Goal: Task Accomplishment & Management: Manage account settings

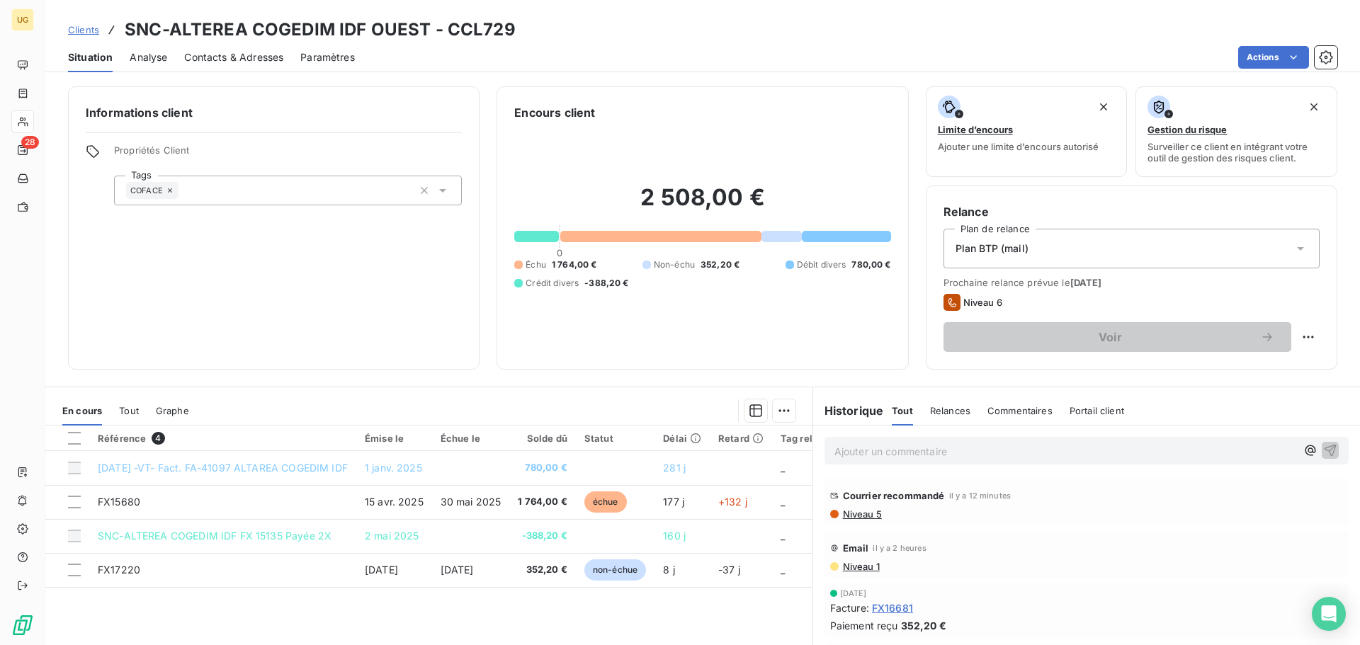
click at [883, 454] on p "Ajouter un commentaire ﻿" at bounding box center [1065, 452] width 462 height 18
click at [421, 198] on button "button" at bounding box center [424, 190] width 23 height 23
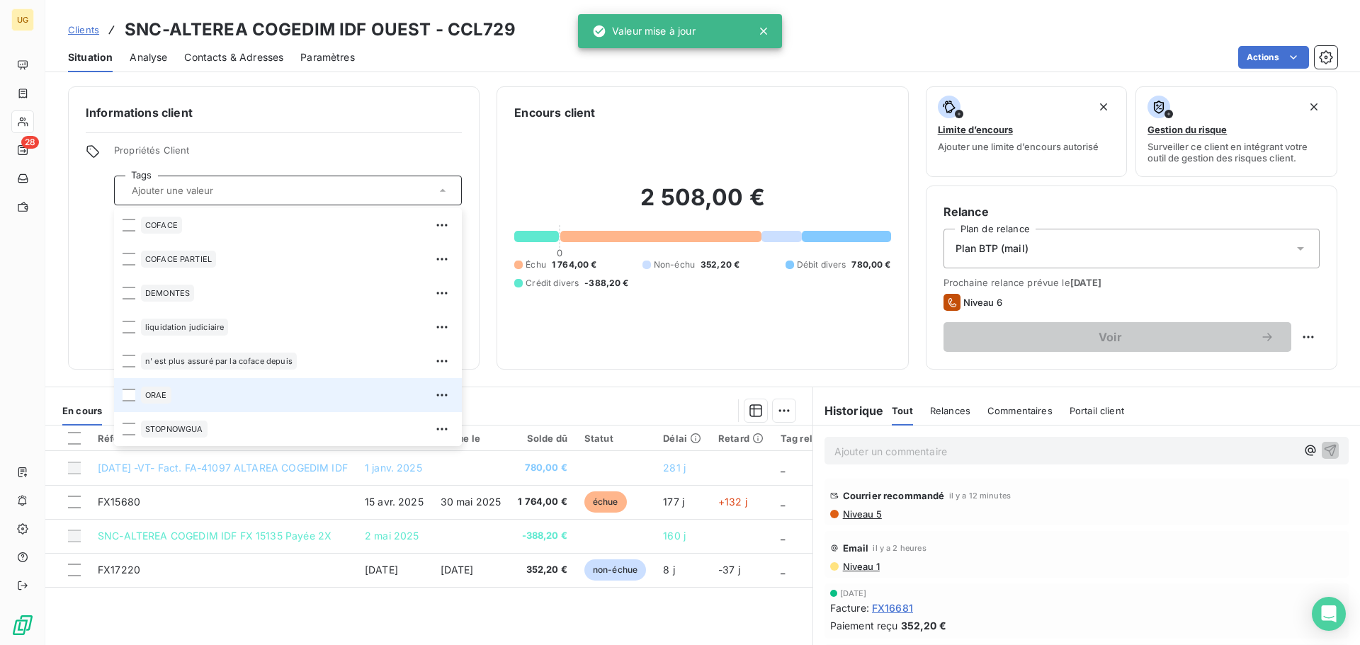
click at [141, 398] on div "ORAE" at bounding box center [156, 395] width 30 height 17
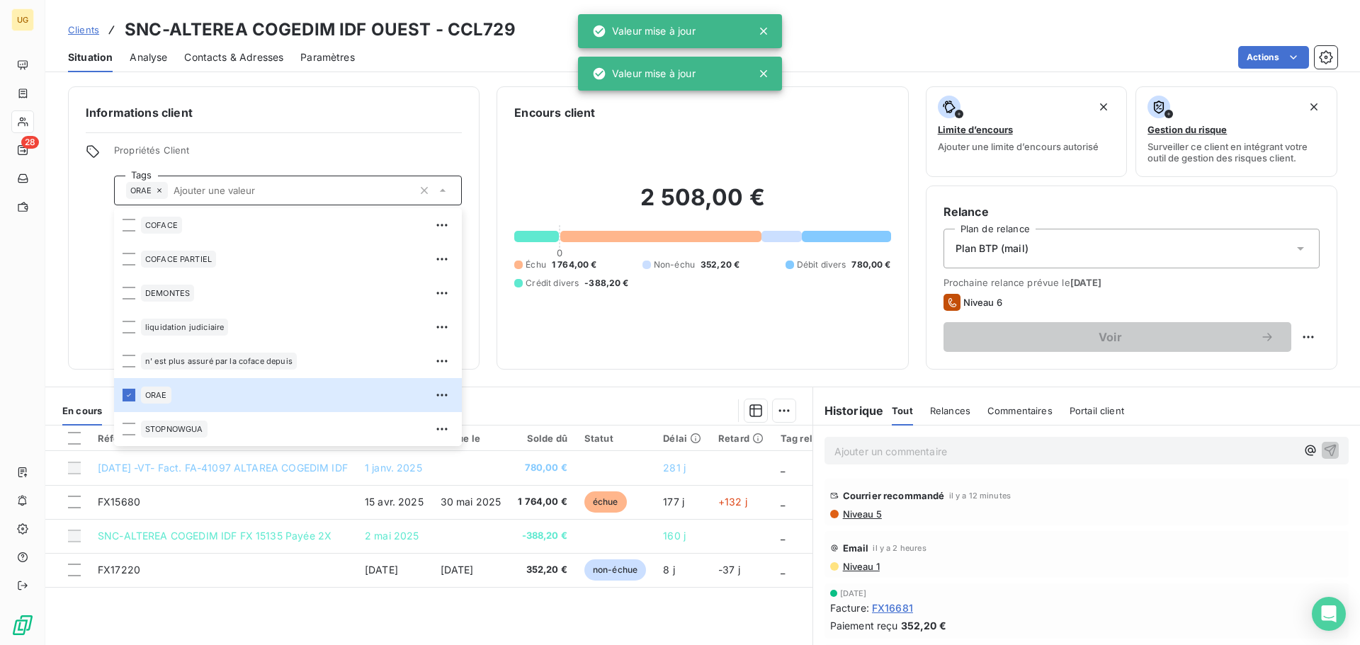
click at [297, 120] on h6 "Informations client" at bounding box center [274, 112] width 376 height 17
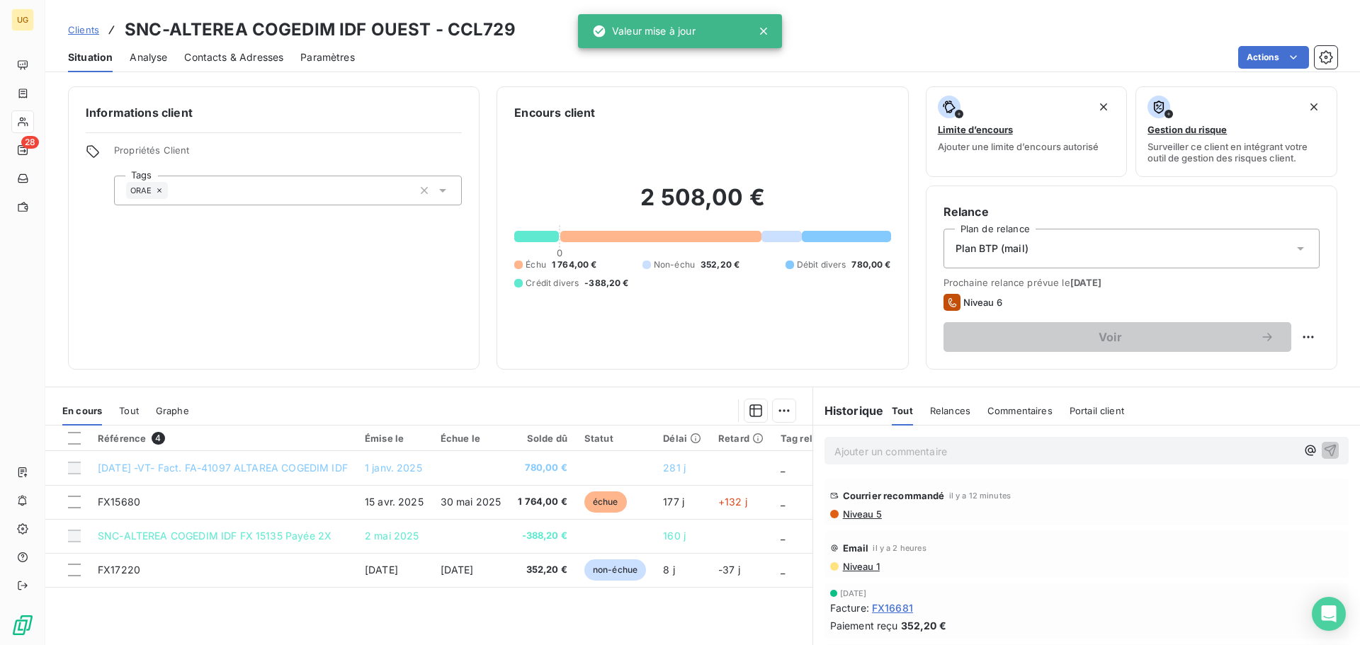
click at [851, 446] on p "Ajouter un commentaire ﻿" at bounding box center [1065, 452] width 462 height 18
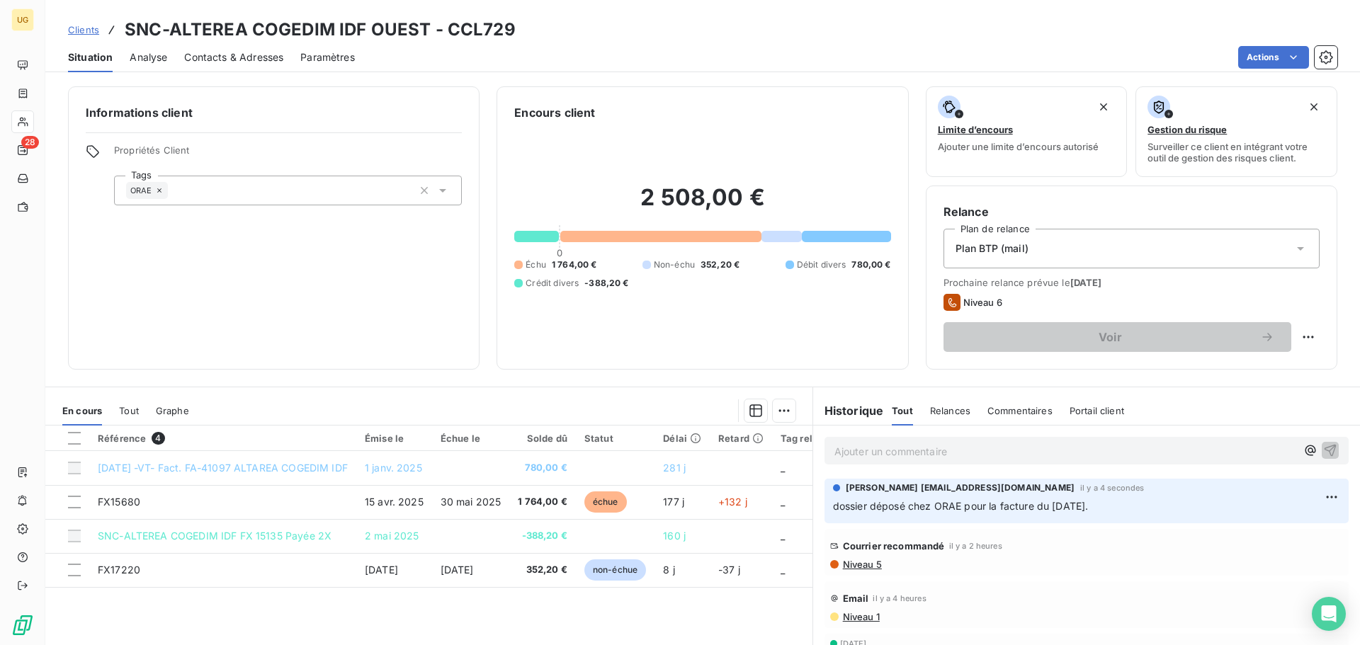
drag, startPoint x: 1151, startPoint y: 506, endPoint x: 819, endPoint y: 519, distance: 332.5
click at [824, 520] on div "[PERSON_NAME] [EMAIL_ADDRESS][DOMAIN_NAME] il y a 4 secondes dossier déposé che…" at bounding box center [1086, 501] width 524 height 45
copy span "dossier déposé chez ORAE pour la facture du [DATE]."
click at [1310, 495] on html "UG 28 Clients SNC-ALTEREA COGEDIM IDF OUEST - CCL729 Situation Analyse Contacts…" at bounding box center [680, 322] width 1360 height 645
click at [1258, 558] on div "Supprimer" at bounding box center [1276, 554] width 79 height 23
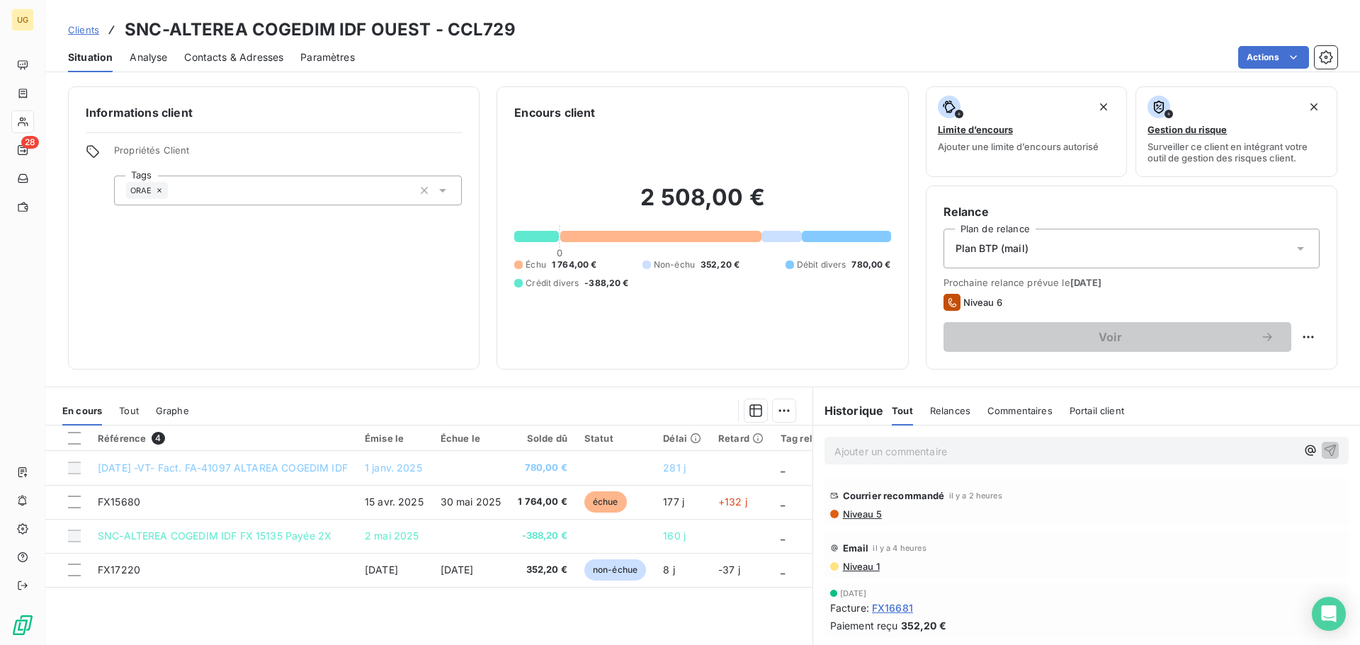
click at [860, 455] on p "Ajouter un commentaire ﻿" at bounding box center [1065, 452] width 462 height 18
click at [902, 453] on span "dossier déposé chez ORAE pour la facture du [DATE]." at bounding box center [962, 450] width 256 height 12
click at [1189, 449] on p "dossier déposé le [DATE] chez ORAE pour la facture du [DATE]." at bounding box center [1065, 451] width 462 height 16
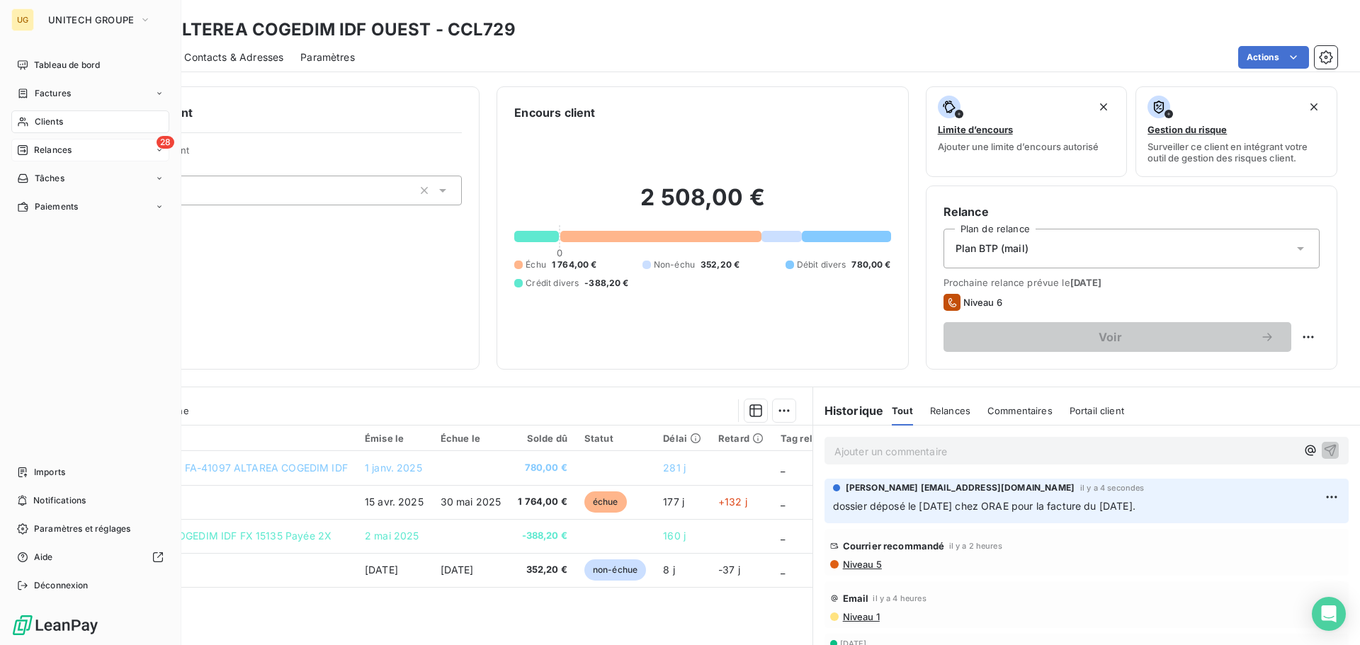
click at [35, 148] on span "Relances" at bounding box center [53, 150] width 38 height 13
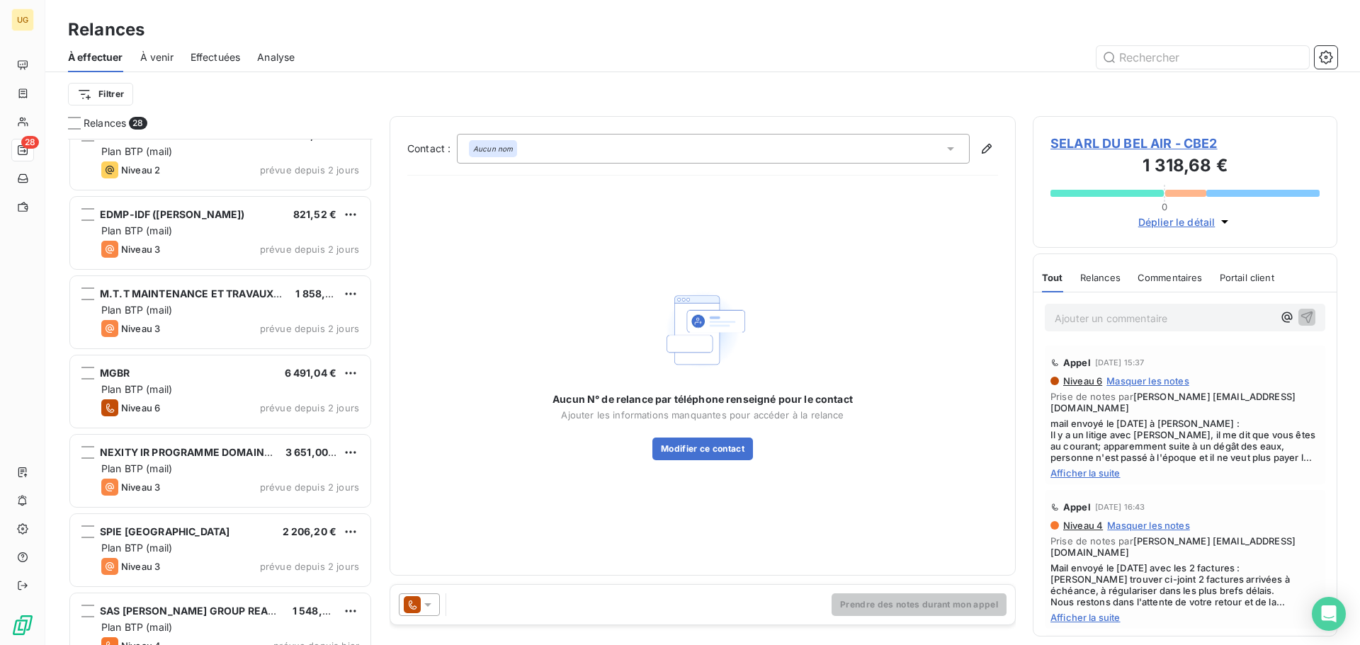
scroll to position [1715, 0]
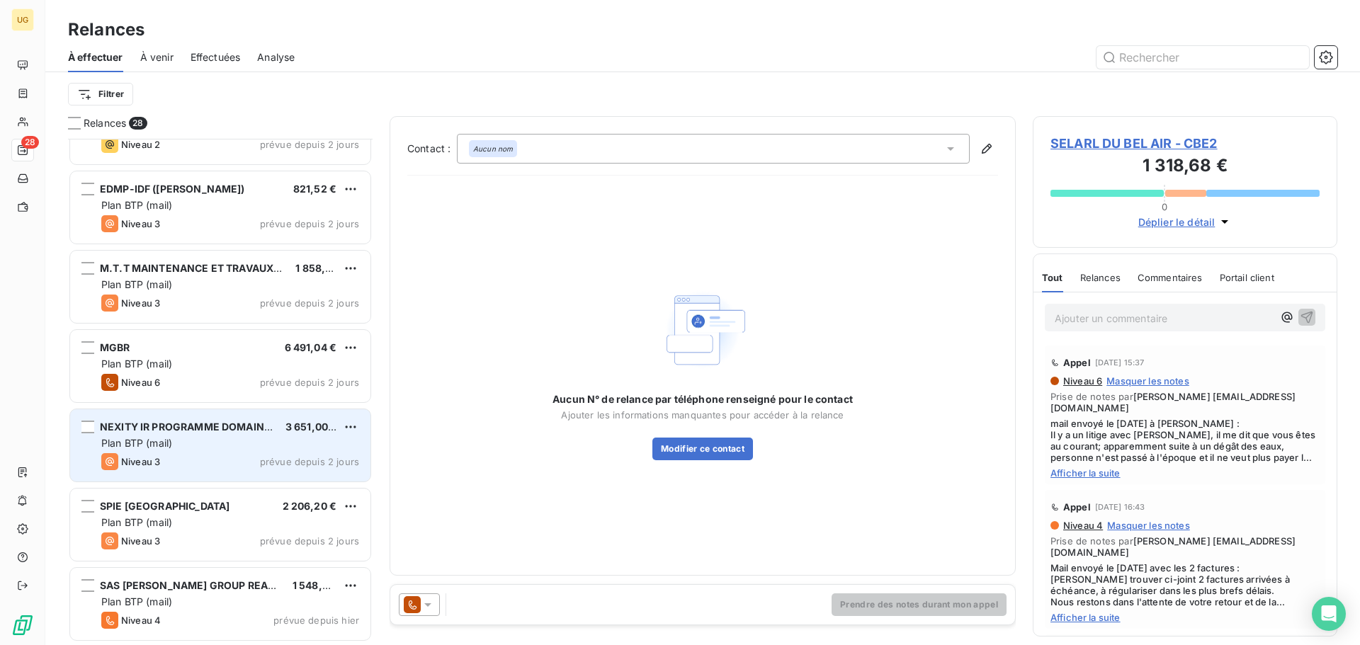
click at [212, 446] on div "Plan BTP (mail)" at bounding box center [230, 443] width 258 height 14
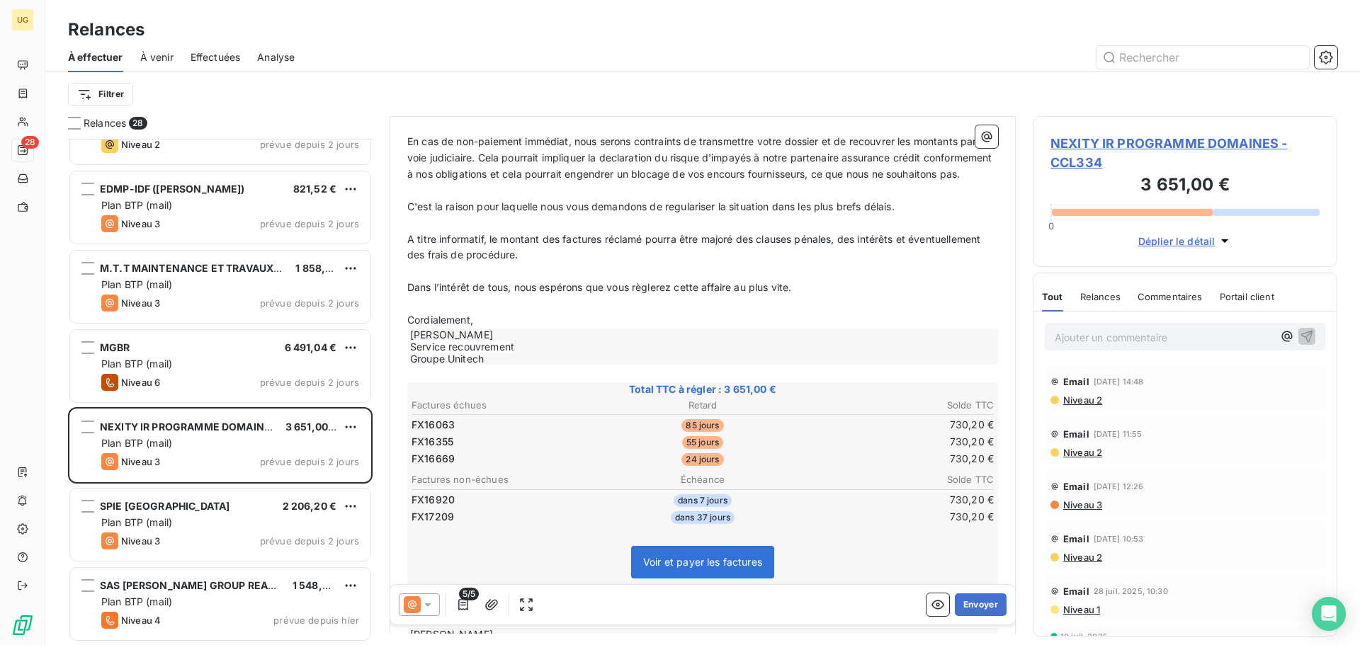
scroll to position [284, 0]
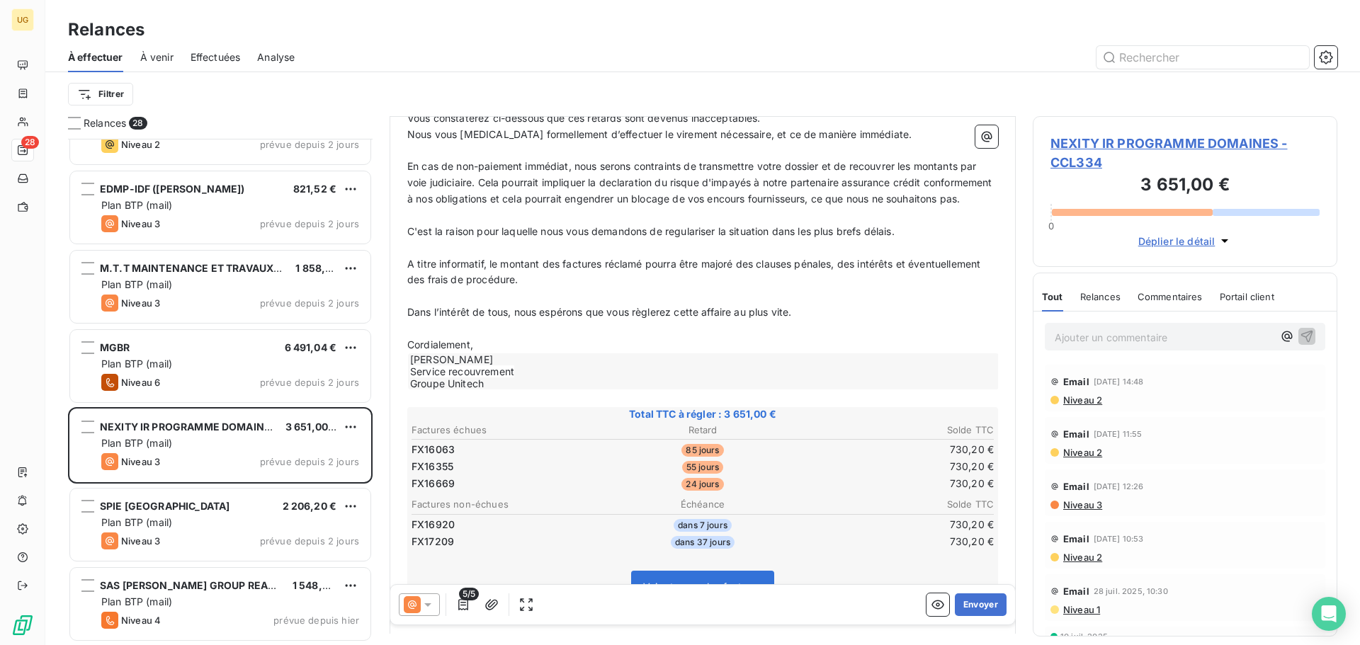
click at [1080, 400] on span "Niveau 2" at bounding box center [1082, 400] width 40 height 11
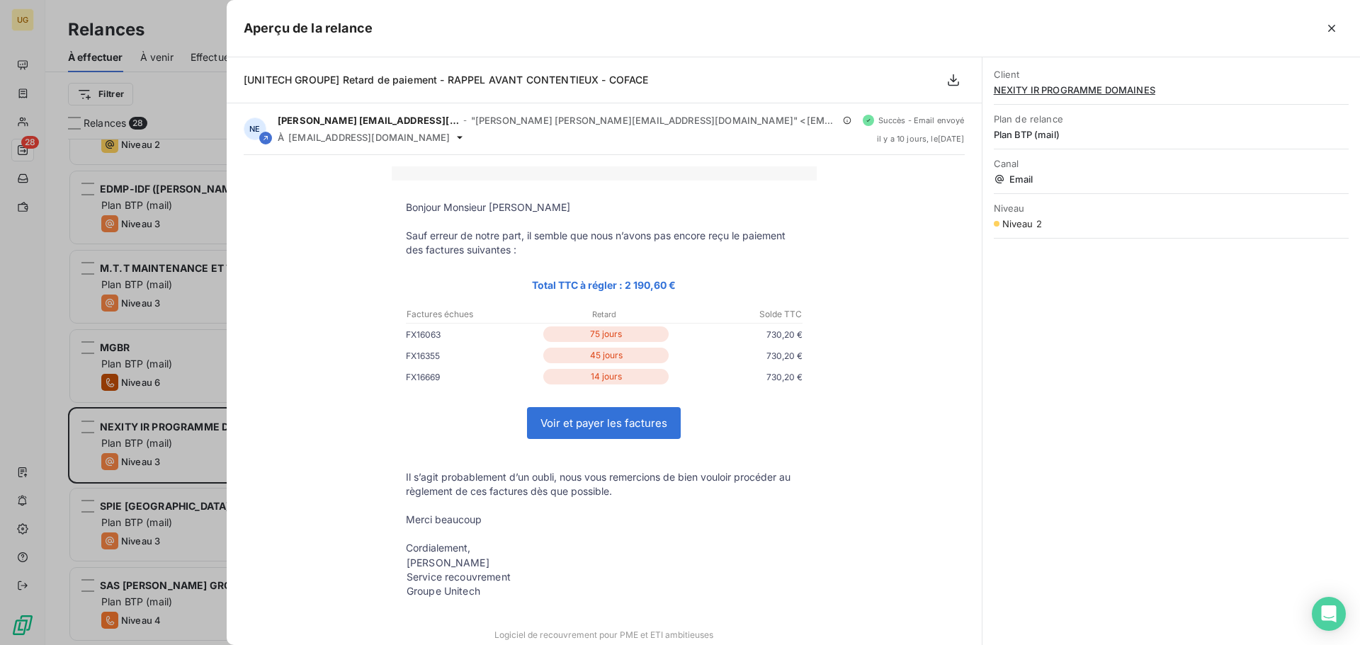
drag, startPoint x: 1329, startPoint y: 24, endPoint x: 1287, endPoint y: 20, distance: 42.0
click at [1320, 23] on div at bounding box center [858, 28] width 970 height 23
click at [1332, 26] on icon "button" at bounding box center [1332, 28] width 14 height 14
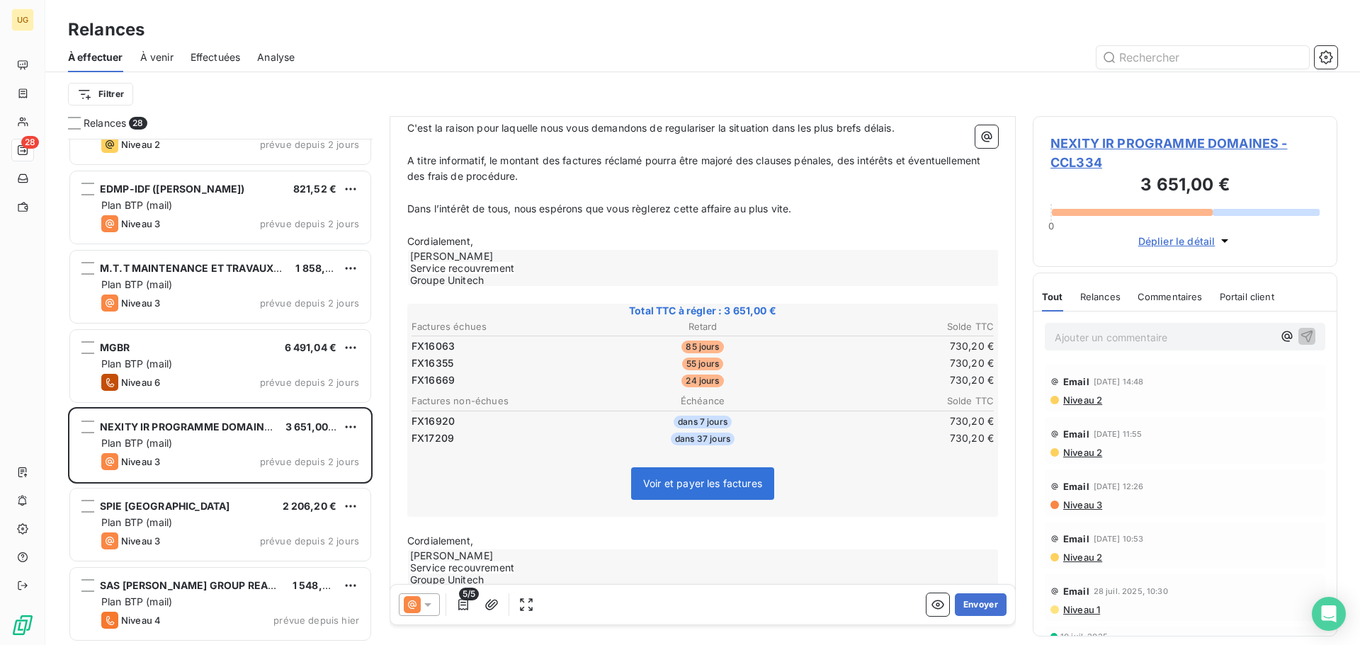
scroll to position [317, 0]
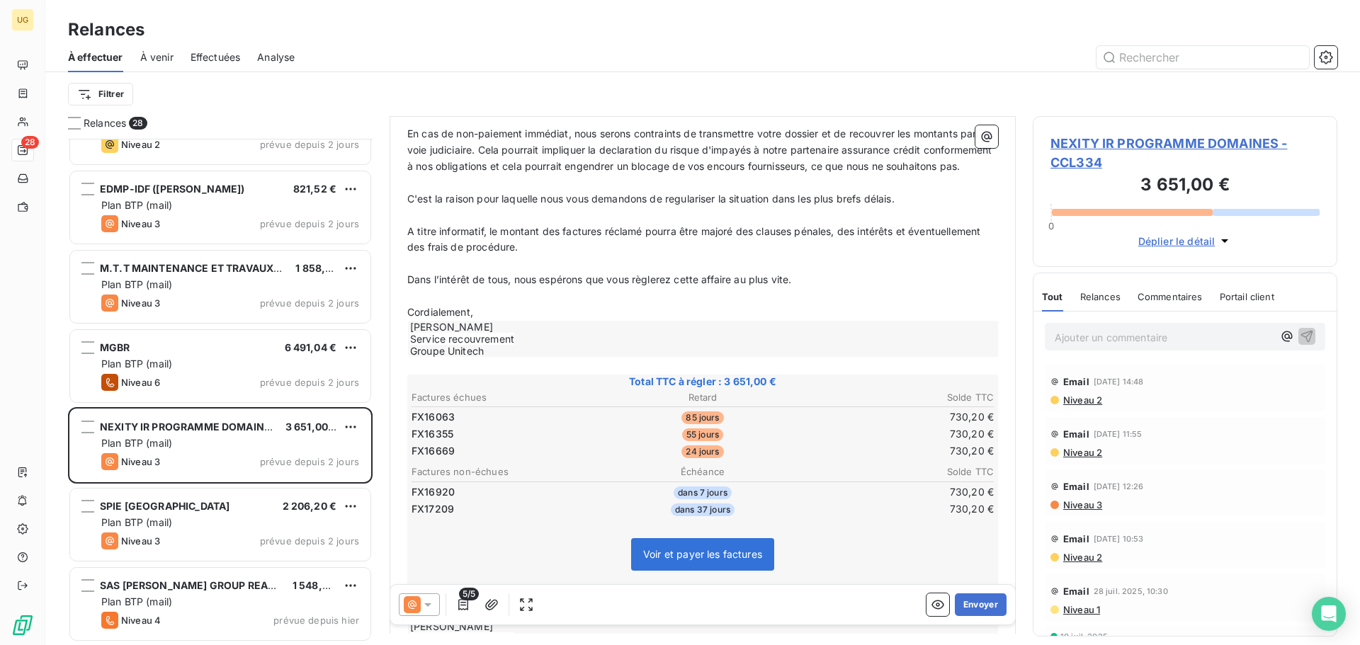
click at [1084, 397] on span "Niveau 2" at bounding box center [1082, 400] width 40 height 11
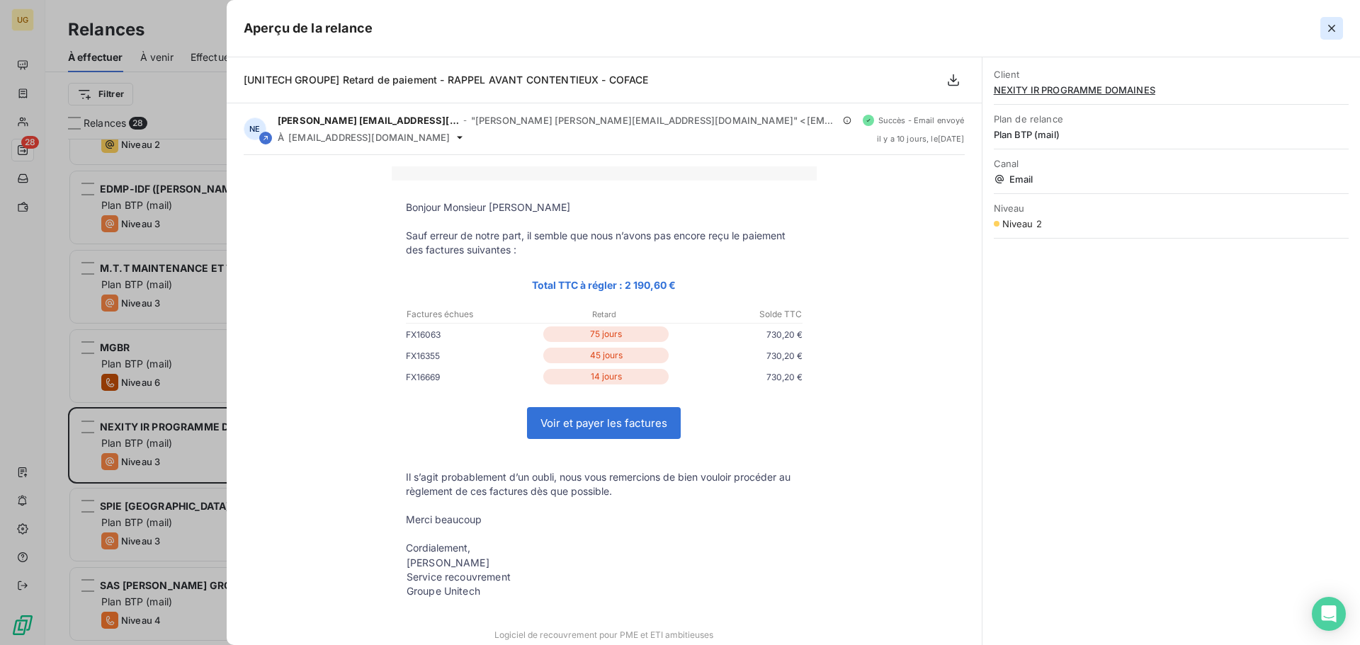
click at [1328, 26] on icon "button" at bounding box center [1332, 28] width 14 height 14
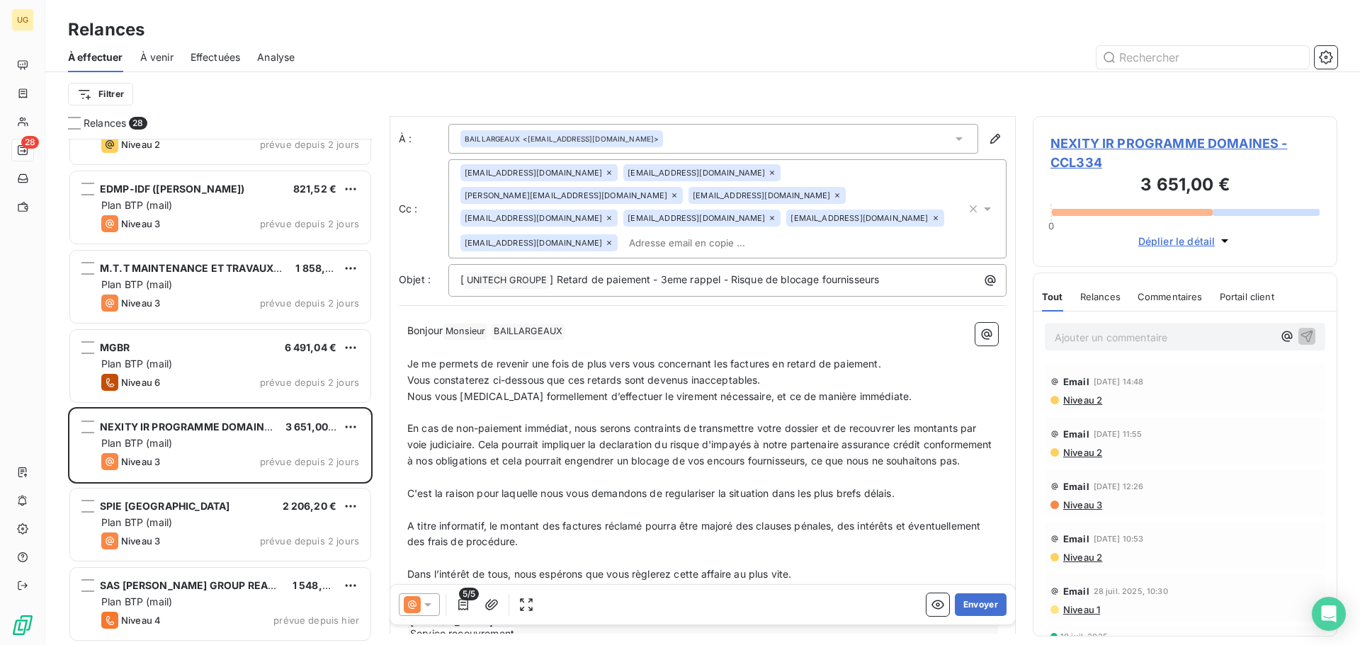
scroll to position [0, 0]
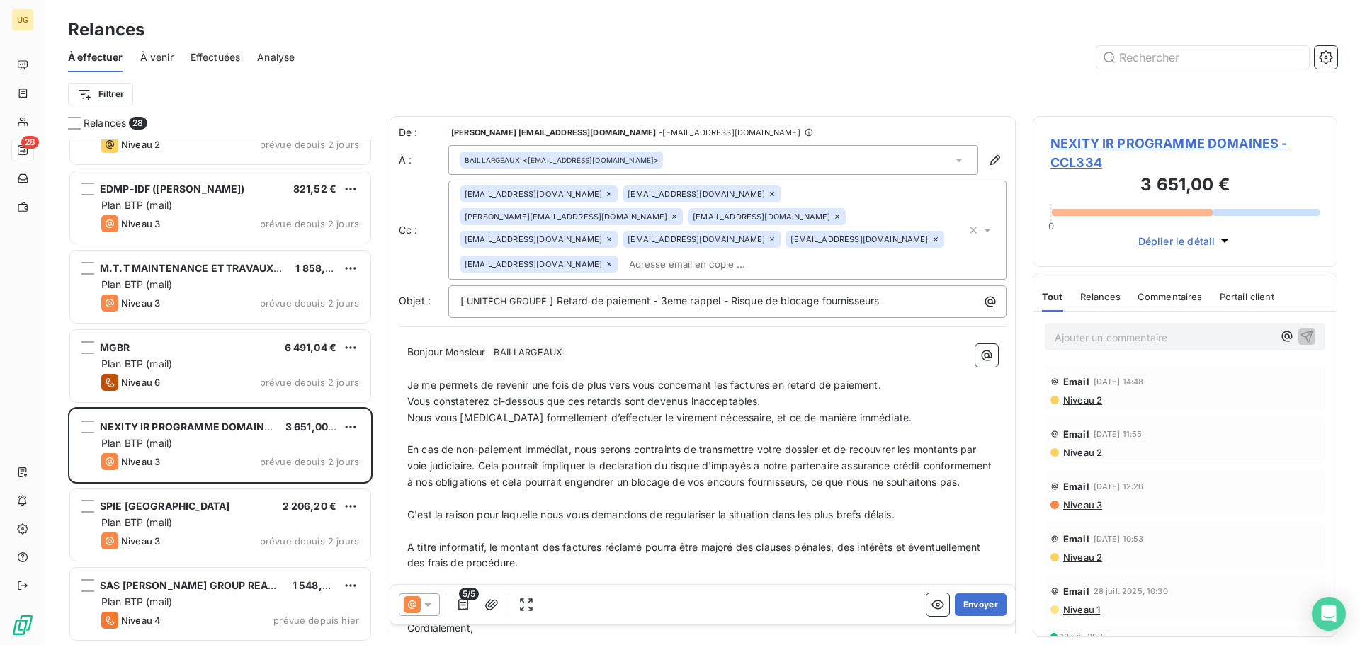
click at [424, 605] on icon at bounding box center [428, 605] width 14 height 14
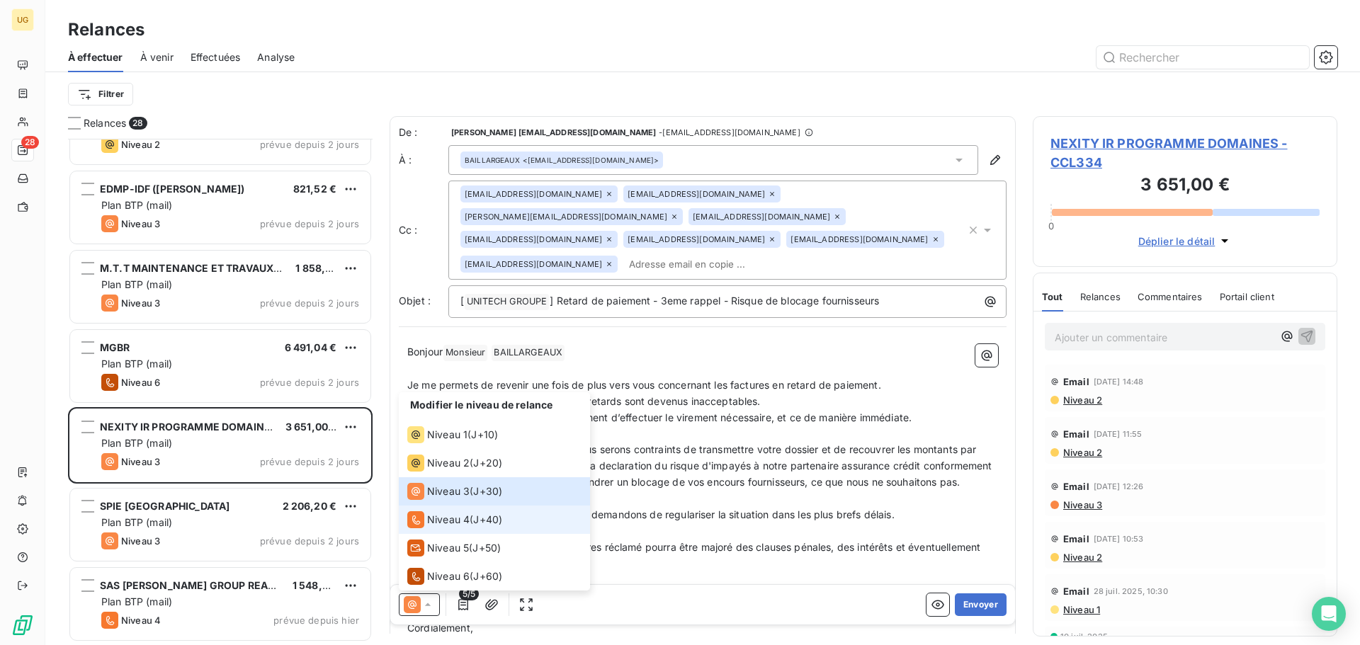
click at [419, 518] on icon at bounding box center [415, 519] width 17 height 17
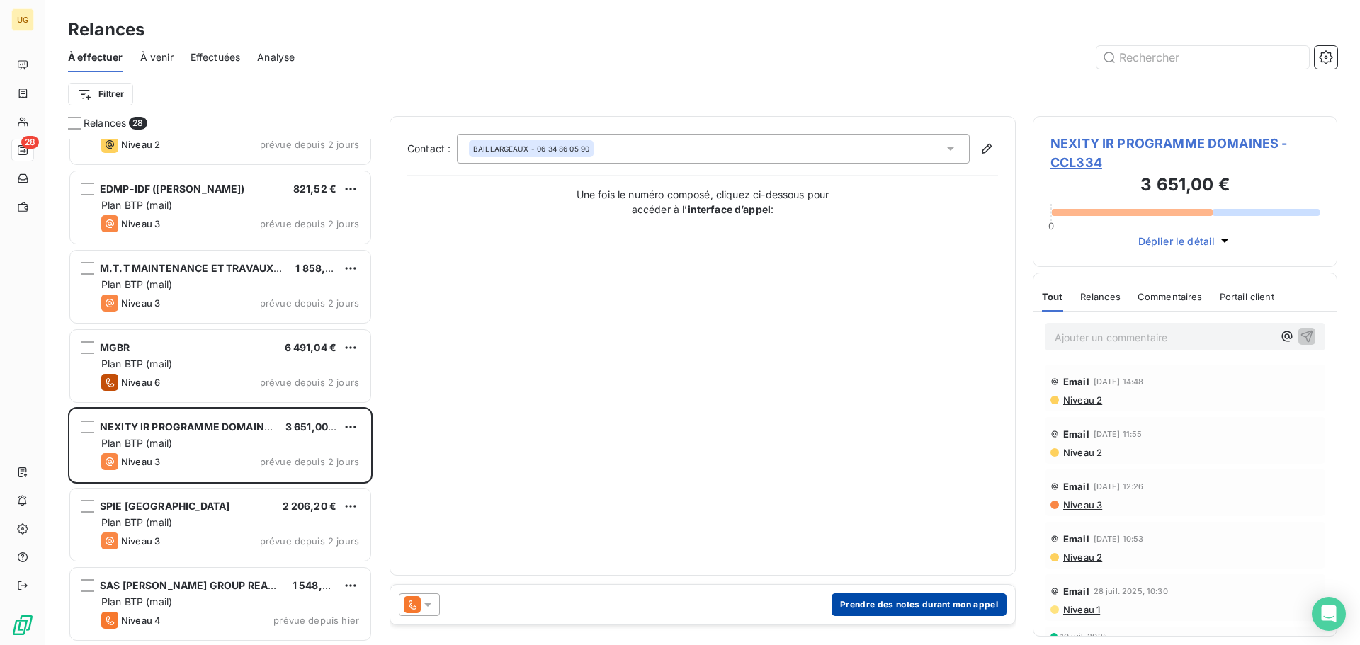
click at [919, 607] on button "Prendre des notes durant mon appel" at bounding box center [919, 605] width 175 height 23
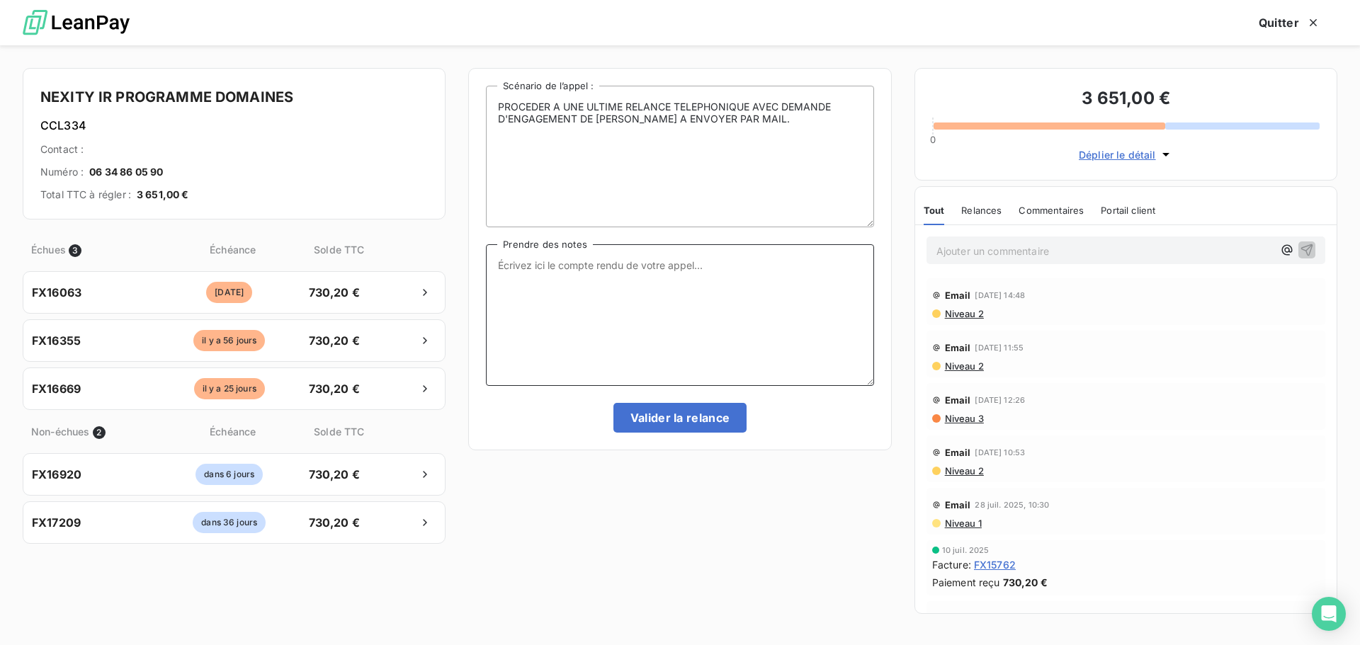
click at [526, 280] on textarea "Prendre des notes" at bounding box center [679, 315] width 387 height 142
paste textarea "Loremip: Dolorsi amet consecte ad elitseddoe – Tempori utla etdol magnaa- ENIMA…"
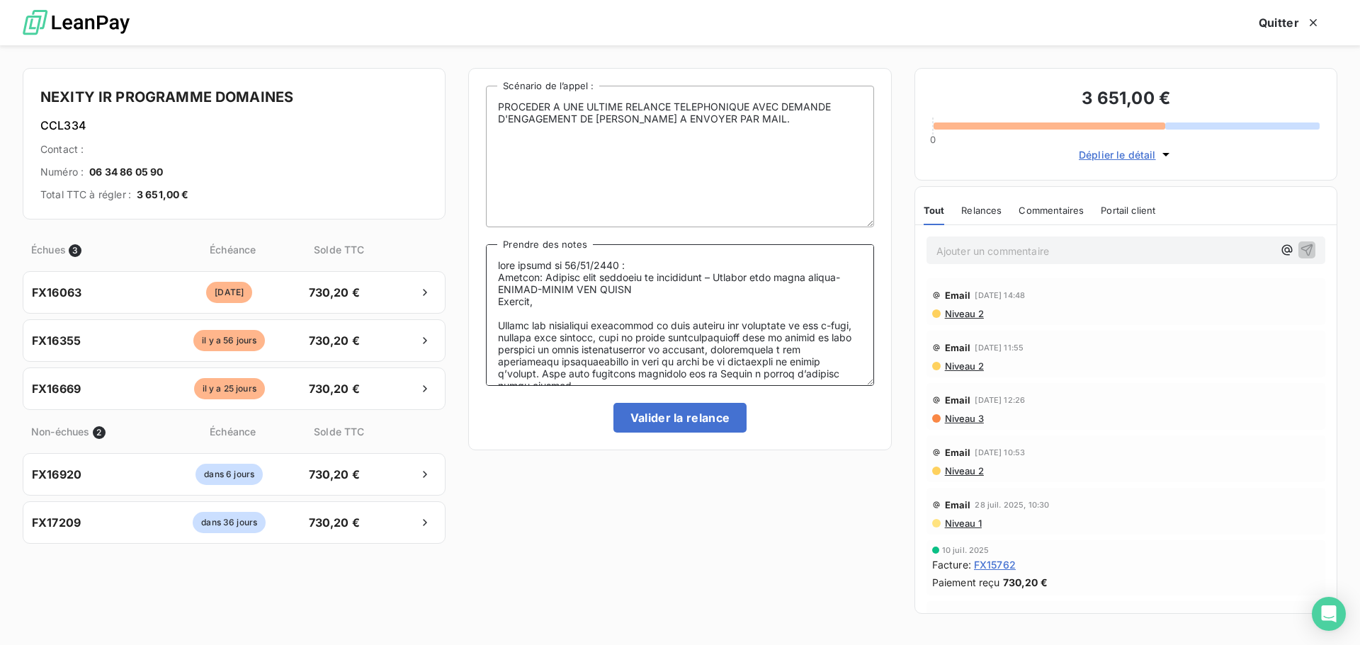
scroll to position [247, 0]
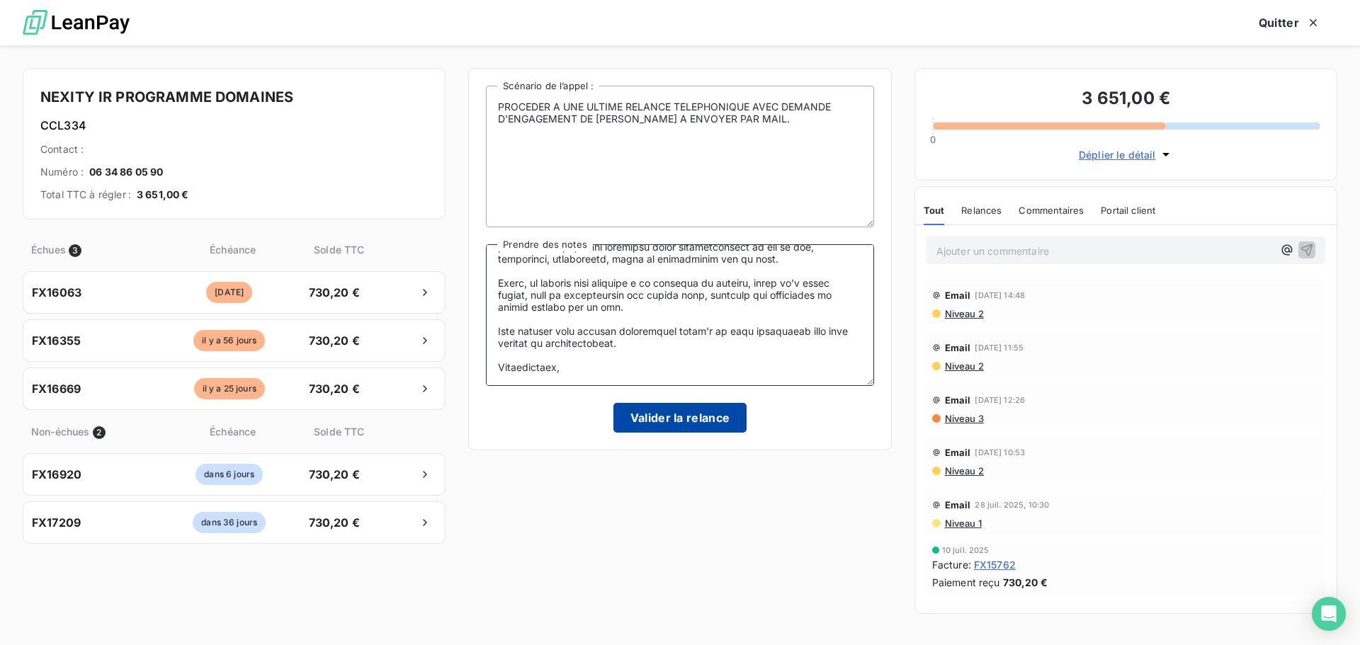
type textarea "lore ipsumd si 76/47/0974 : Ametcon: Adipisc elit seddoeiu te incididunt – Utla…"
click at [654, 415] on button "Valider la relance" at bounding box center [680, 418] width 134 height 30
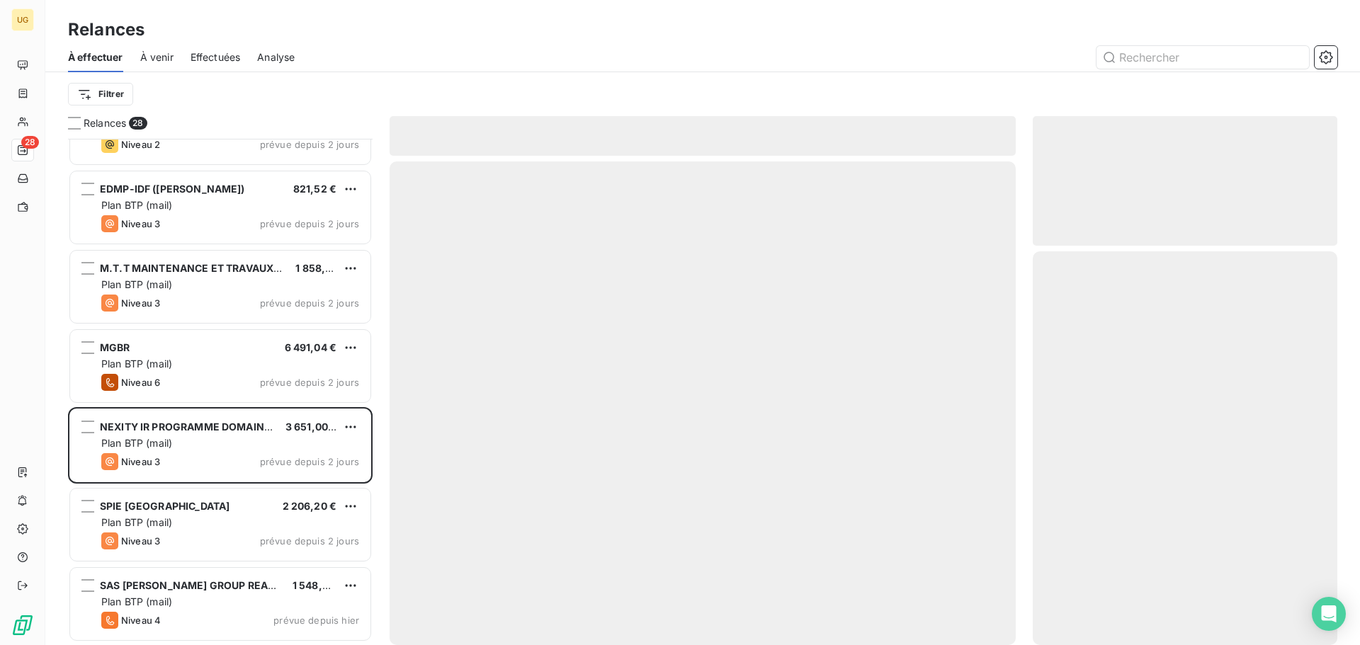
scroll to position [1635, 0]
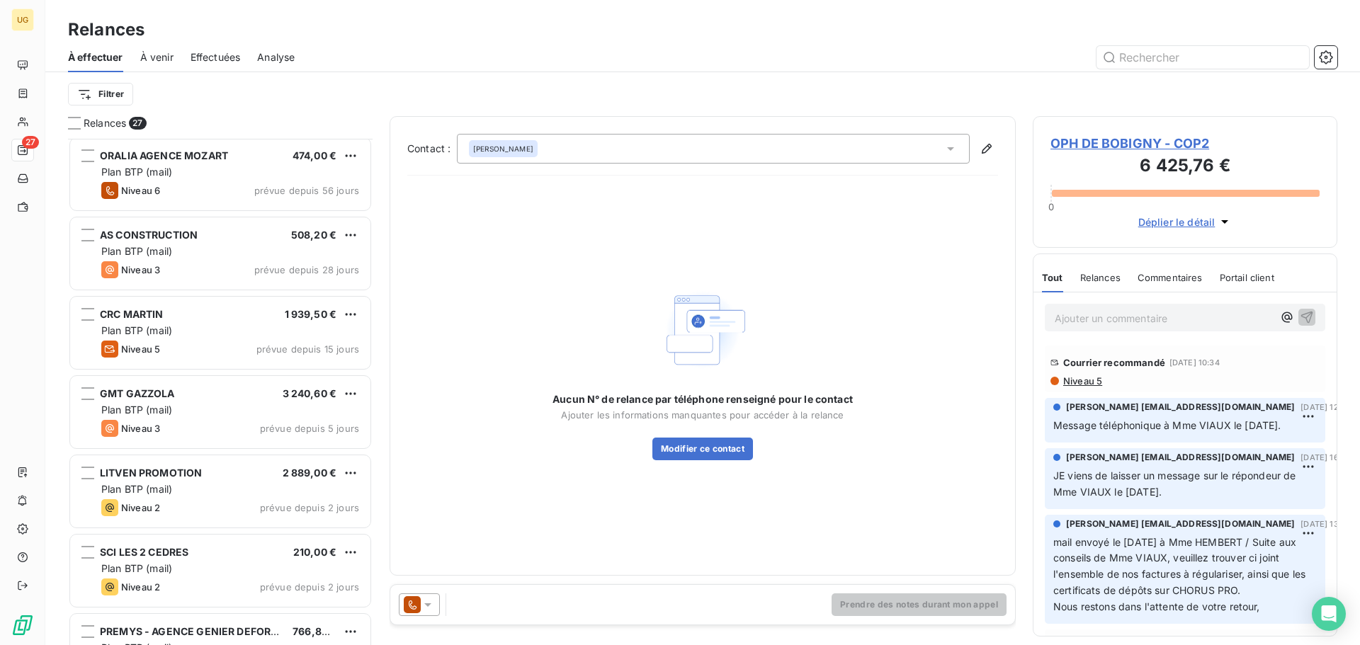
scroll to position [220, 0]
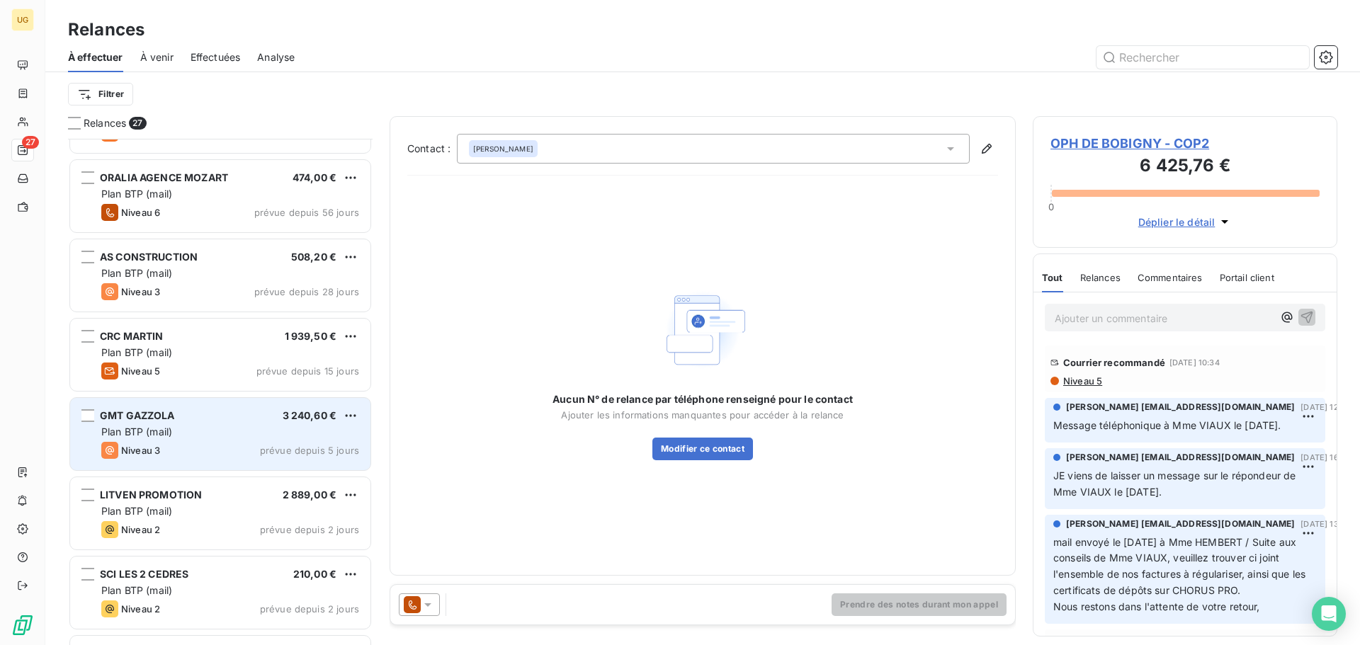
click at [232, 436] on div "Plan BTP (mail)" at bounding box center [230, 432] width 258 height 14
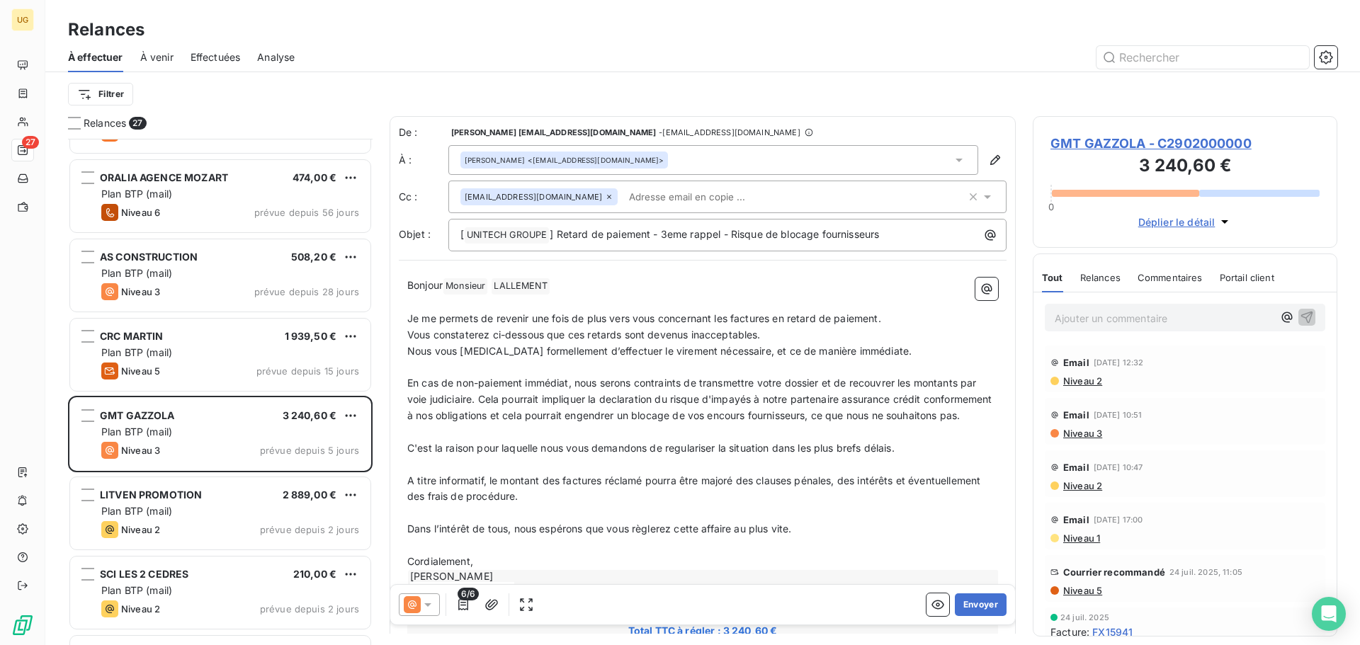
click at [437, 606] on div at bounding box center [419, 605] width 41 height 23
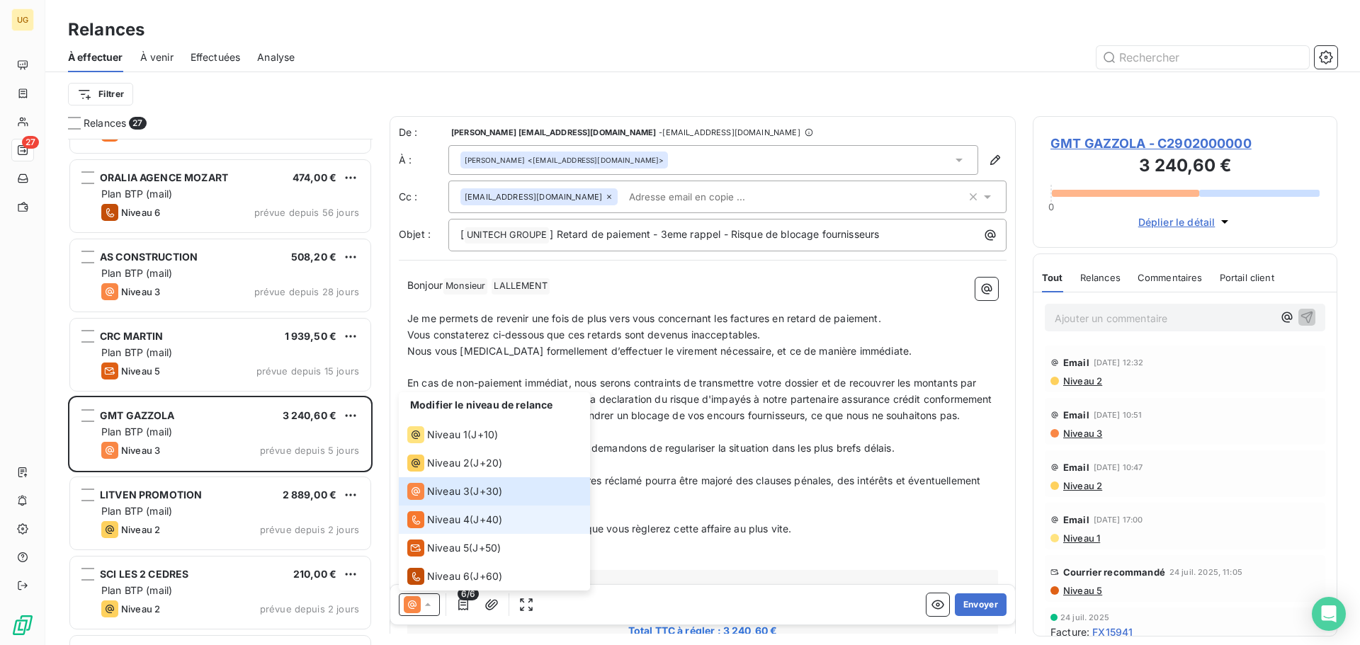
click at [442, 522] on span "Niveau 4" at bounding box center [448, 520] width 42 height 14
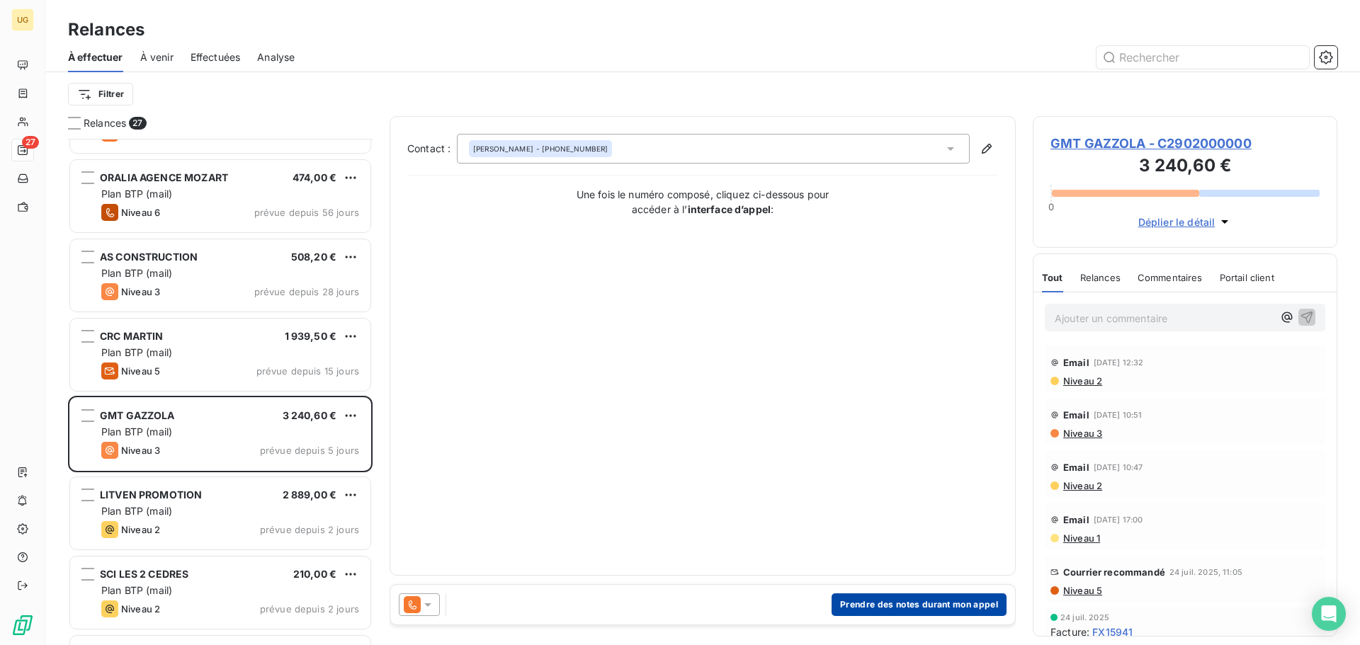
click at [902, 603] on button "Prendre des notes durant mon appel" at bounding box center [919, 605] width 175 height 23
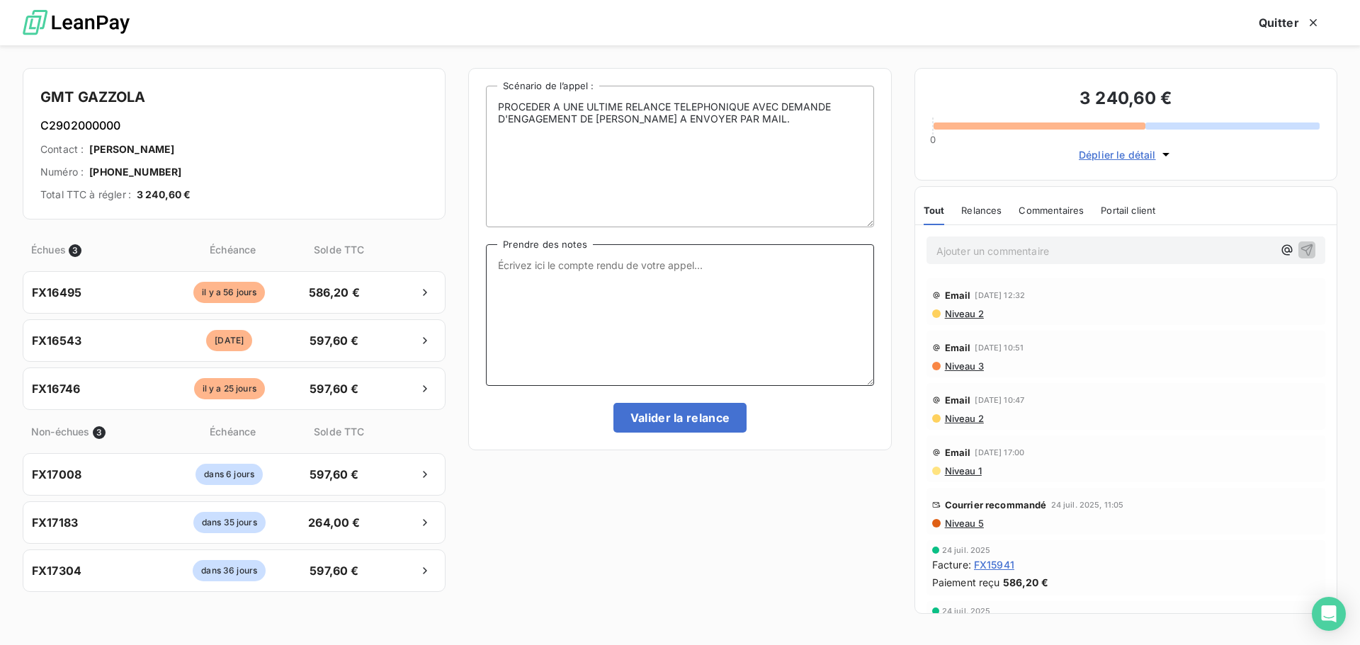
click at [558, 285] on textarea "Prendre des notes" at bounding box center [679, 315] width 387 height 142
paste textarea "Loremips DOLORSITA, Consec adi elitseddoe temporinci ut labo etdolor mag aliqua…"
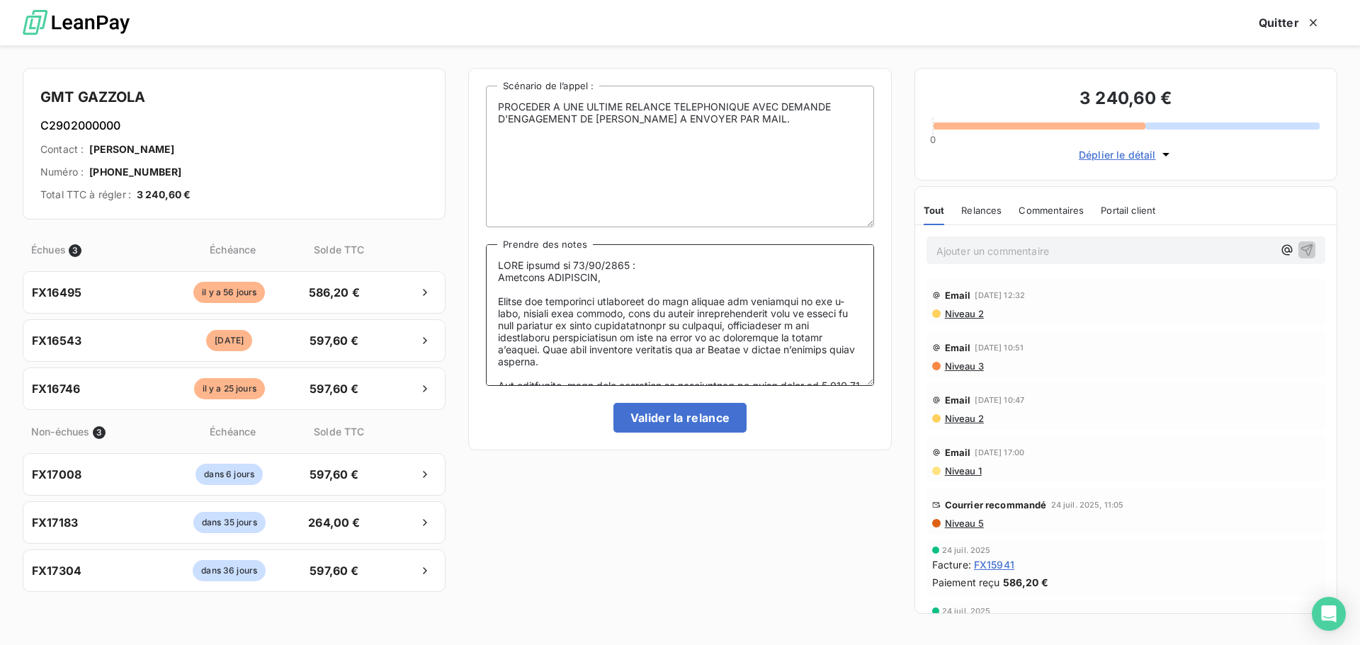
scroll to position [223, 0]
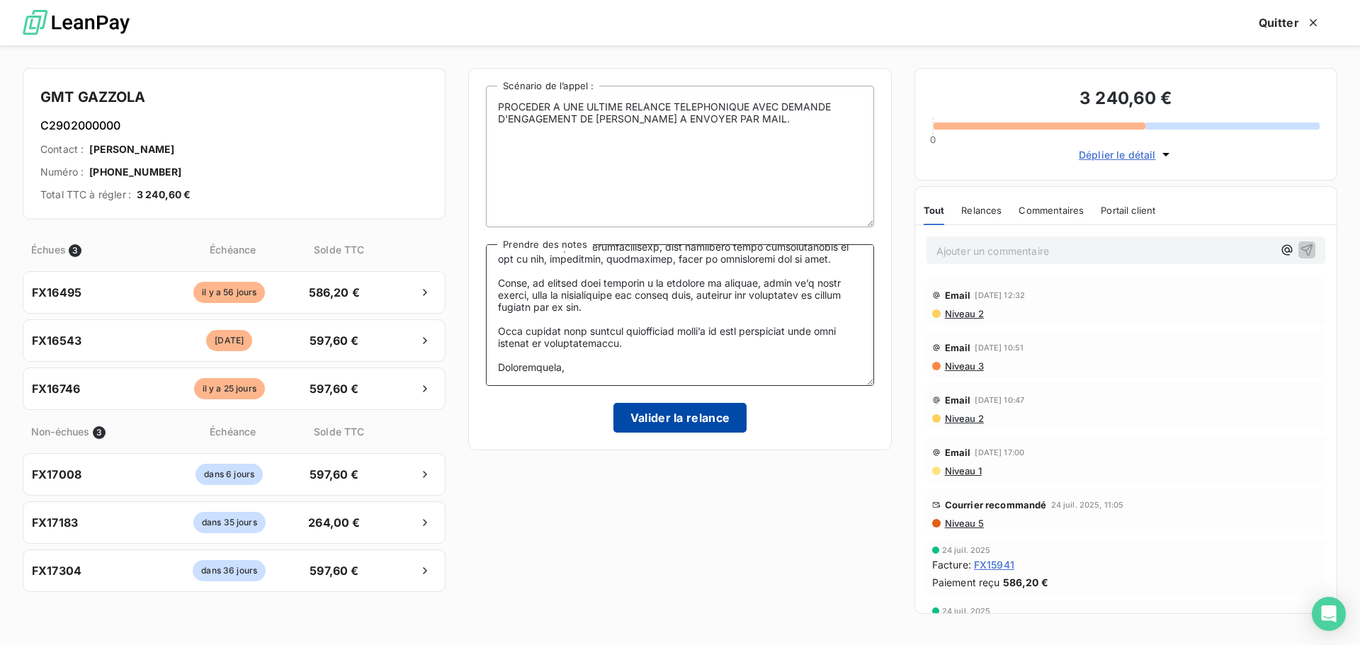
type textarea "LORE ipsumd si 30/75/9567 : Ametcons ADIPISCIN, Elitse doe temporinci utlaboree…"
click at [696, 423] on button "Valider la relance" at bounding box center [680, 418] width 134 height 30
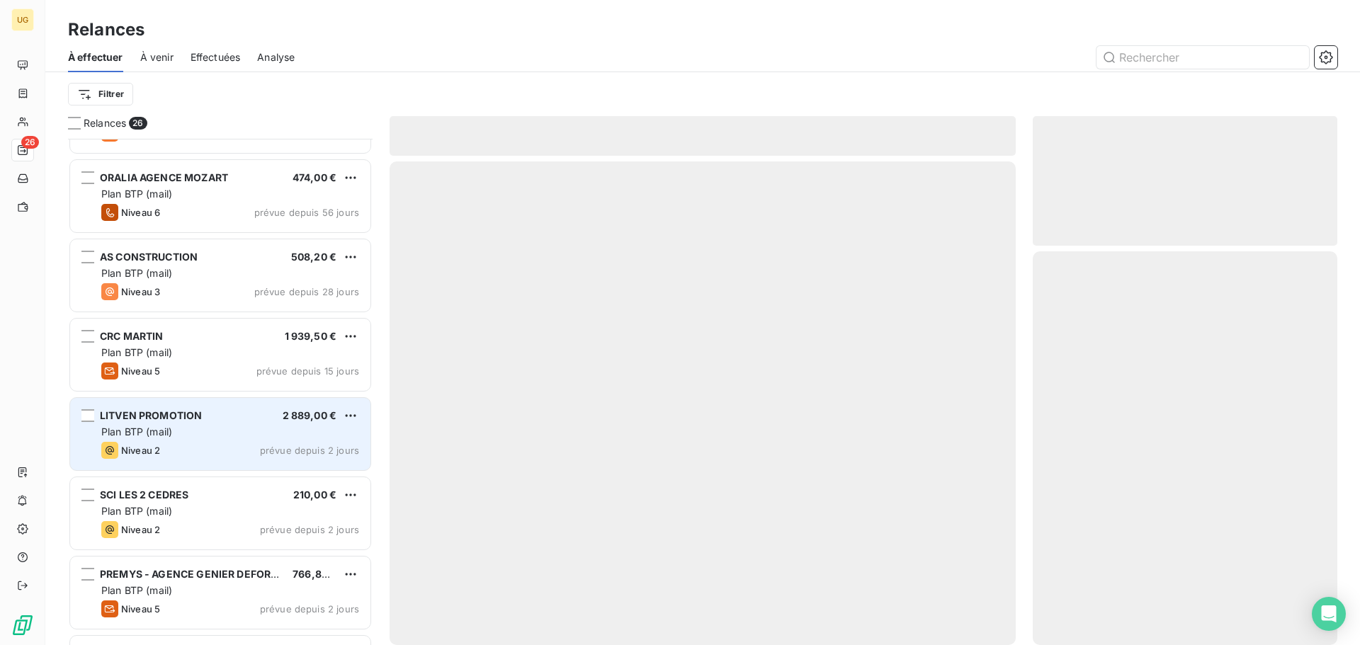
click at [166, 441] on div "LITVEN PROMOTION 2 889,00 € Plan BTP (mail) Niveau 2 prévue depuis 2 jours" at bounding box center [220, 434] width 300 height 72
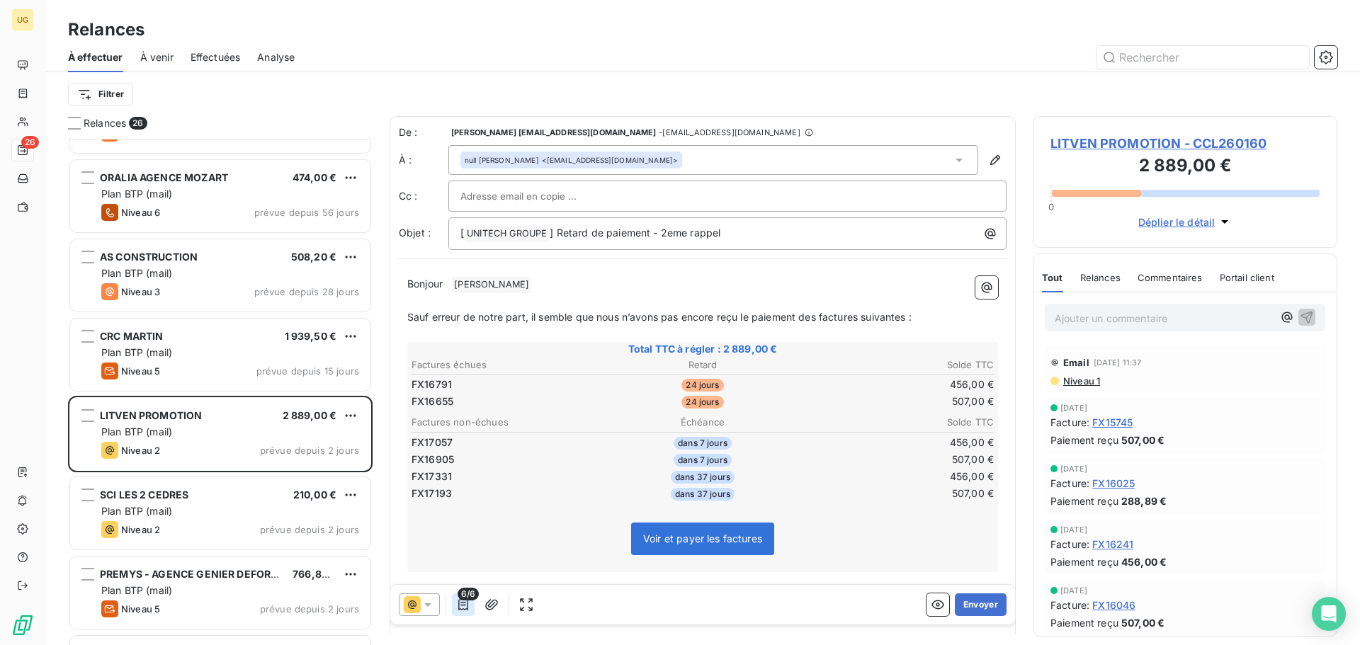
click at [460, 602] on icon "button" at bounding box center [463, 605] width 14 height 14
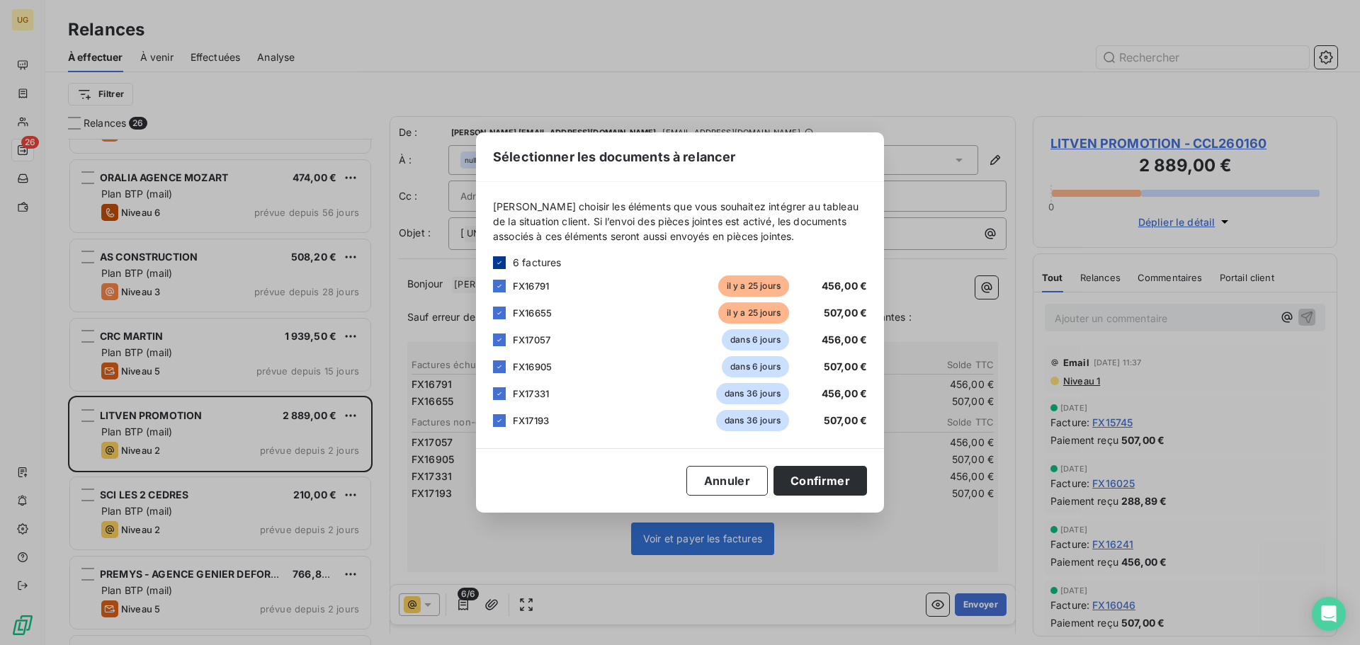
click at [502, 263] on icon at bounding box center [499, 263] width 8 height 8
click at [503, 285] on div at bounding box center [499, 286] width 13 height 13
click at [502, 314] on div at bounding box center [499, 313] width 13 height 13
click at [842, 480] on button "Confirmer" at bounding box center [819, 481] width 93 height 30
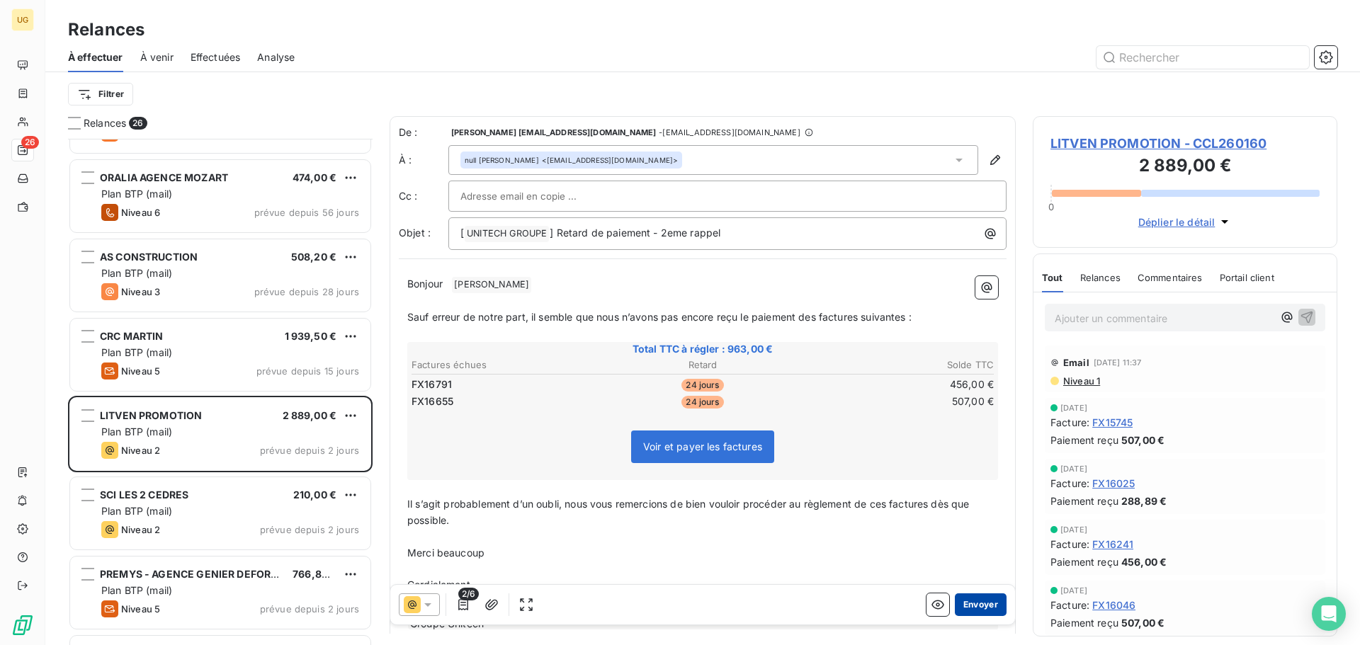
click at [959, 605] on button "Envoyer" at bounding box center [981, 605] width 52 height 23
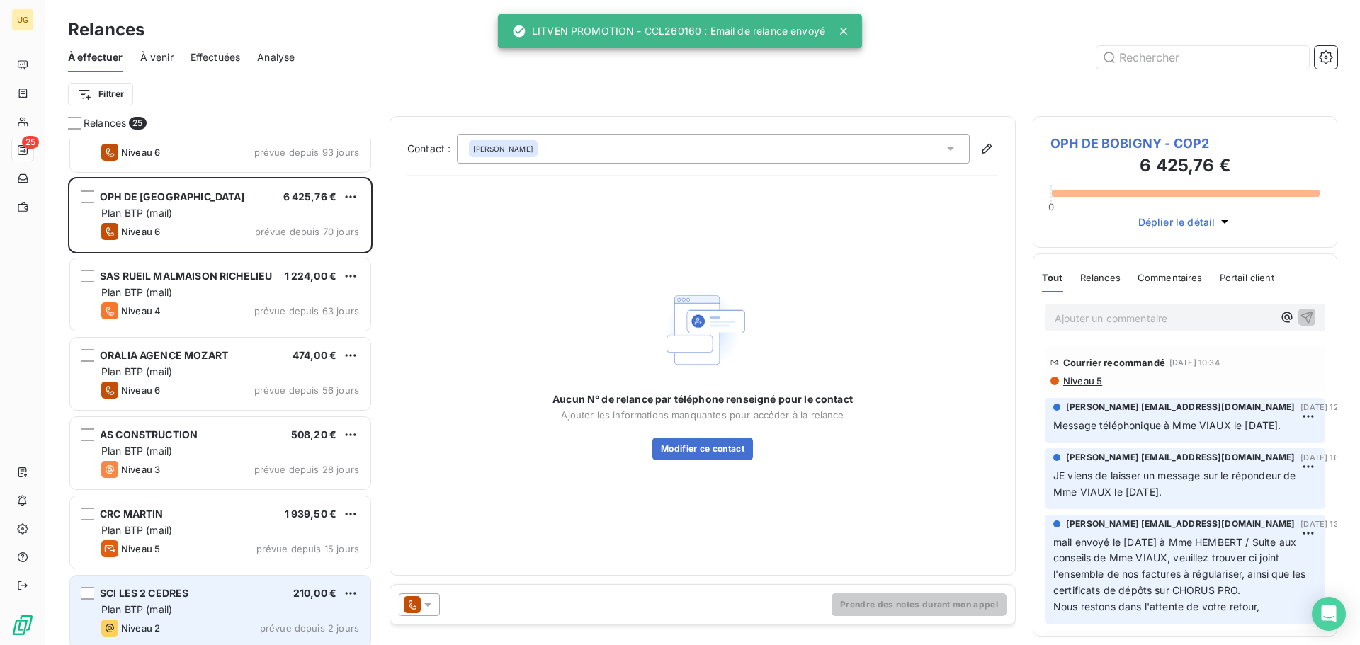
scroll to position [7, 0]
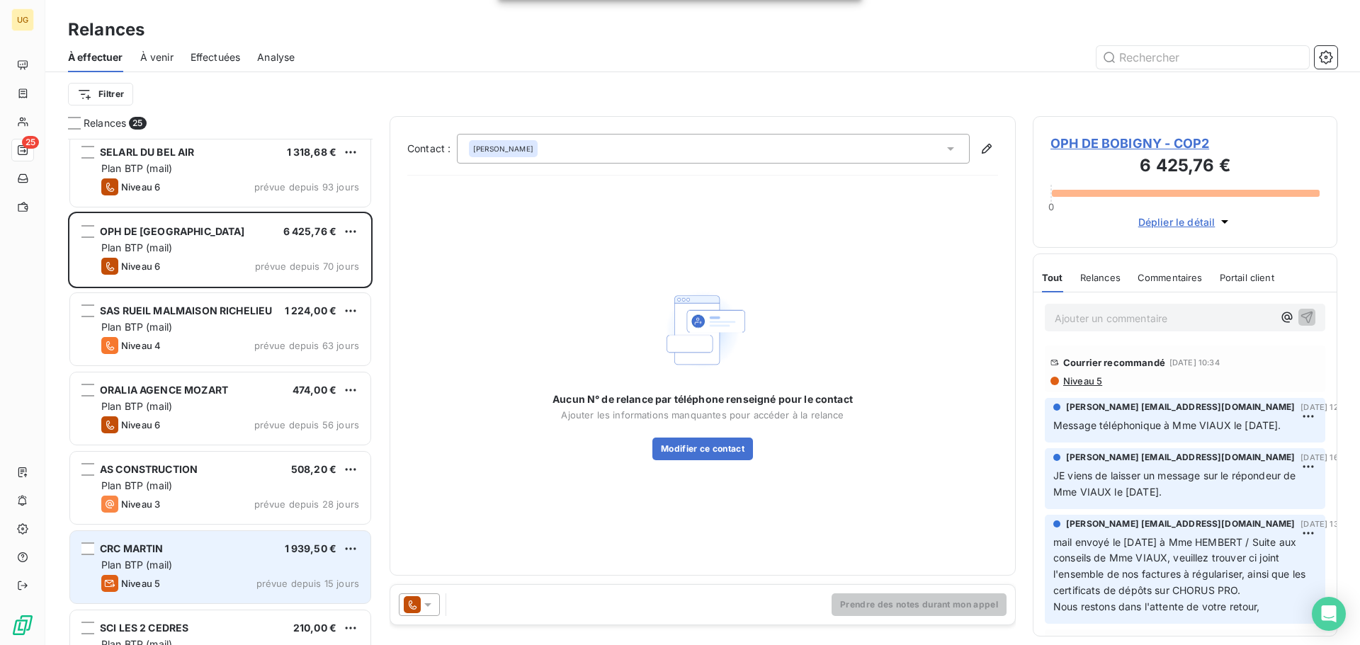
click at [223, 569] on div "Plan BTP (mail)" at bounding box center [230, 565] width 258 height 14
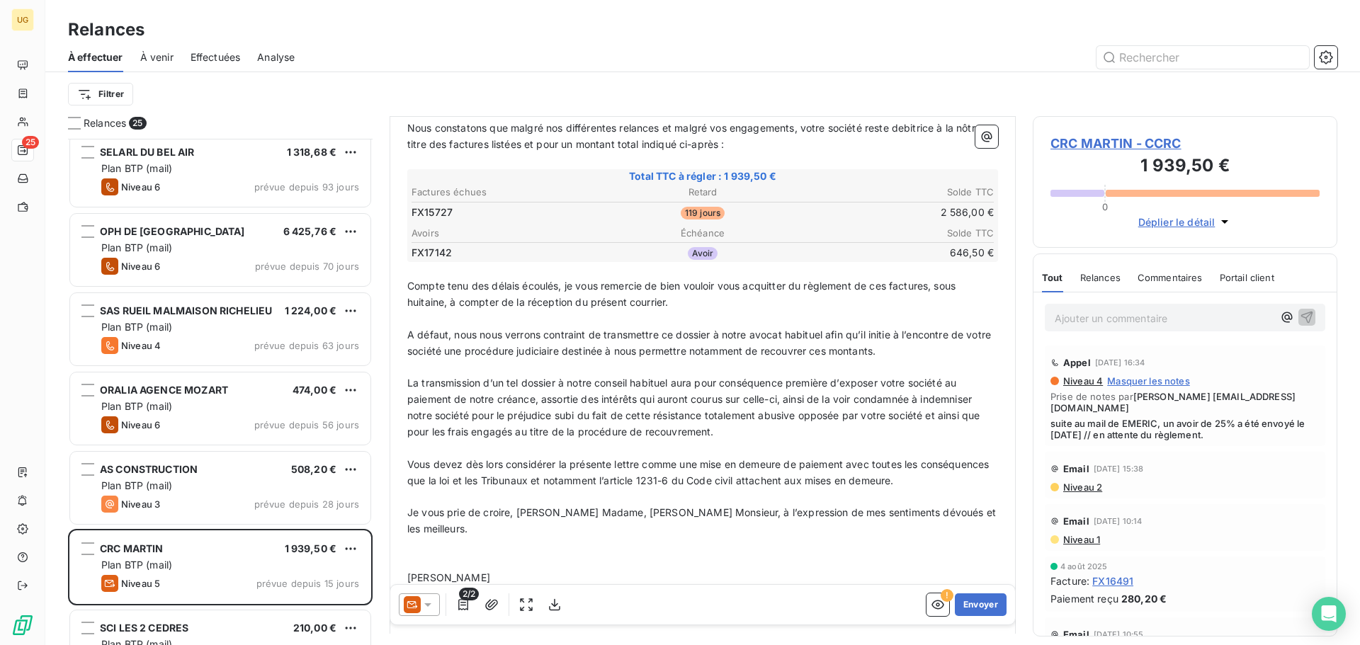
scroll to position [355, 0]
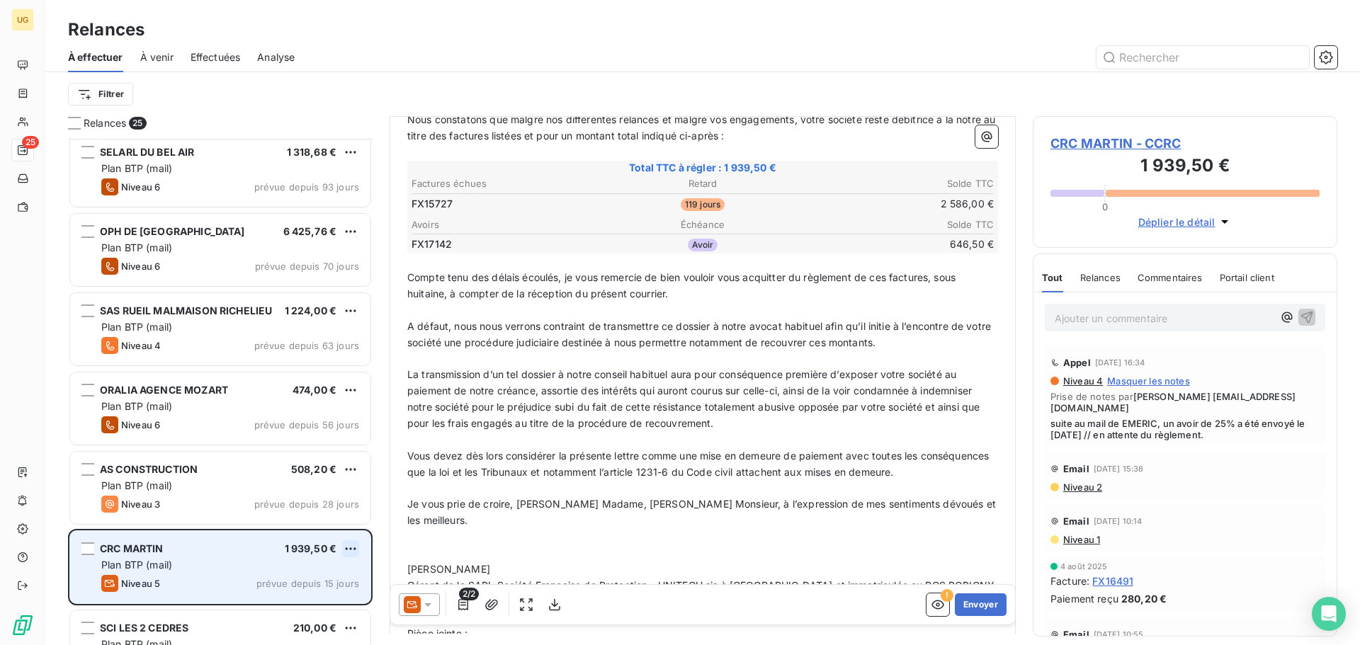
click at [351, 546] on html "UG 25 Relances À effectuer À venir Effectuées Analyse Filtrer Relances 25 SELAR…" at bounding box center [680, 322] width 1360 height 645
click at [319, 577] on div "Replanifier cette action" at bounding box center [289, 577] width 127 height 23
select select "9"
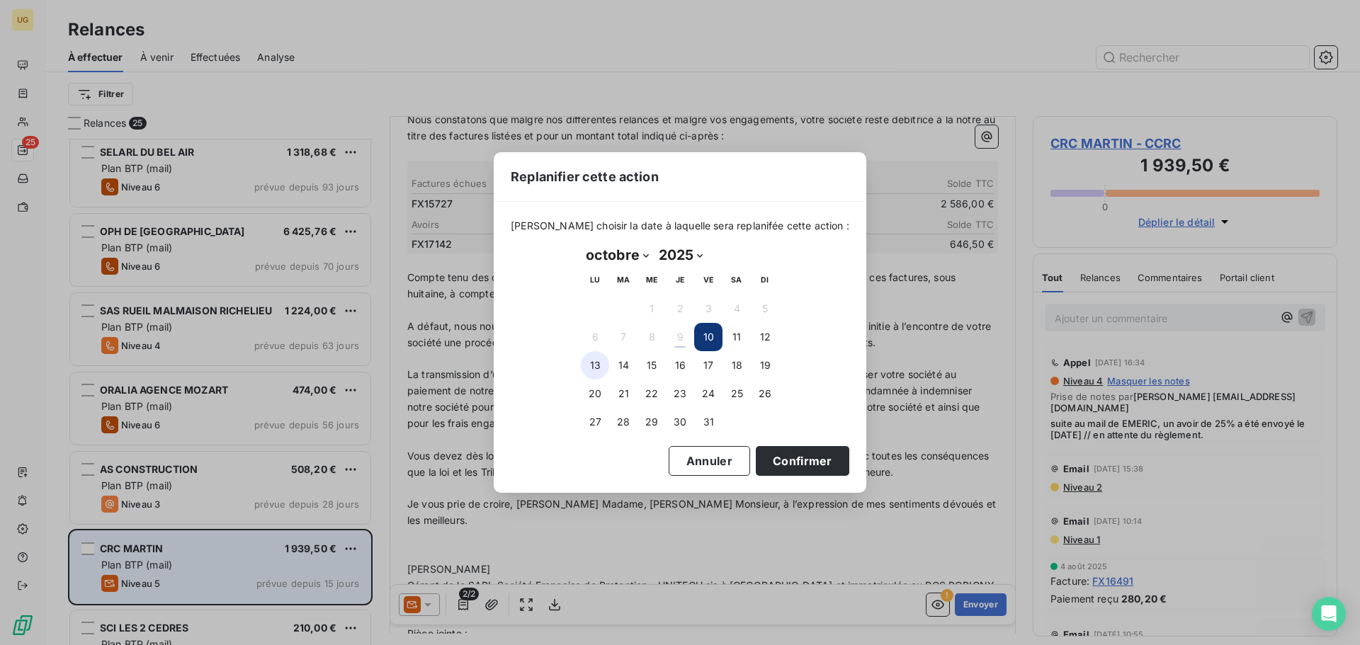
click at [598, 365] on button "13" at bounding box center [595, 365] width 28 height 28
click at [763, 463] on button "Confirmer" at bounding box center [802, 461] width 93 height 30
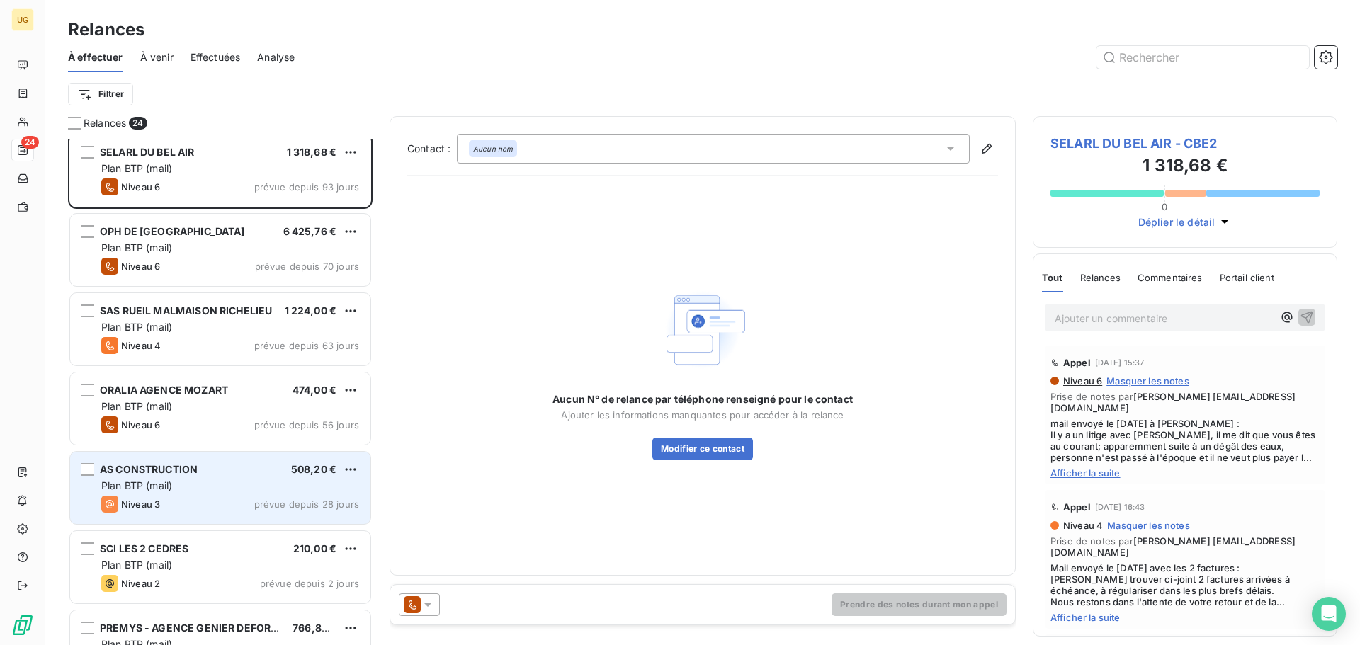
click at [218, 490] on div "Plan BTP (mail)" at bounding box center [230, 486] width 258 height 14
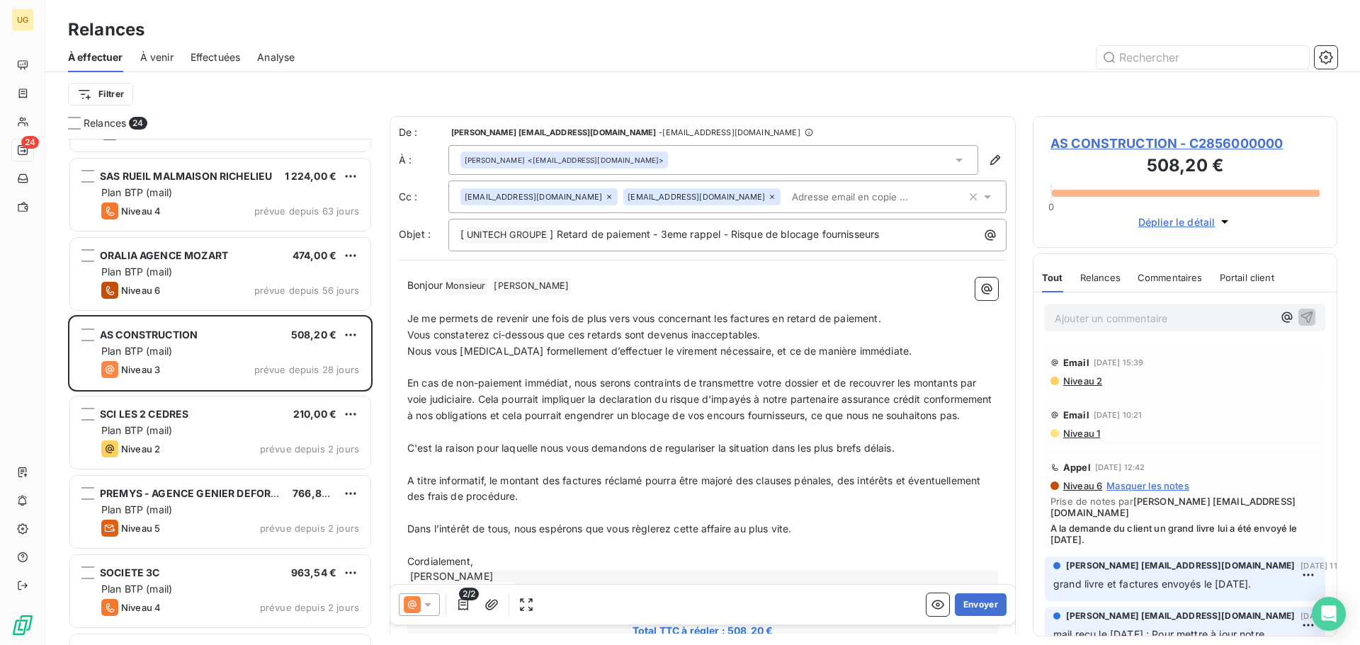
scroll to position [142, 0]
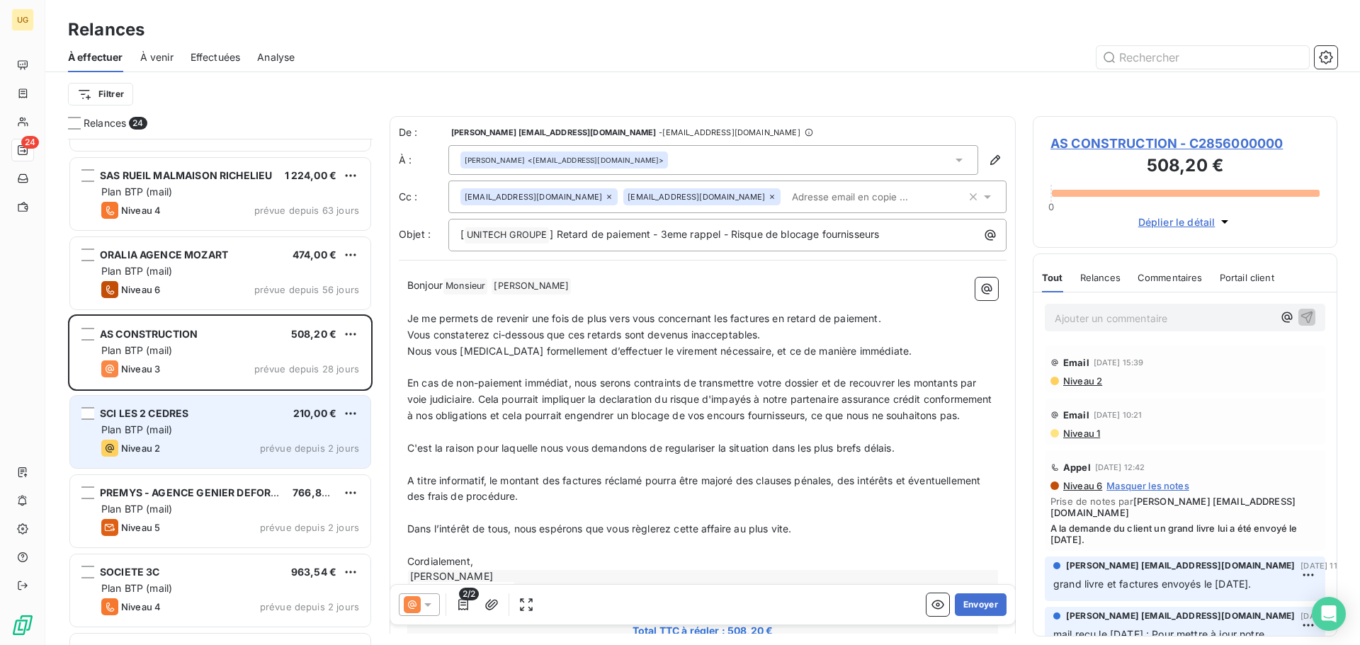
click at [237, 441] on div "Niveau 2 prévue depuis 2 jours" at bounding box center [230, 448] width 258 height 17
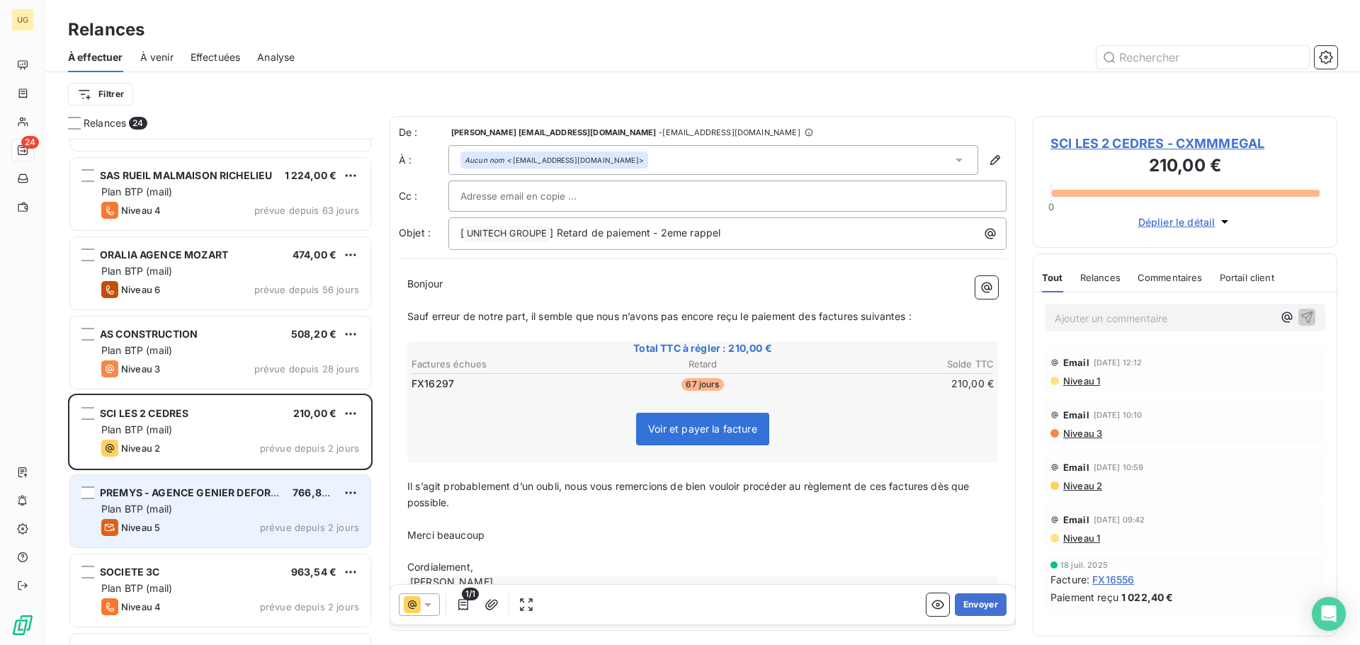
click at [173, 516] on div "Plan BTP (mail)" at bounding box center [230, 509] width 258 height 14
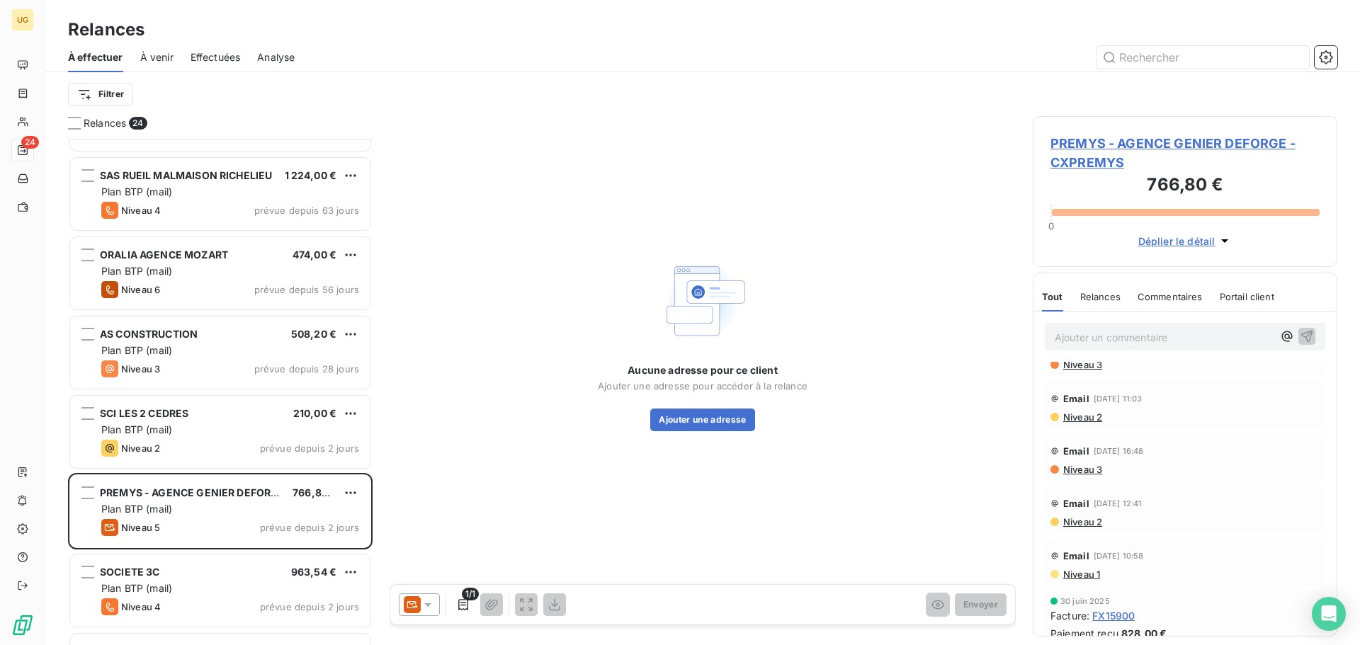
scroll to position [212, 0]
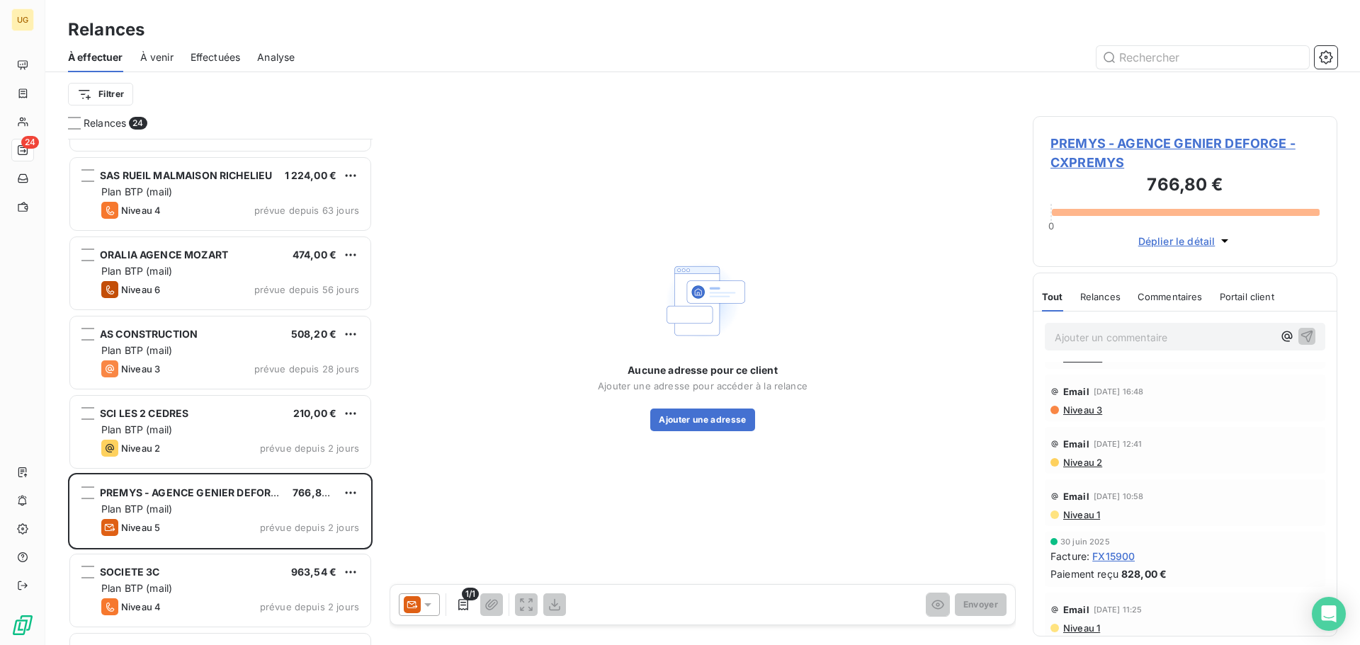
click at [420, 613] on span at bounding box center [412, 604] width 17 height 17
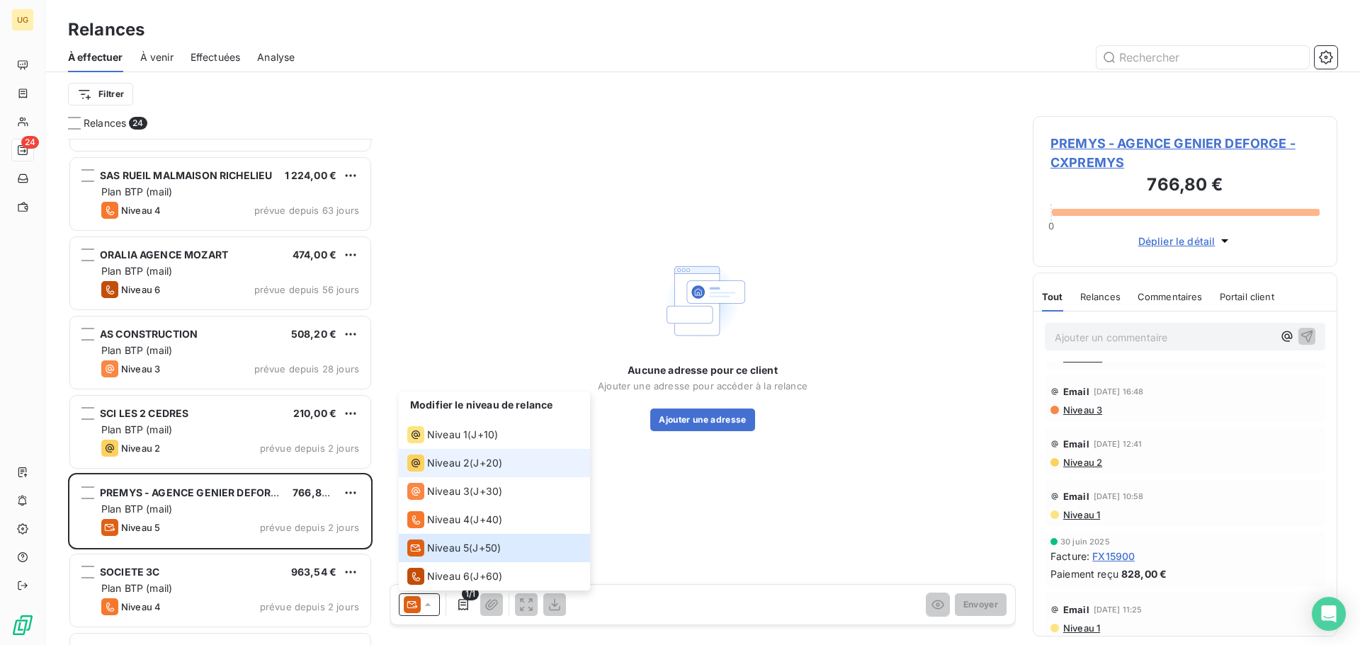
click at [437, 457] on span "Niveau 2" at bounding box center [448, 463] width 42 height 14
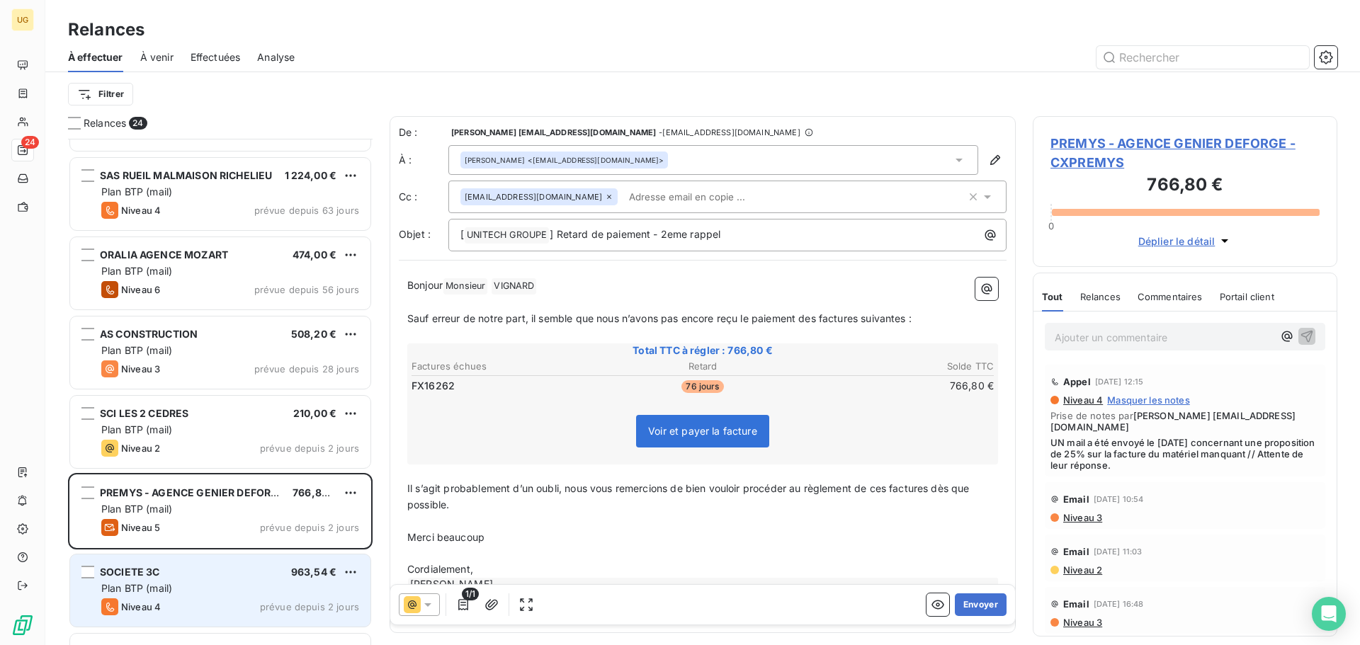
click at [205, 582] on div "Plan BTP (mail)" at bounding box center [230, 589] width 258 height 14
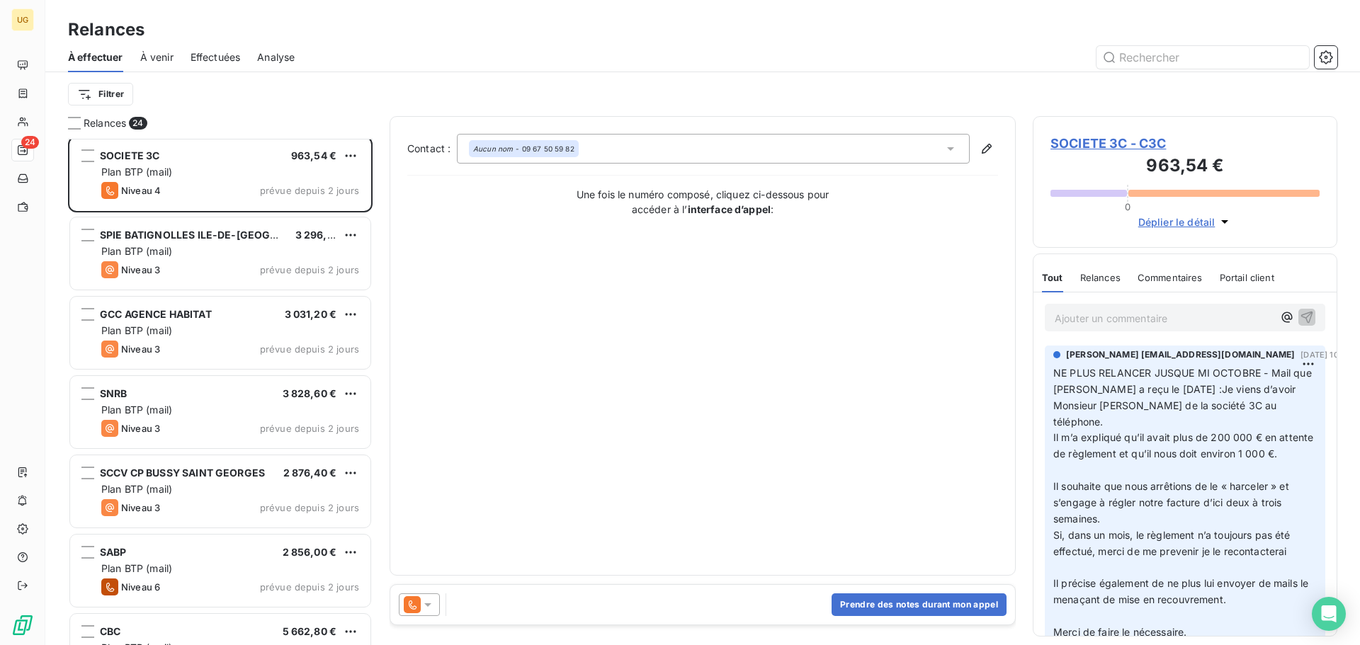
scroll to position [567, 0]
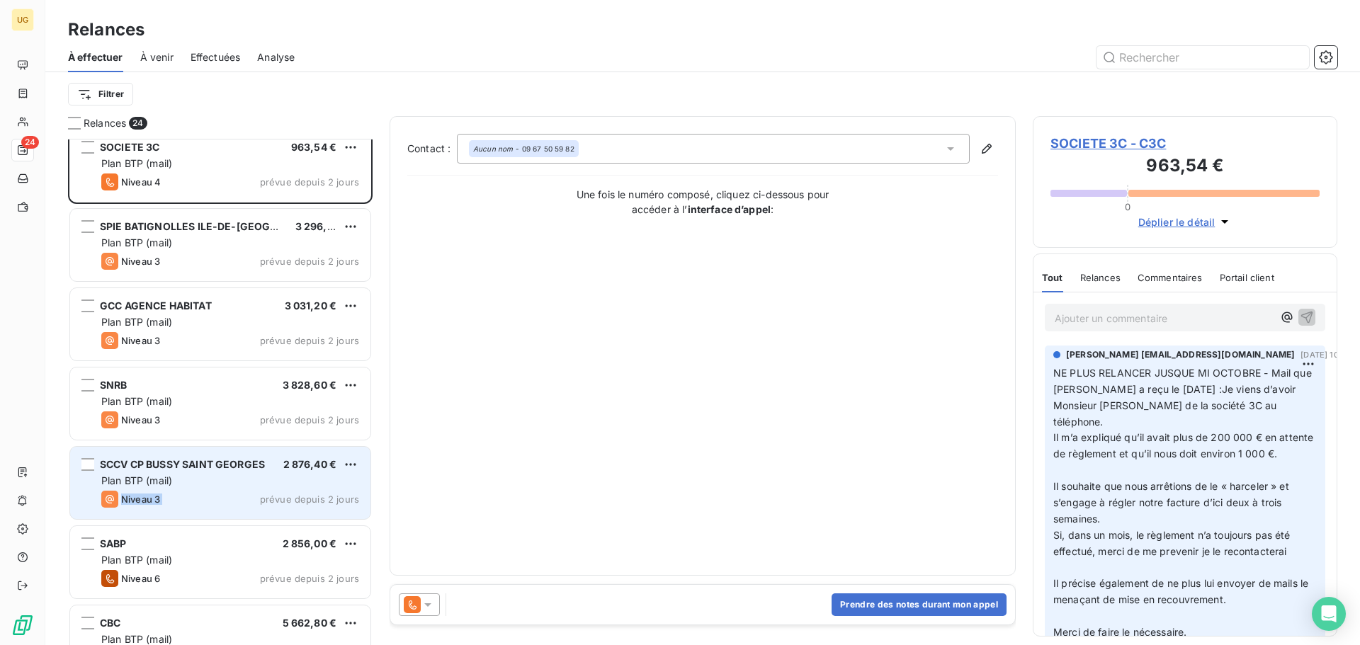
click at [225, 489] on div "SCCV CP BUSSY SAINT GEORGES 2 876,40 € Plan BTP (mail) Niveau 3 prévue depuis 2…" at bounding box center [220, 483] width 300 height 72
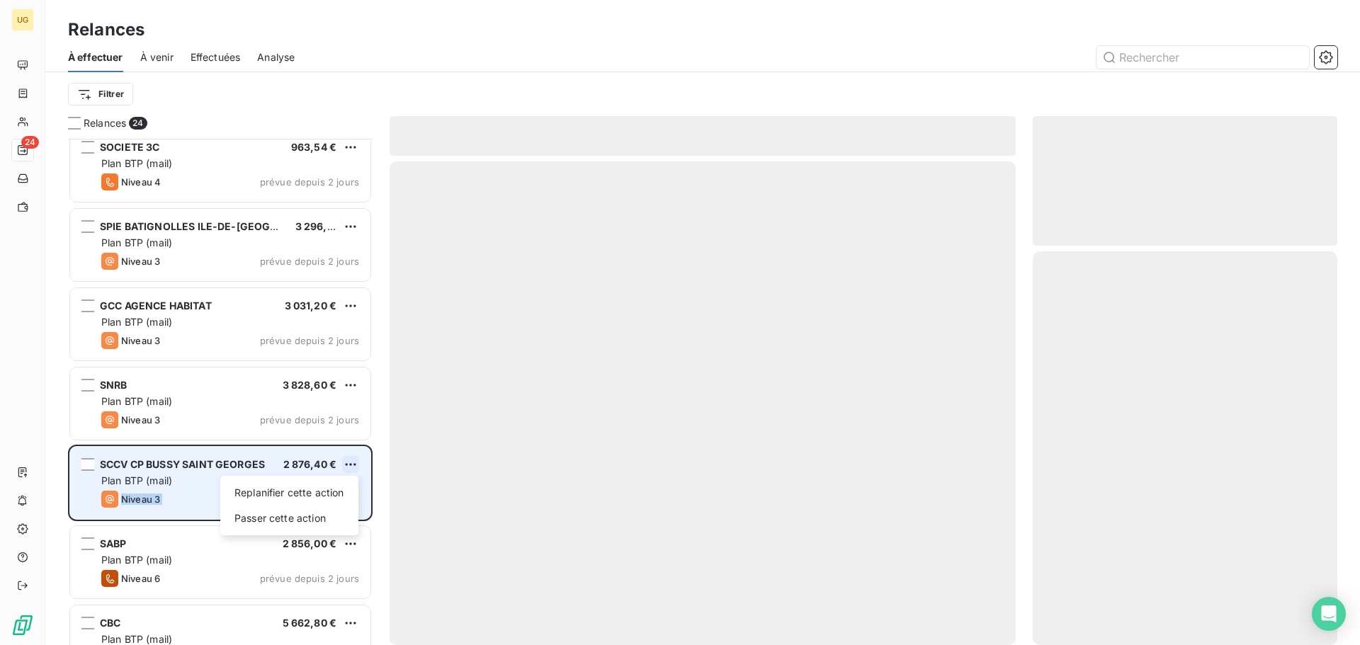
click at [354, 465] on html "UG 24 Relances À effectuer À venir Effectuées Analyse Filtrer Relances 24 PREMY…" at bounding box center [680, 322] width 1360 height 645
click at [306, 497] on div "Replanifier cette action" at bounding box center [289, 493] width 127 height 23
select select "9"
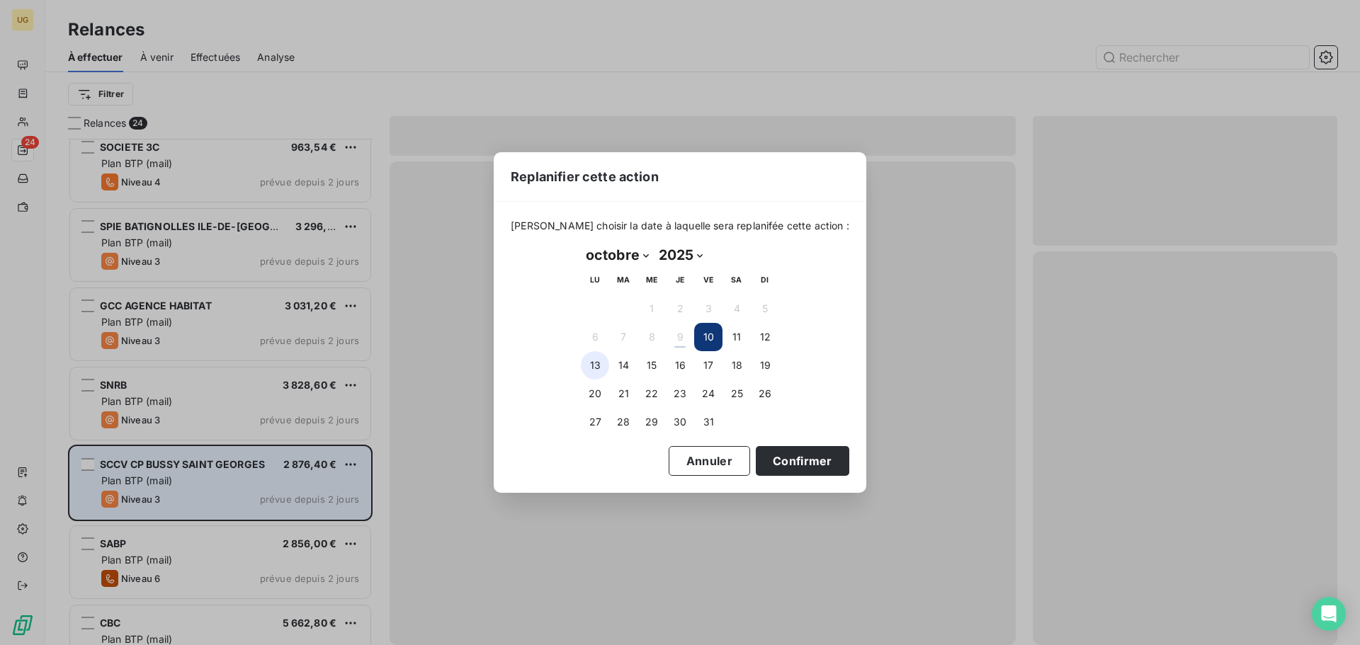
click at [596, 362] on button "13" at bounding box center [595, 365] width 28 height 28
drag, startPoint x: 800, startPoint y: 467, endPoint x: 783, endPoint y: 467, distance: 17.7
click at [797, 467] on button "Confirmer" at bounding box center [802, 461] width 93 height 30
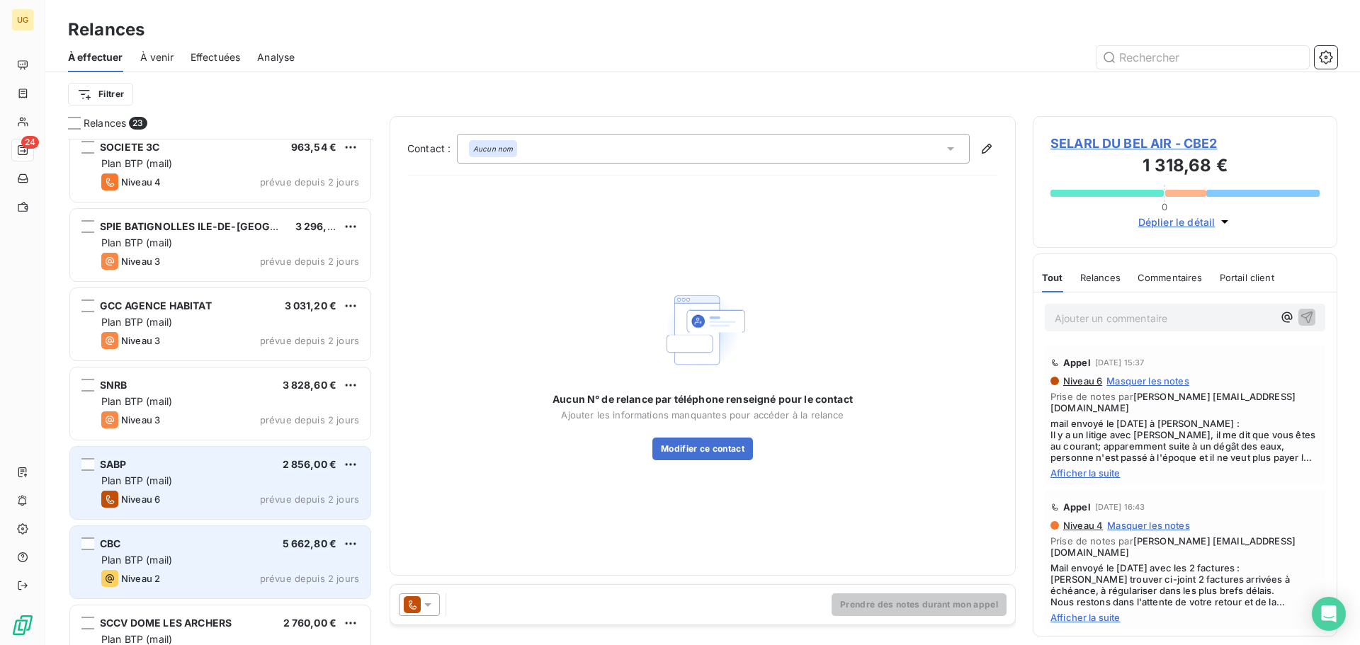
click at [180, 565] on div "Plan BTP (mail)" at bounding box center [230, 560] width 258 height 14
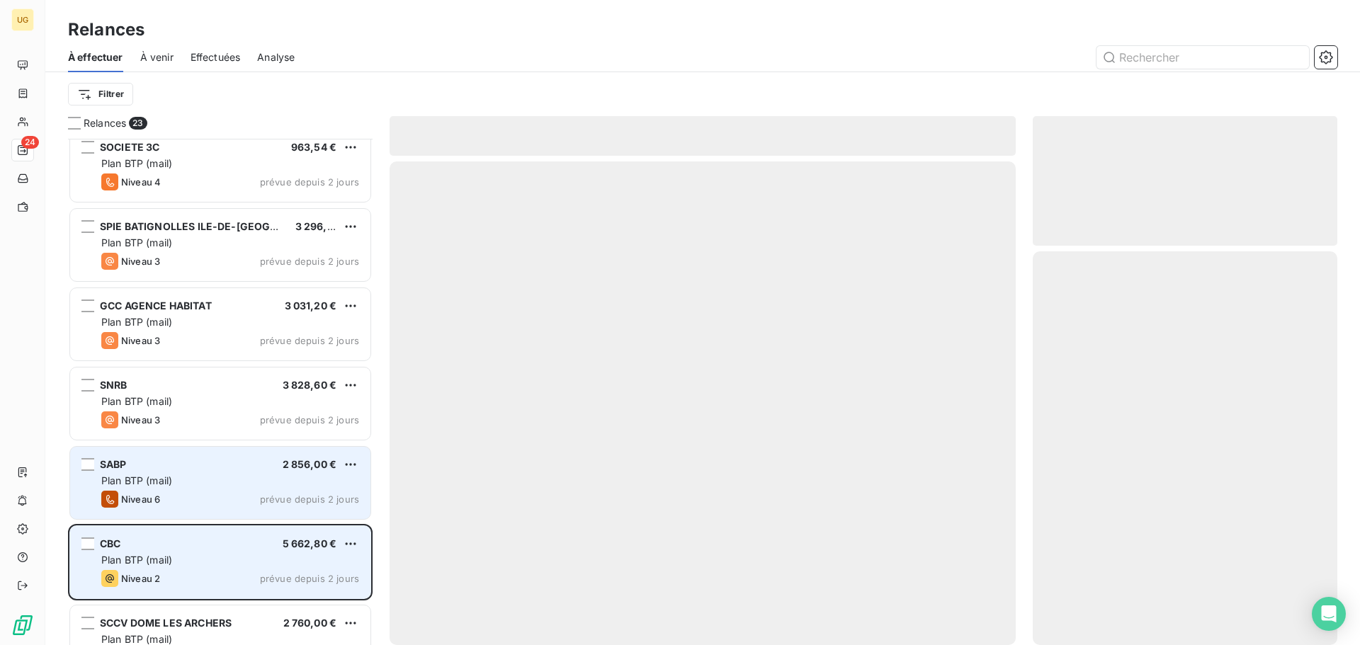
click at [279, 555] on div "Plan BTP (mail)" at bounding box center [230, 560] width 258 height 14
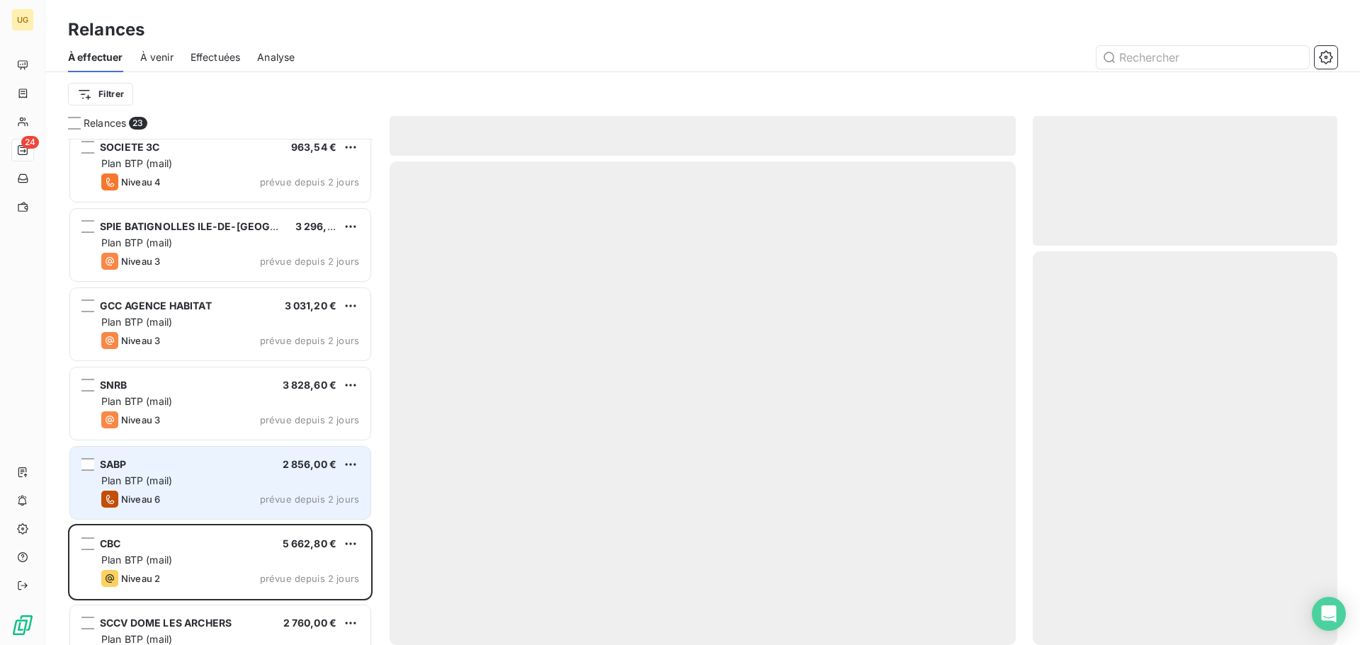
click at [230, 493] on div "Niveau 6 prévue depuis 2 jours" at bounding box center [230, 499] width 258 height 17
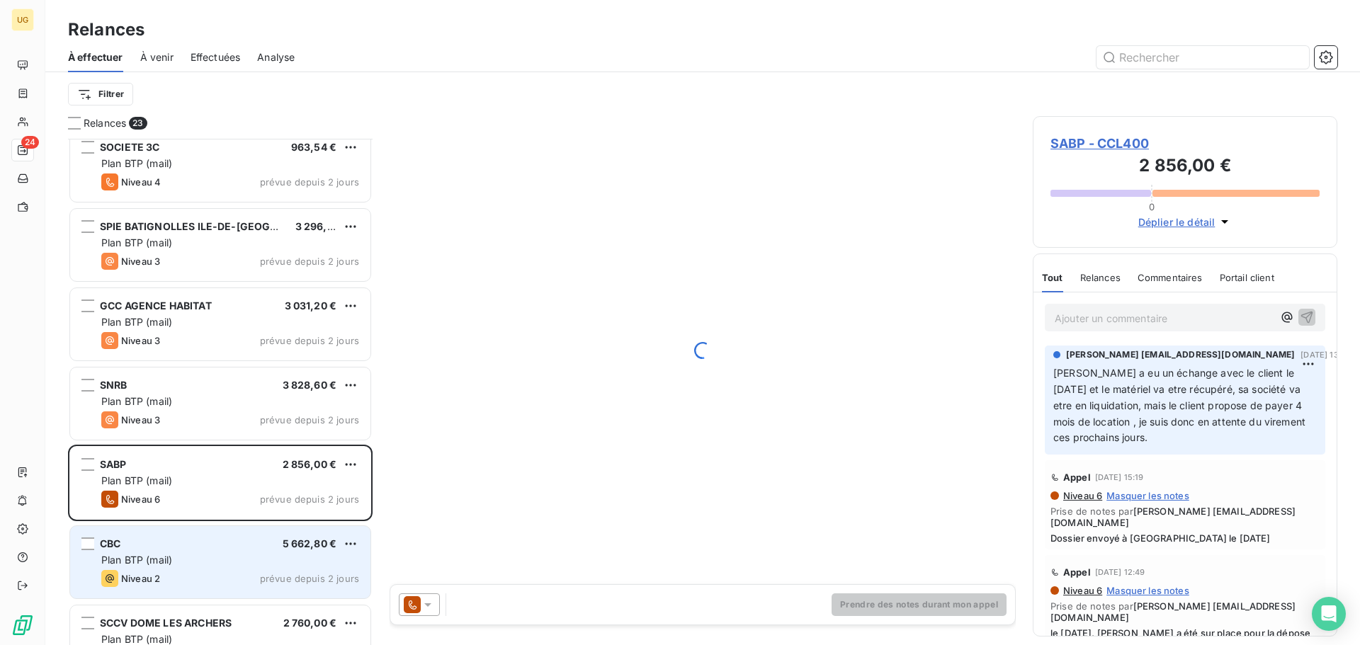
click at [227, 540] on div "CBC 5 662,80 €" at bounding box center [230, 544] width 258 height 13
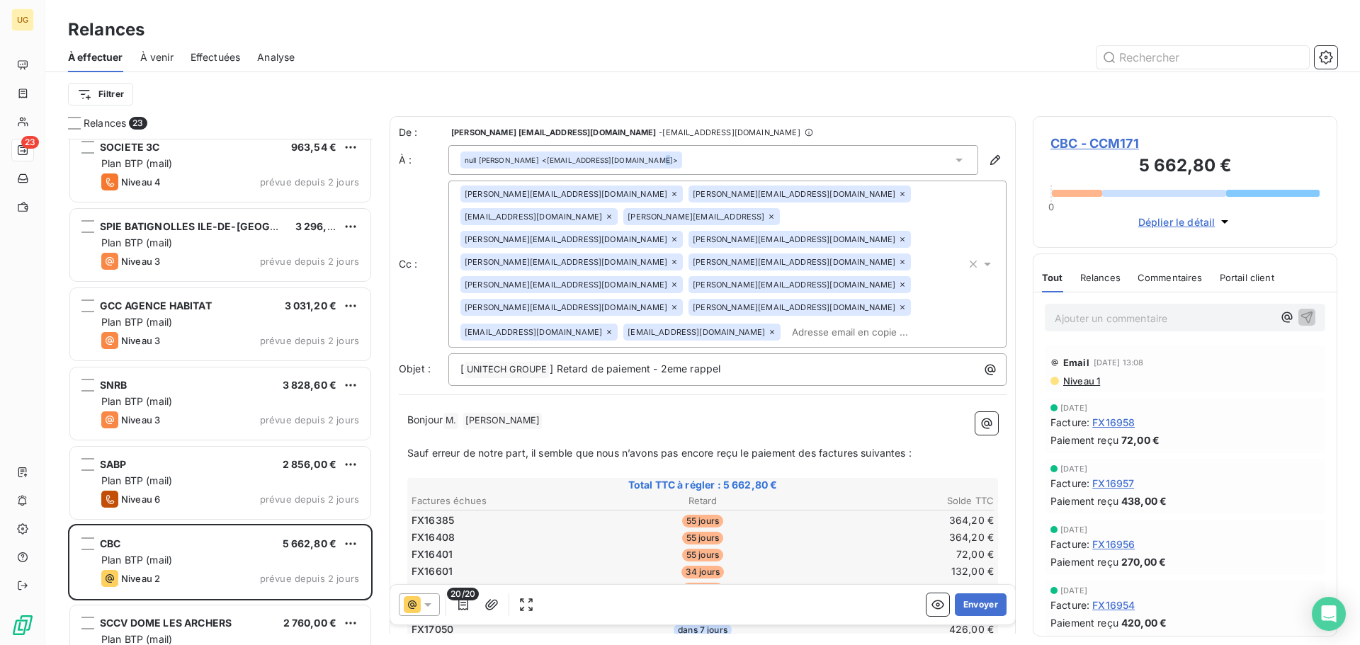
click at [631, 157] on div "null [PERSON_NAME] <[EMAIL_ADDRESS][DOMAIN_NAME]>" at bounding box center [571, 160] width 213 height 10
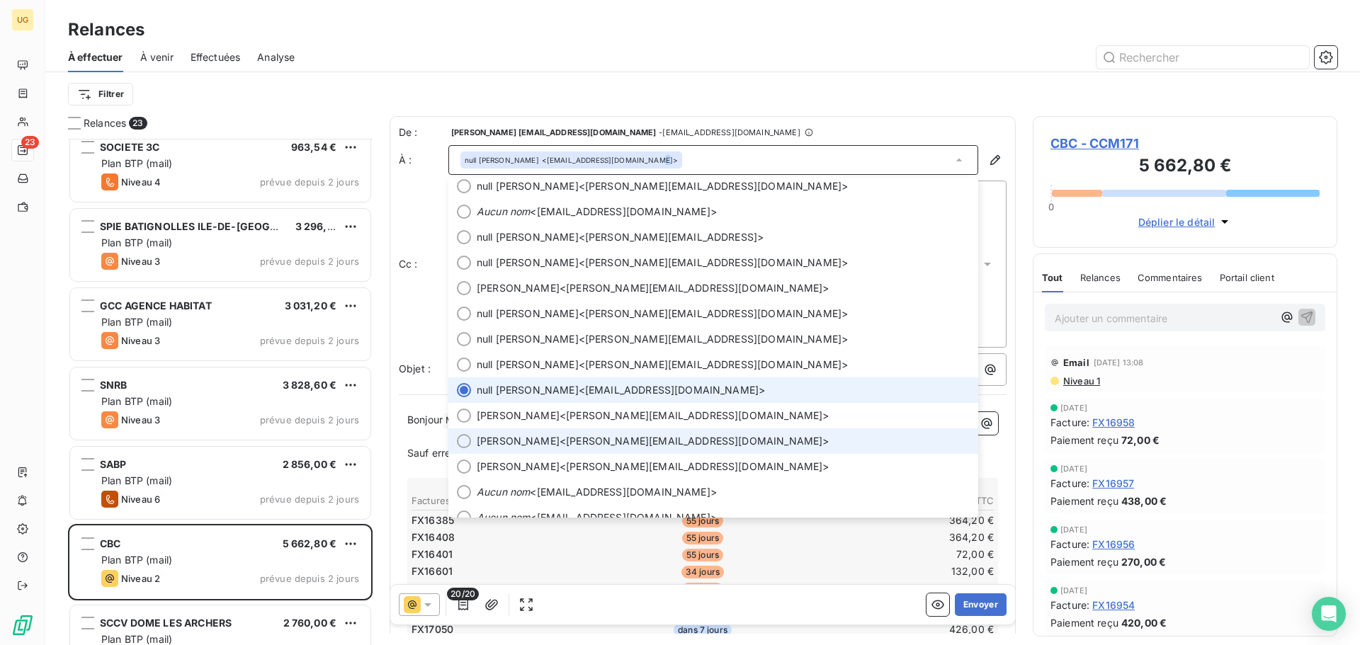
scroll to position [42, 0]
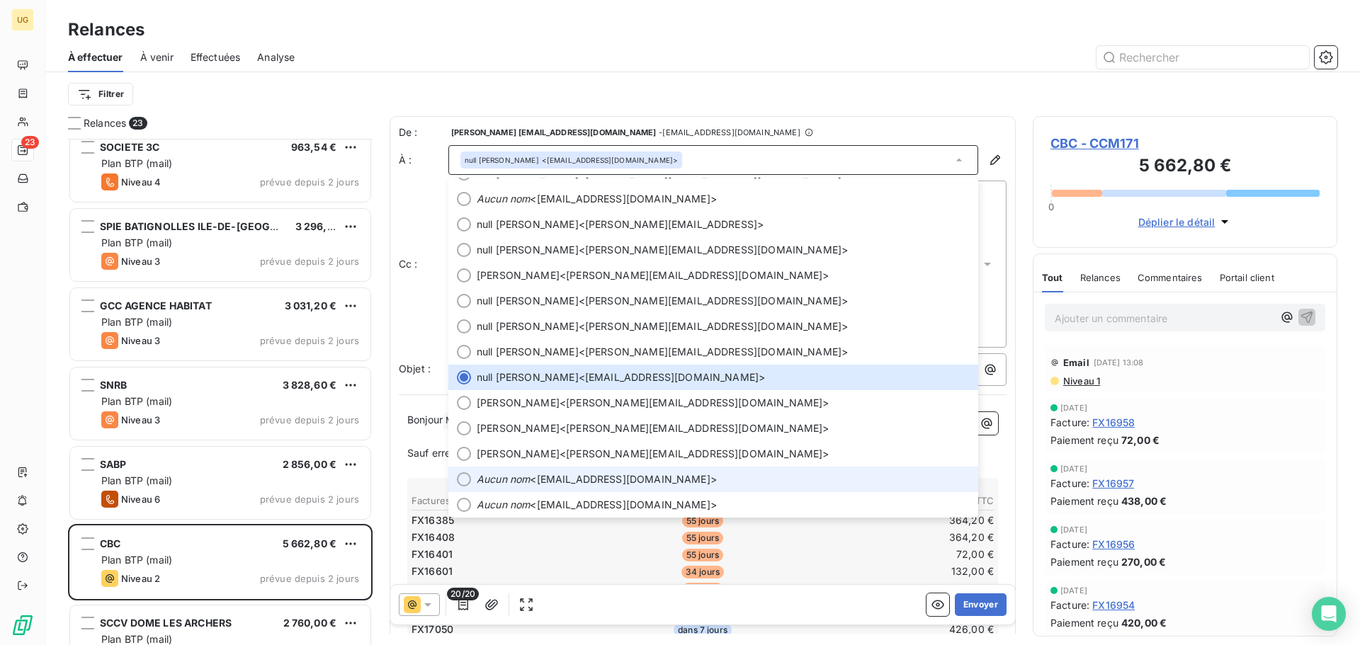
click at [582, 482] on span "Aucun nom <[EMAIL_ADDRESS][DOMAIN_NAME]>" at bounding box center [723, 479] width 493 height 14
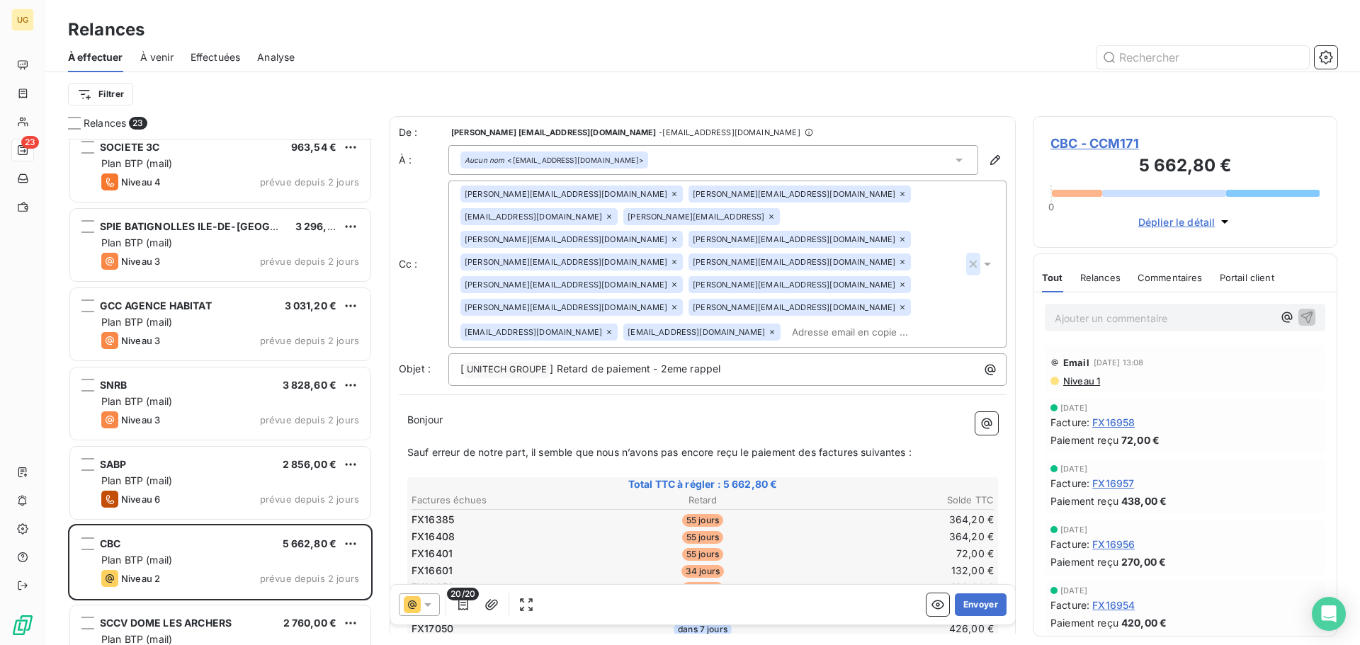
click at [966, 263] on icon "button" at bounding box center [973, 264] width 14 height 14
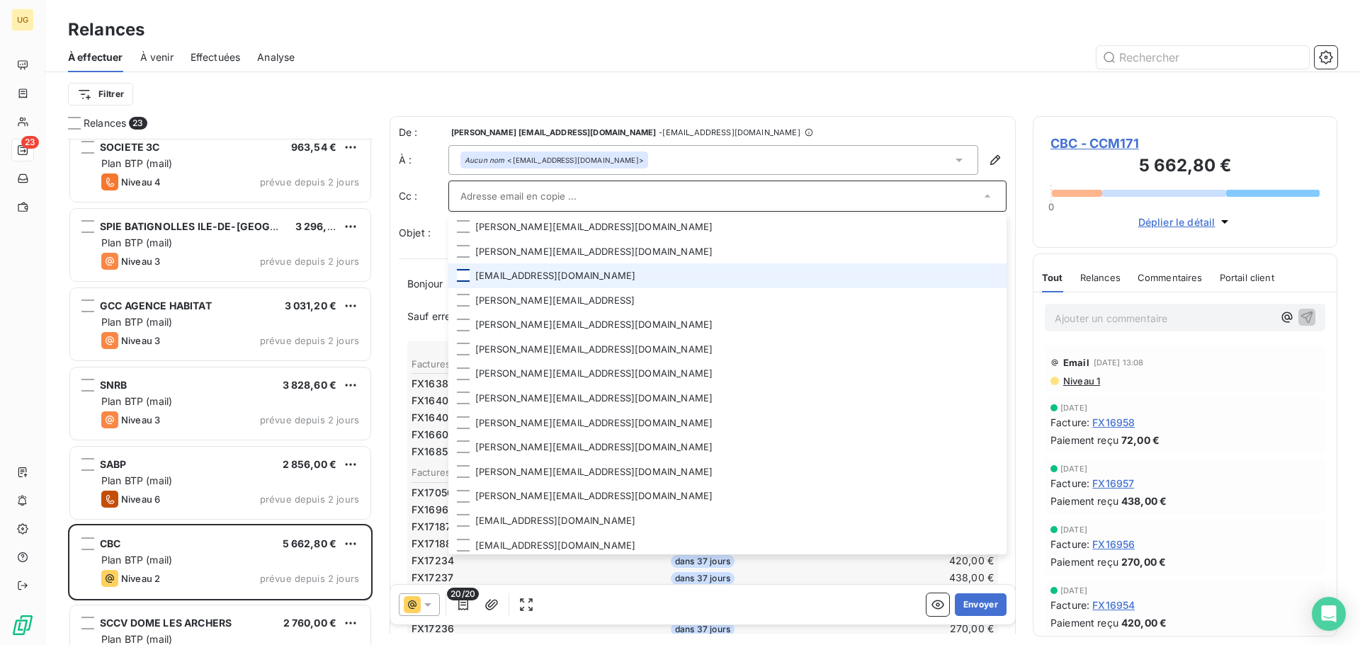
click at [464, 278] on div at bounding box center [463, 275] width 13 height 13
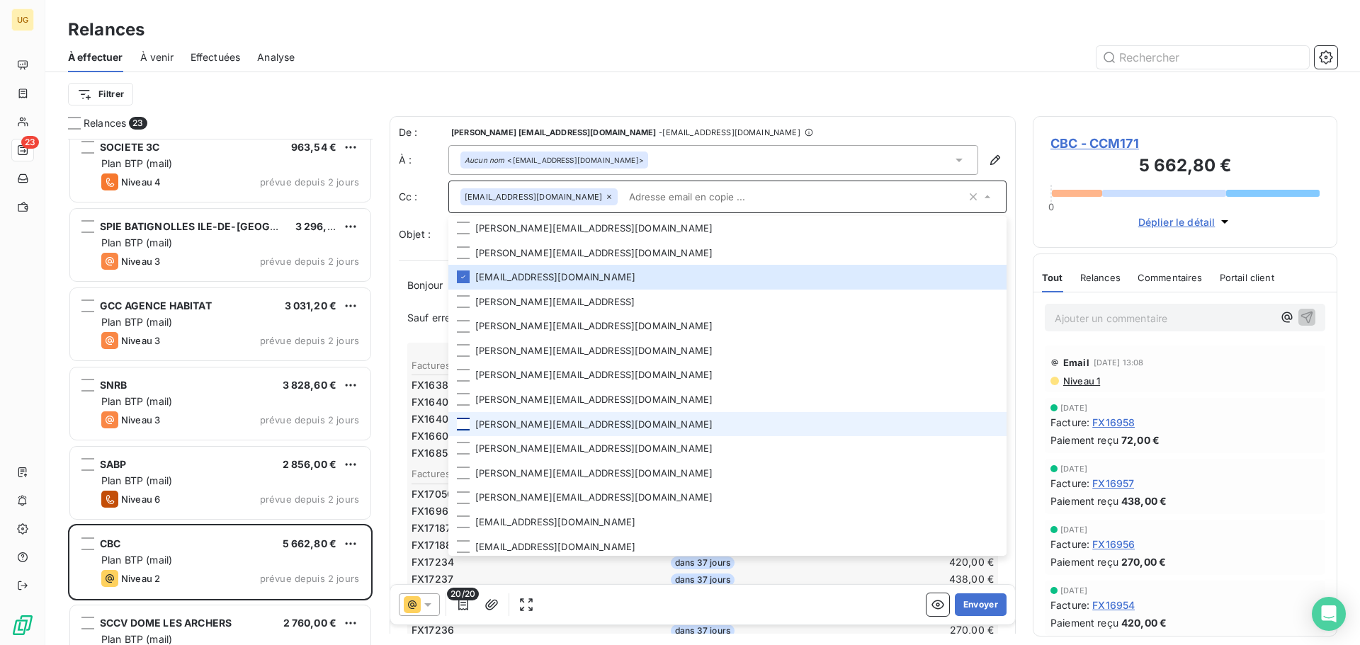
scroll to position [3, 0]
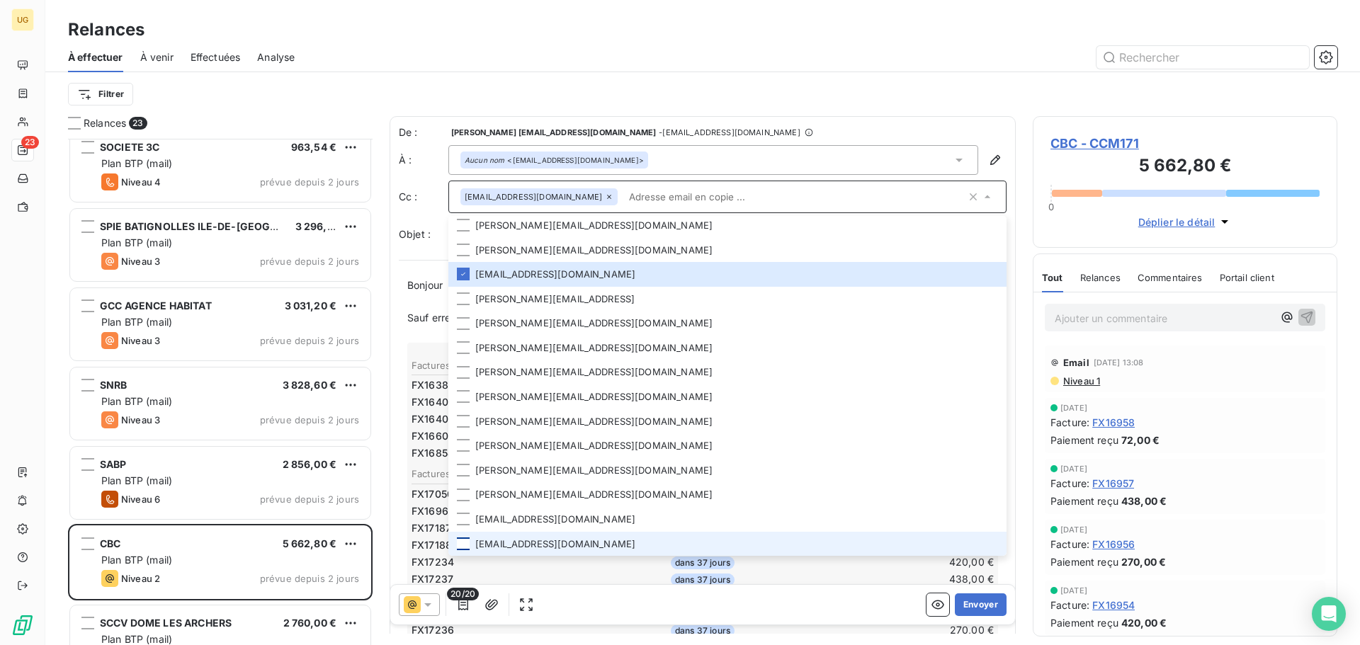
click at [463, 545] on div at bounding box center [463, 544] width 13 height 13
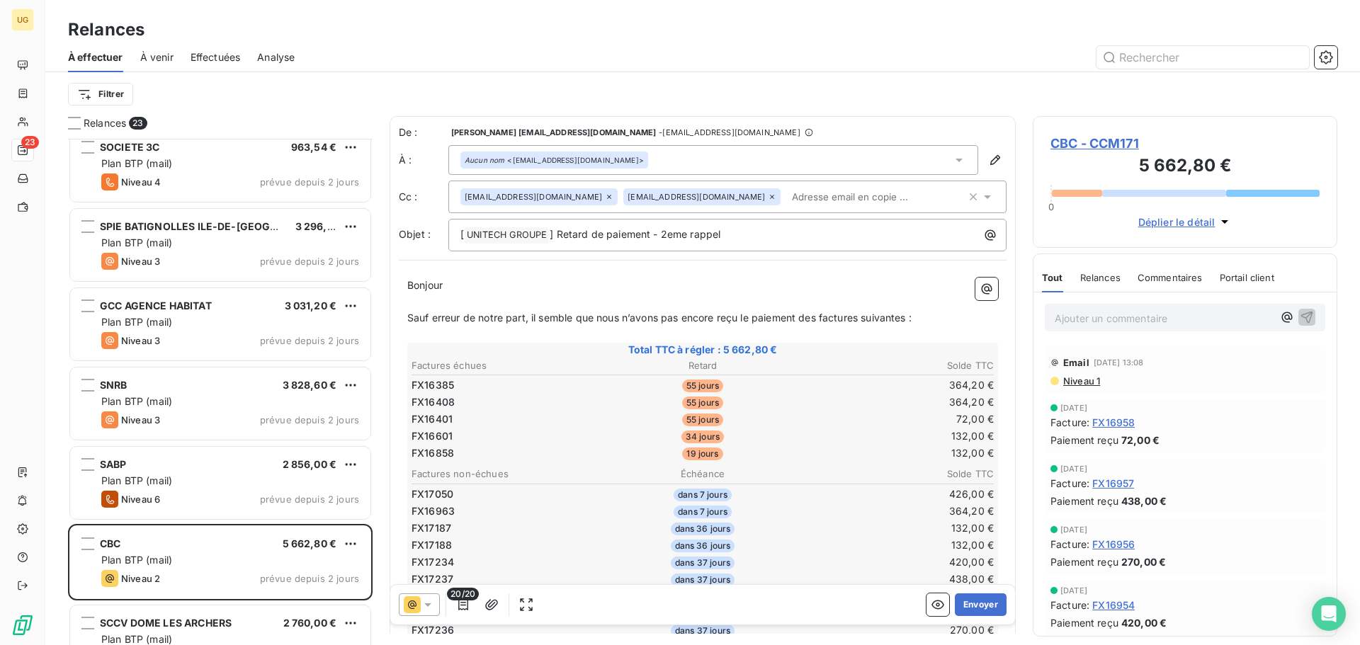
click at [834, 146] on div "Aucun nom <[EMAIL_ADDRESS][DOMAIN_NAME]>" at bounding box center [713, 160] width 530 height 30
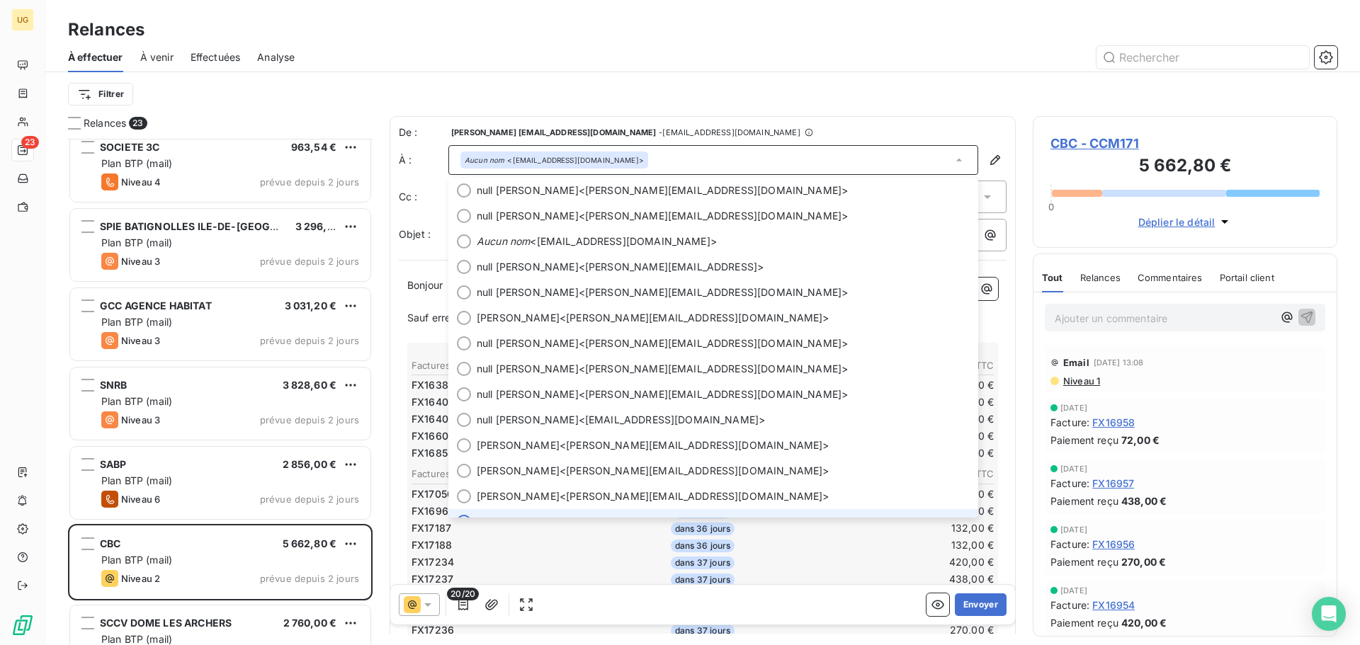
scroll to position [17, 0]
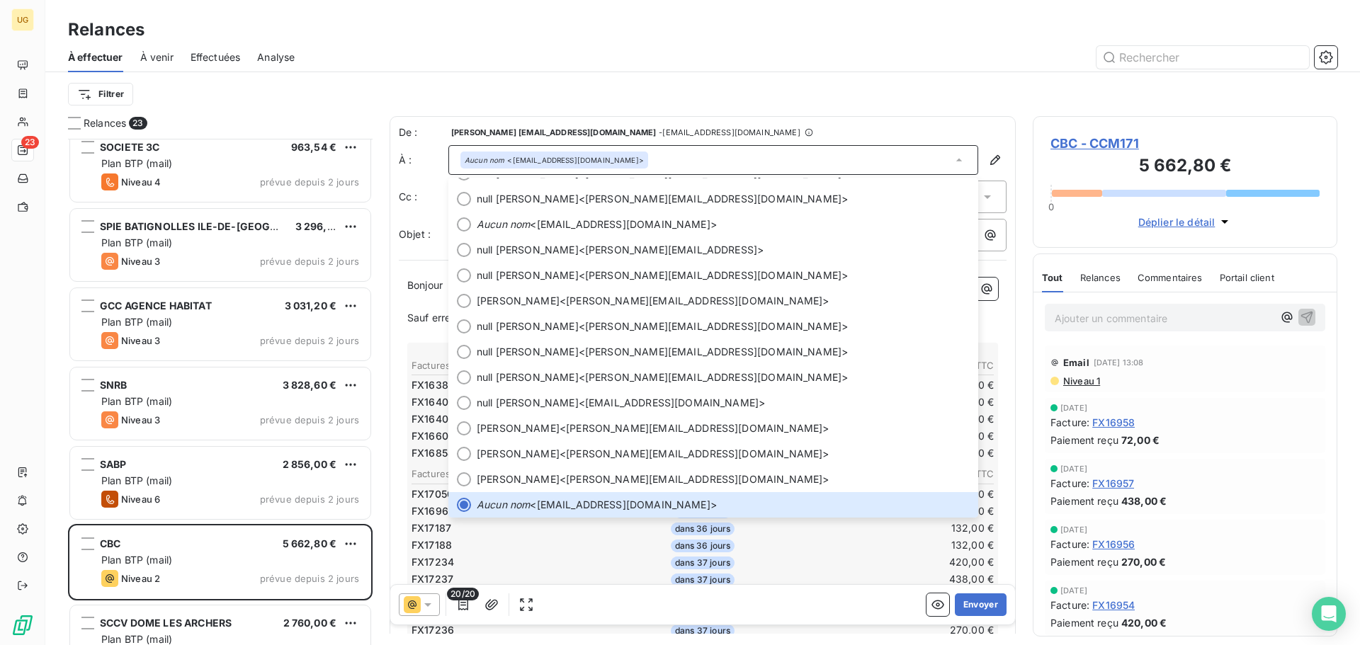
click at [865, 91] on div "Filtrer" at bounding box center [702, 94] width 1269 height 27
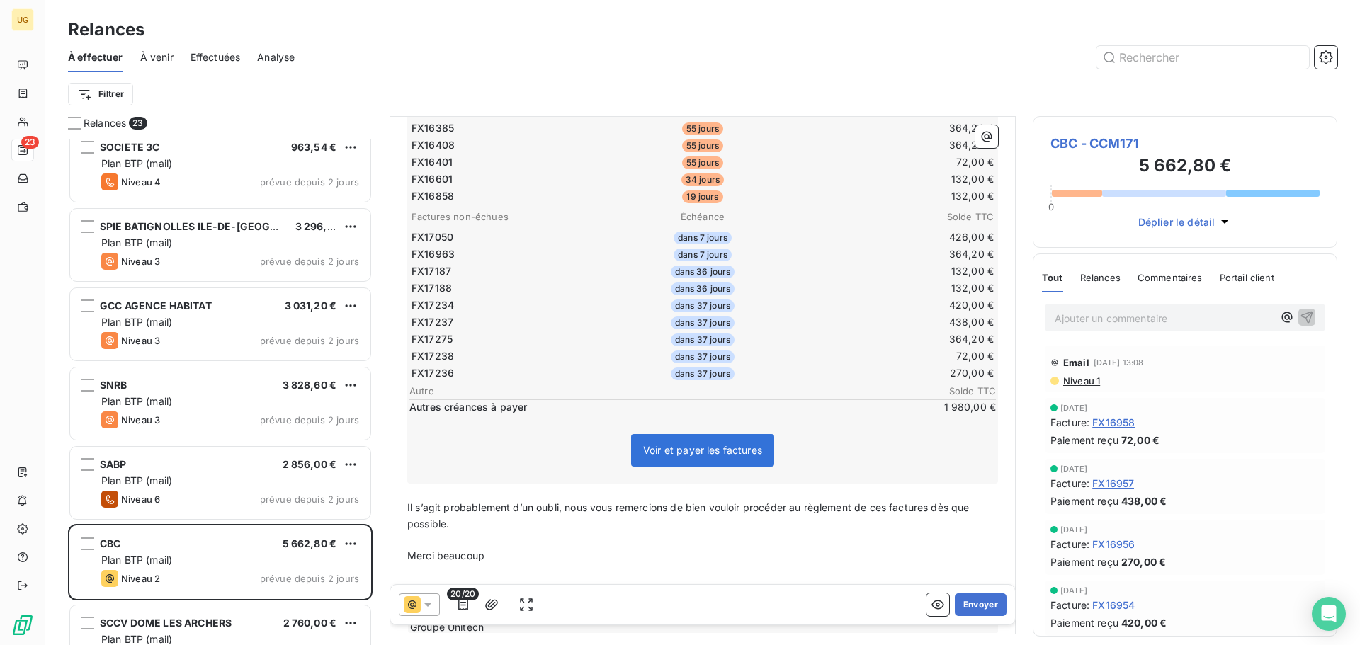
scroll to position [284, 0]
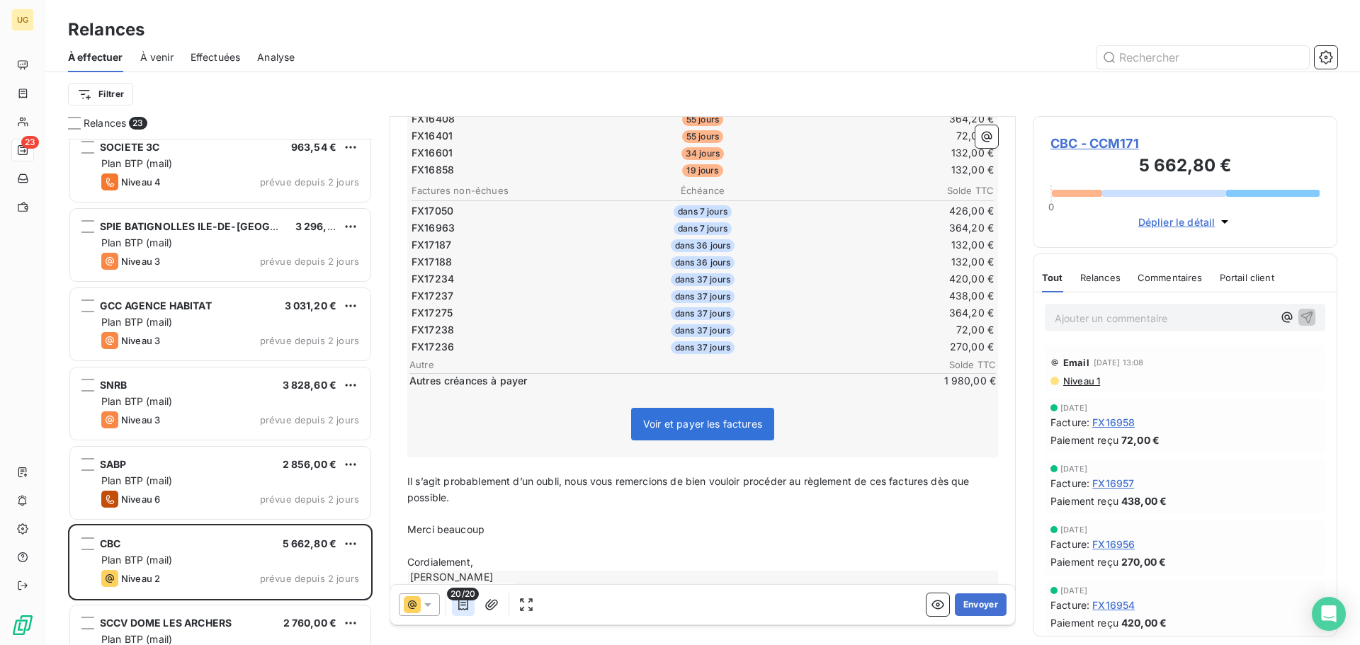
click at [467, 602] on icon "button" at bounding box center [463, 605] width 14 height 14
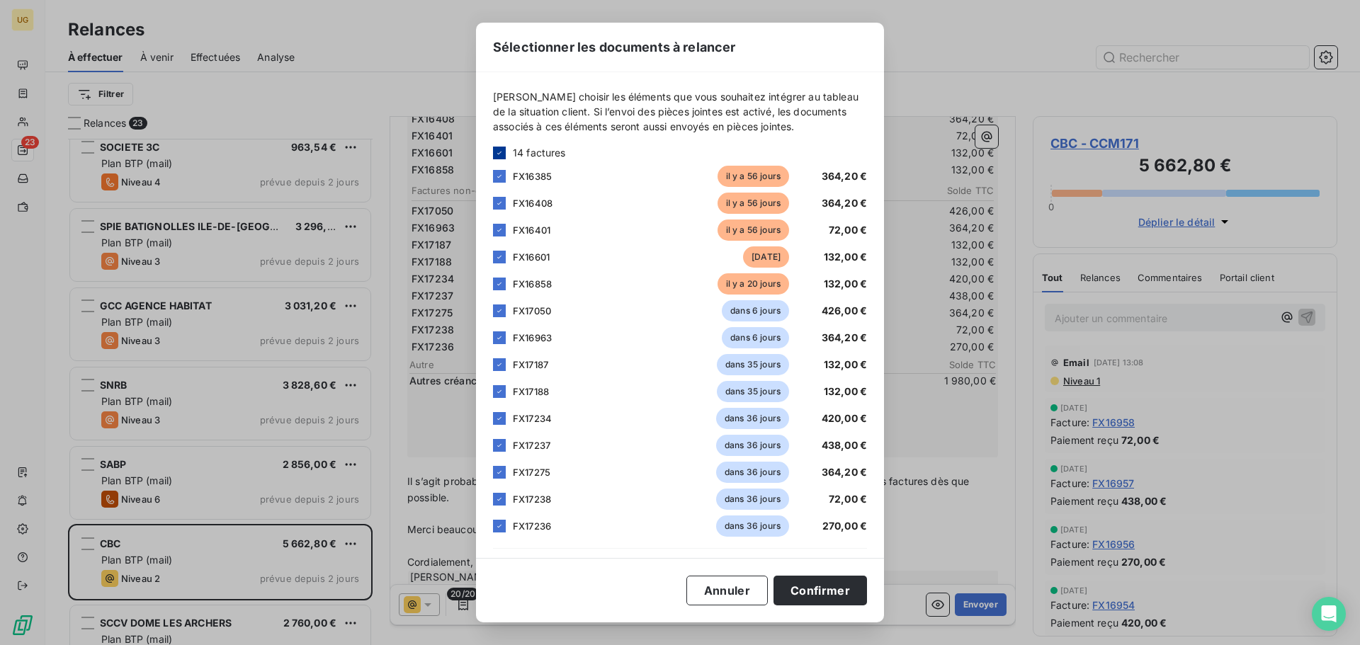
click at [501, 152] on icon at bounding box center [499, 152] width 4 height 3
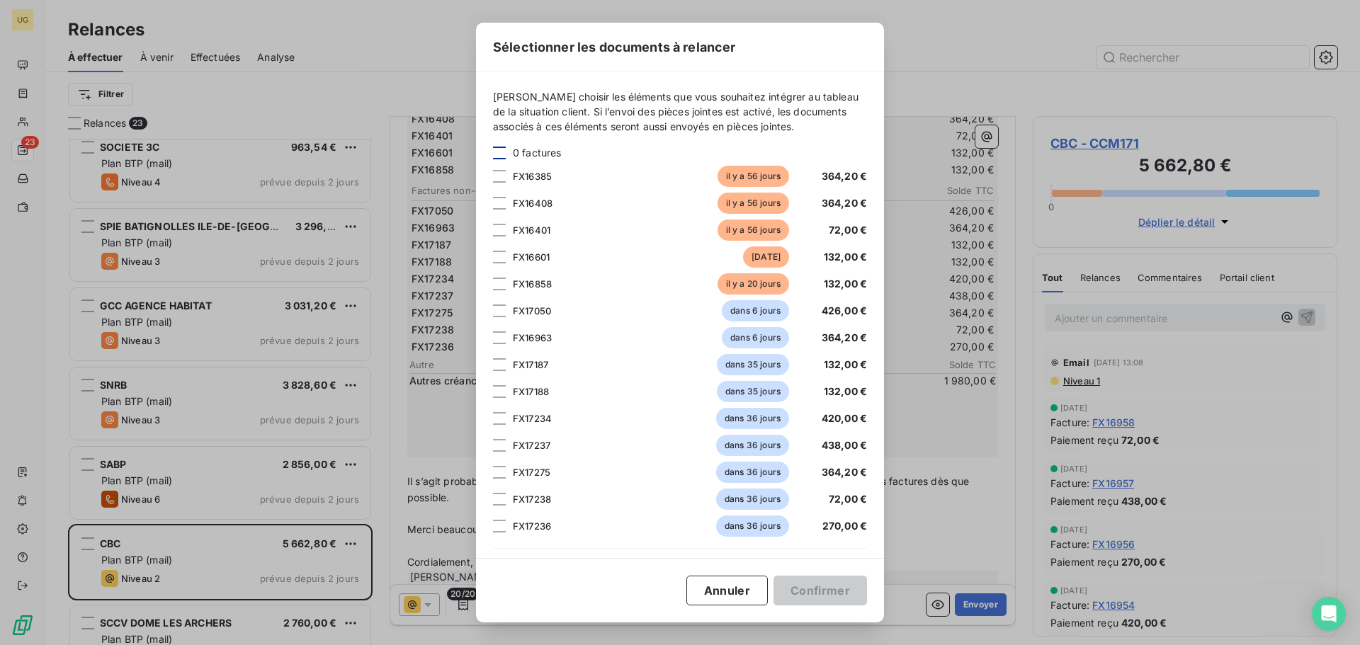
drag, startPoint x: 499, startPoint y: 175, endPoint x: 500, endPoint y: 192, distance: 17.1
click at [500, 175] on div at bounding box center [499, 176] width 13 height 13
drag, startPoint x: 500, startPoint y: 203, endPoint x: 501, endPoint y: 225, distance: 22.7
click at [500, 205] on div at bounding box center [499, 203] width 13 height 13
drag, startPoint x: 500, startPoint y: 232, endPoint x: 500, endPoint y: 263, distance: 31.2
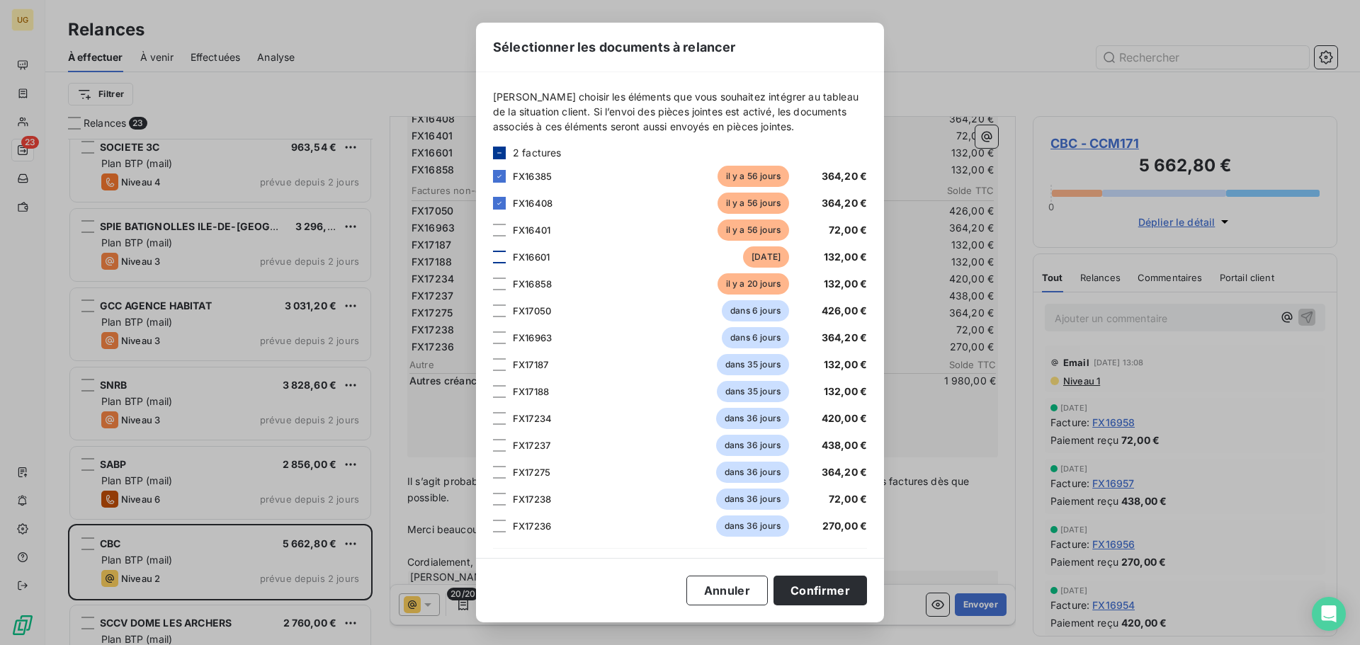
click at [500, 233] on div at bounding box center [499, 230] width 13 height 13
click at [499, 258] on div at bounding box center [499, 257] width 13 height 13
click at [497, 280] on div at bounding box center [499, 284] width 13 height 13
click at [799, 598] on button "Confirmer" at bounding box center [819, 591] width 93 height 30
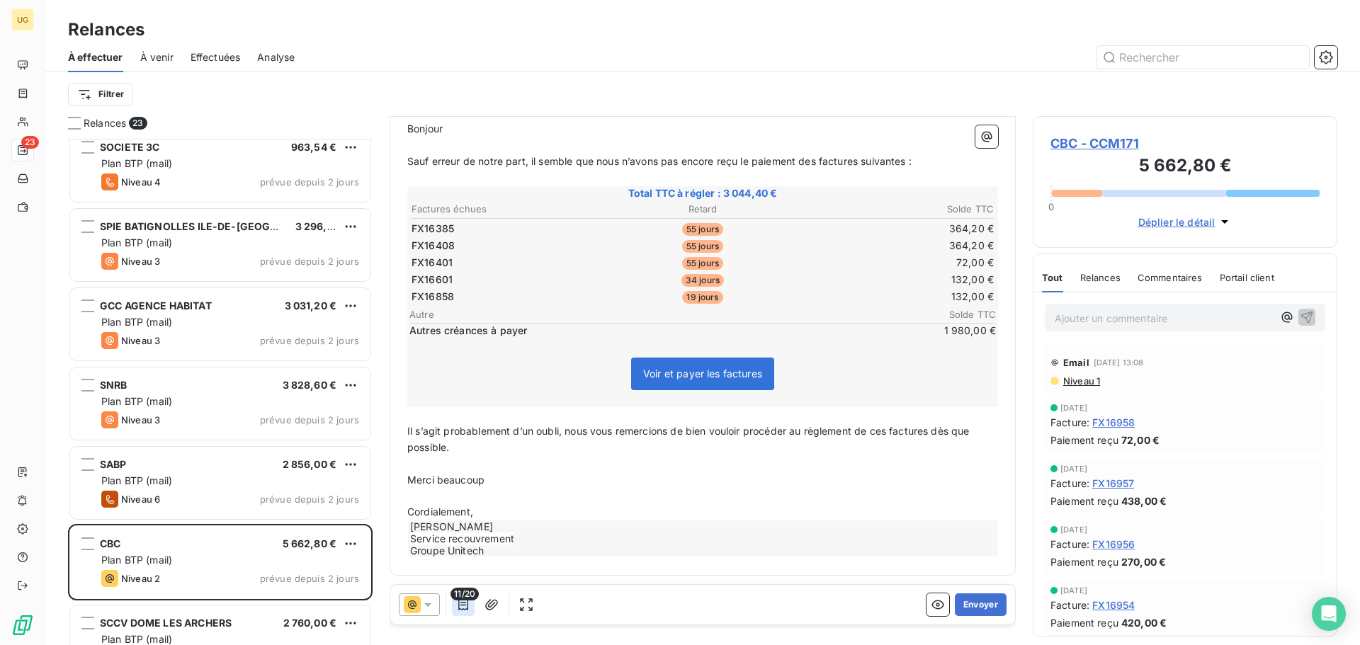
click at [458, 607] on icon "button" at bounding box center [463, 605] width 14 height 14
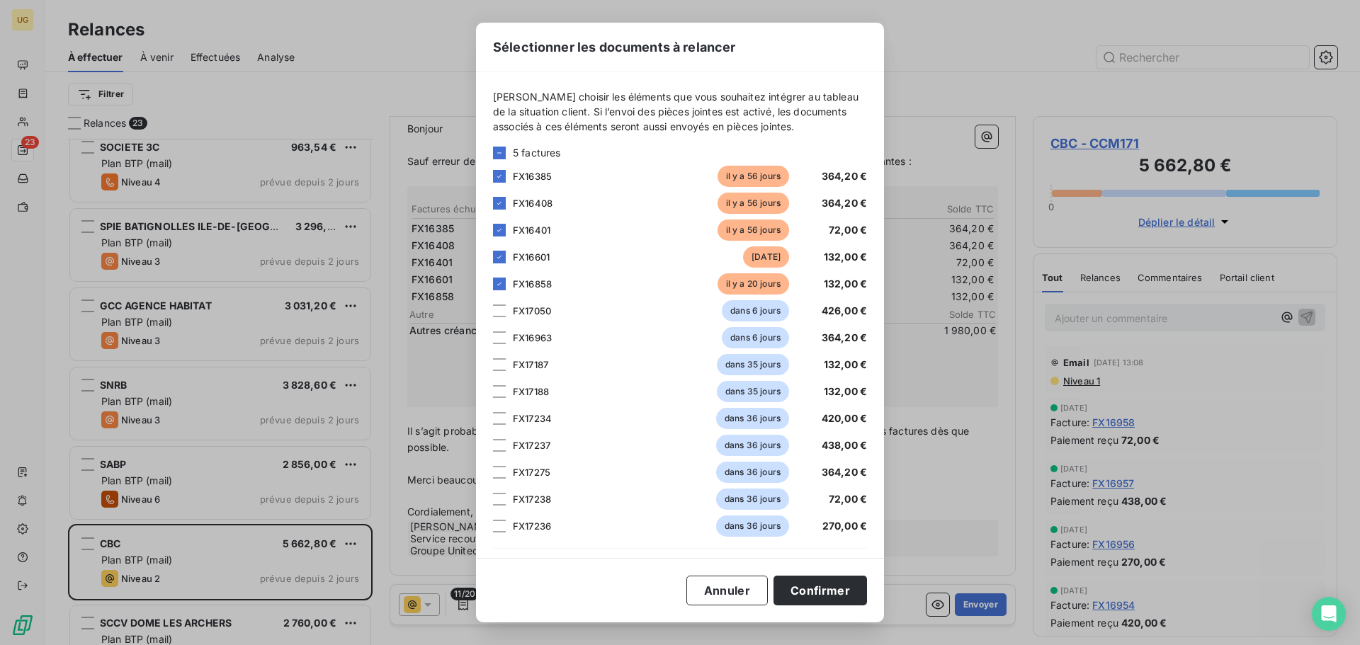
scroll to position [195, 0]
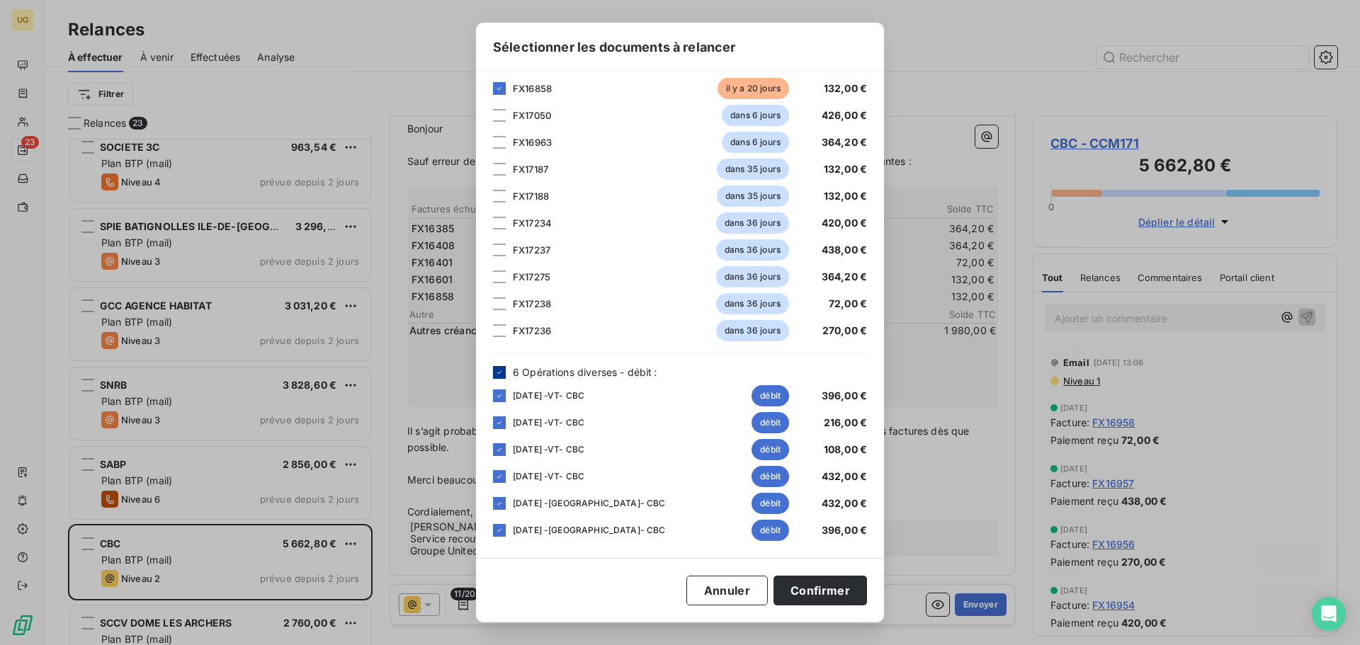
click at [496, 370] on icon at bounding box center [499, 372] width 8 height 8
click at [825, 591] on button "Confirmer" at bounding box center [819, 591] width 93 height 30
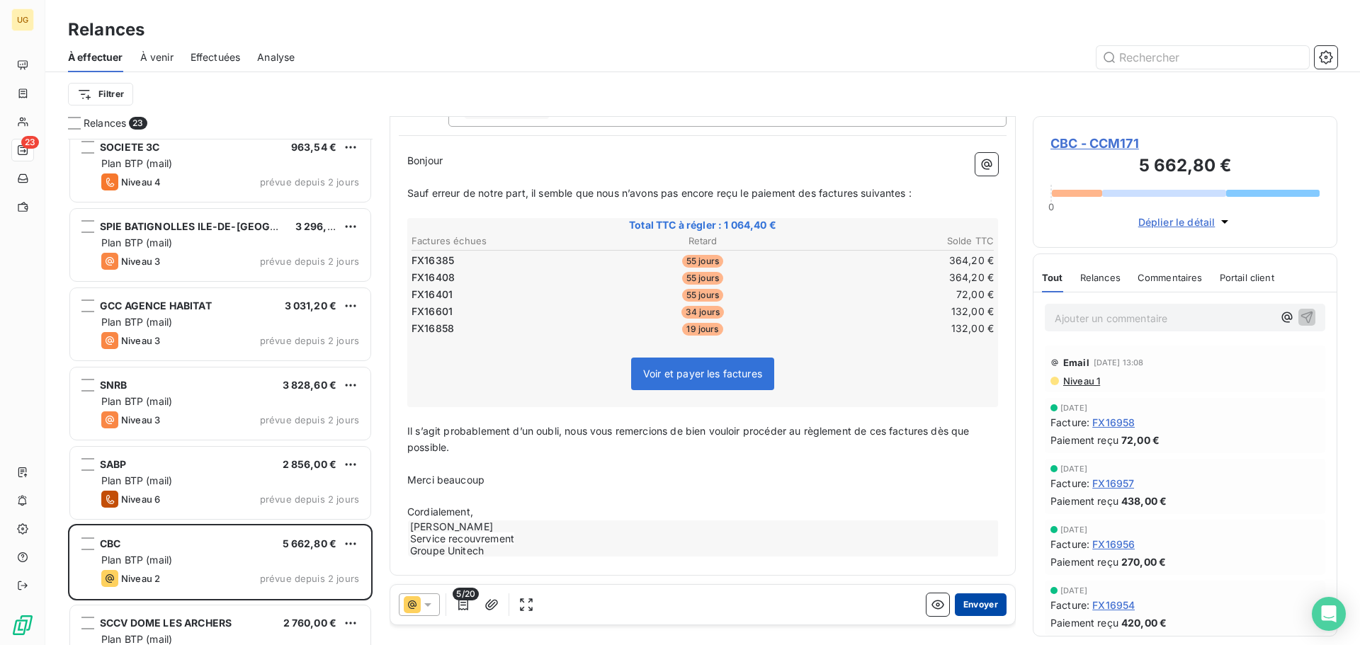
click at [969, 612] on button "Envoyer" at bounding box center [981, 605] width 52 height 23
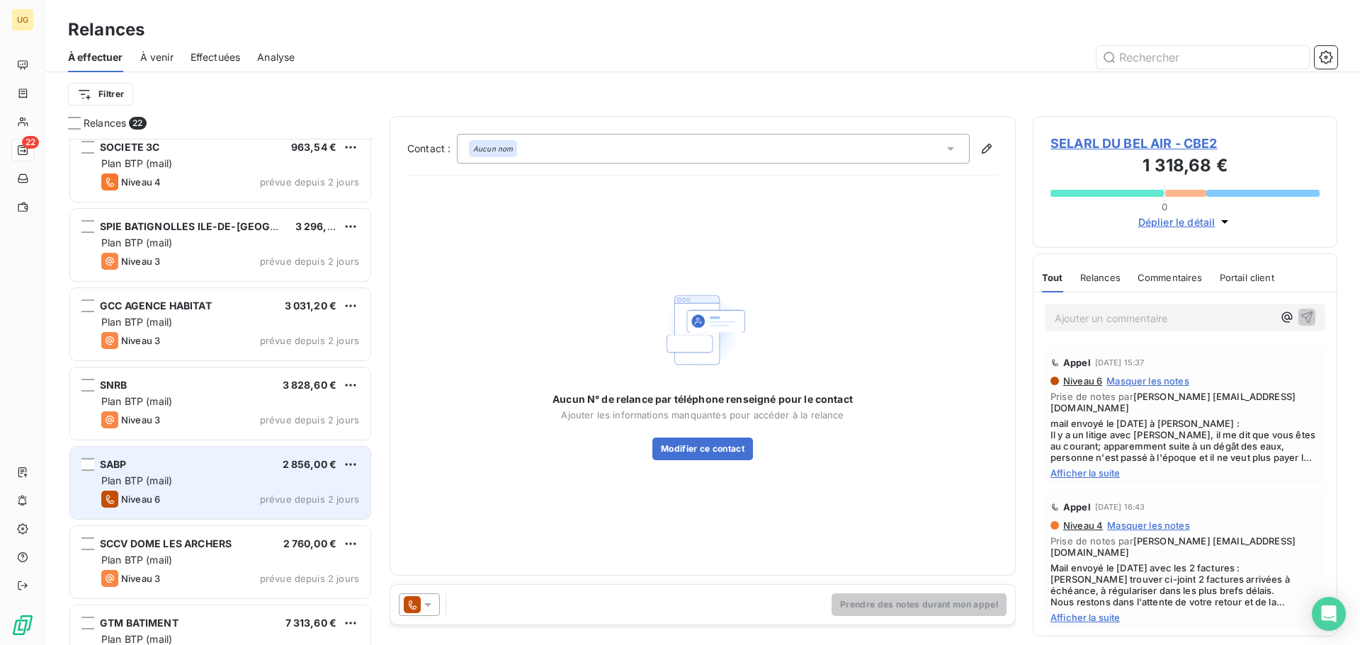
click at [193, 487] on div "Plan BTP (mail)" at bounding box center [230, 481] width 258 height 14
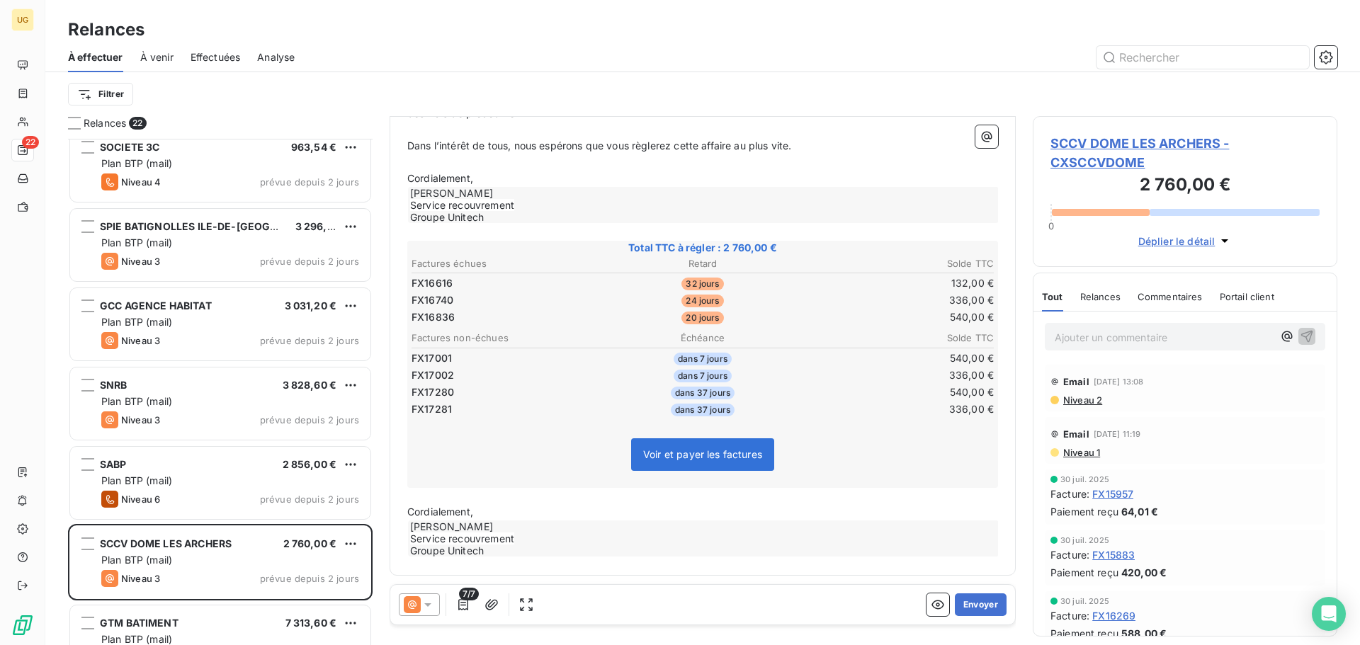
scroll to position [399, 0]
click at [463, 609] on icon "button" at bounding box center [463, 604] width 10 height 11
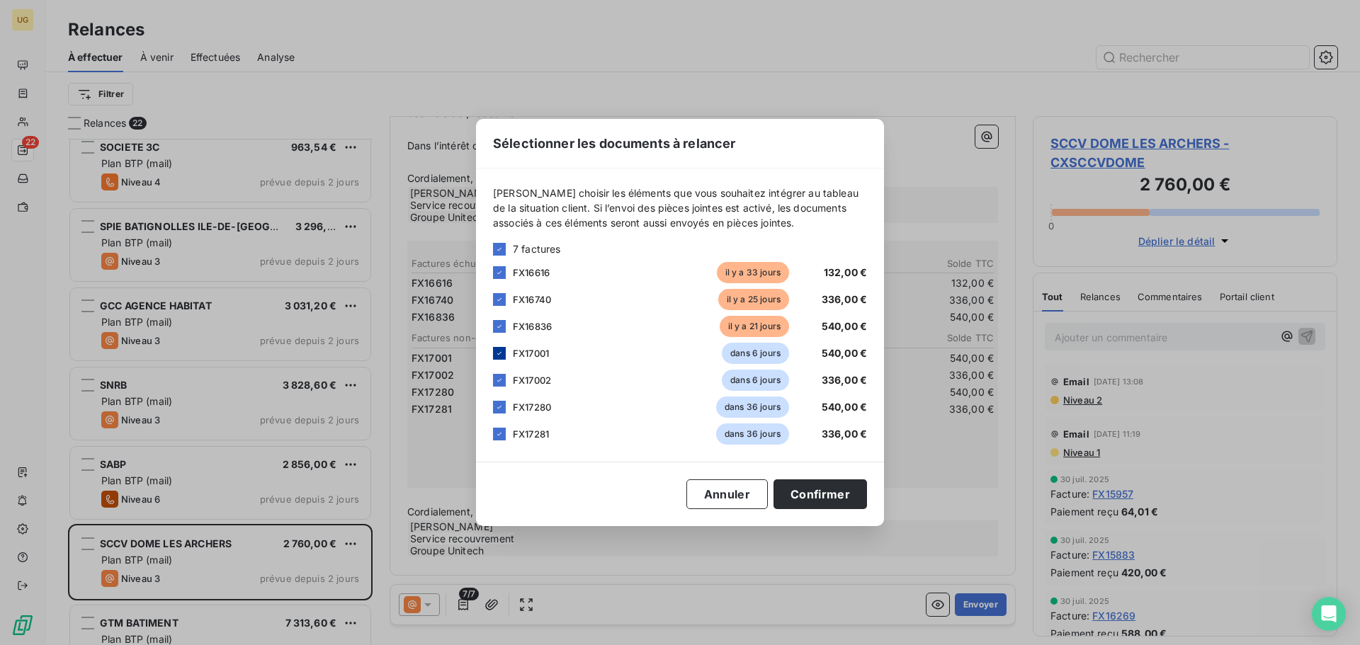
click at [501, 352] on icon at bounding box center [499, 353] width 4 height 3
click at [497, 378] on icon at bounding box center [499, 380] width 8 height 8
click at [499, 409] on icon at bounding box center [499, 407] width 8 height 8
click at [499, 429] on div at bounding box center [499, 434] width 13 height 13
drag, startPoint x: 824, startPoint y: 491, endPoint x: 833, endPoint y: 499, distance: 12.0
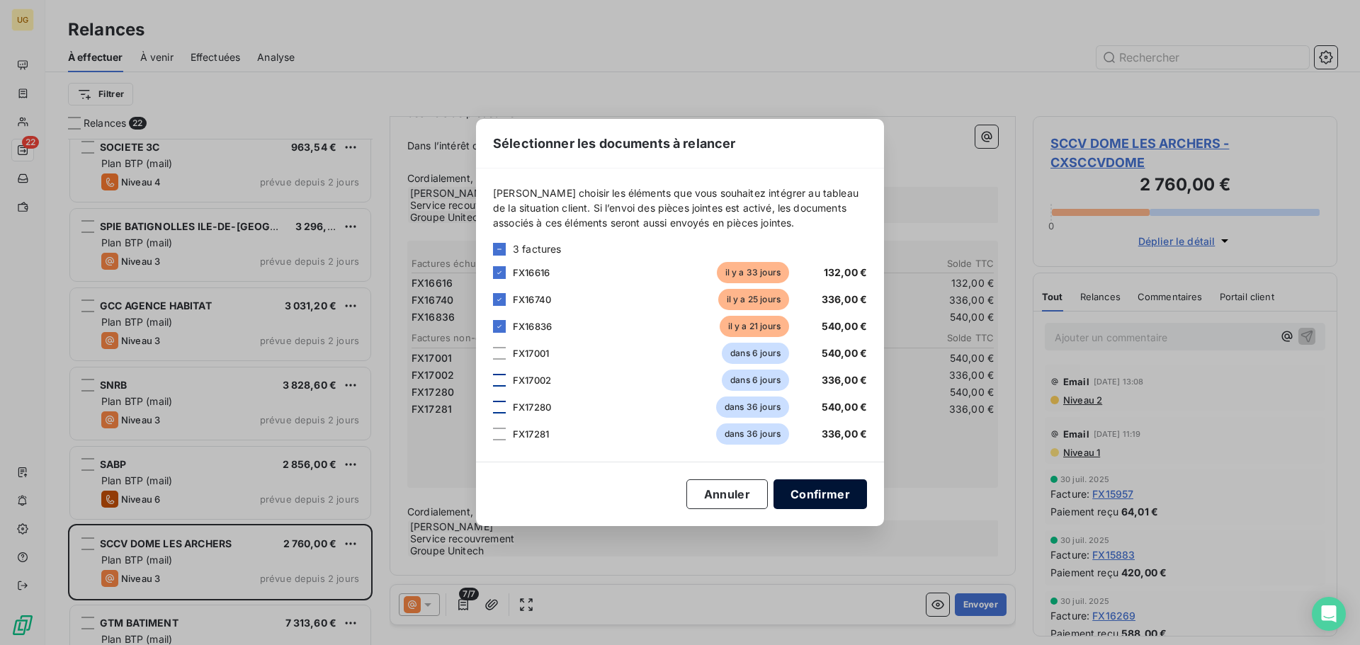
click at [825, 492] on button "Confirmer" at bounding box center [819, 495] width 93 height 30
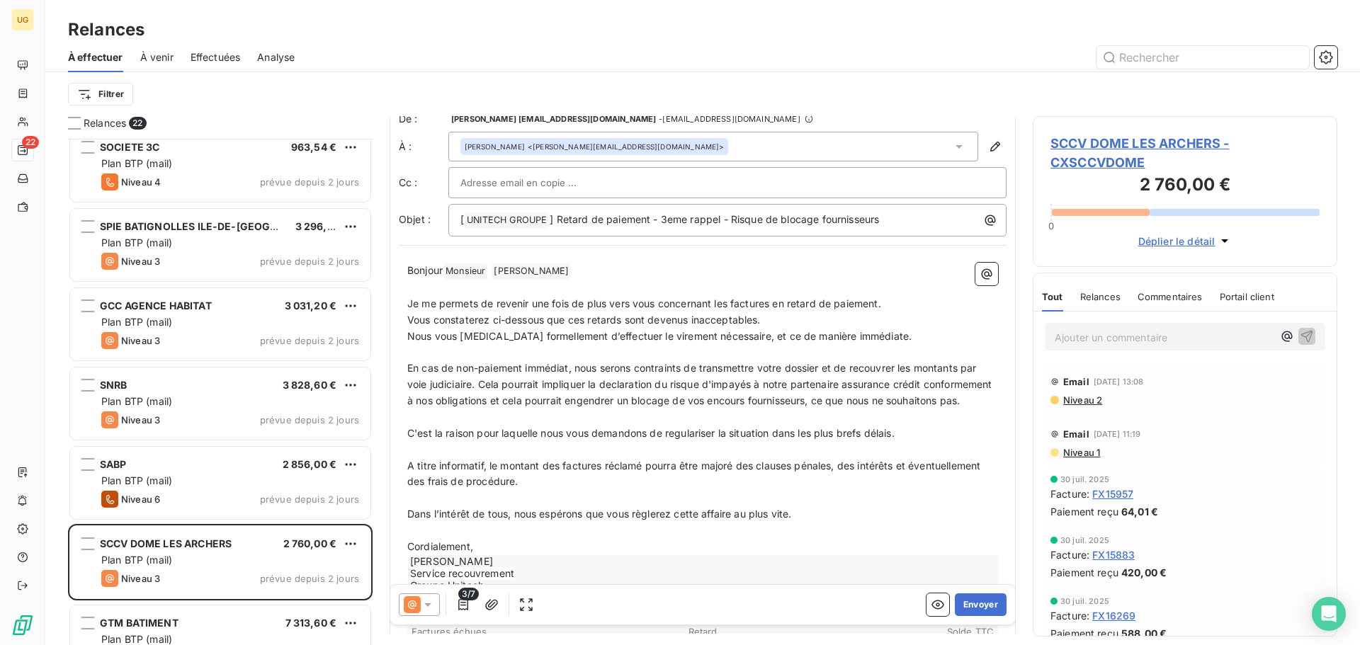
scroll to position [0, 0]
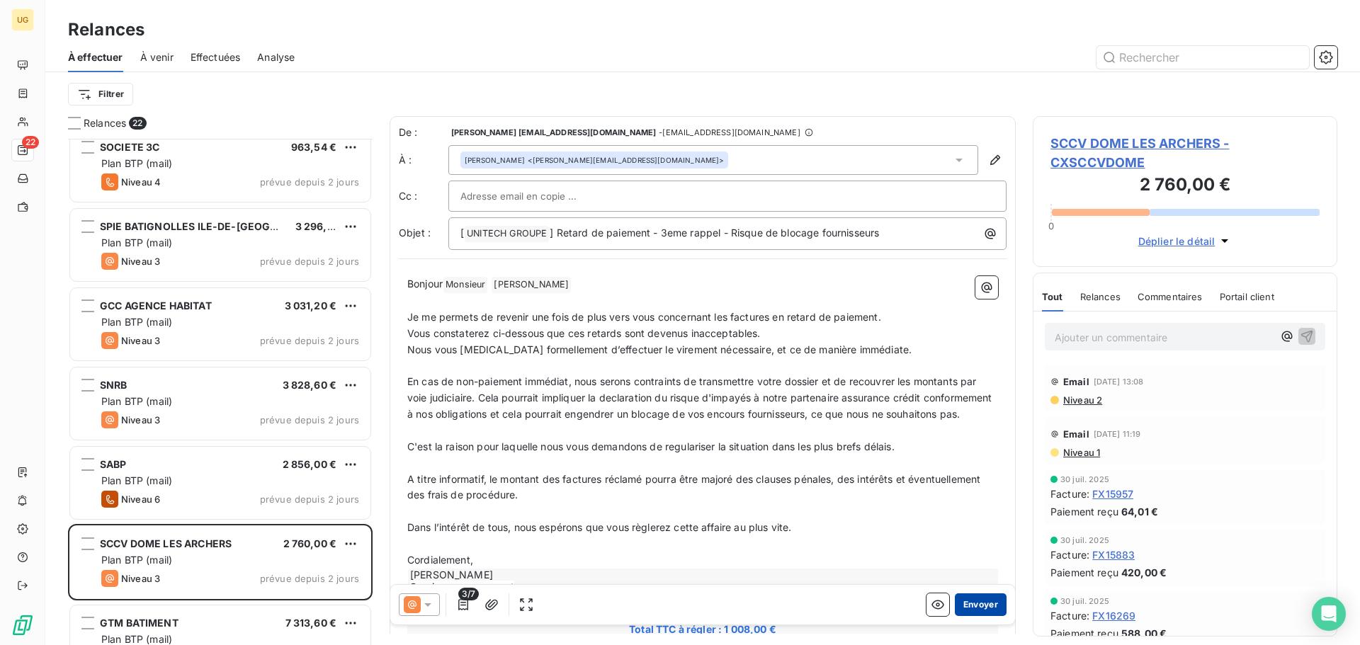
click at [971, 606] on button "Envoyer" at bounding box center [981, 605] width 52 height 23
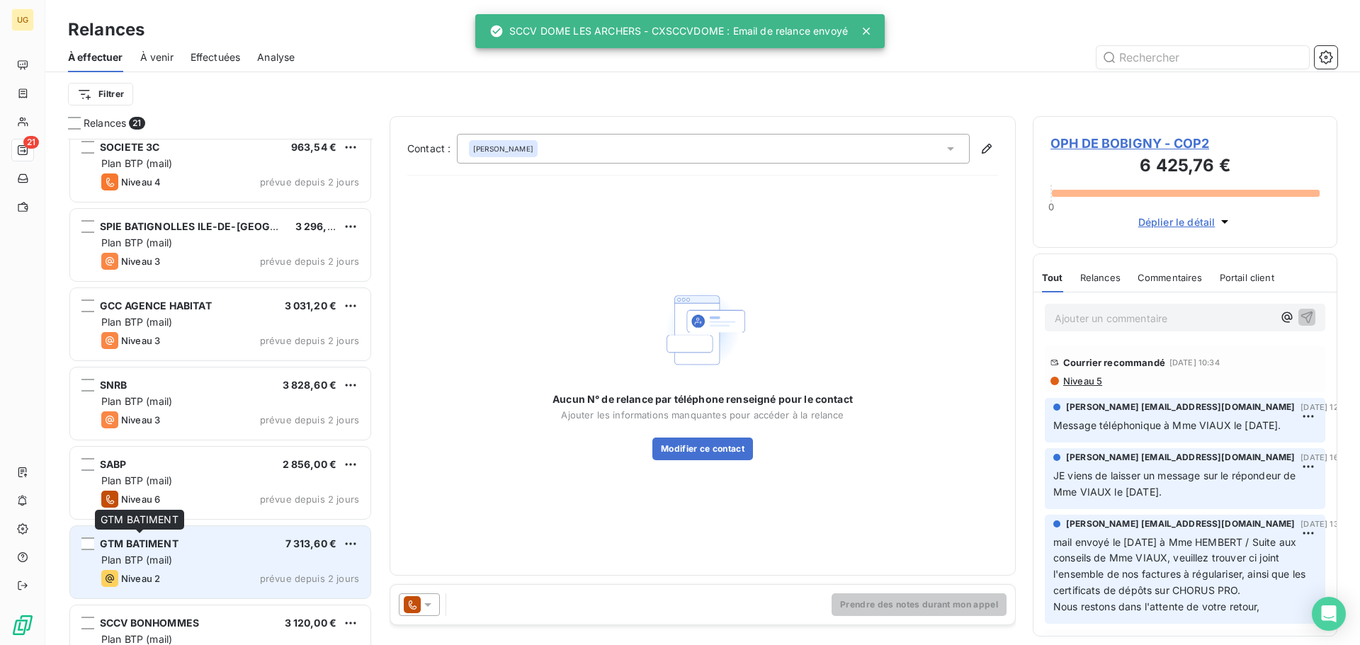
click at [176, 546] on span "GTM BATIMENT" at bounding box center [139, 544] width 79 height 12
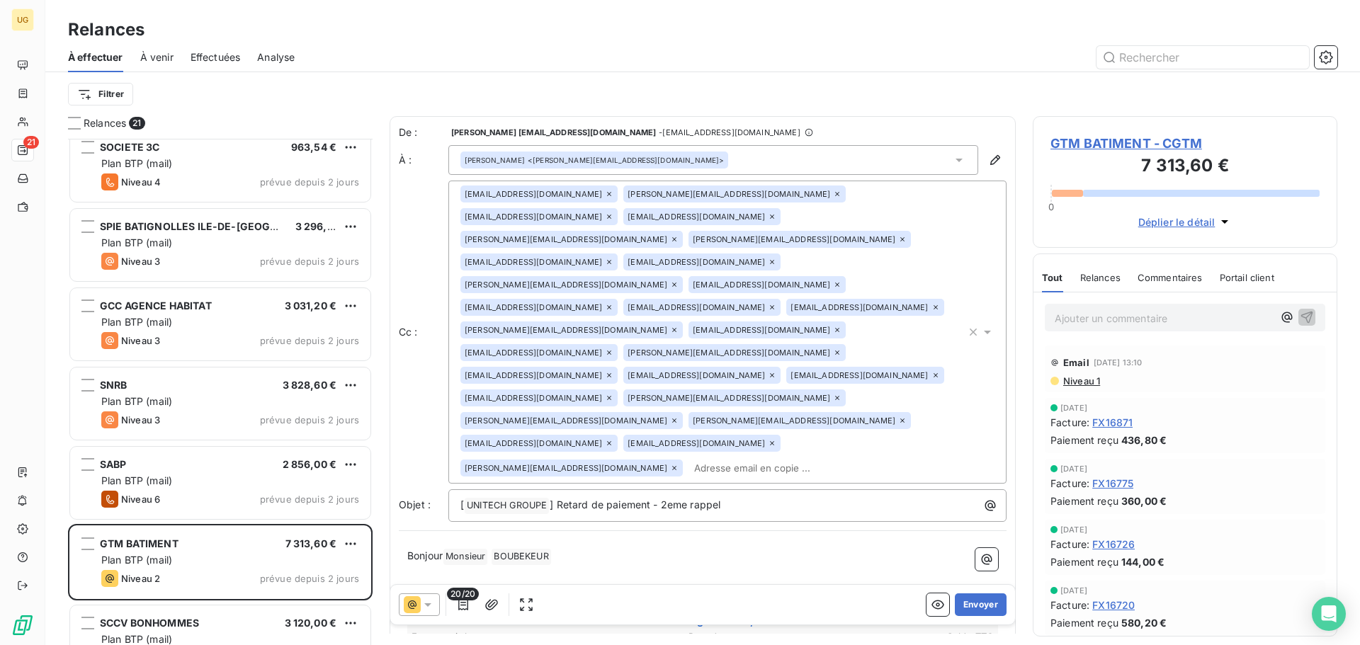
click at [424, 610] on icon at bounding box center [428, 605] width 14 height 14
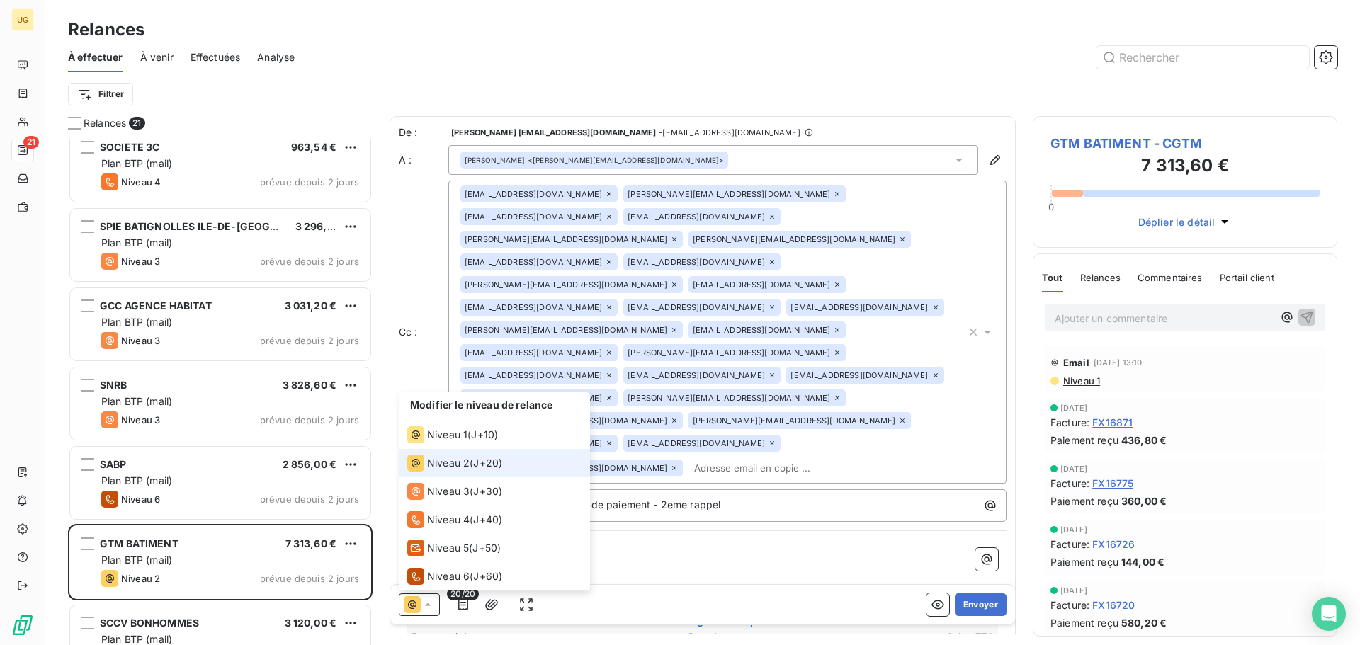
click at [426, 610] on icon at bounding box center [428, 605] width 14 height 14
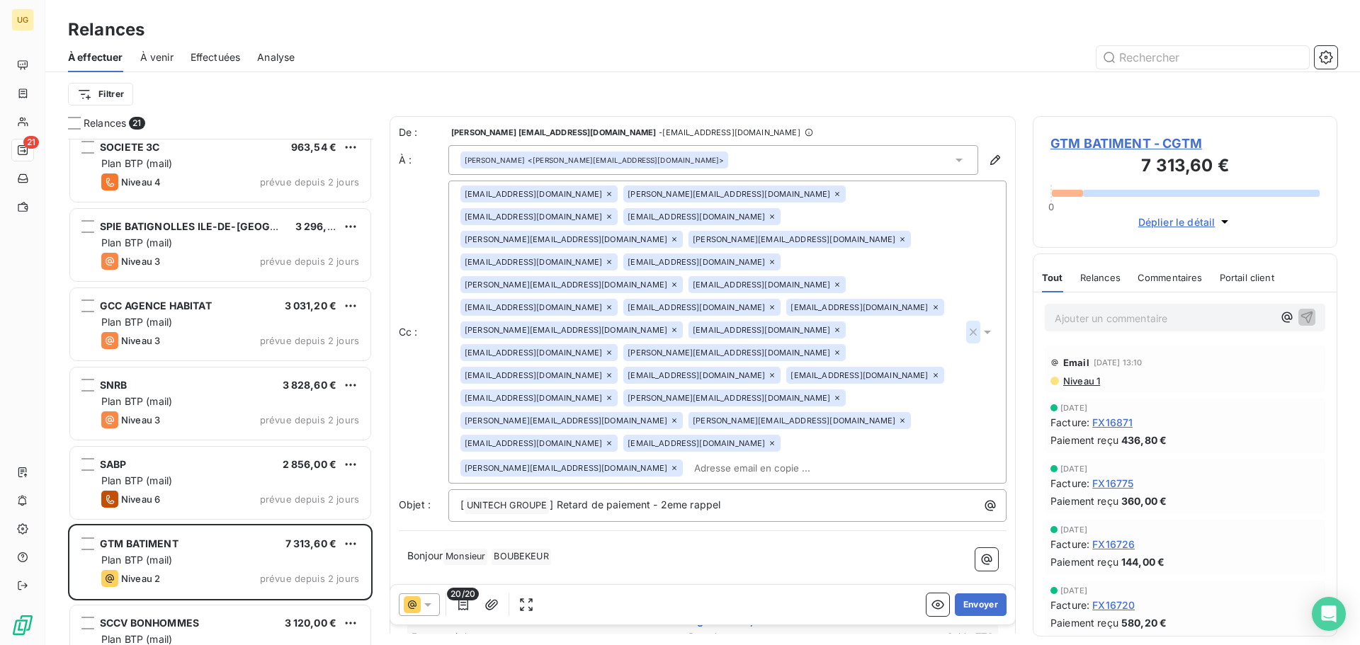
click at [966, 325] on icon "button" at bounding box center [973, 332] width 14 height 14
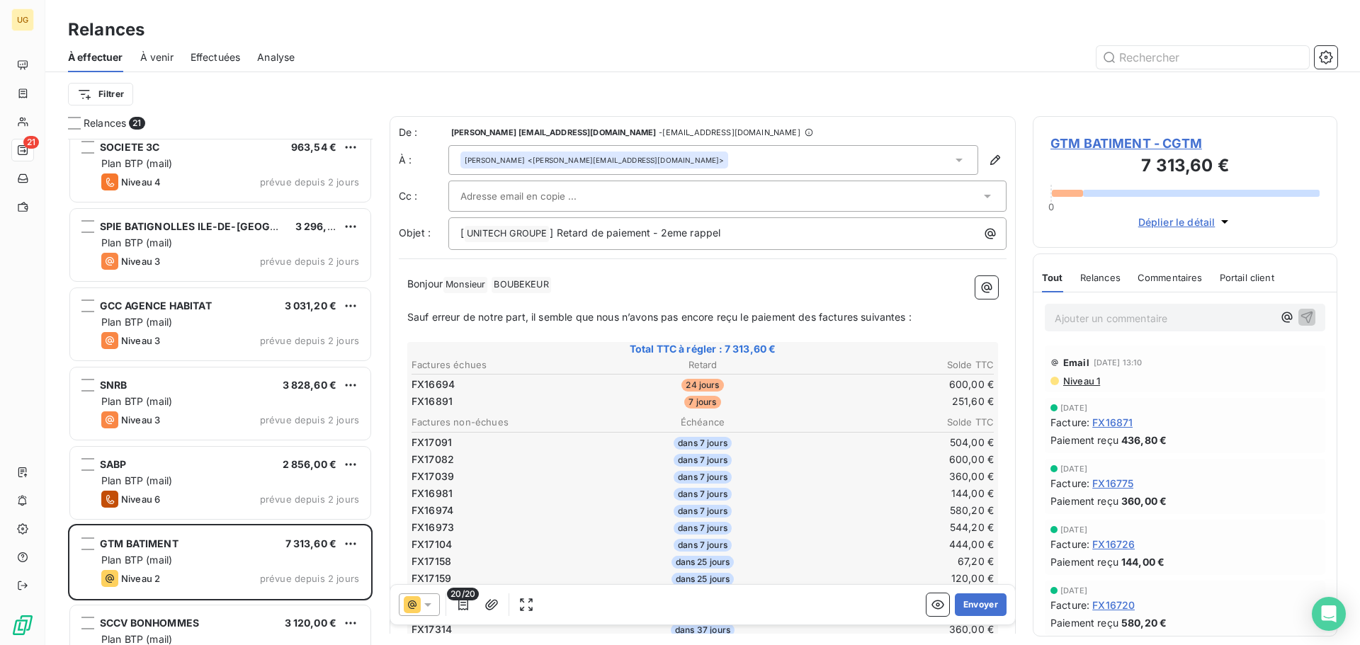
click at [491, 193] on input "text" at bounding box center [536, 196] width 152 height 21
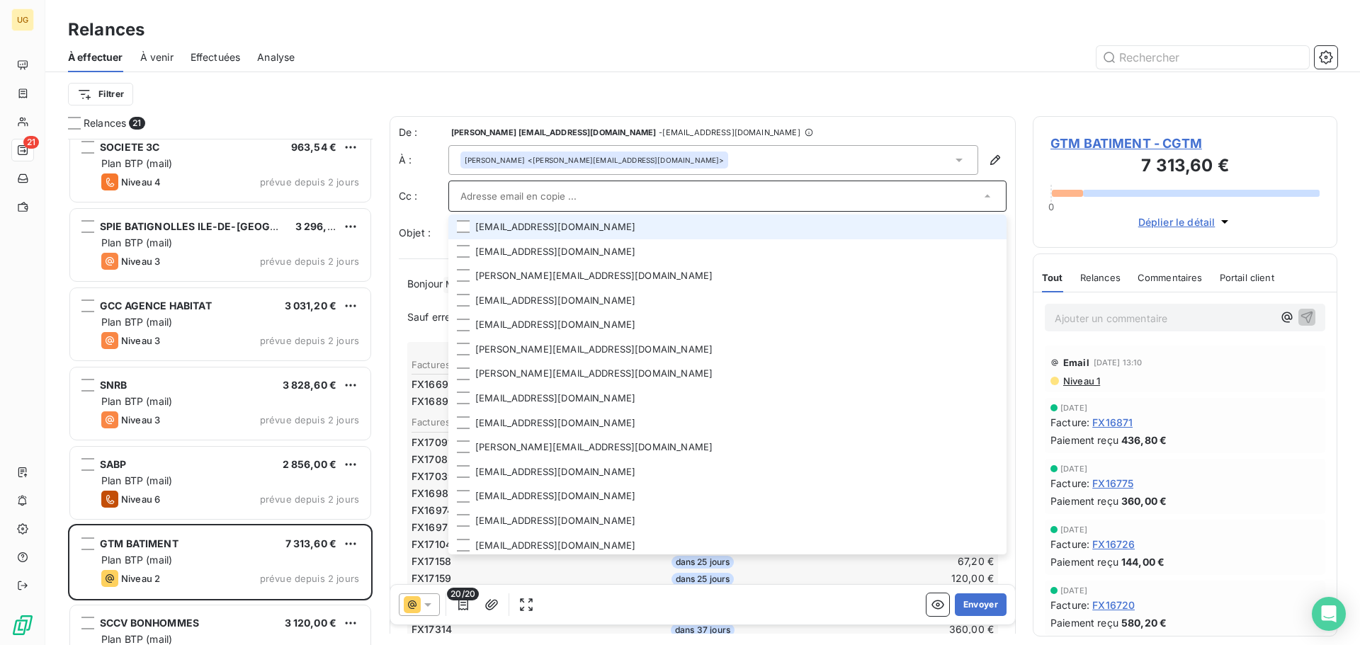
paste input "[PERSON_NAME][EMAIL_ADDRESS][DOMAIN_NAME]"
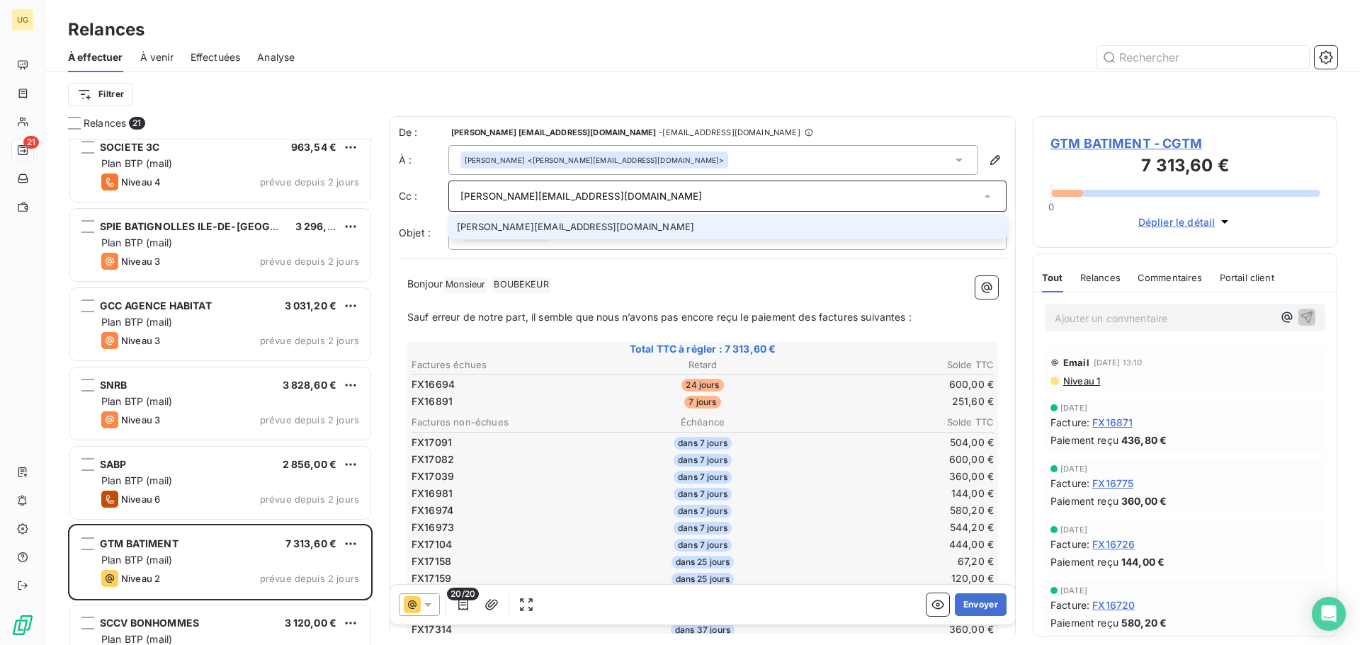
type input "[PERSON_NAME][EMAIL_ADDRESS][DOMAIN_NAME]"
click at [579, 229] on li "[PERSON_NAME][EMAIL_ADDRESS][DOMAIN_NAME]" at bounding box center [727, 227] width 558 height 25
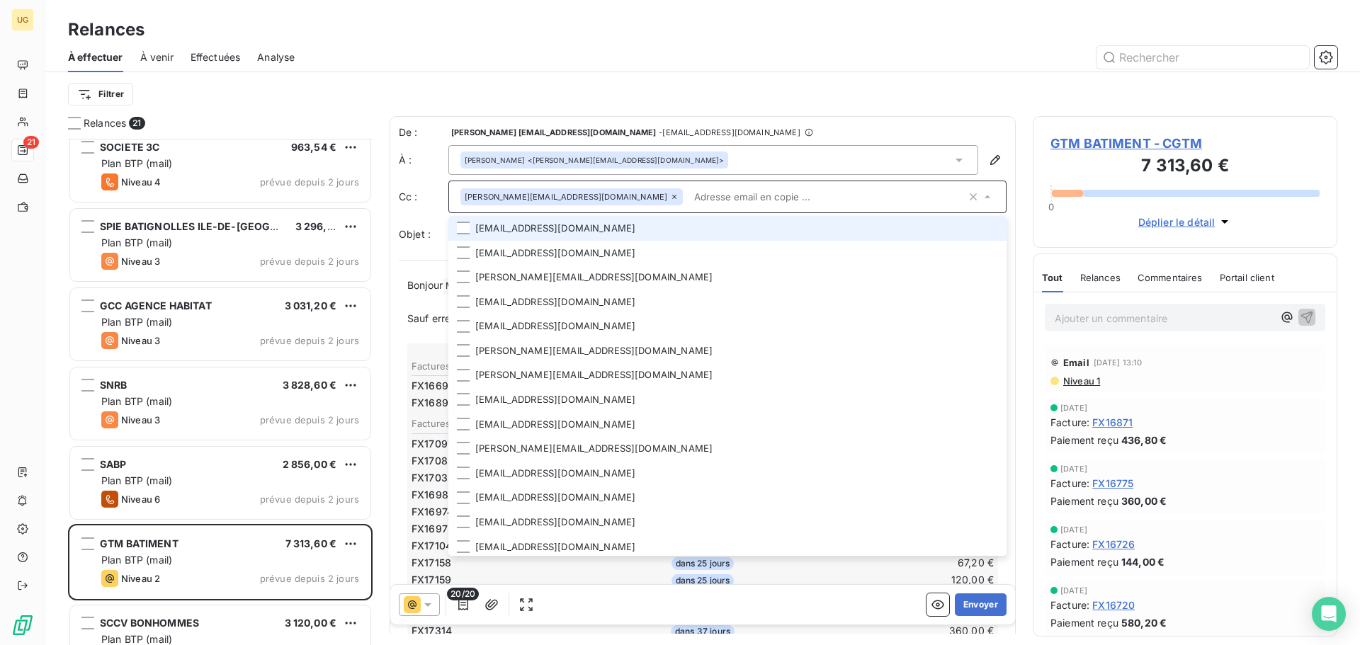
click at [764, 86] on div "Filtrer" at bounding box center [702, 94] width 1269 height 27
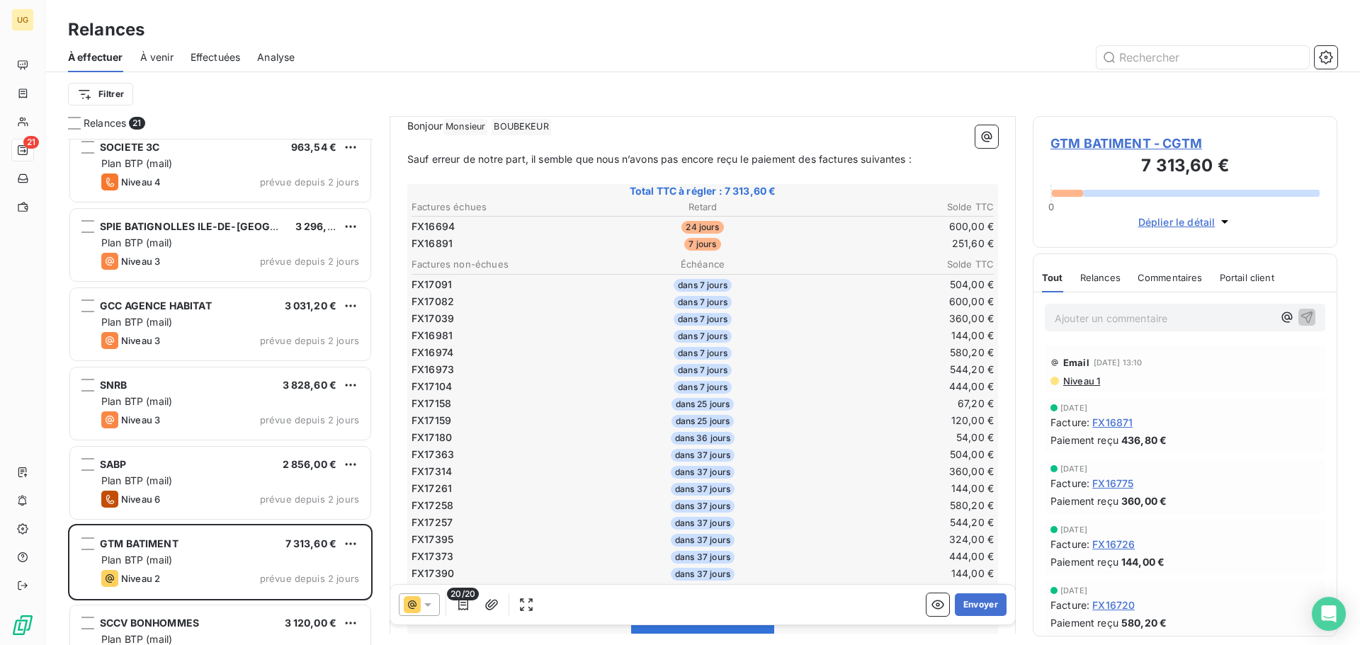
scroll to position [51, 0]
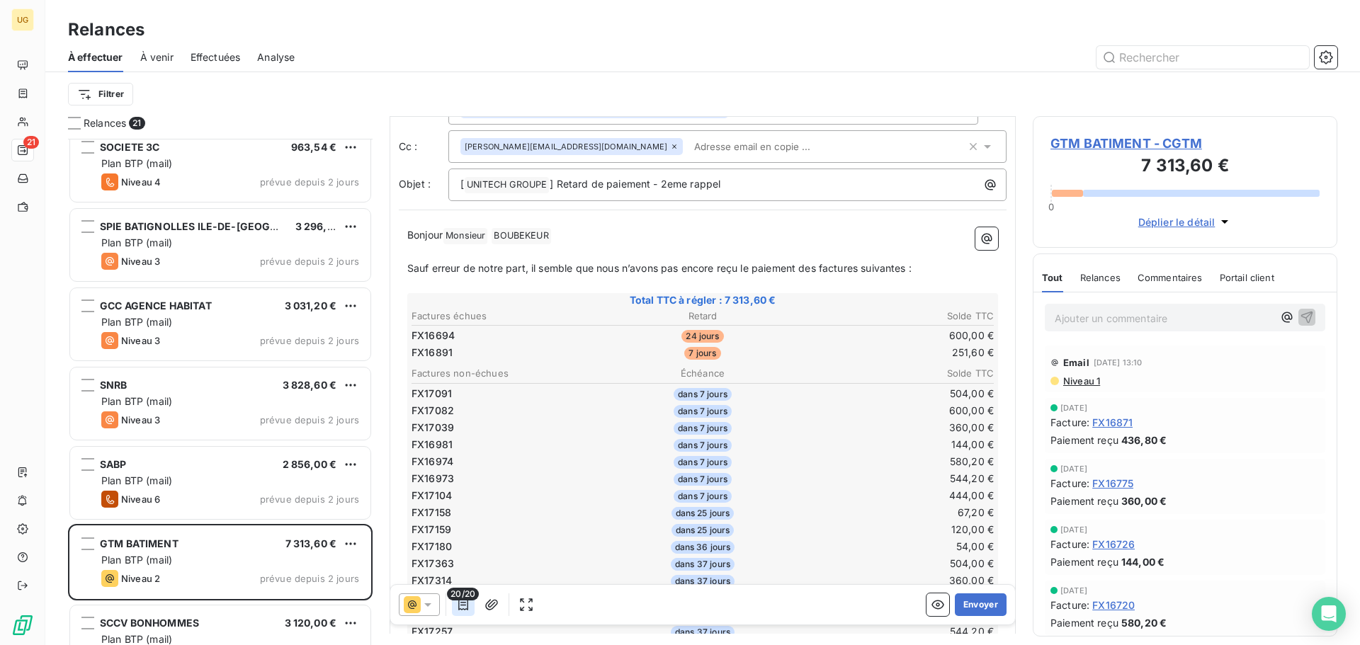
click at [467, 609] on icon "button" at bounding box center [463, 604] width 10 height 11
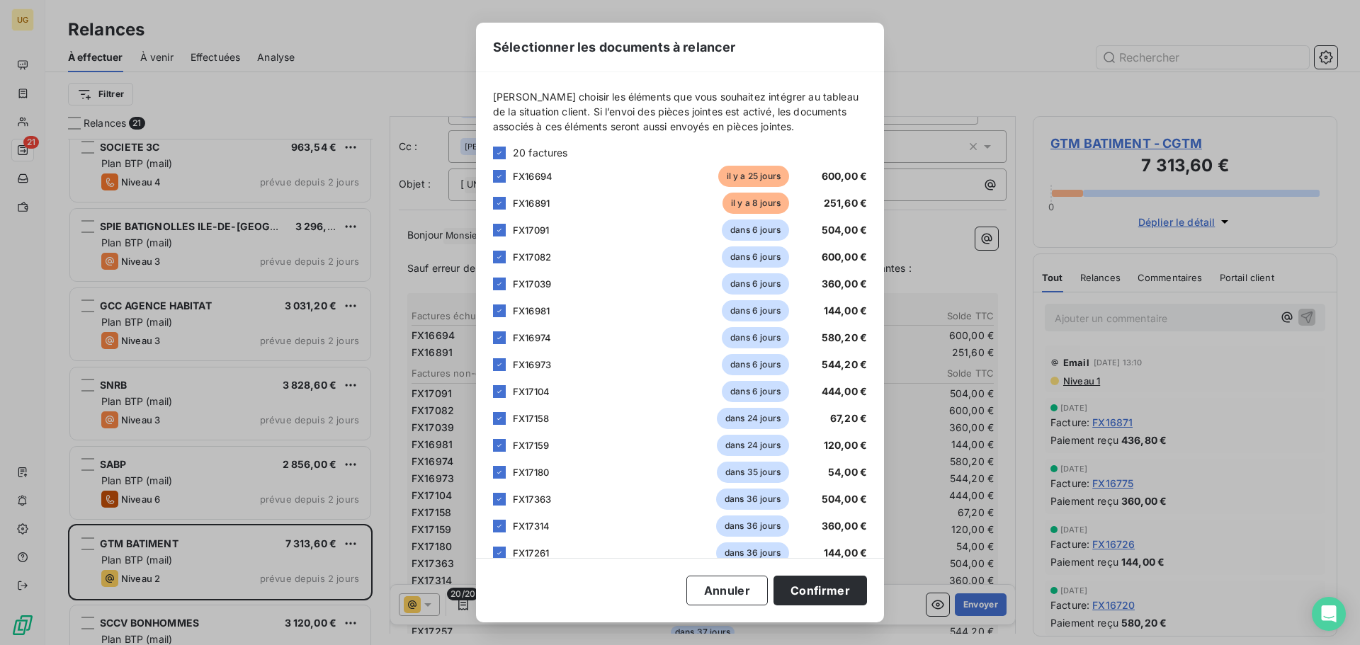
click at [499, 144] on div "[PERSON_NAME] choisir les éléments que vous souhaitez intégrer au tableau de la…" at bounding box center [680, 393] width 374 height 609
click at [497, 152] on icon at bounding box center [499, 153] width 8 height 8
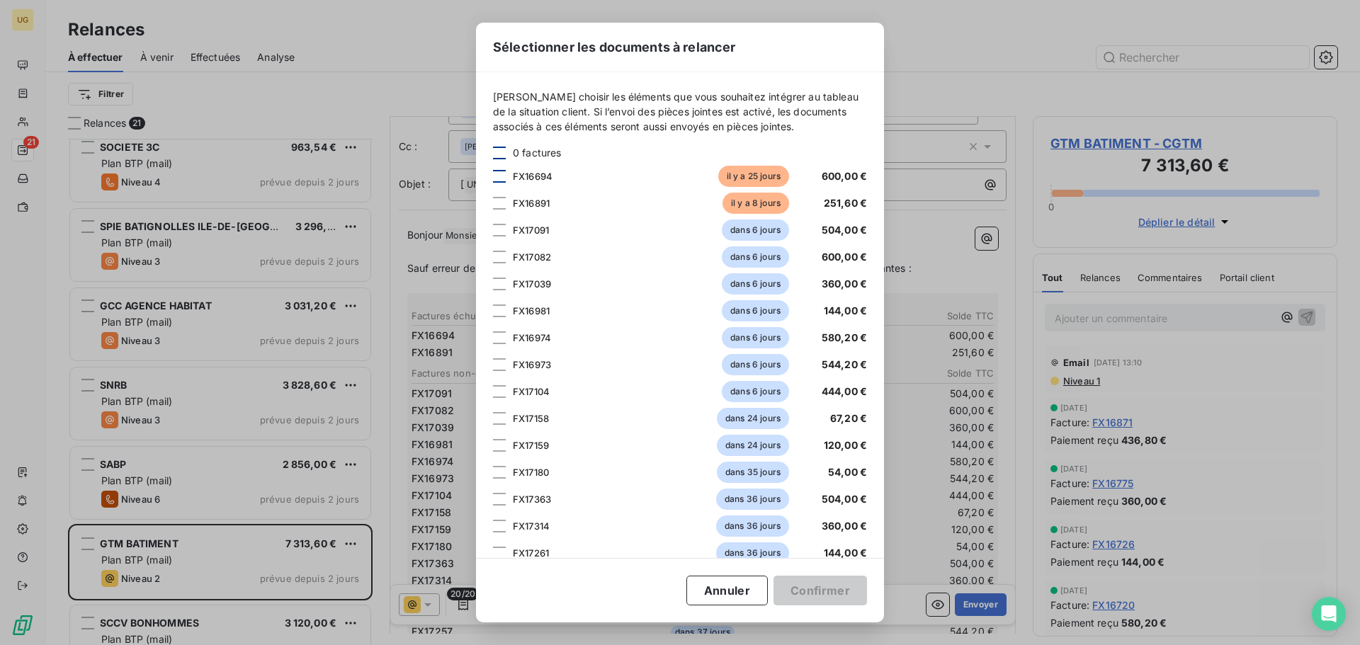
click at [499, 173] on div at bounding box center [499, 176] width 13 height 13
click at [817, 589] on button "Confirmer" at bounding box center [819, 591] width 93 height 30
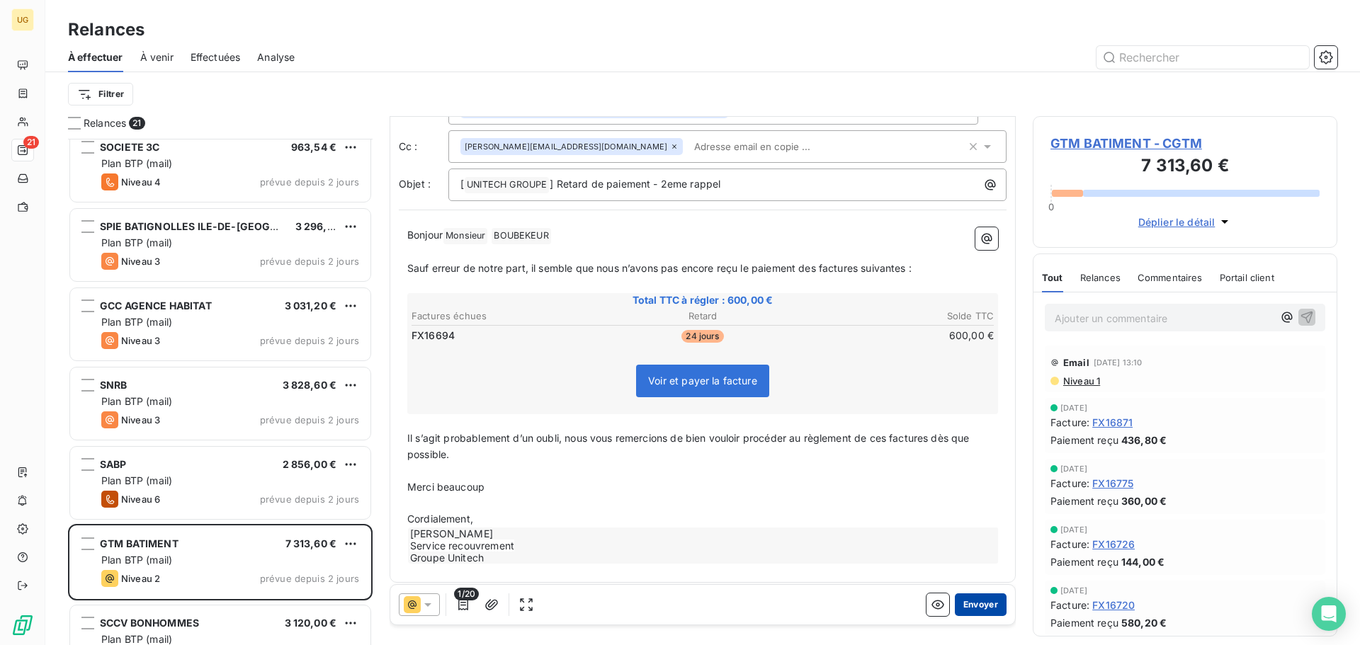
click at [970, 608] on button "Envoyer" at bounding box center [981, 605] width 52 height 23
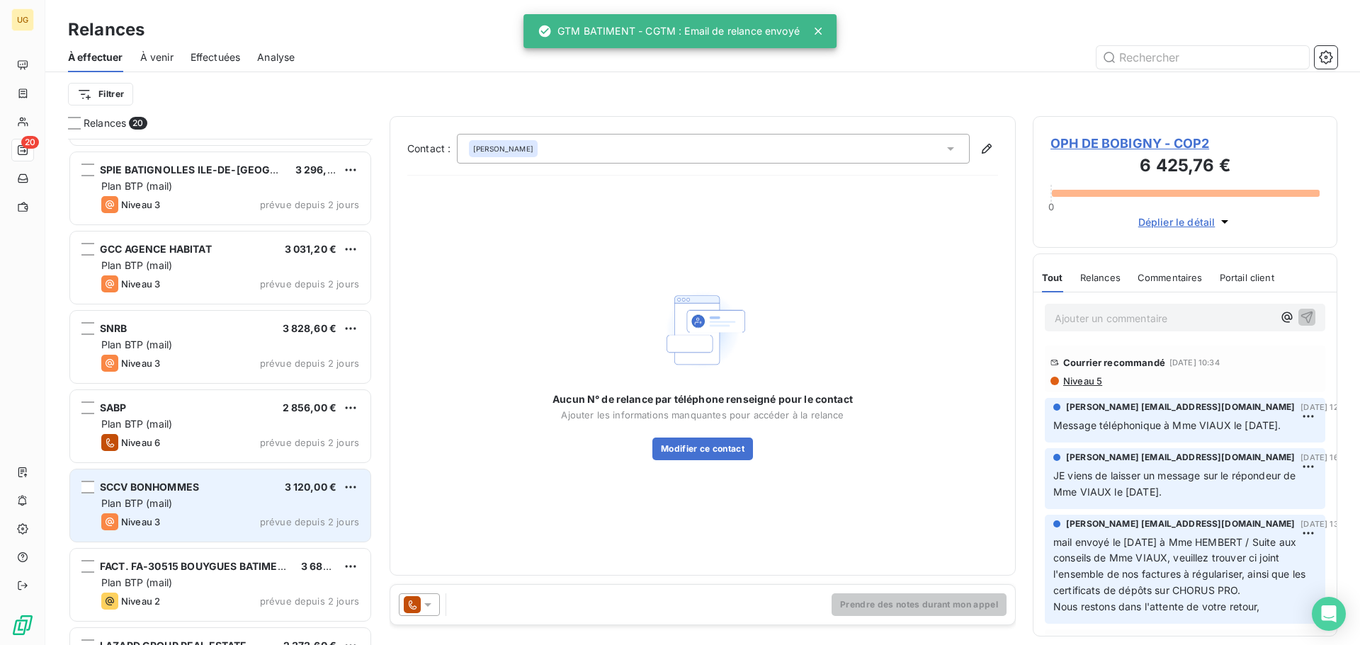
scroll to position [709, 0]
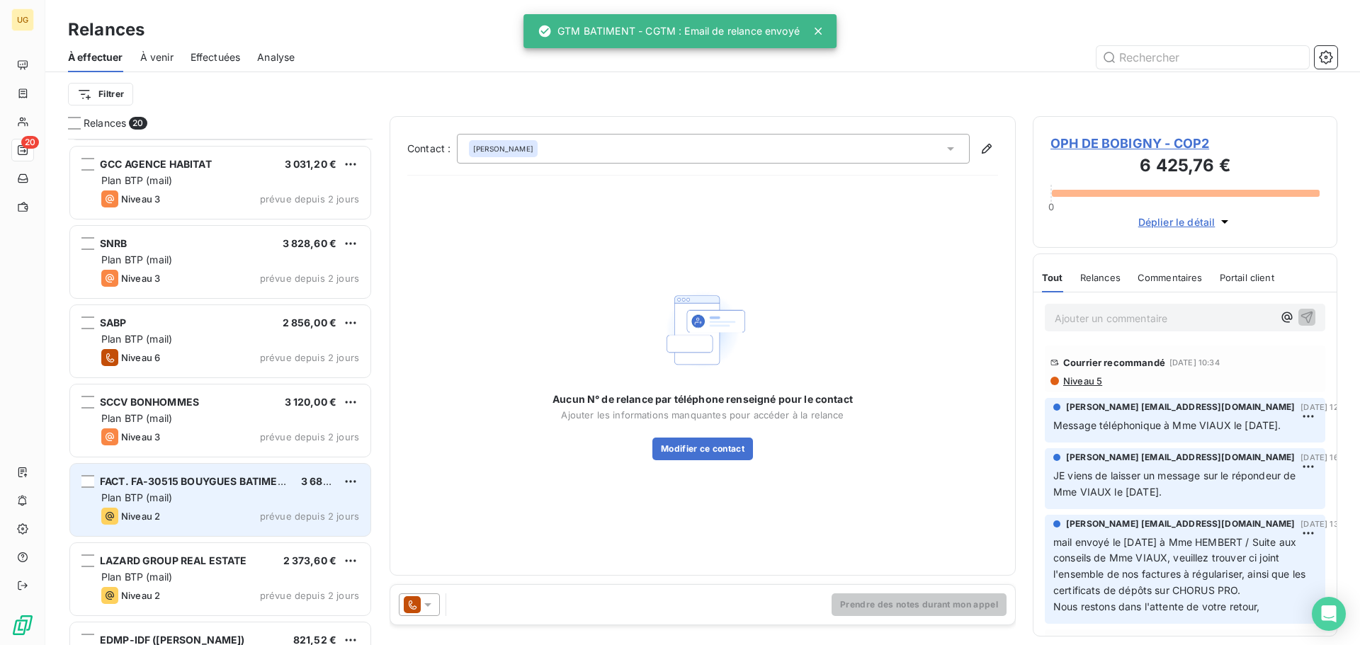
click at [211, 510] on div "Niveau 2 prévue depuis 2 jours" at bounding box center [230, 516] width 258 height 17
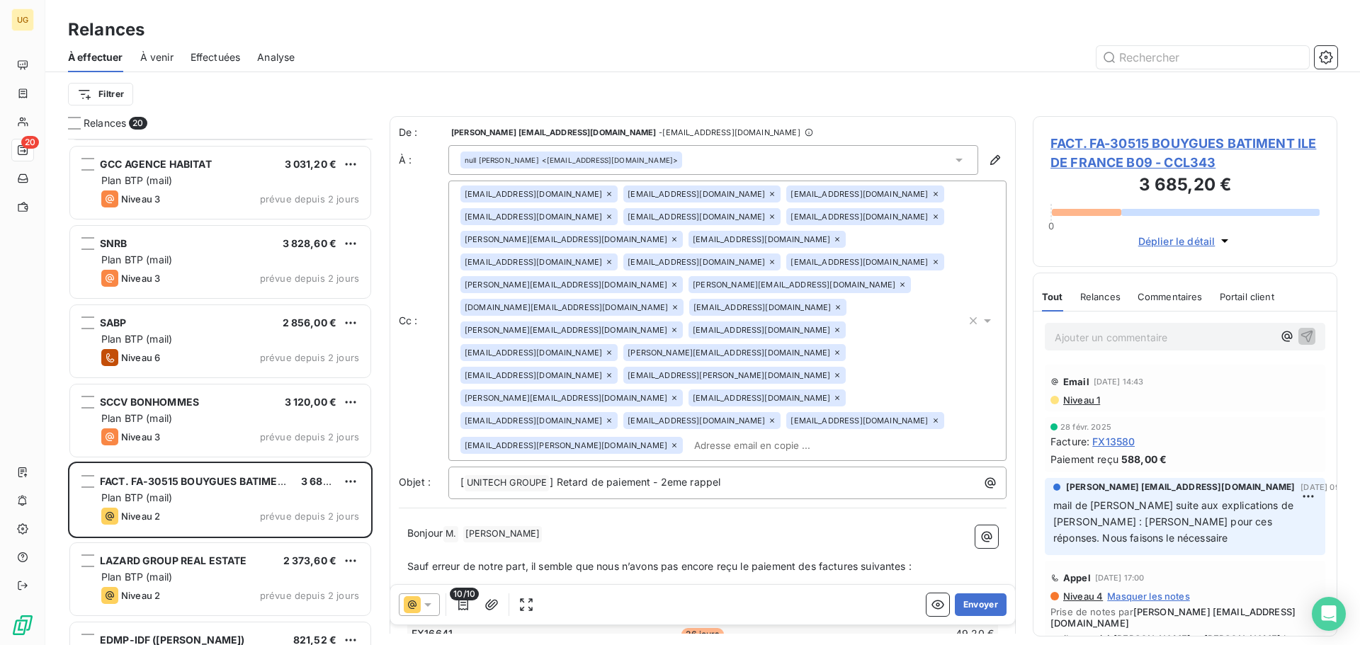
click at [724, 161] on div "null [PERSON_NAME] <[EMAIL_ADDRESS][DOMAIN_NAME]>" at bounding box center [713, 160] width 530 height 30
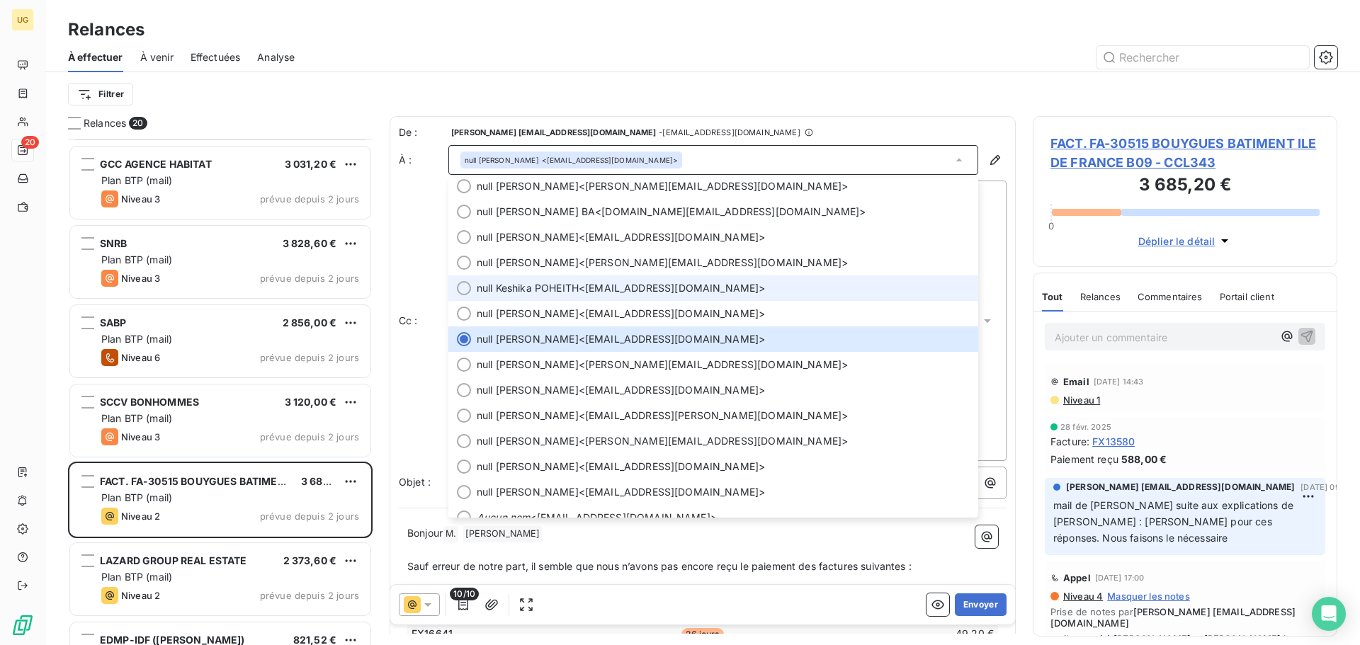
scroll to position [357, 0]
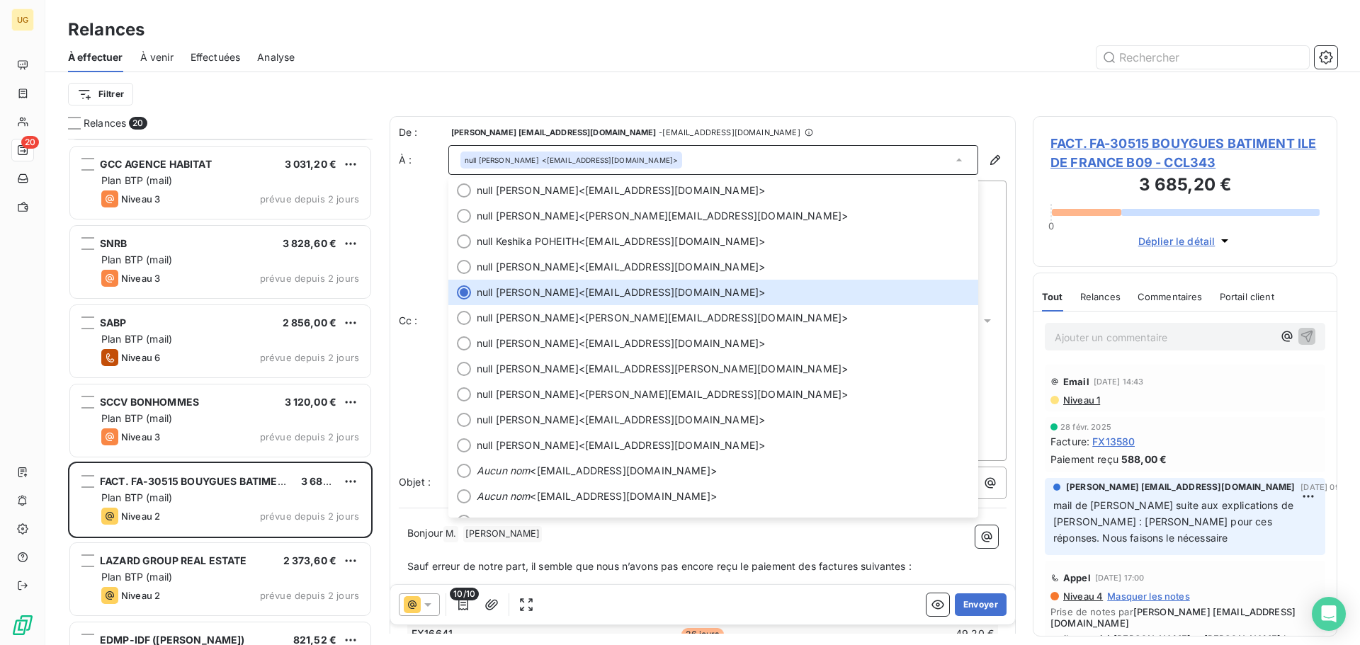
click at [625, 161] on div "null [PERSON_NAME] <[EMAIL_ADDRESS][DOMAIN_NAME]>" at bounding box center [571, 160] width 213 height 10
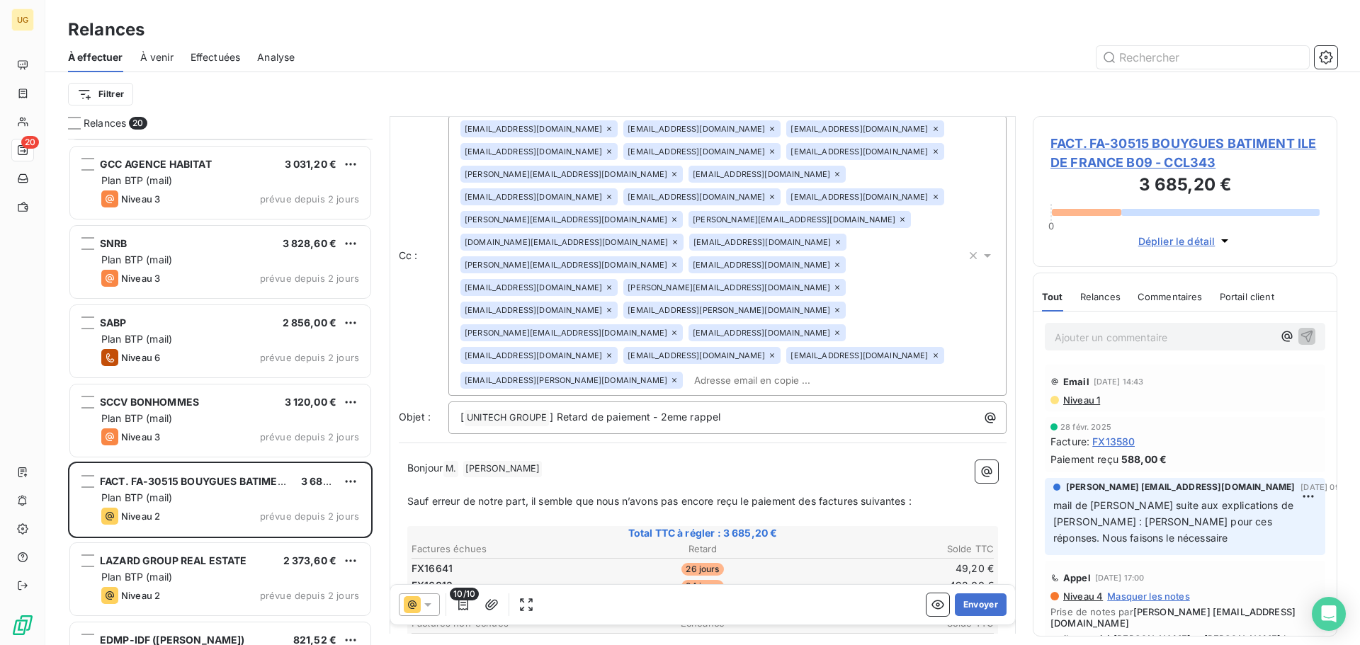
scroll to position [73, 0]
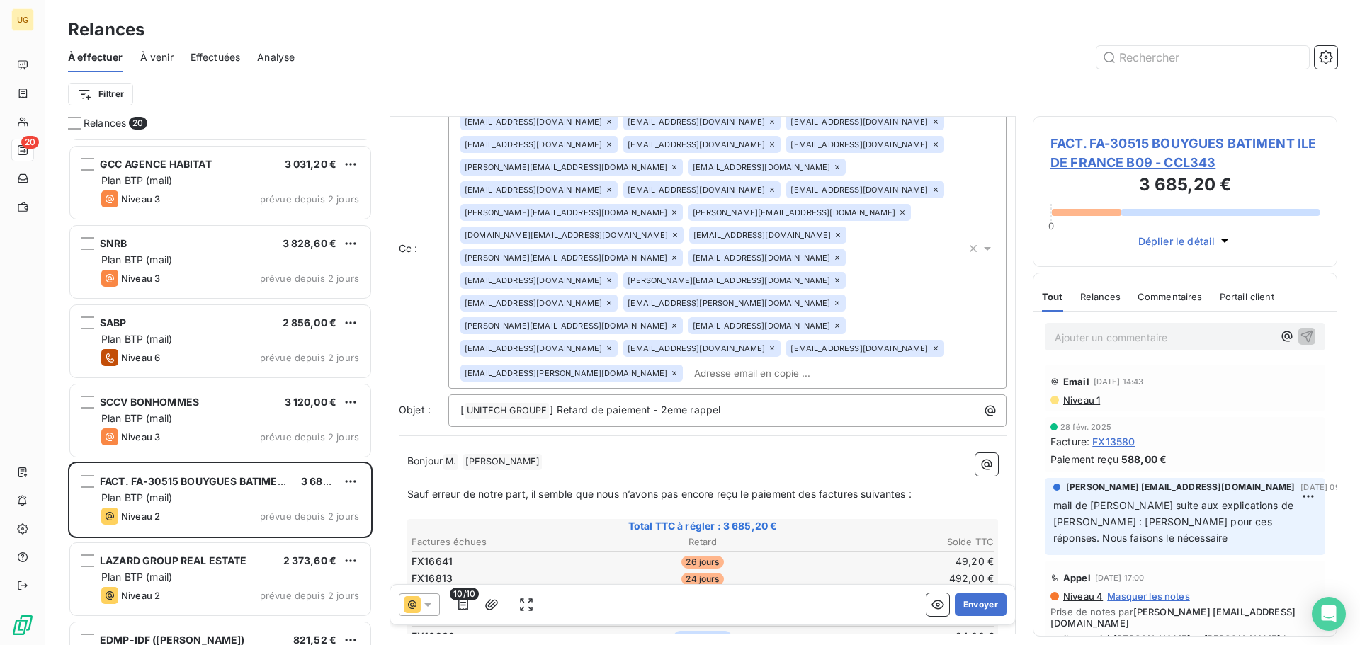
click at [489, 382] on div "[EMAIL_ADDRESS][PERSON_NAME][DOMAIN_NAME]" at bounding box center [571, 373] width 222 height 17
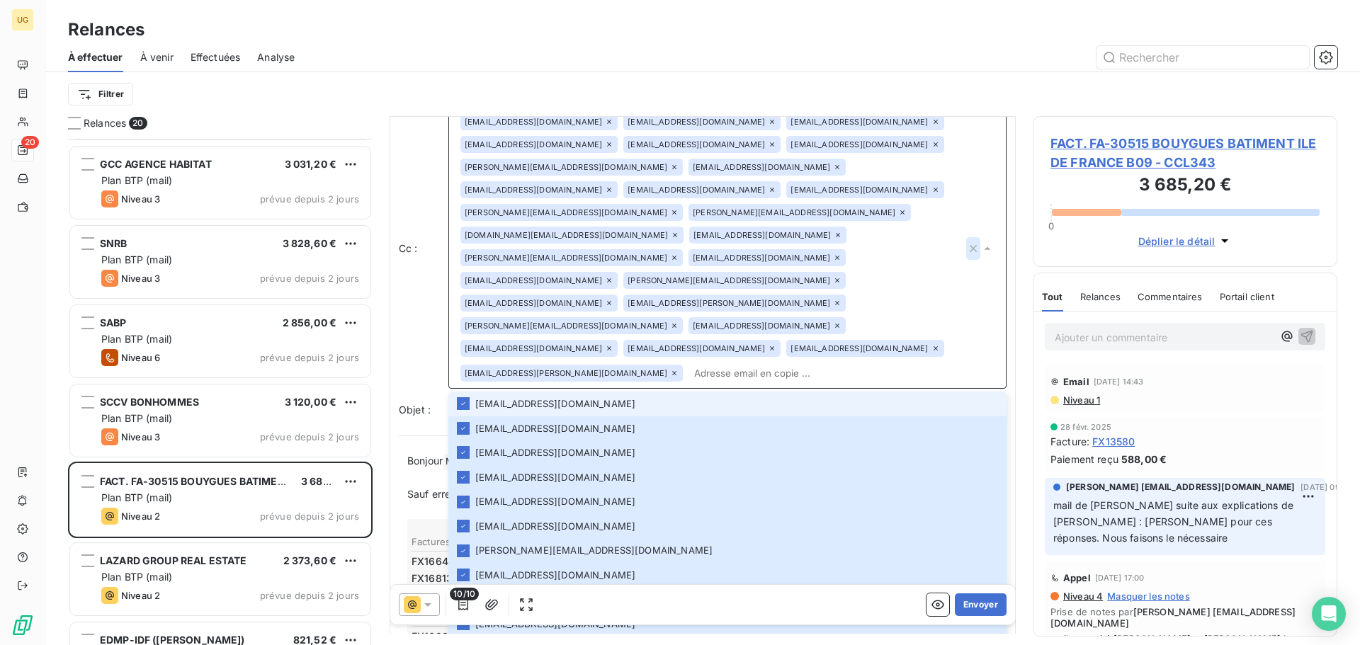
click at [970, 252] on icon "button" at bounding box center [973, 248] width 7 height 7
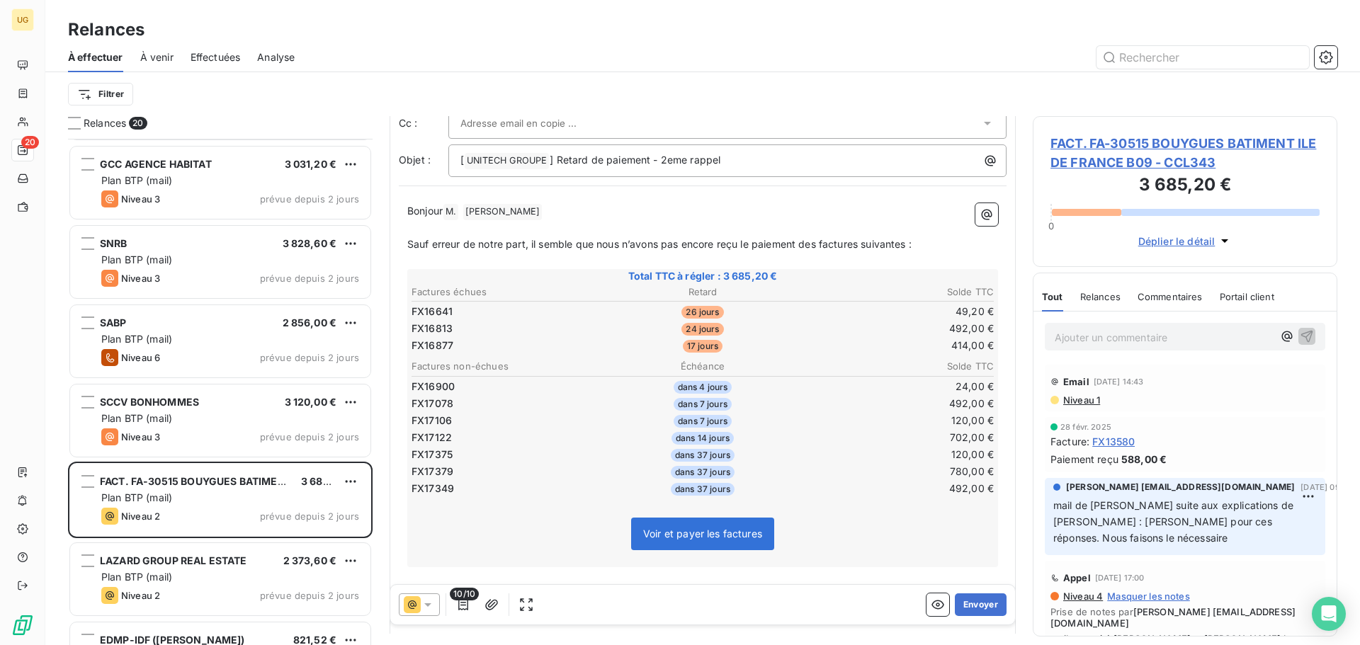
scroll to position [0, 0]
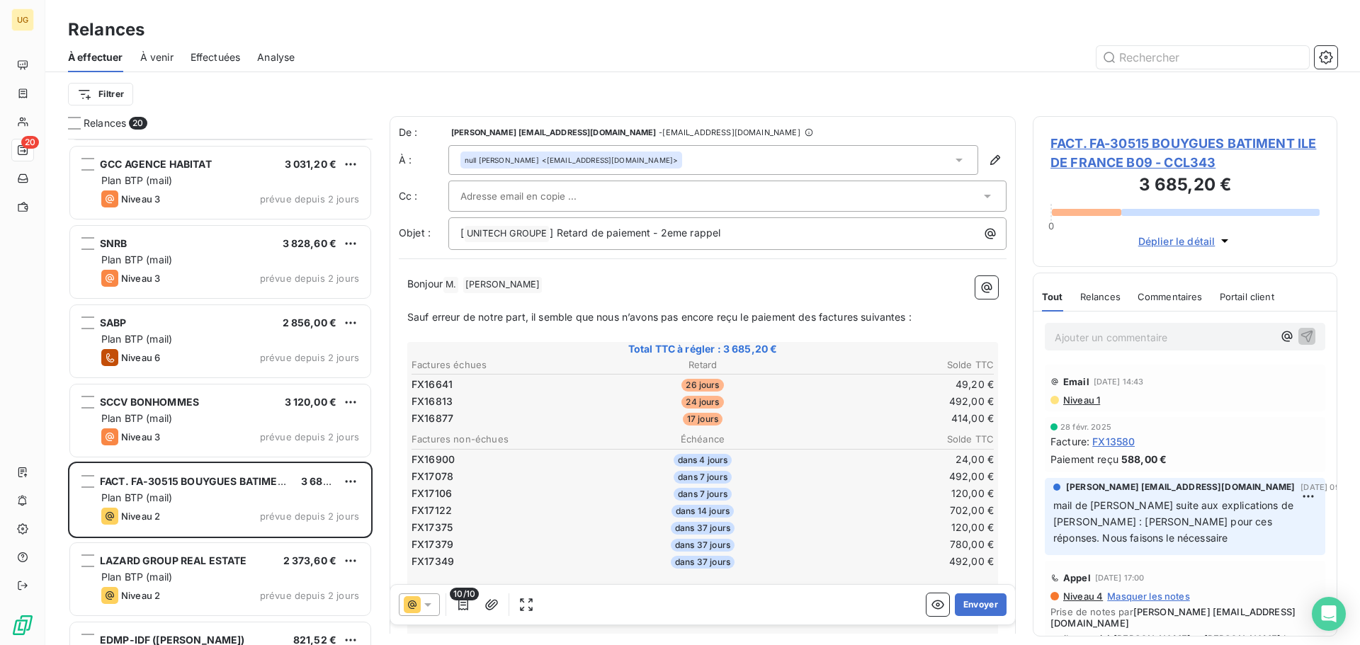
click at [934, 162] on div "null [PERSON_NAME] <[EMAIL_ADDRESS][DOMAIN_NAME]>" at bounding box center [713, 160] width 530 height 30
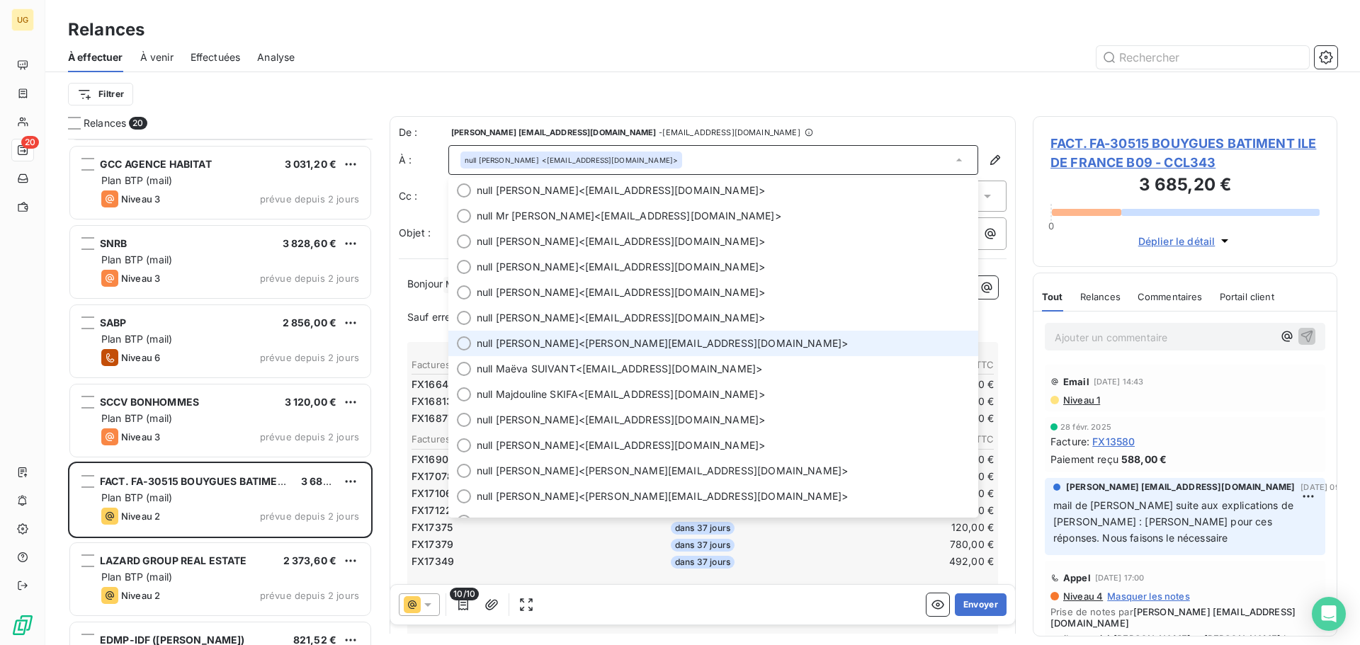
scroll to position [144, 0]
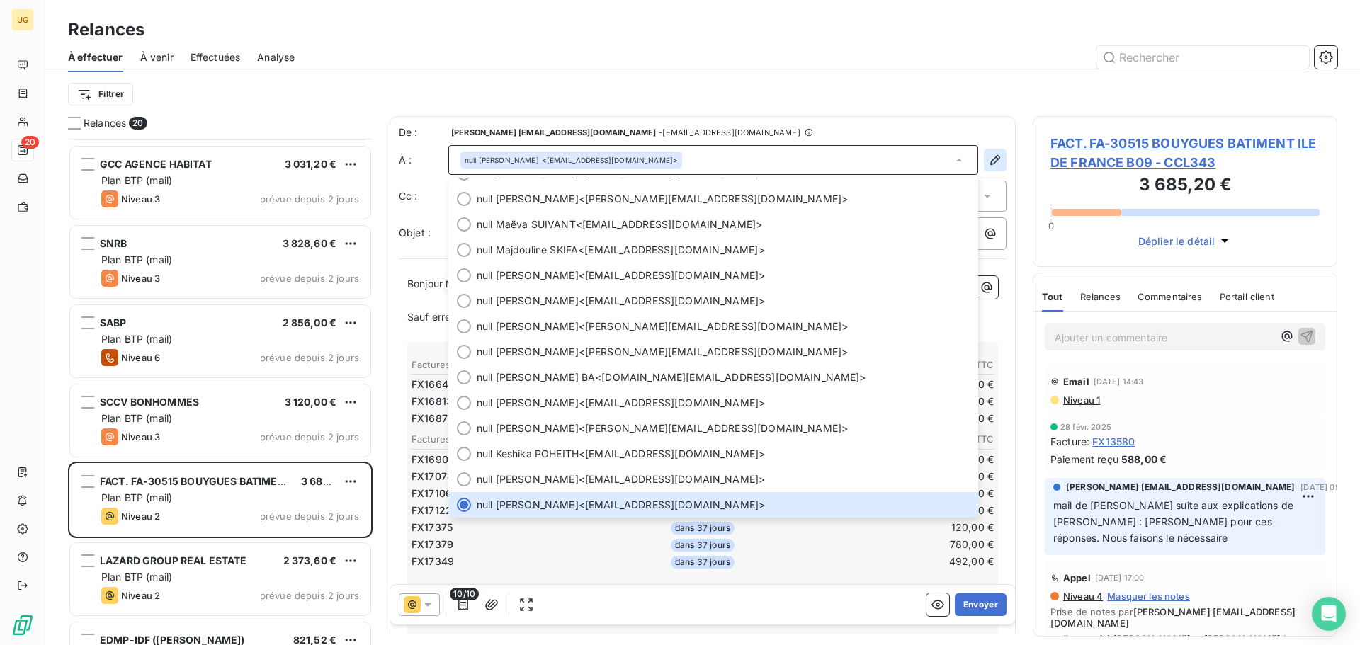
click at [988, 161] on icon "button" at bounding box center [995, 160] width 14 height 14
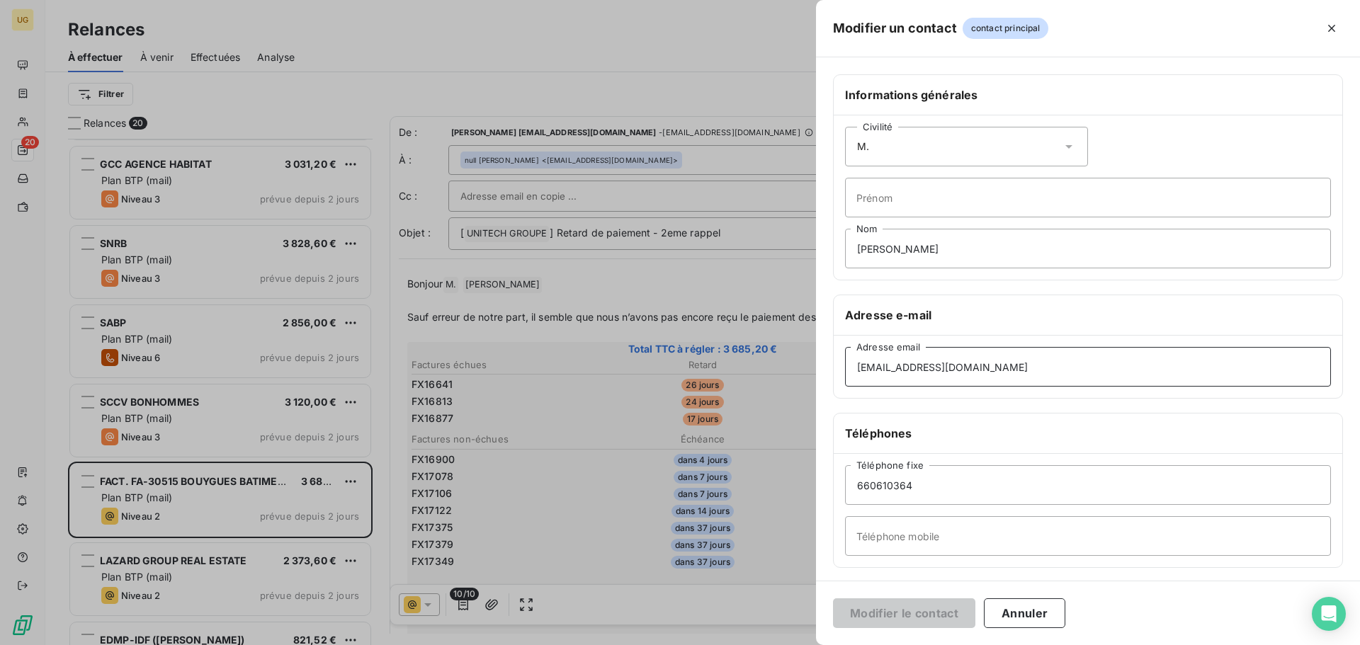
drag, startPoint x: 1055, startPoint y: 365, endPoint x: 759, endPoint y: 374, distance: 295.5
click at [759, 645] on div "Modifier un contact contact principal Informations générales Civilité M. Prénom…" at bounding box center [680, 645] width 1360 height 0
paste input "[PERSON_NAME]"
type input "[PERSON_NAME][EMAIL_ADDRESS][DOMAIN_NAME]"
drag, startPoint x: 885, startPoint y: 486, endPoint x: 803, endPoint y: 489, distance: 81.5
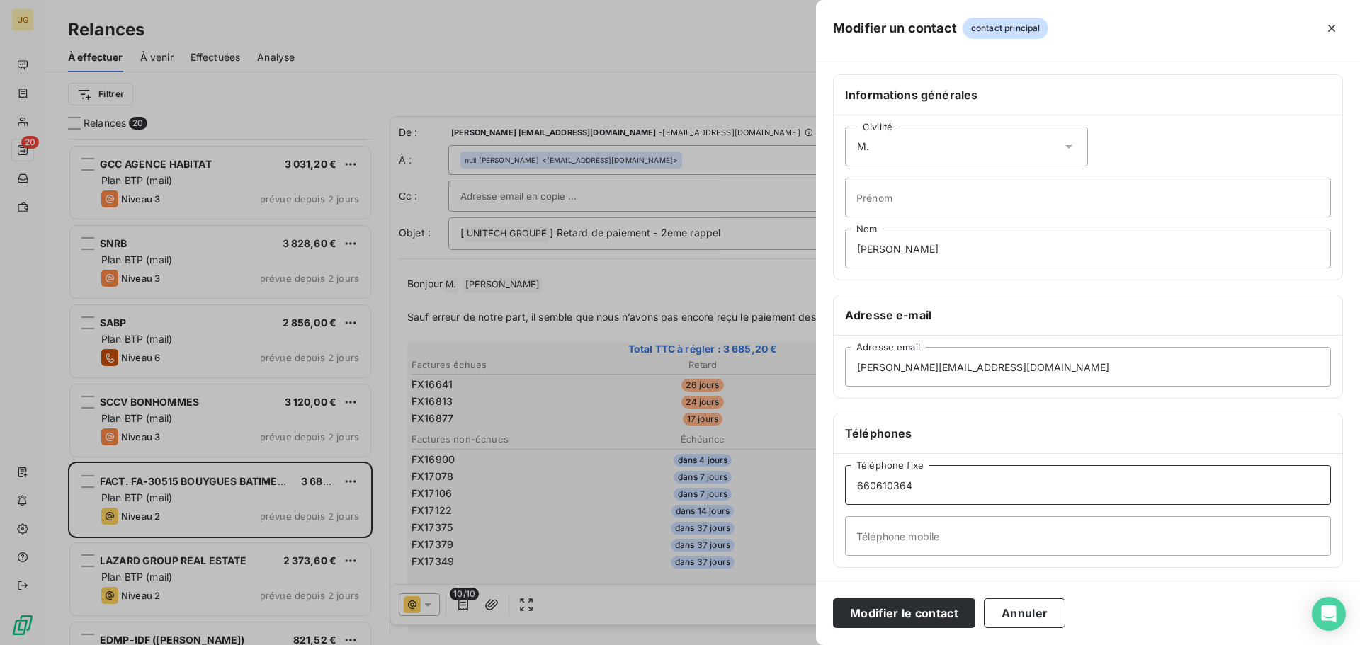
click at [803, 645] on div "Modifier un contact contact principal Informations générales Civilité M. Prénom…" at bounding box center [680, 645] width 1360 height 0
paste input "0698730459"
type input "0698730459"
click at [944, 618] on button "Modifier le contact" at bounding box center [904, 614] width 142 height 30
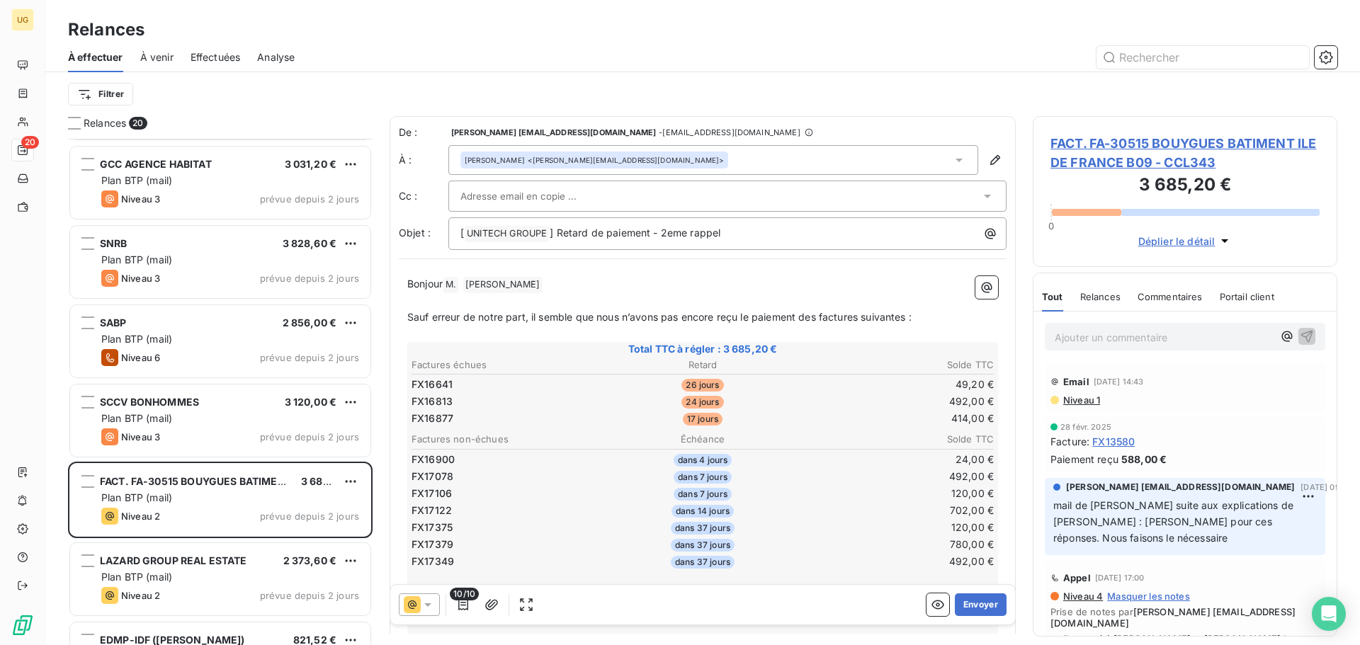
click at [584, 194] on input "text" at bounding box center [536, 196] width 152 height 21
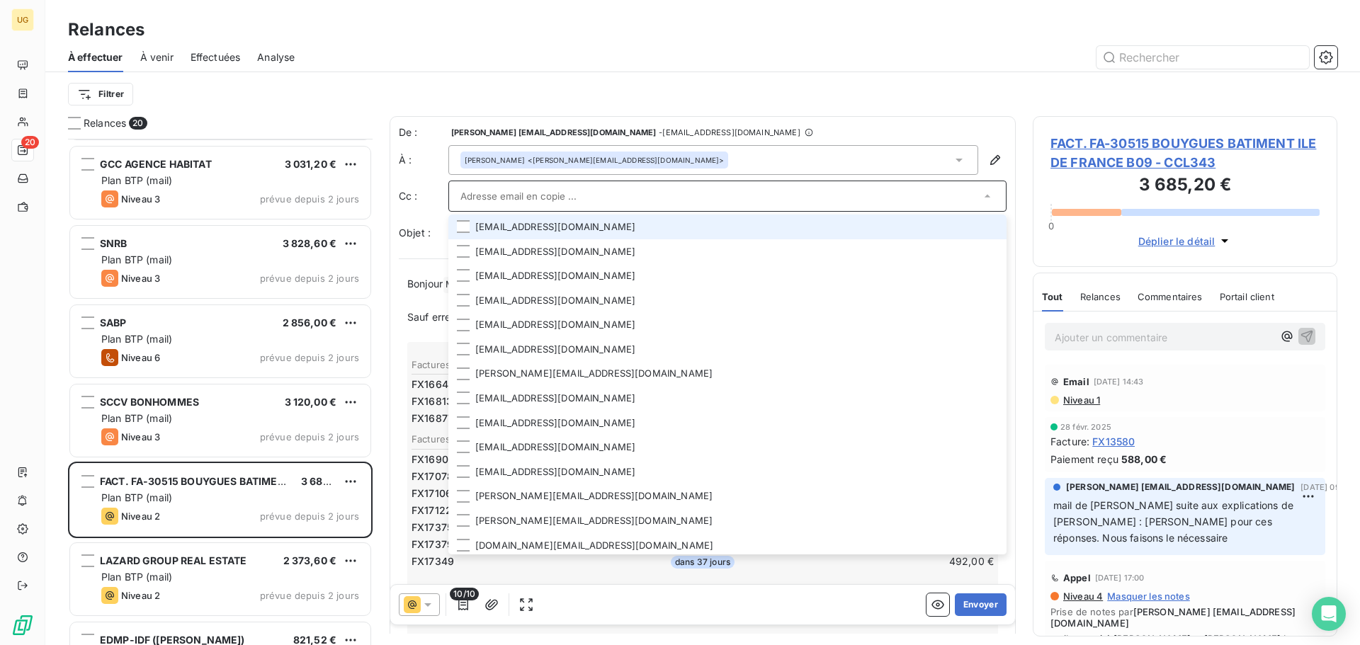
paste input "[EMAIL_ADDRESS][DOMAIN_NAME]"
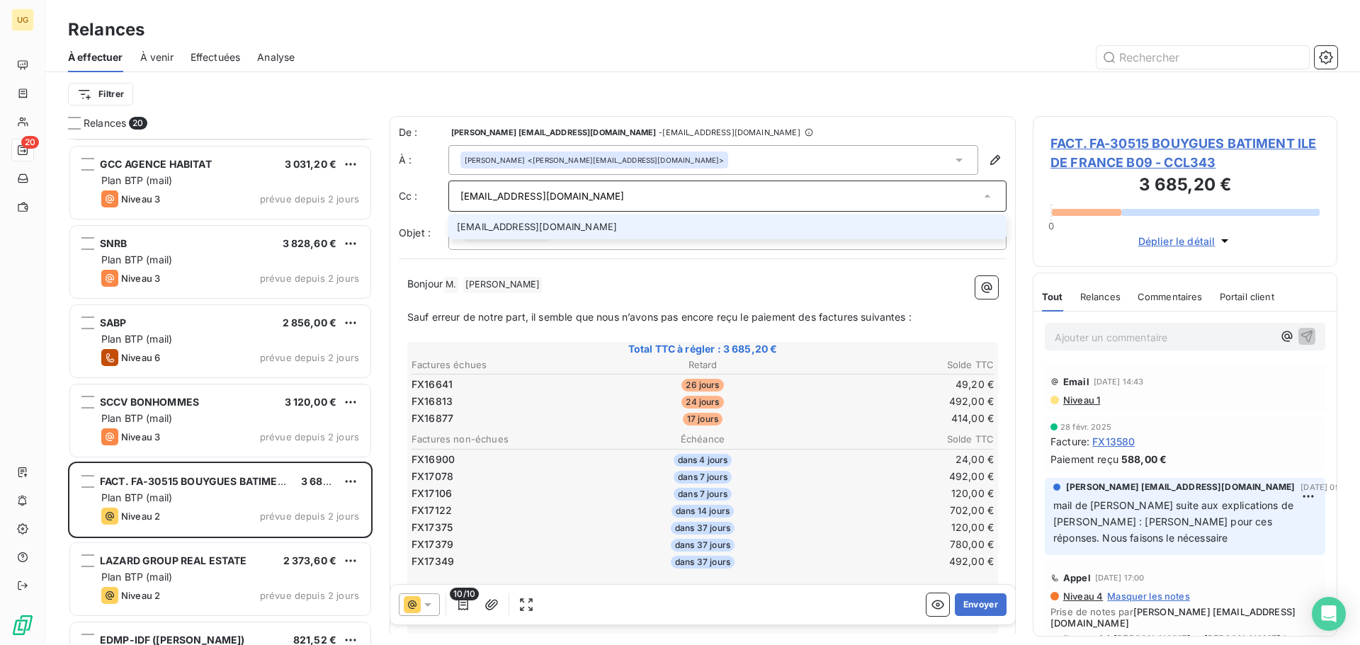
type input "[EMAIL_ADDRESS][DOMAIN_NAME]"
click at [575, 229] on li "[EMAIL_ADDRESS][DOMAIN_NAME]" at bounding box center [727, 227] width 558 height 25
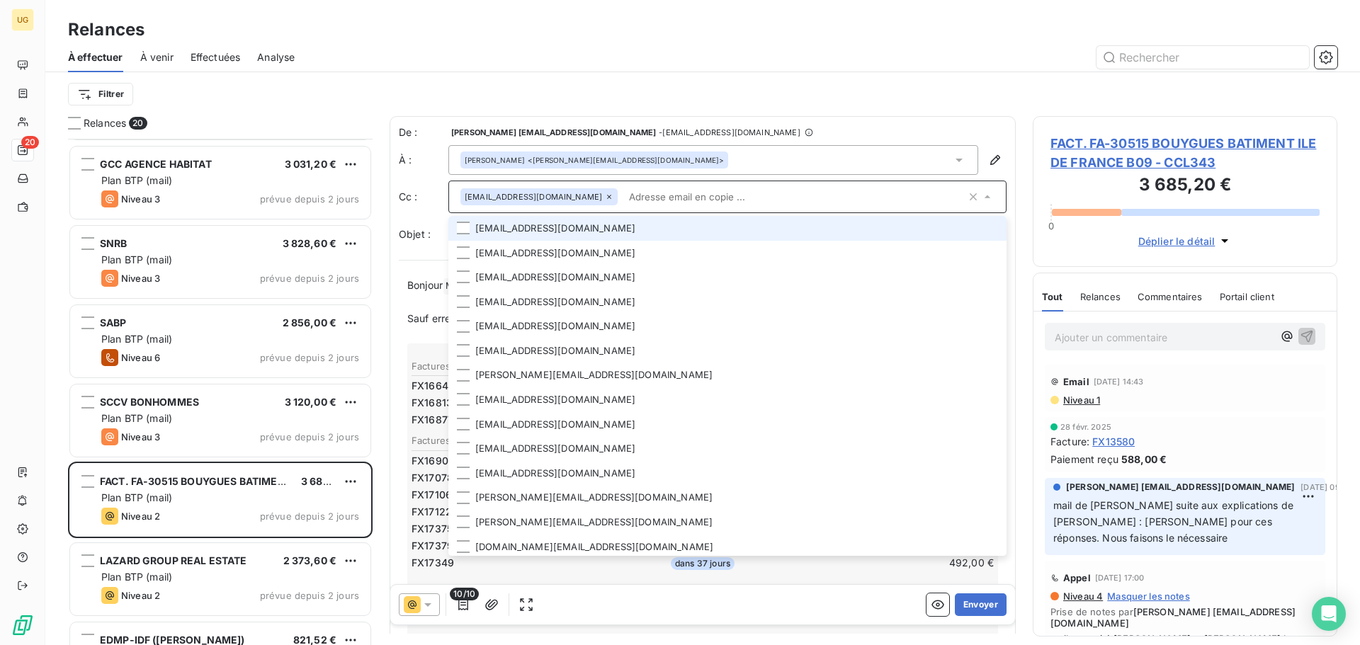
click at [686, 86] on div "Filtrer" at bounding box center [702, 94] width 1269 height 27
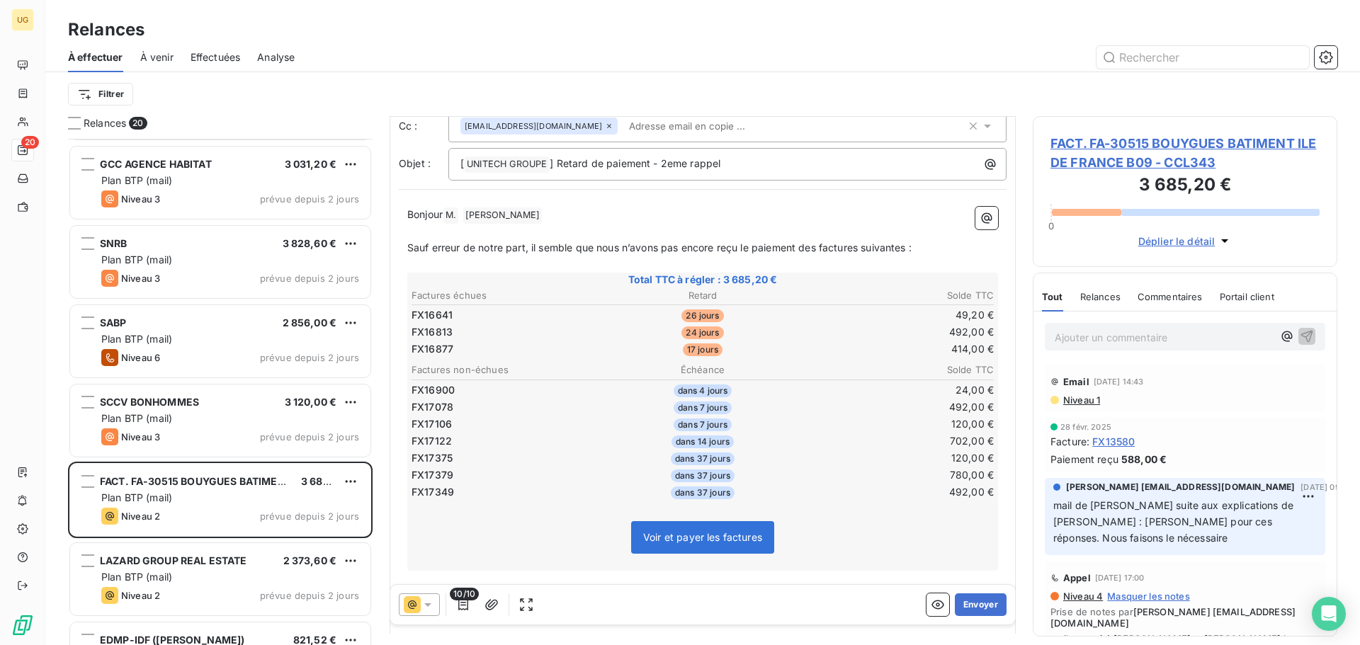
scroll to position [72, 0]
click at [439, 606] on div at bounding box center [419, 605] width 41 height 23
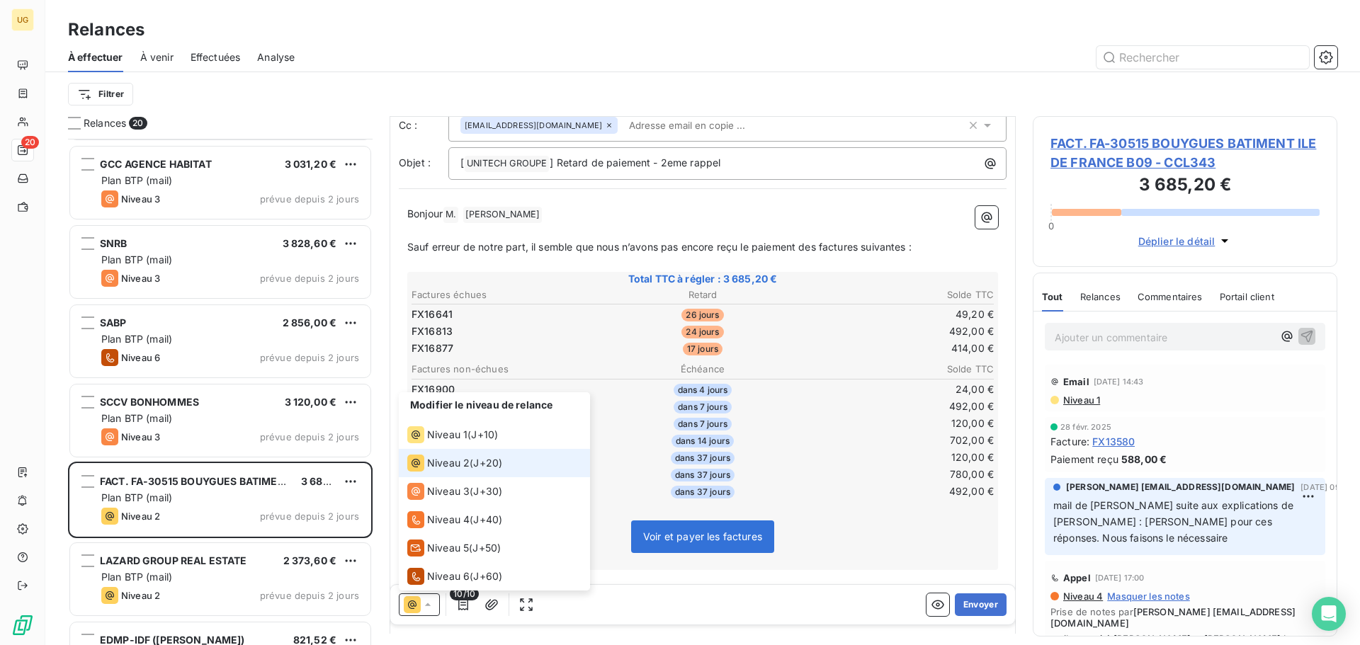
click at [492, 463] on span "J+20 )" at bounding box center [487, 463] width 29 height 14
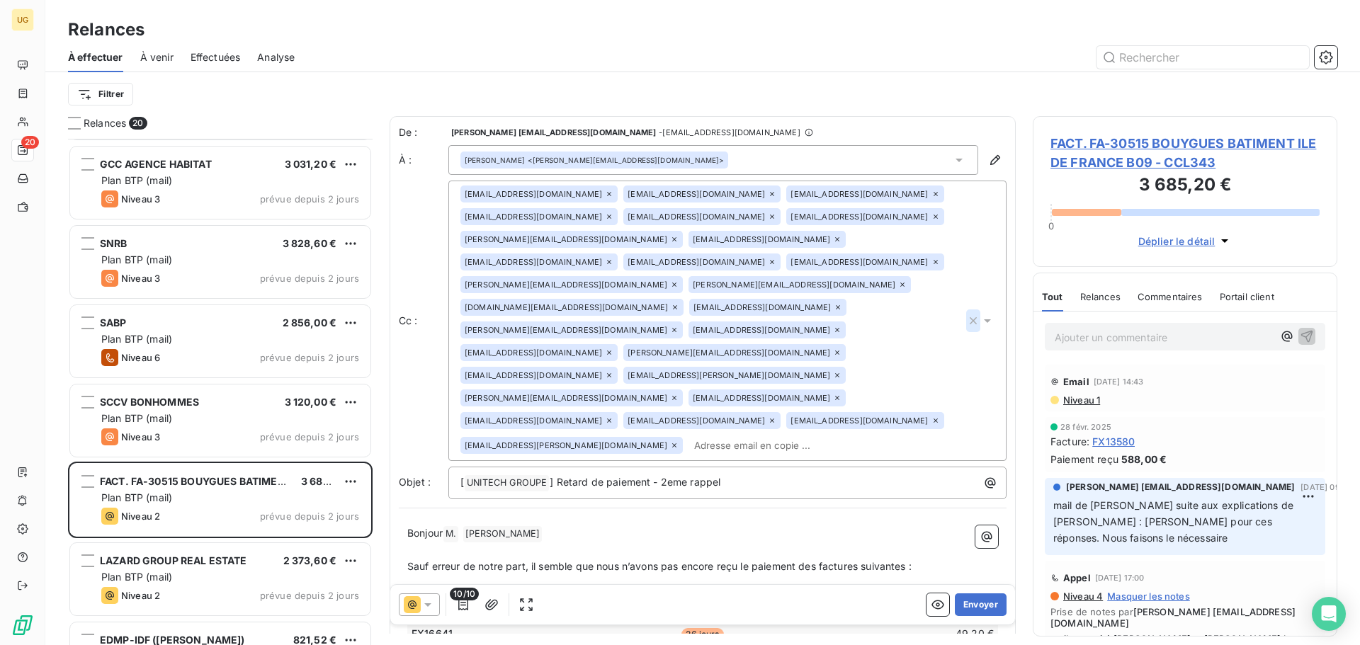
click at [966, 328] on icon "button" at bounding box center [973, 321] width 14 height 14
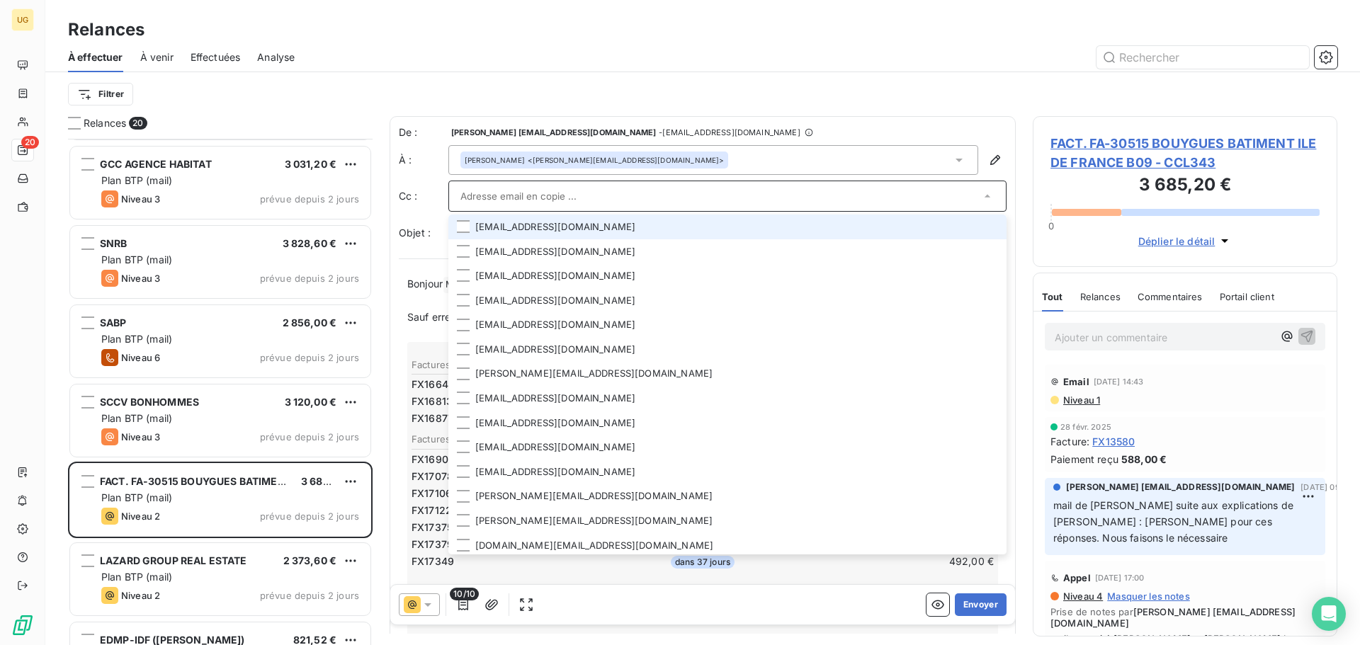
paste input "[EMAIL_ADDRESS][DOMAIN_NAME]"
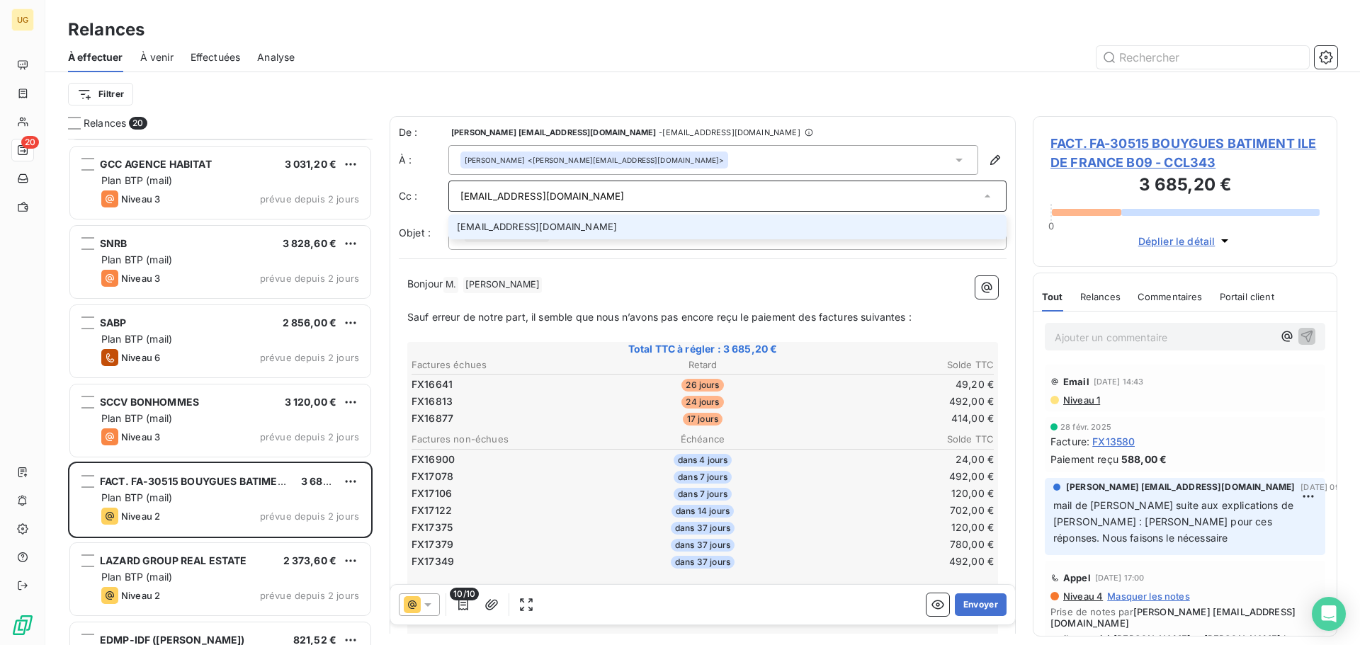
type input "[EMAIL_ADDRESS][DOMAIN_NAME]"
click at [513, 221] on li "[EMAIL_ADDRESS][DOMAIN_NAME]" at bounding box center [727, 227] width 558 height 25
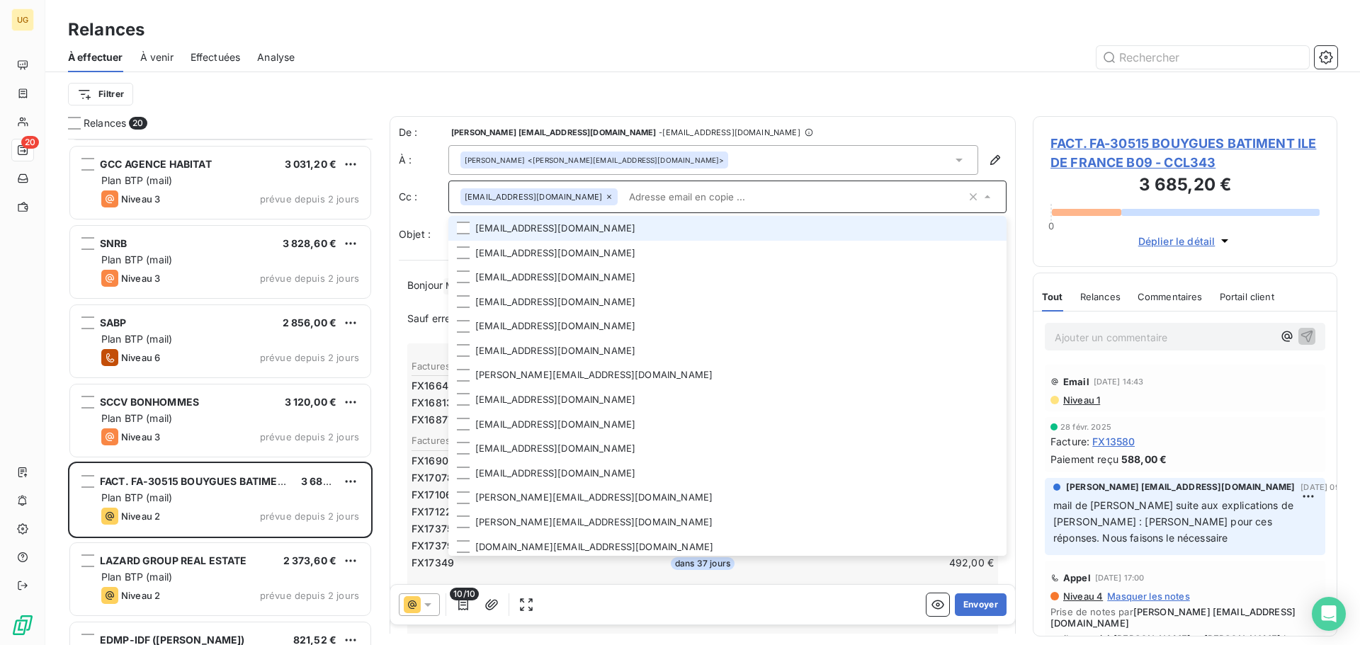
click at [772, 76] on div "Filtrer" at bounding box center [702, 94] width 1269 height 44
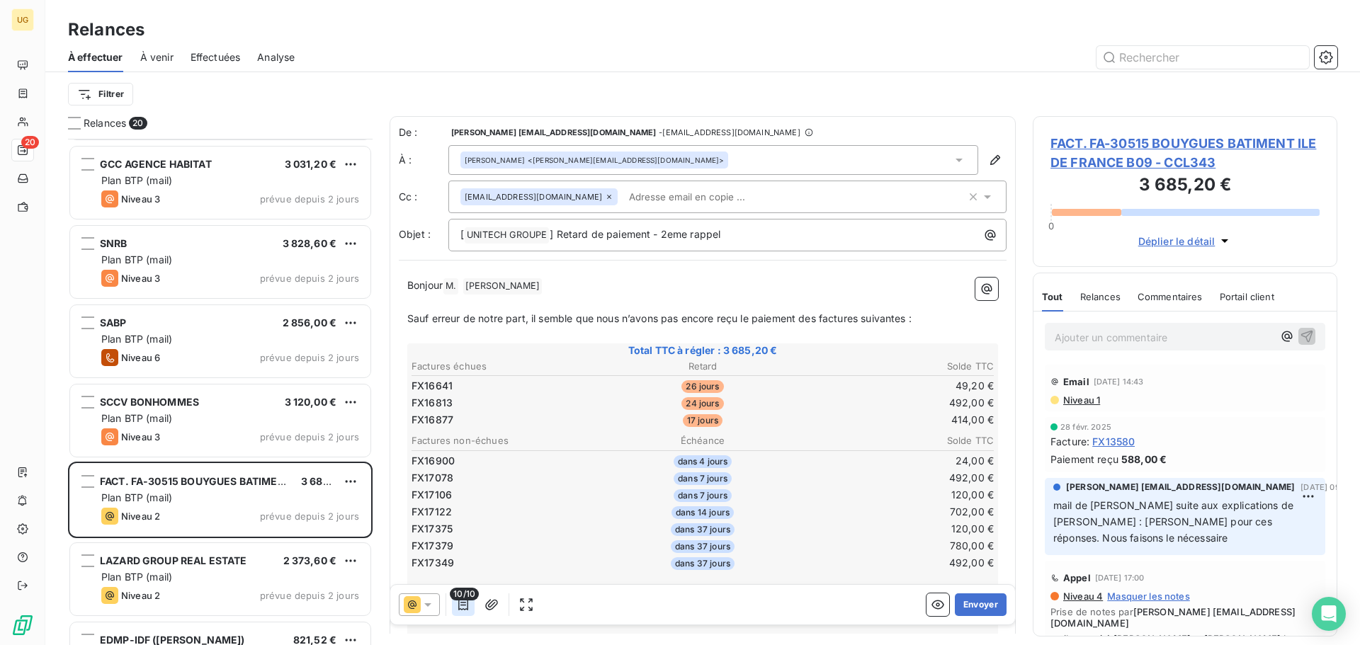
click at [470, 609] on icon "button" at bounding box center [463, 605] width 14 height 14
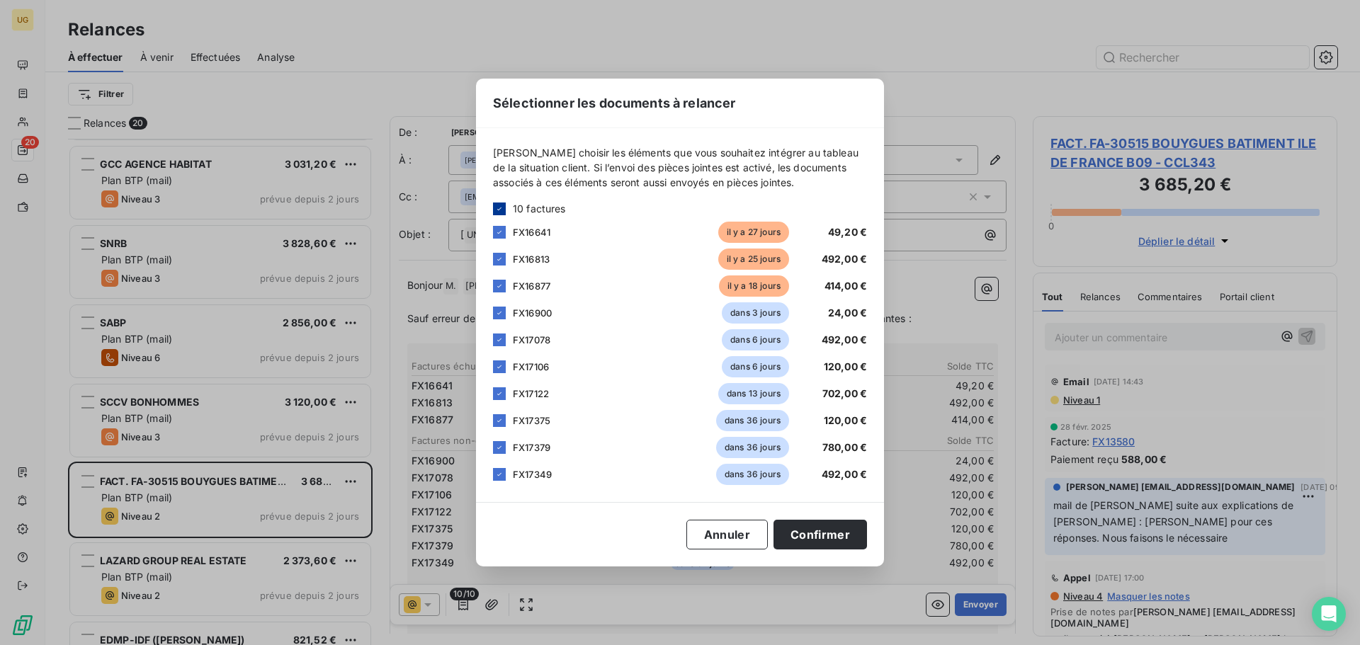
click at [499, 210] on icon at bounding box center [499, 209] width 8 height 8
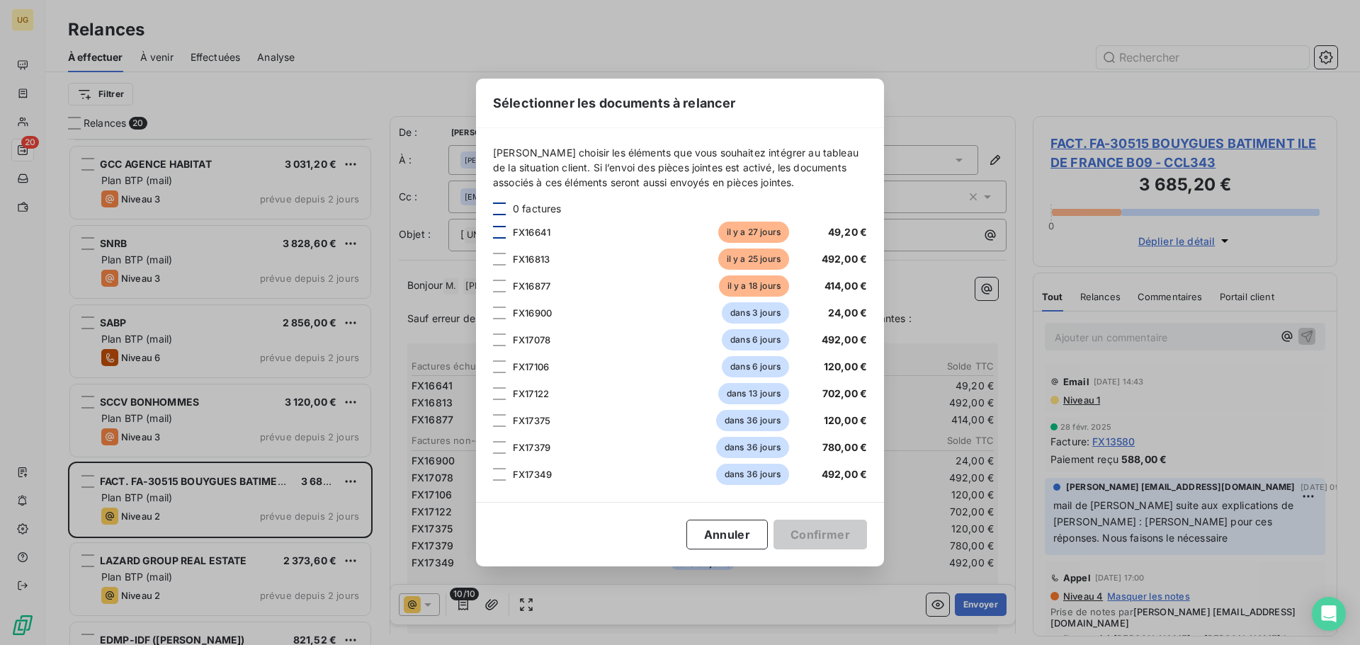
click at [499, 234] on div at bounding box center [499, 232] width 13 height 13
drag, startPoint x: 501, startPoint y: 259, endPoint x: 500, endPoint y: 276, distance: 17.0
click at [501, 263] on div at bounding box center [499, 259] width 13 height 13
click at [500, 285] on div at bounding box center [499, 286] width 13 height 13
click at [796, 535] on button "Confirmer" at bounding box center [819, 535] width 93 height 30
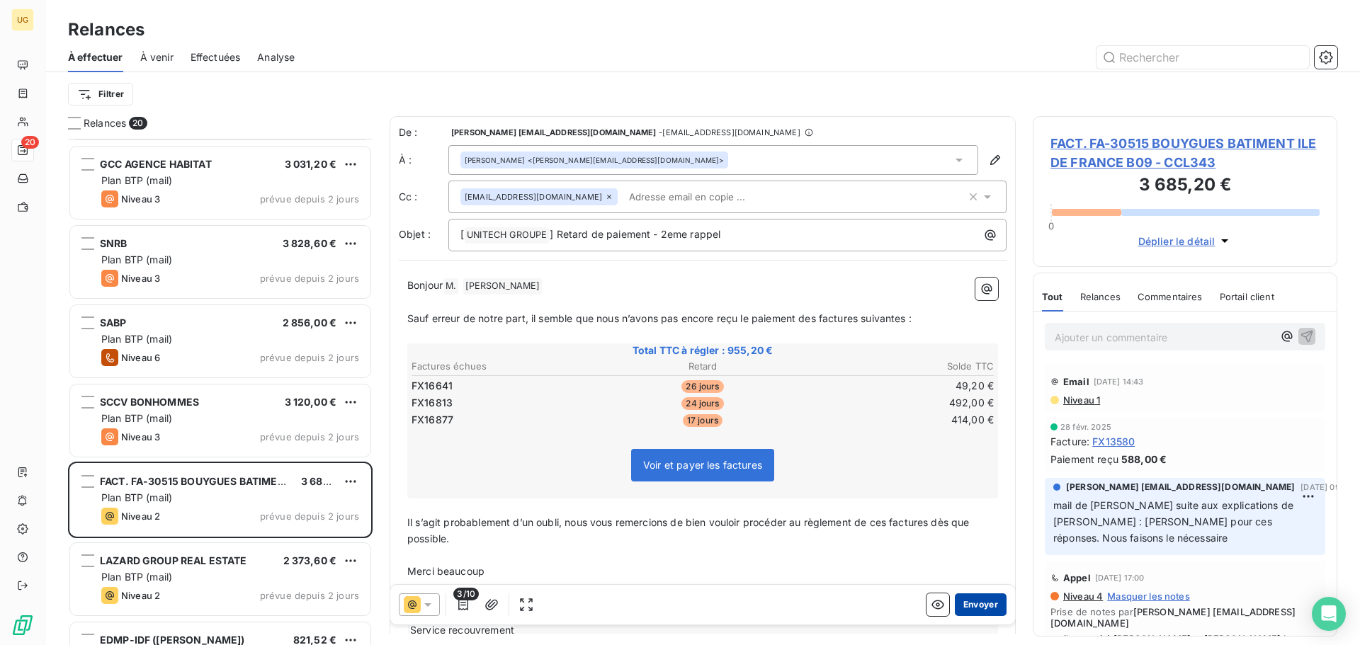
click at [975, 601] on button "Envoyer" at bounding box center [981, 605] width 52 height 23
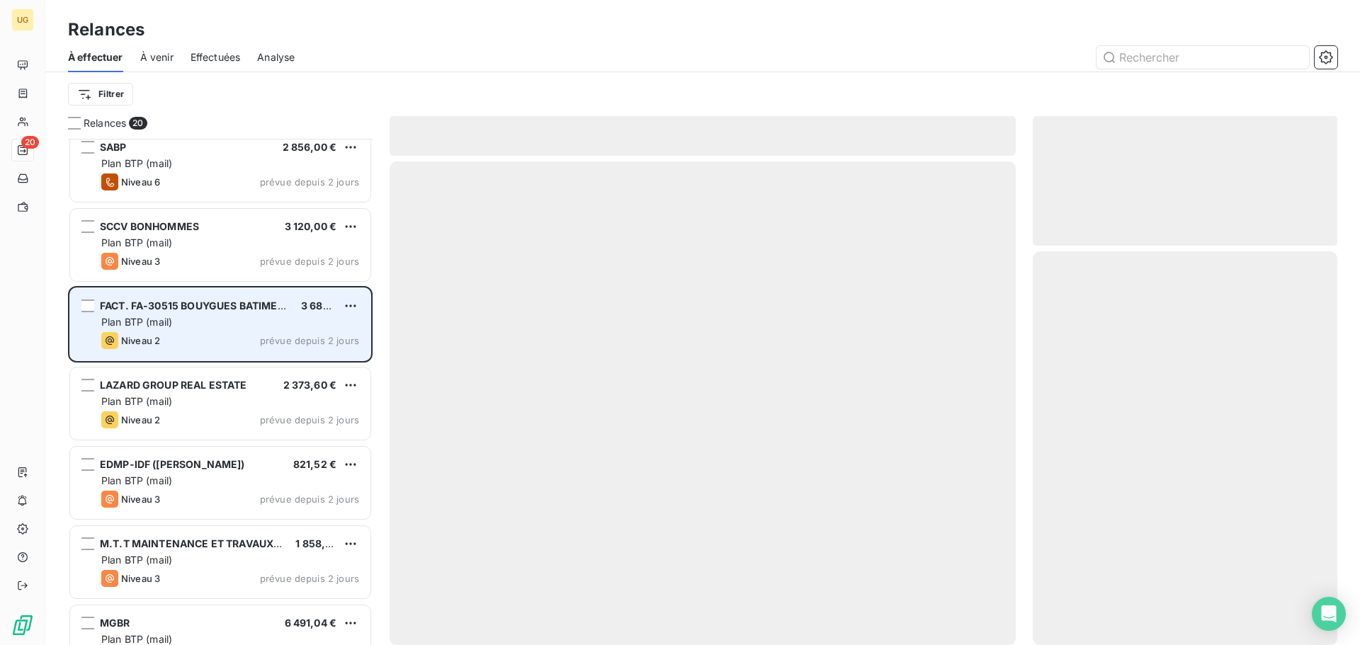
scroll to position [921, 0]
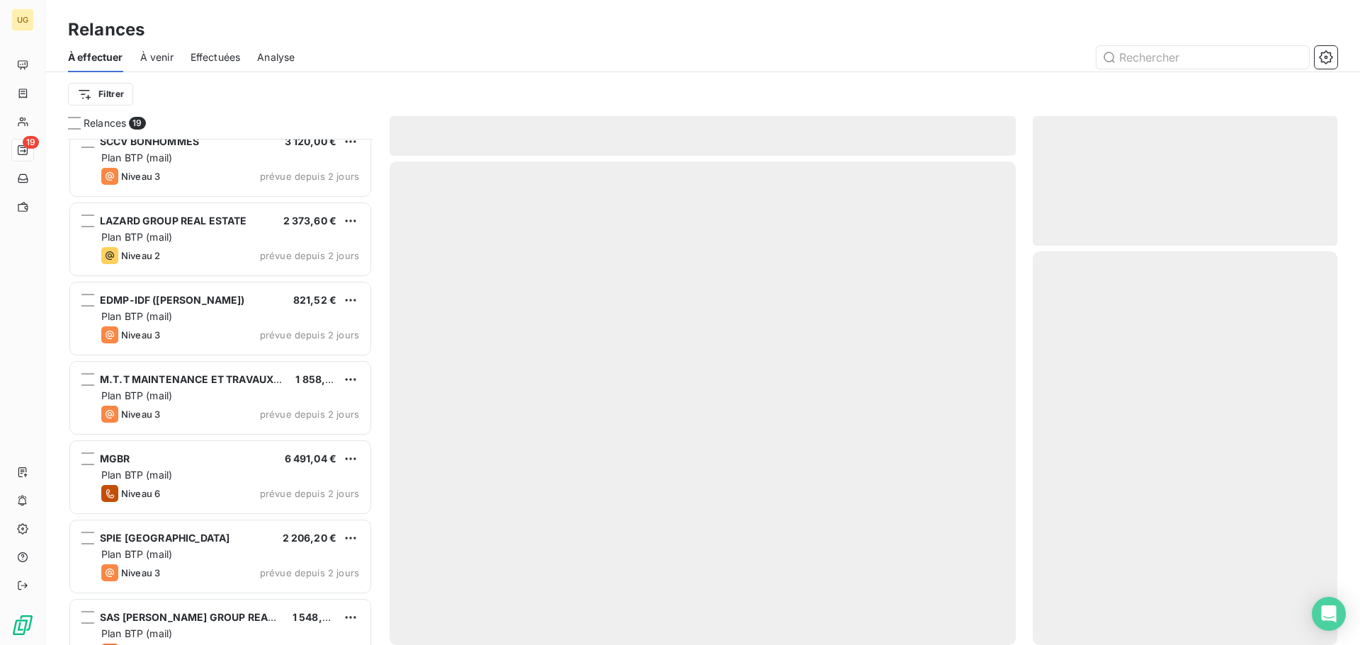
scroll to position [1002, 0]
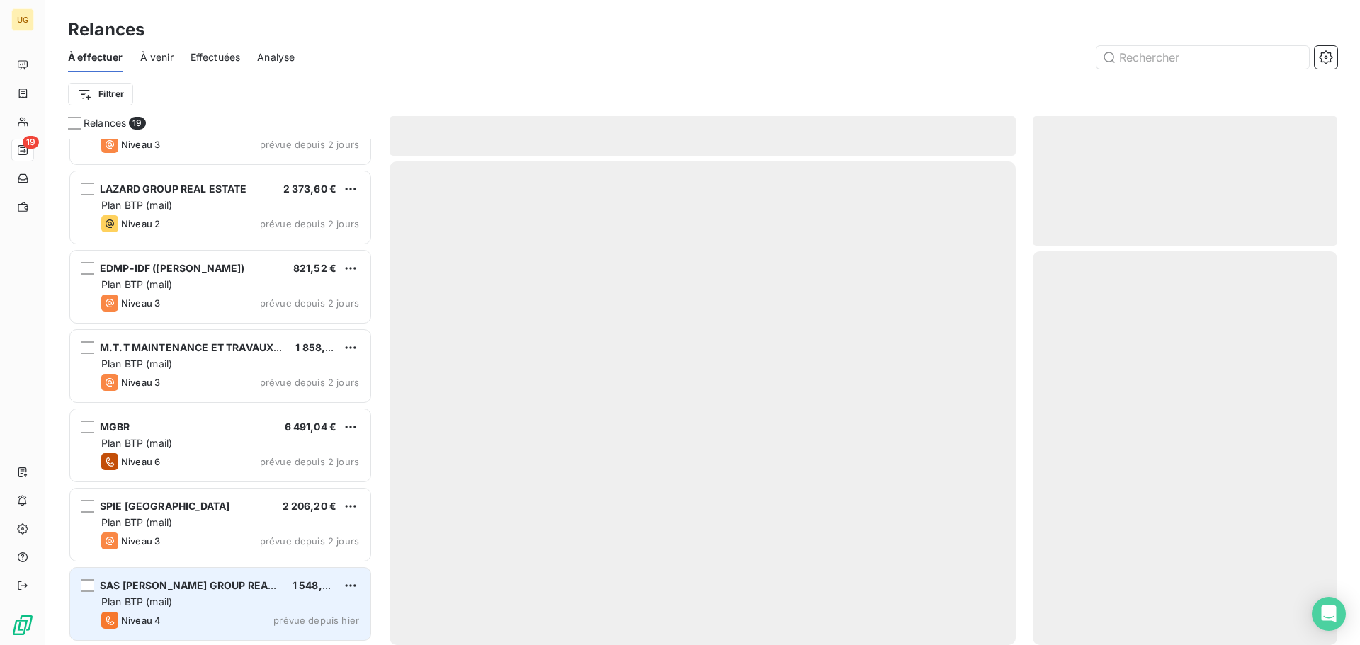
click at [210, 609] on div "SAS ELITIS - LAZARD GROUP REAL ESTATE 1 548,60 € Plan BTP (mail) Niveau 4 prévu…" at bounding box center [220, 604] width 300 height 72
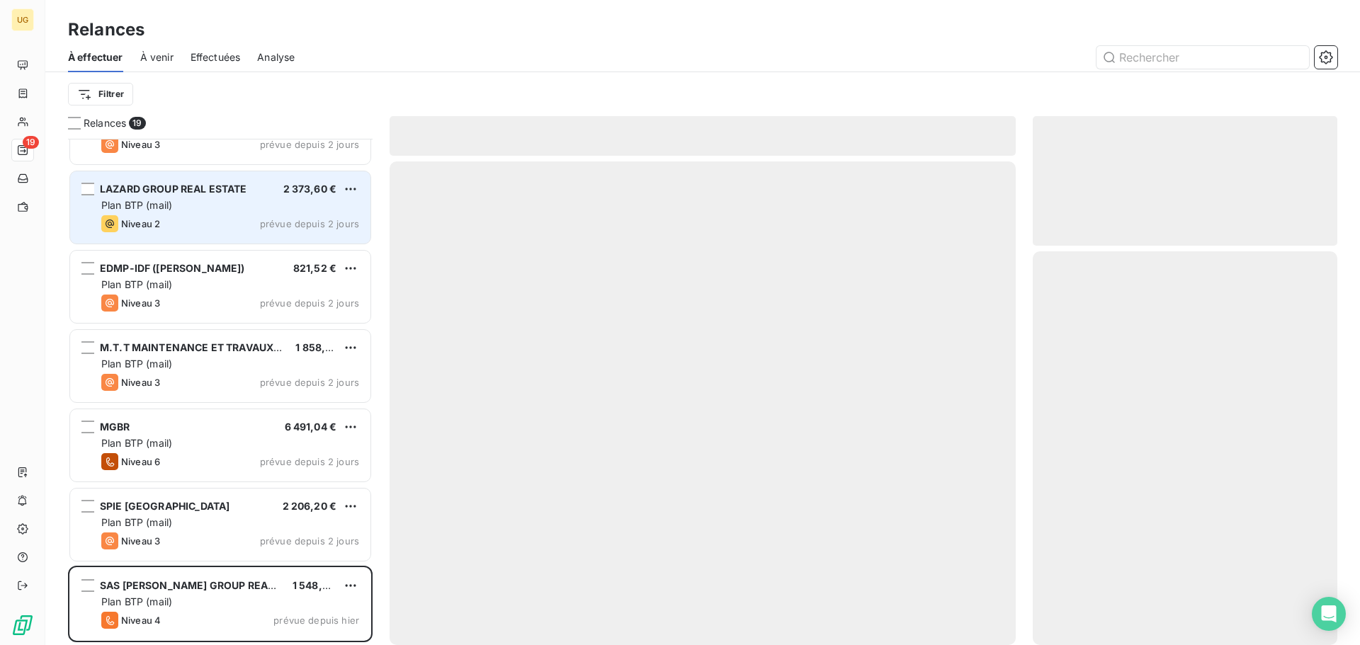
click at [210, 223] on div "Niveau 2 prévue depuis 2 jours" at bounding box center [230, 223] width 258 height 17
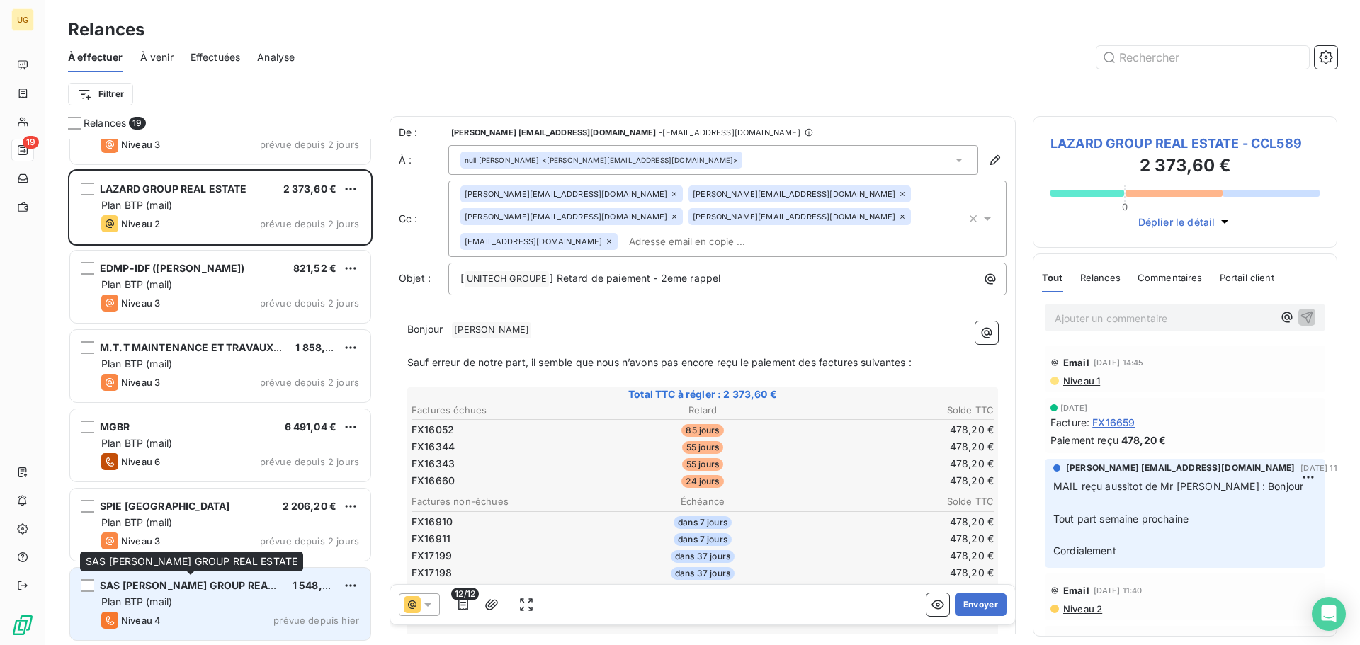
click at [192, 586] on span "SAS [PERSON_NAME] GROUP REAL ESTATE" at bounding box center [207, 585] width 214 height 12
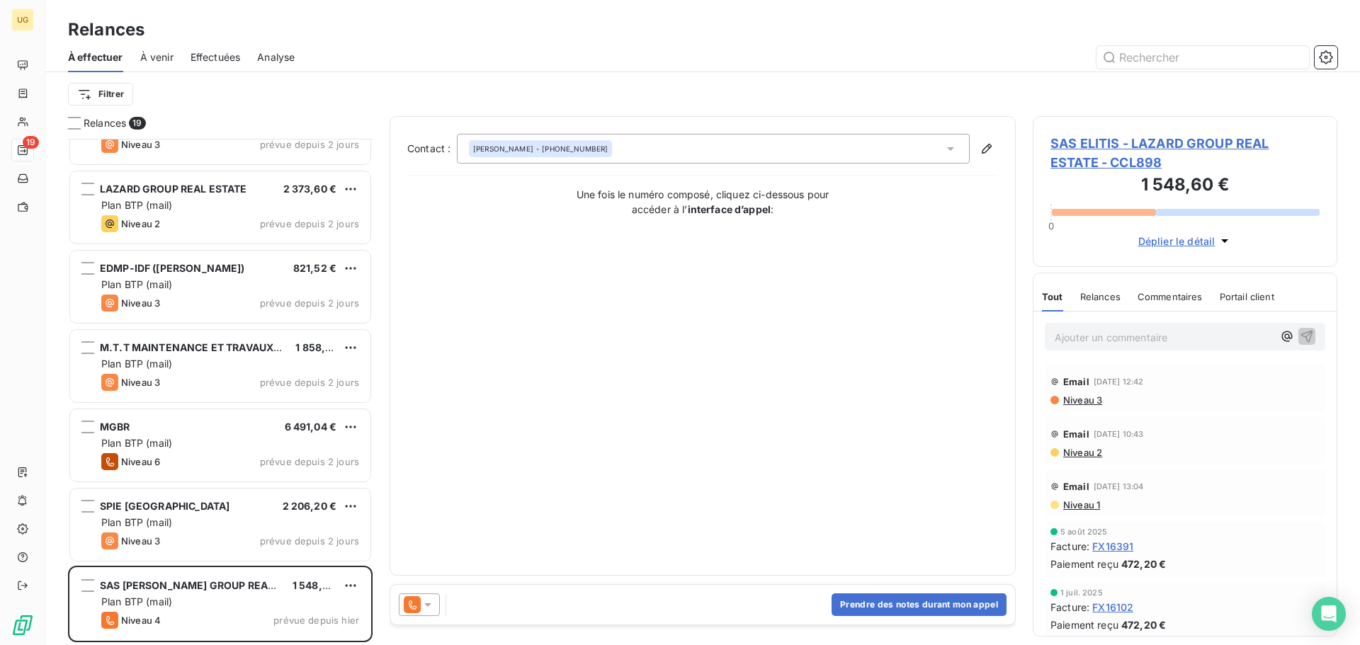
click at [426, 609] on icon at bounding box center [428, 605] width 14 height 14
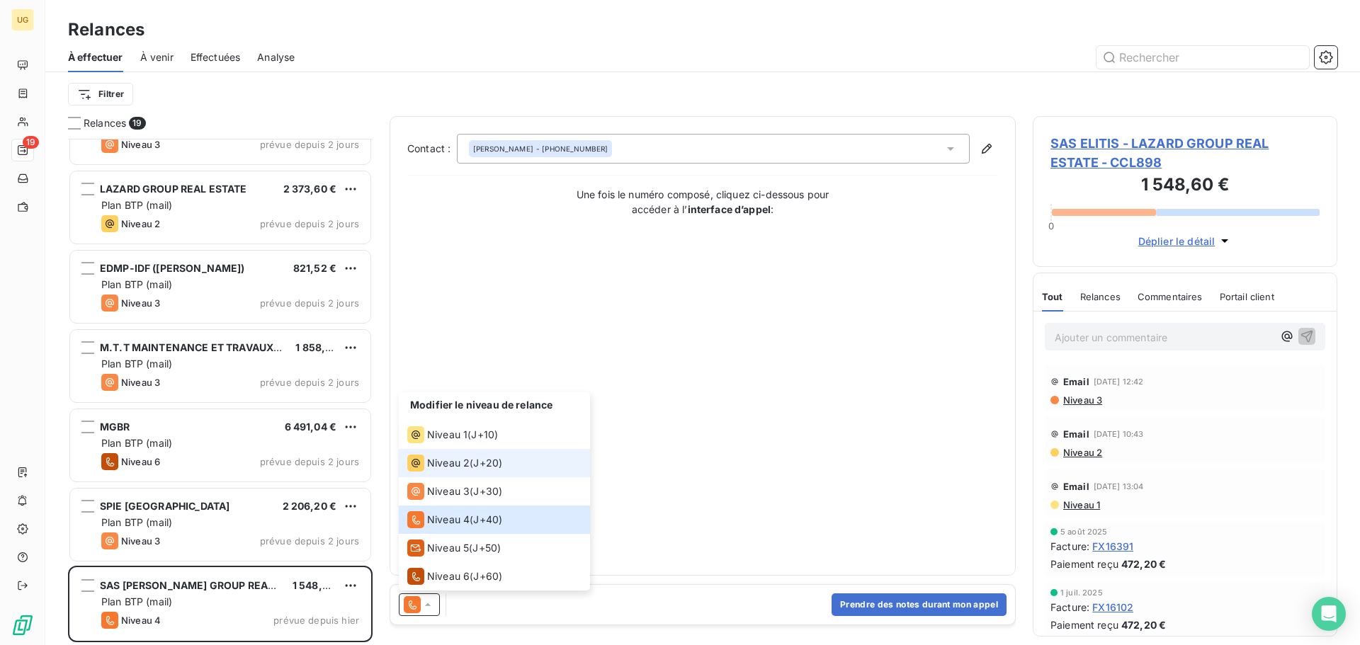
click at [470, 458] on div "Niveau 2 ( J+20 )" at bounding box center [454, 463] width 95 height 17
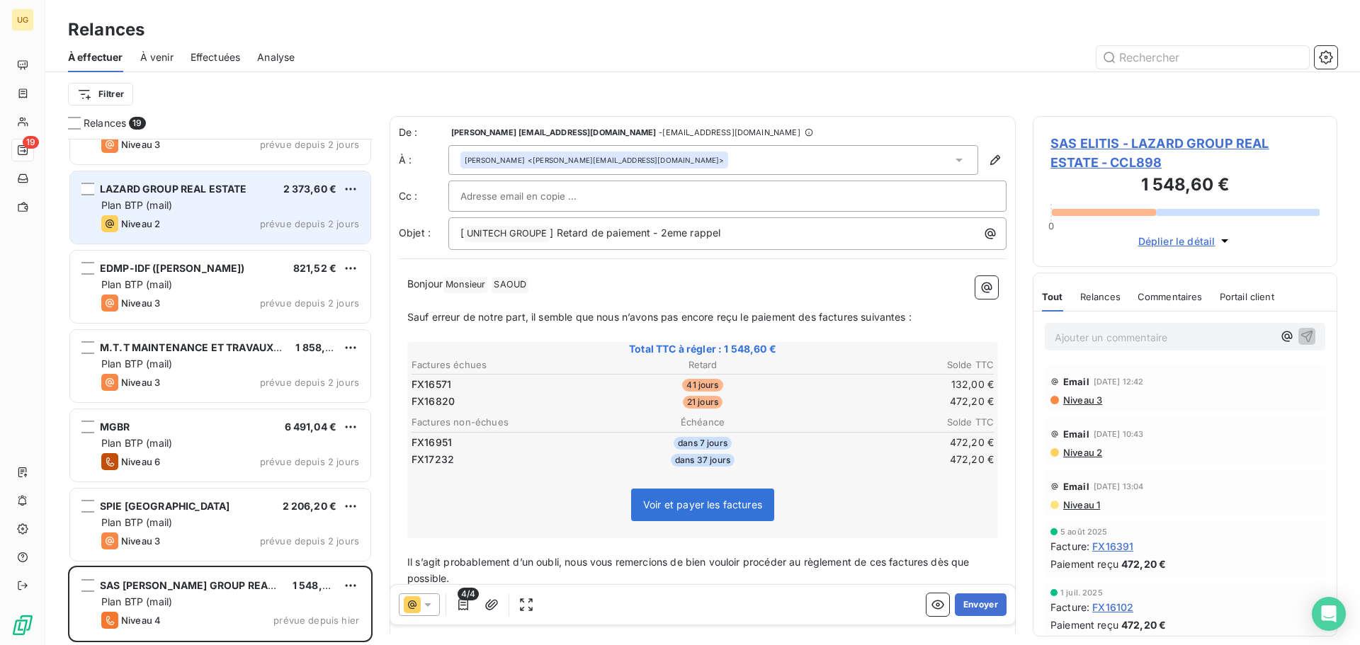
click at [243, 186] on span "LAZARD GROUP REAL ESTATE" at bounding box center [173, 189] width 147 height 12
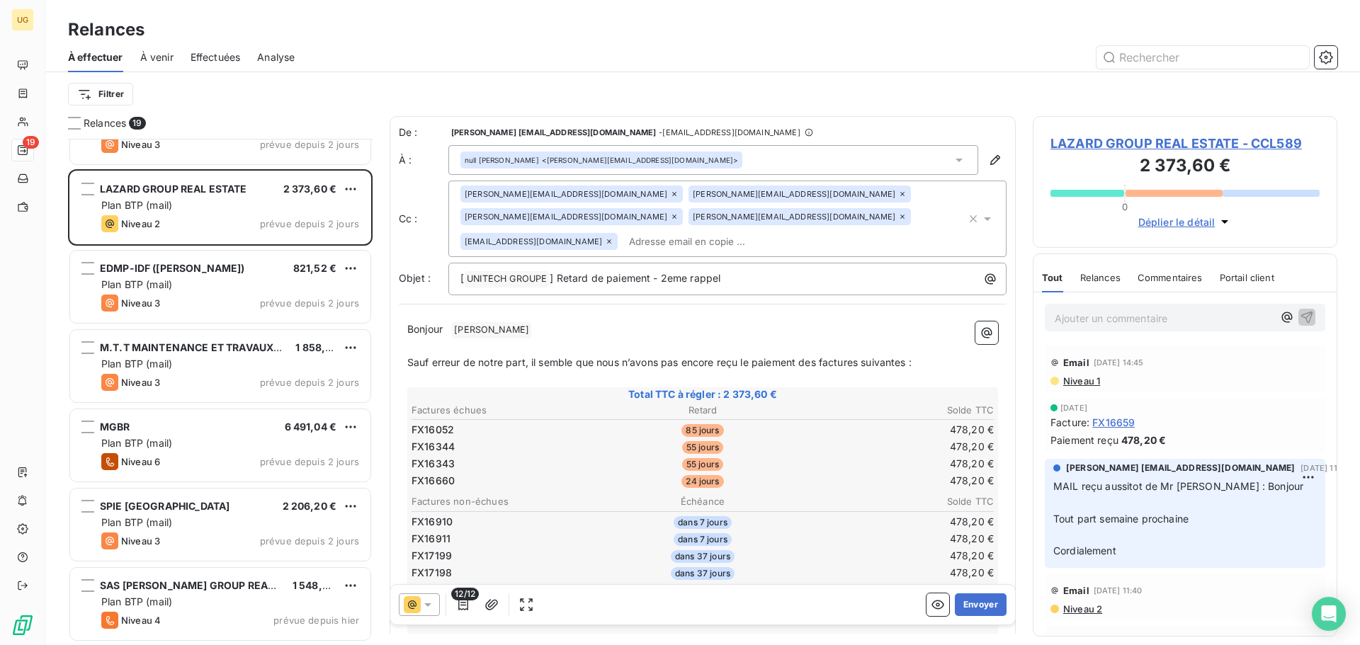
click at [950, 208] on div "[PERSON_NAME][EMAIL_ADDRESS][DOMAIN_NAME] [DOMAIN_NAME][EMAIL_ADDRESS][DOMAIN_N…" at bounding box center [713, 219] width 506 height 67
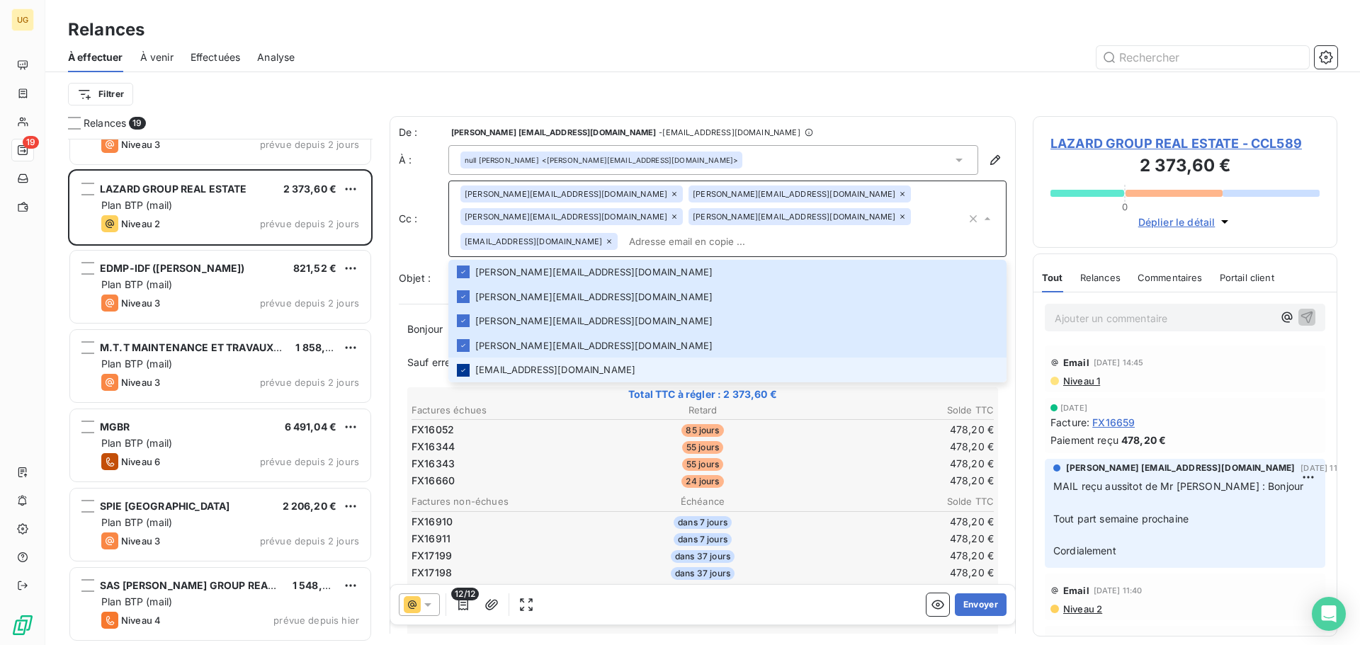
click at [465, 366] on icon at bounding box center [463, 370] width 8 height 8
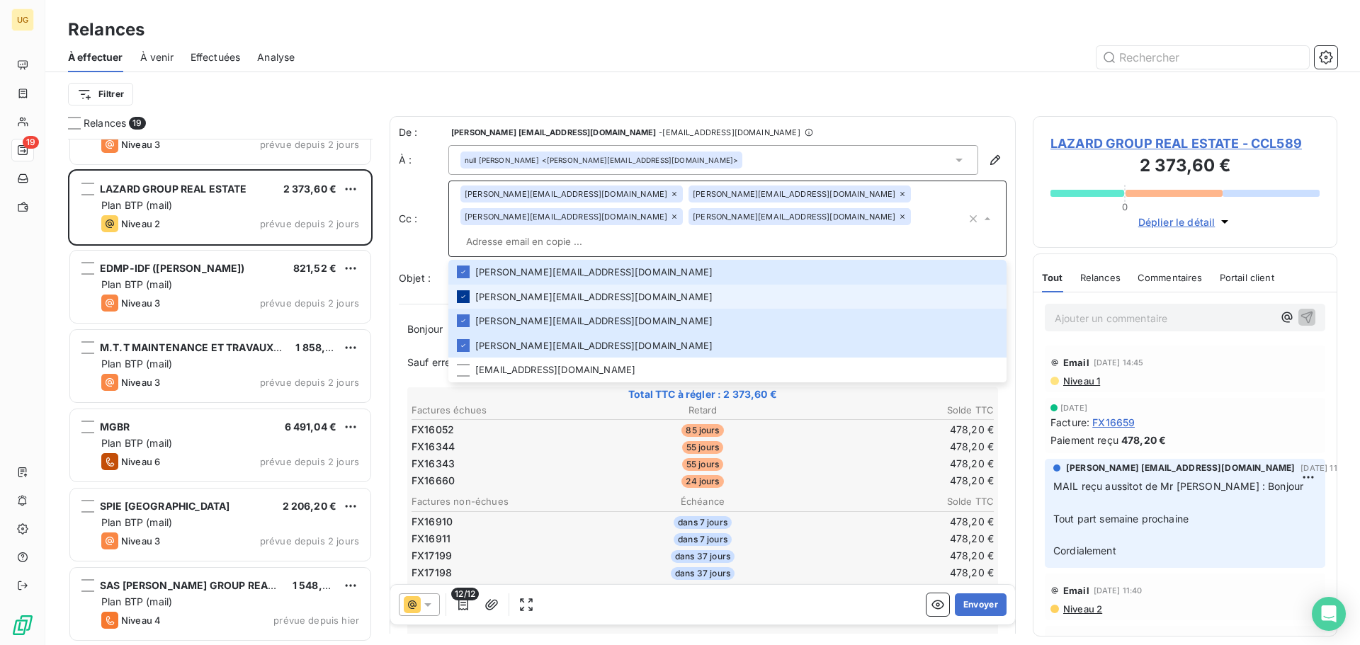
click at [463, 293] on icon at bounding box center [463, 297] width 8 height 8
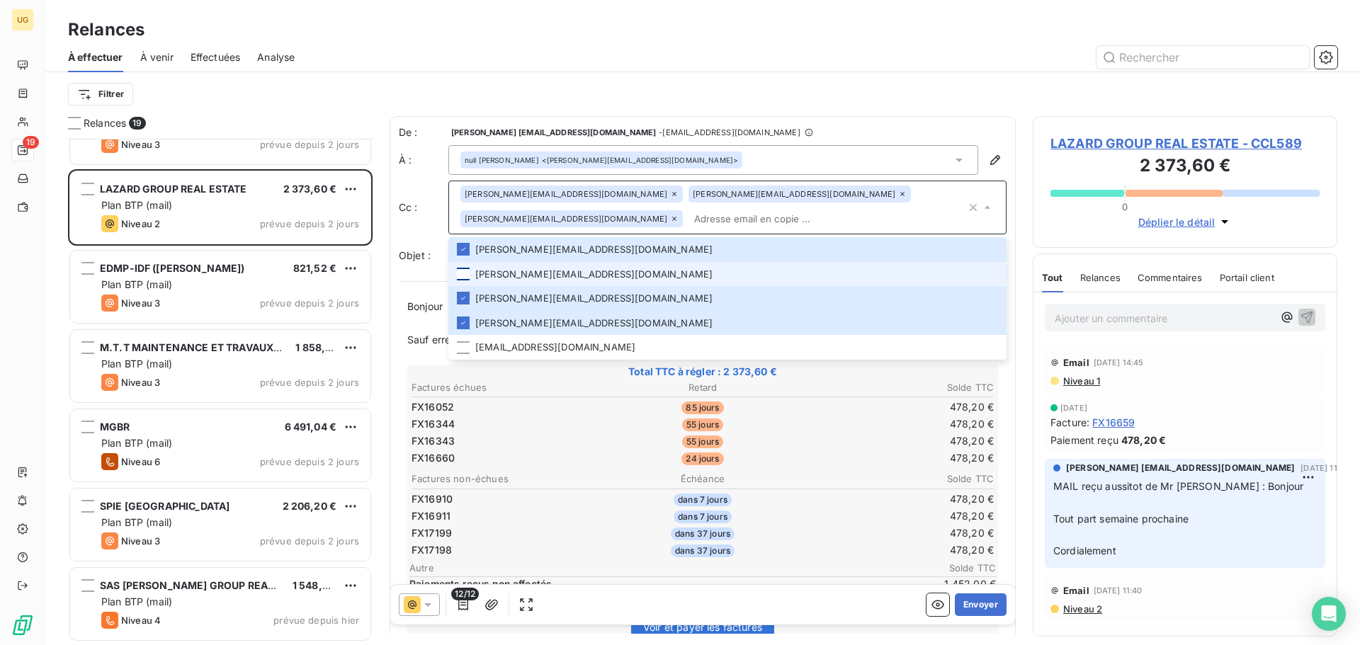
click at [810, 115] on div "Filtrer" at bounding box center [702, 94] width 1269 height 44
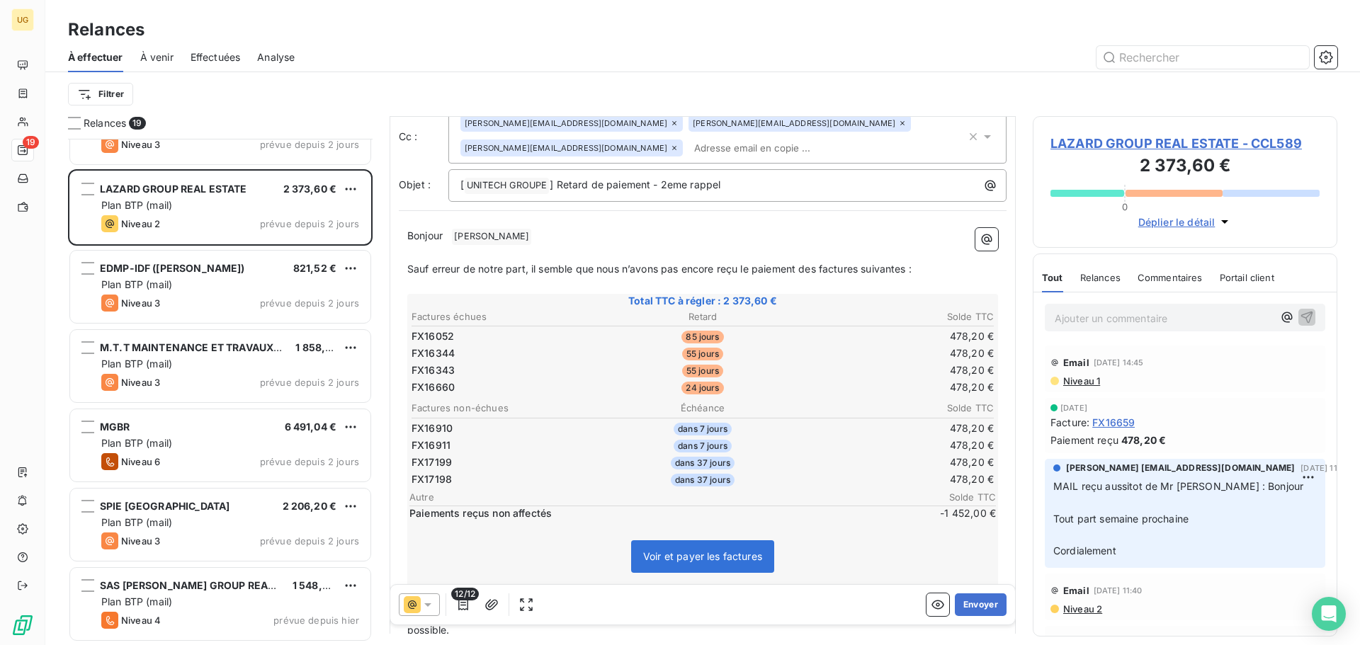
scroll to position [73, 0]
click at [470, 607] on icon "button" at bounding box center [463, 605] width 14 height 14
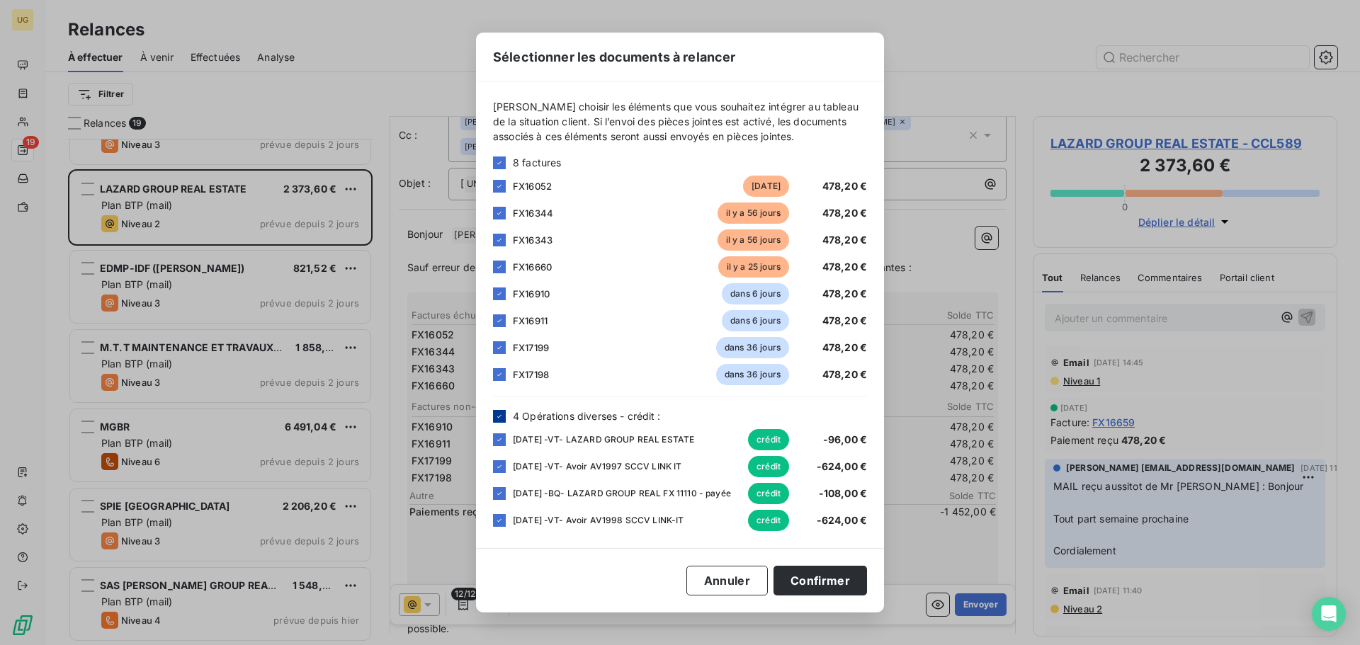
click at [499, 410] on div at bounding box center [499, 416] width 13 height 13
click at [501, 290] on icon at bounding box center [499, 294] width 8 height 8
click at [502, 321] on icon at bounding box center [499, 321] width 8 height 8
click at [502, 350] on div at bounding box center [499, 347] width 13 height 13
click at [500, 373] on icon at bounding box center [499, 374] width 8 height 8
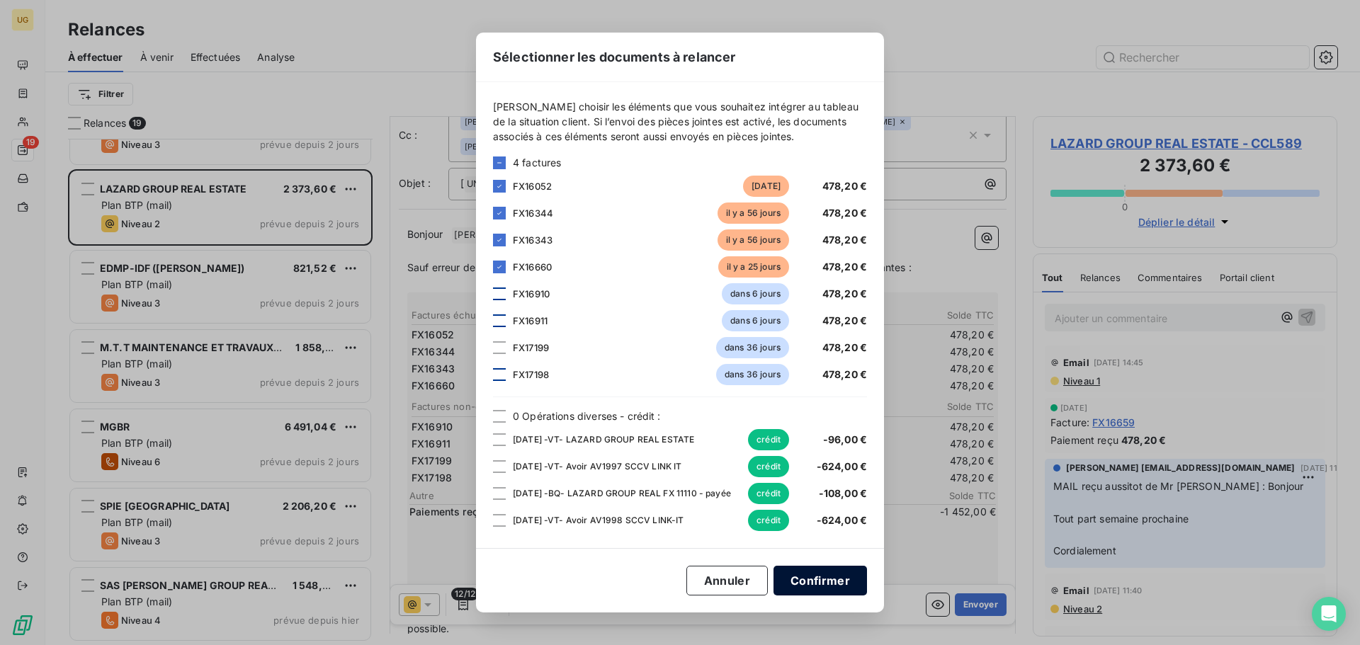
click at [804, 584] on button "Confirmer" at bounding box center [819, 581] width 93 height 30
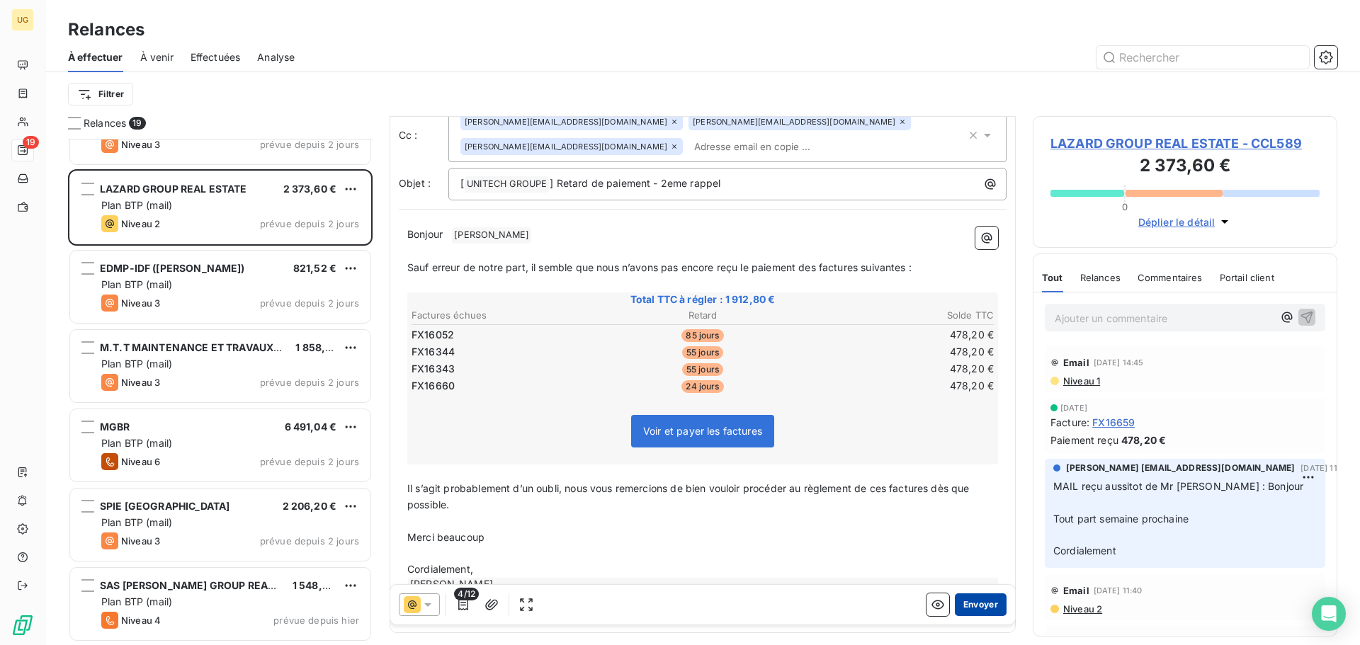
click at [963, 609] on button "Envoyer" at bounding box center [981, 605] width 52 height 23
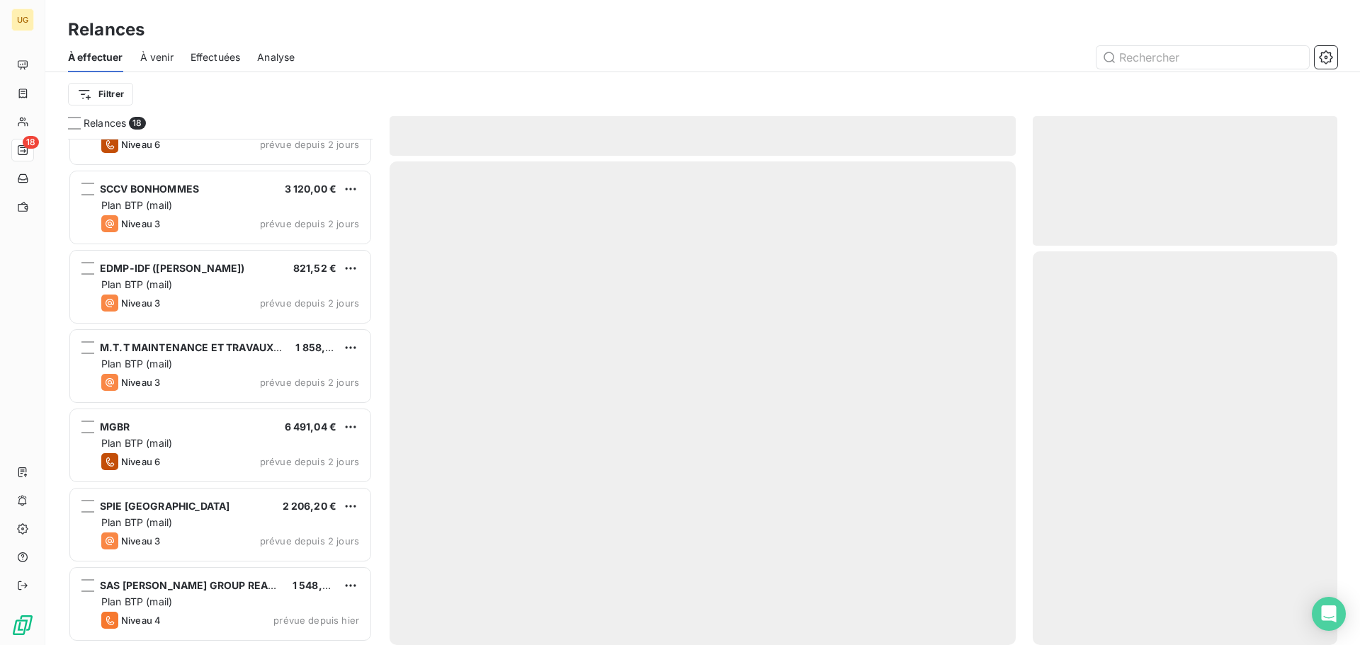
scroll to position [921, 0]
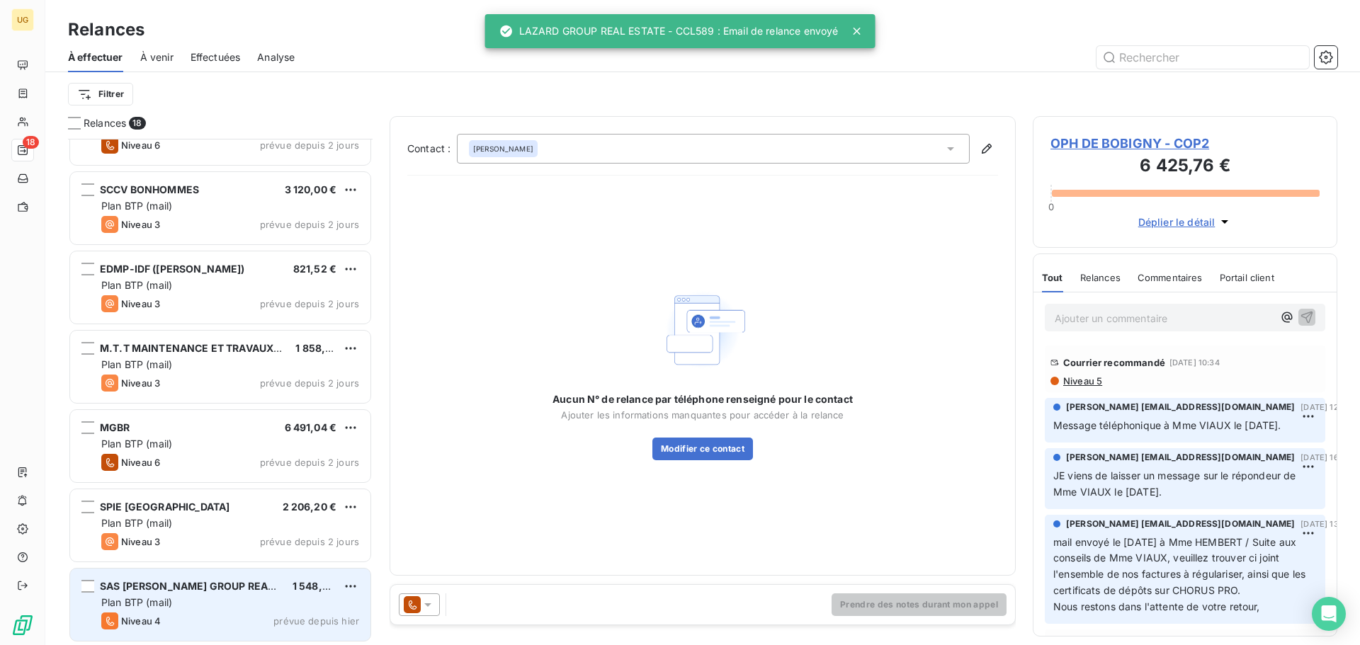
click at [218, 610] on div "SAS ELITIS - LAZARD GROUP REAL ESTATE 1 548,60 € Plan BTP (mail) Niveau 4 prévu…" at bounding box center [220, 605] width 300 height 72
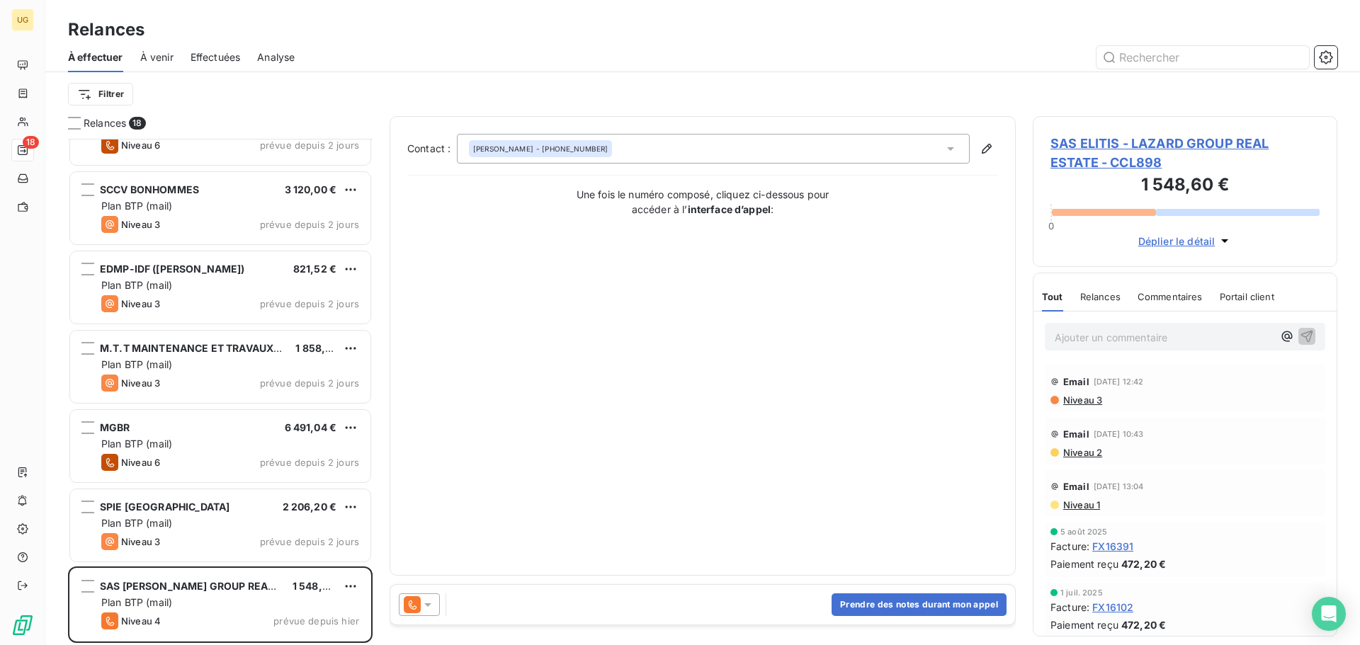
click at [426, 605] on icon at bounding box center [427, 605] width 7 height 4
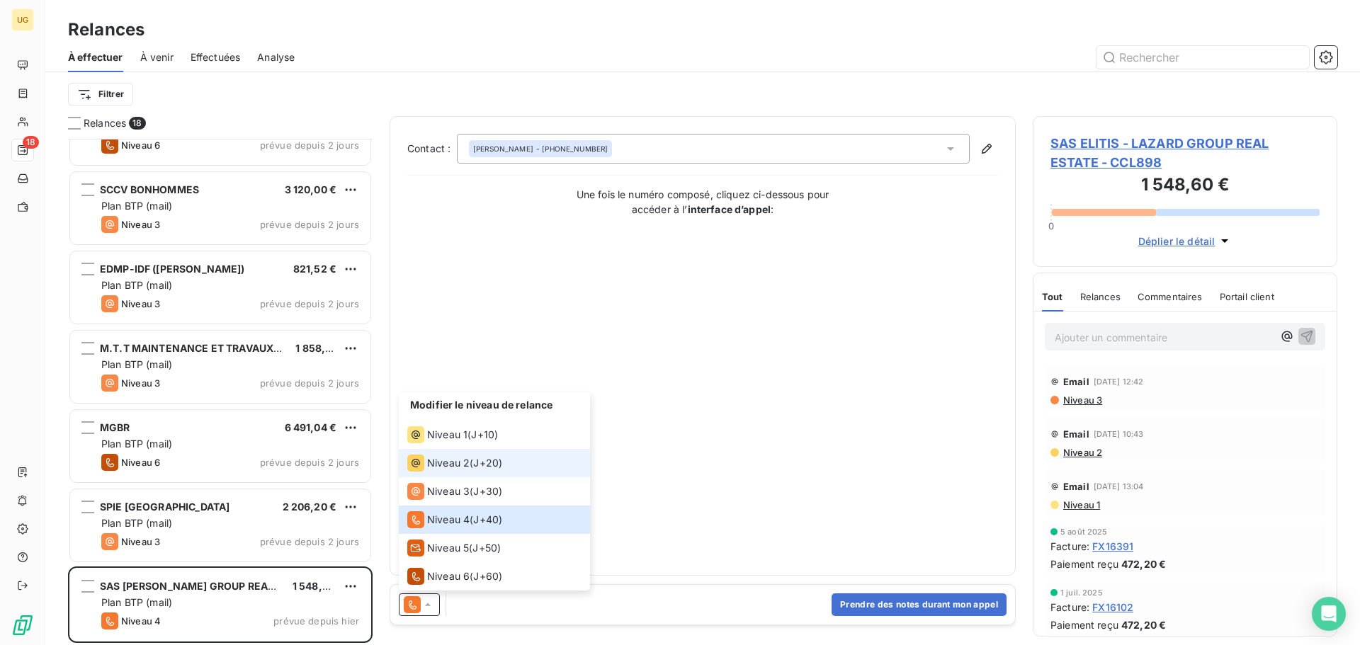
click at [445, 470] on span "Niveau 2" at bounding box center [448, 463] width 42 height 14
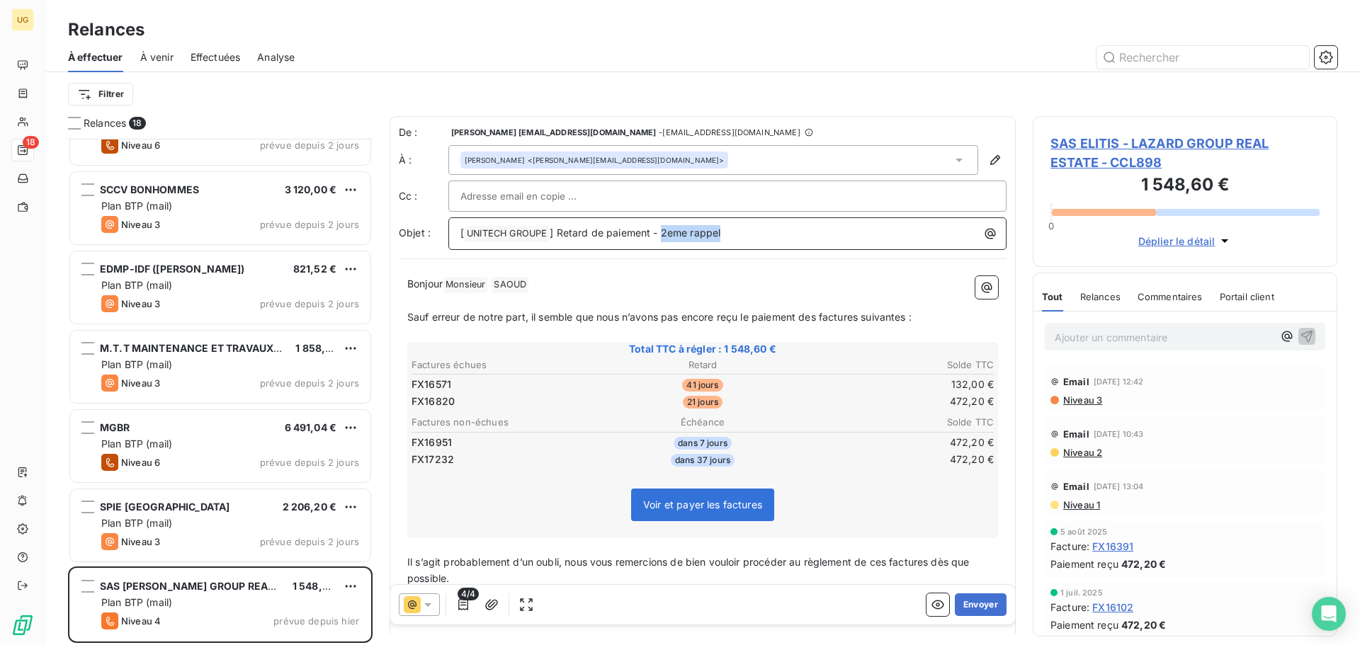
drag, startPoint x: 661, startPoint y: 233, endPoint x: 778, endPoint y: 246, distance: 118.3
click at [778, 246] on div "[ UNITECH GROUPE ﻿ ] Retard de paiement - 2eme rappel" at bounding box center [727, 233] width 558 height 33
click at [462, 609] on icon "button" at bounding box center [463, 605] width 14 height 14
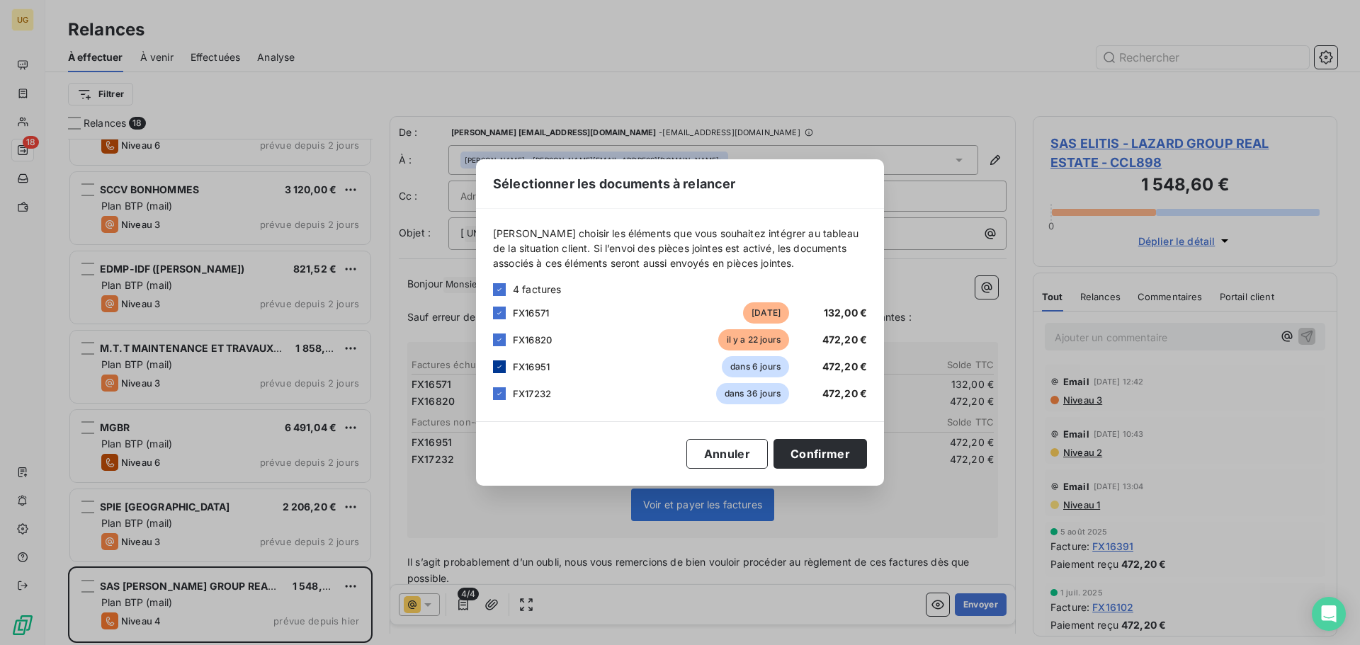
click at [502, 369] on icon at bounding box center [499, 367] width 8 height 8
click at [498, 394] on icon at bounding box center [499, 394] width 8 height 8
click at [849, 455] on button "Confirmer" at bounding box center [819, 454] width 93 height 30
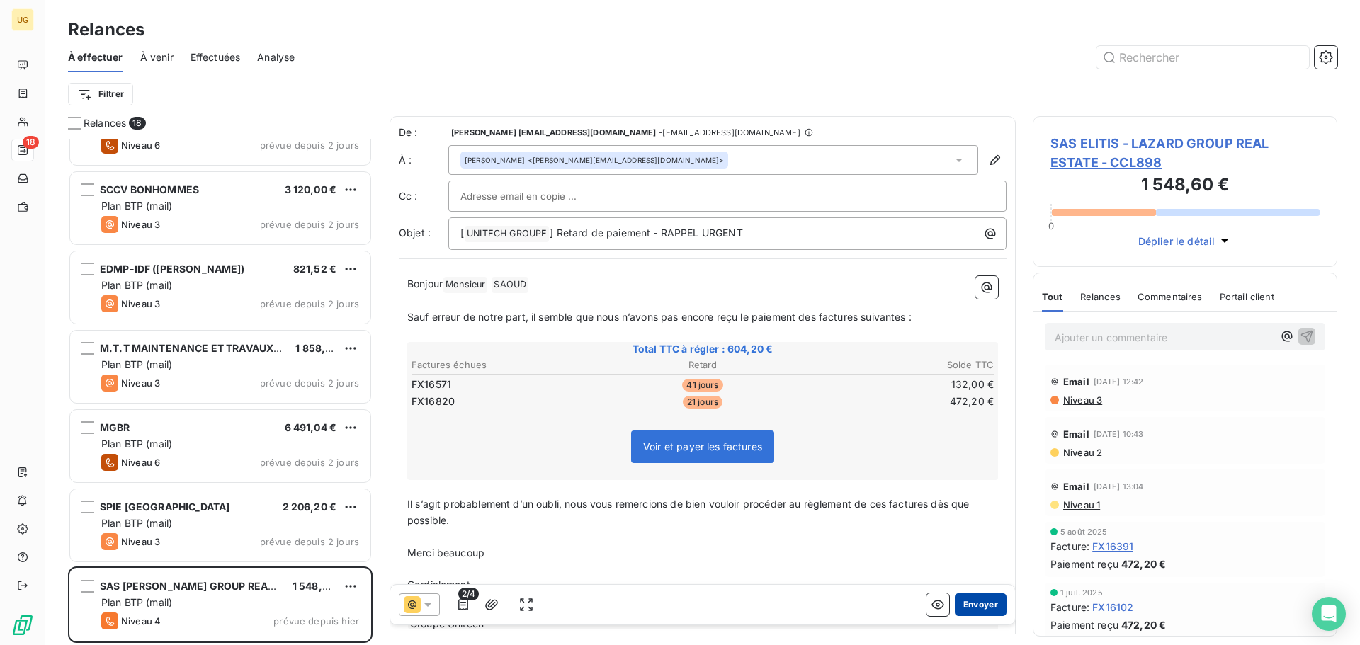
click at [978, 600] on button "Envoyer" at bounding box center [981, 605] width 52 height 23
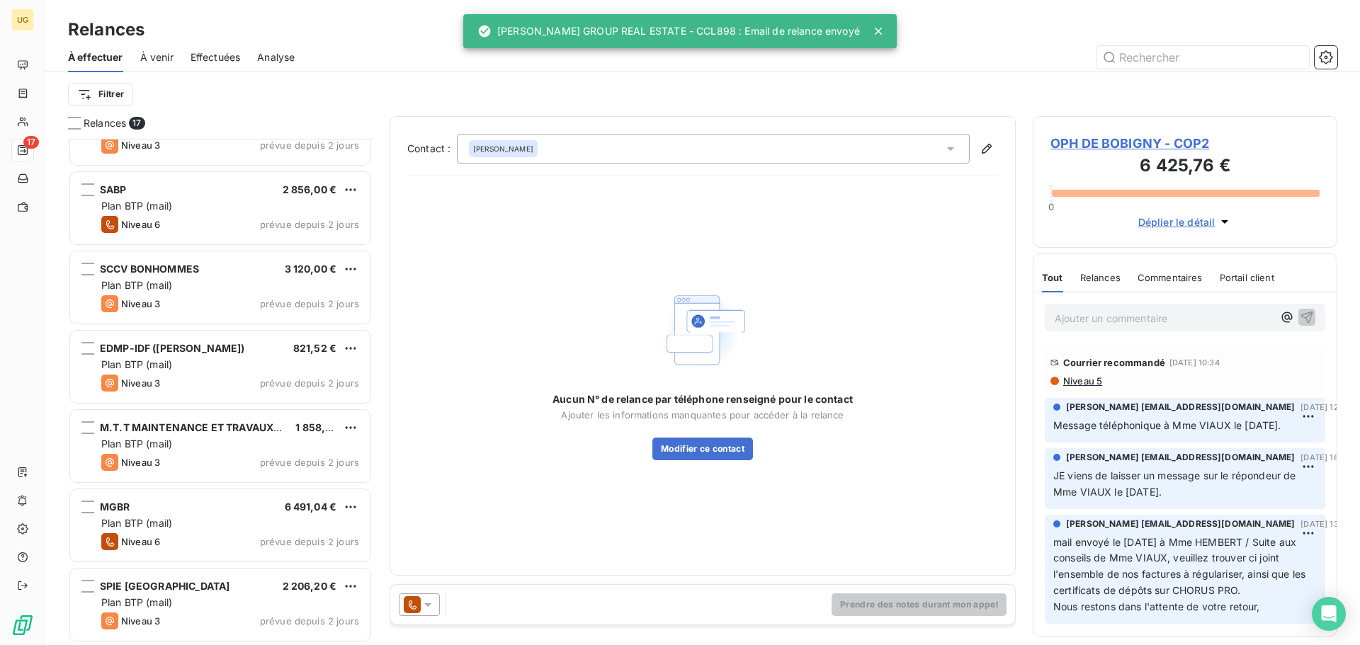
scroll to position [843, 0]
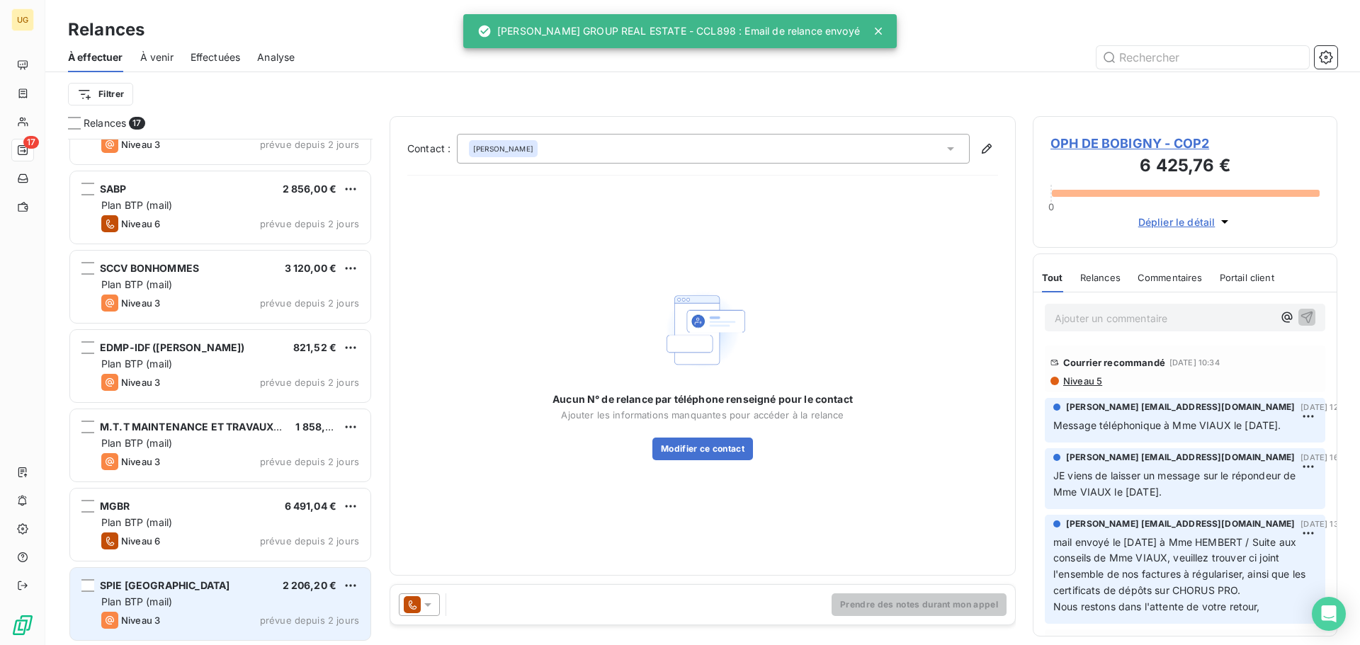
click at [196, 589] on div "SPIE FRANCE 2 206,20 €" at bounding box center [230, 585] width 258 height 13
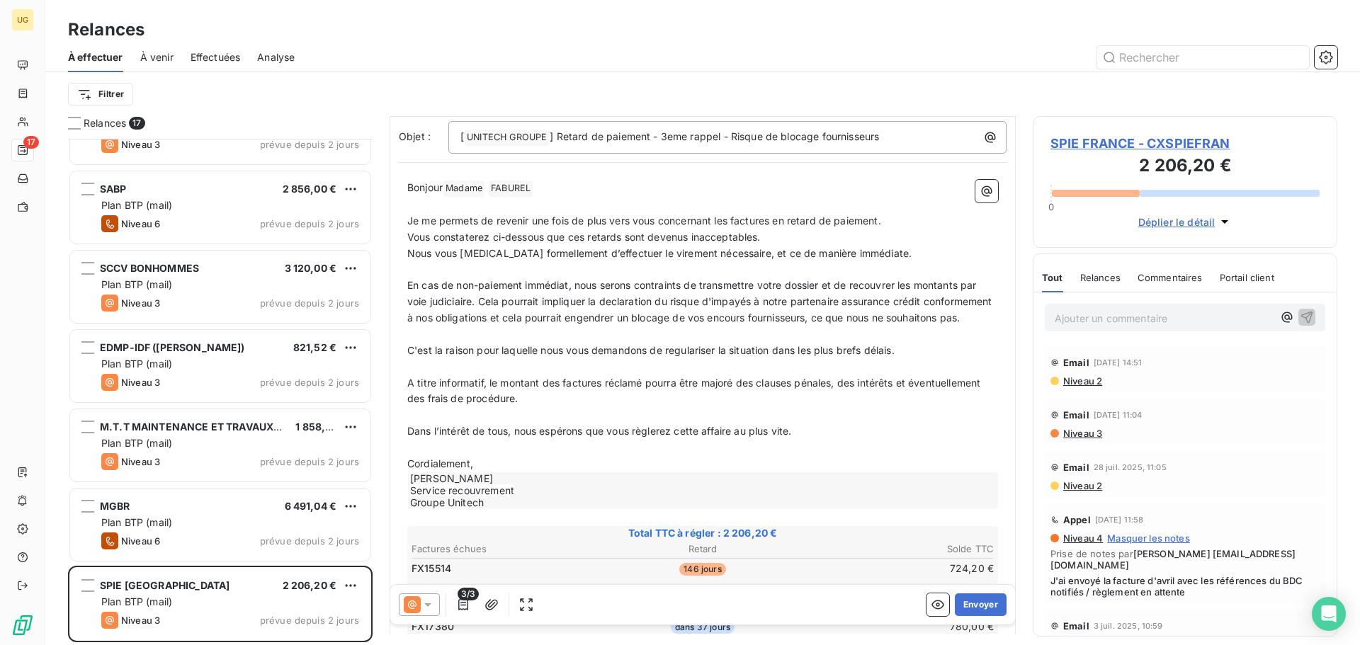
scroll to position [144, 0]
click at [427, 601] on icon at bounding box center [428, 605] width 14 height 14
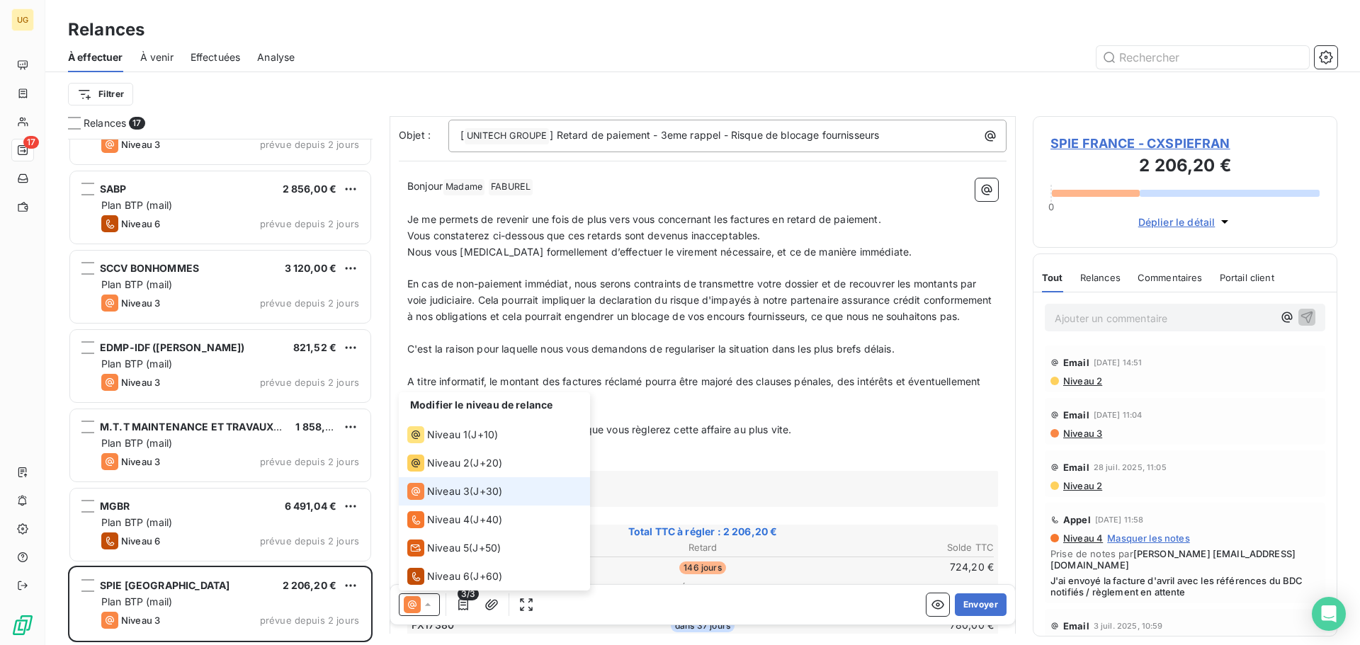
click at [1075, 382] on span "Niveau 2" at bounding box center [1082, 380] width 40 height 11
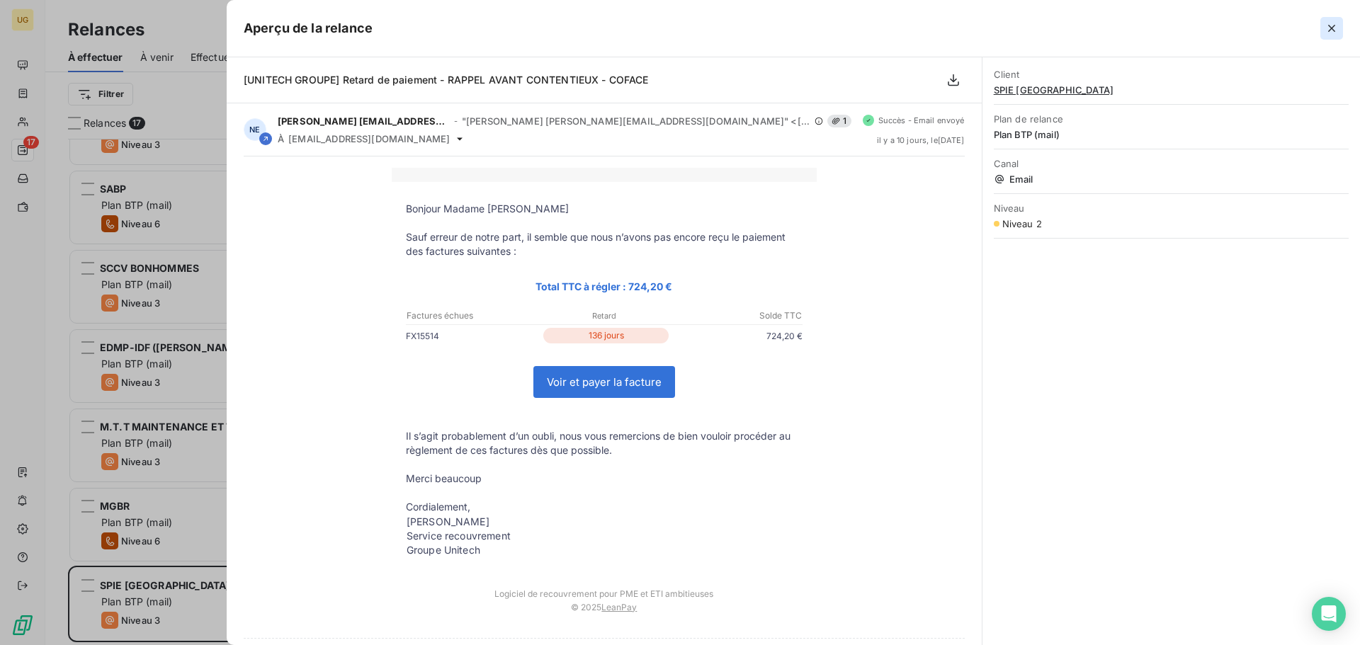
click at [1337, 25] on icon "button" at bounding box center [1332, 28] width 14 height 14
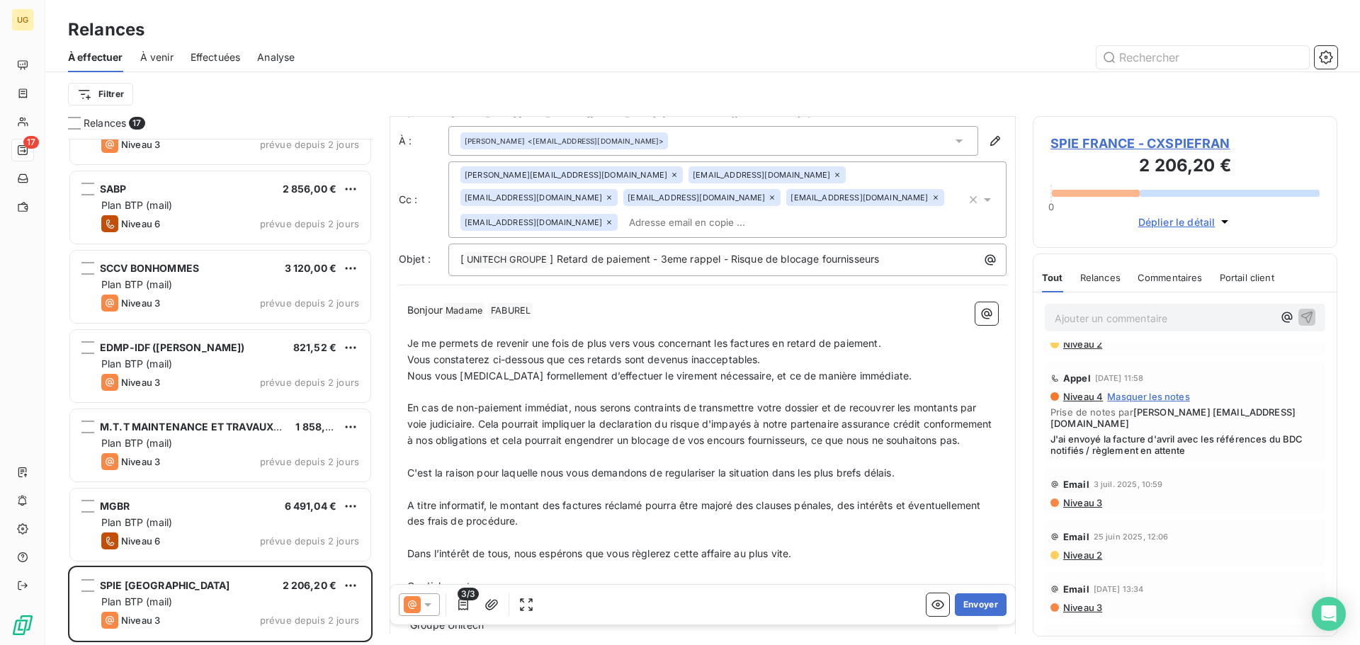
scroll to position [0, 0]
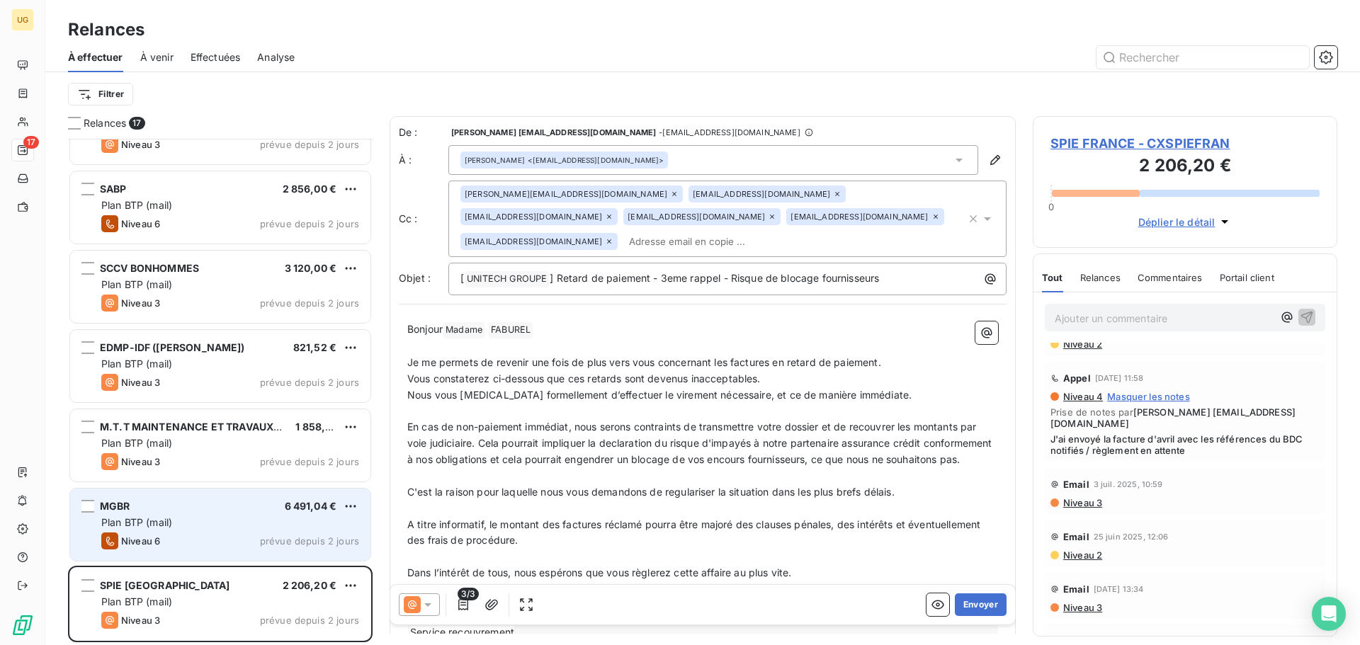
click at [257, 511] on div "MGBR 6 491,04 €" at bounding box center [230, 506] width 258 height 13
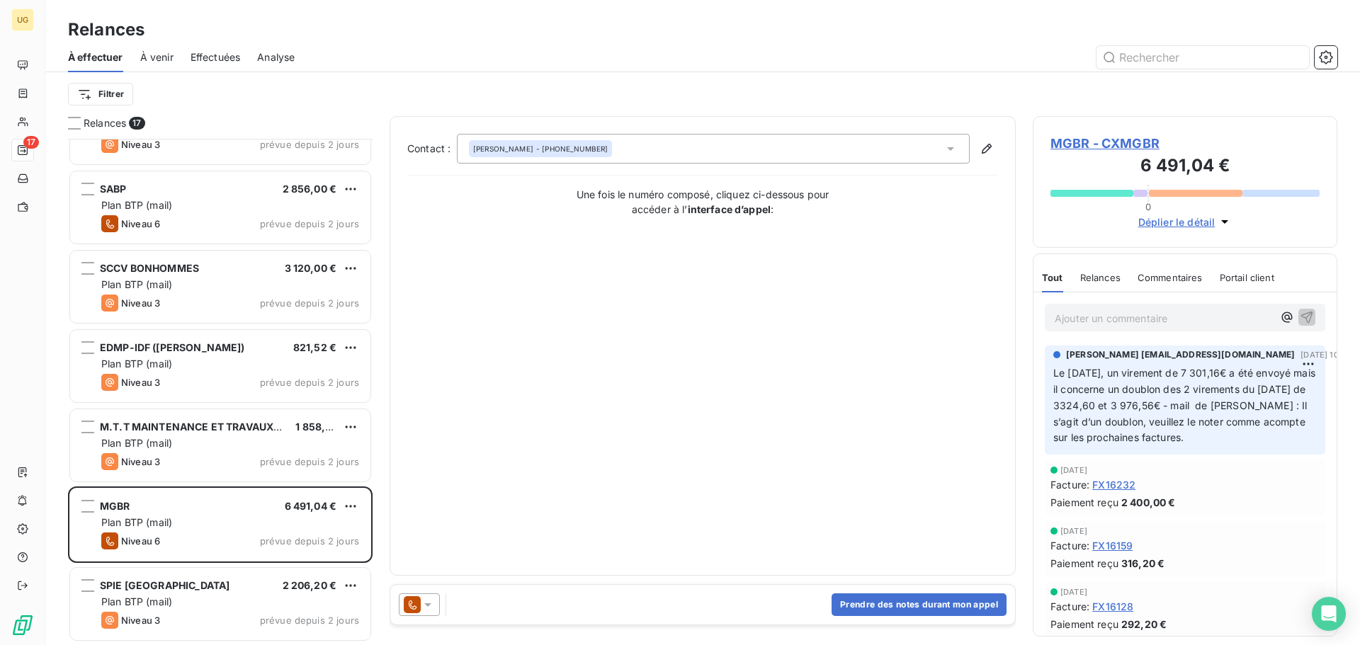
click at [422, 602] on icon at bounding box center [428, 605] width 14 height 14
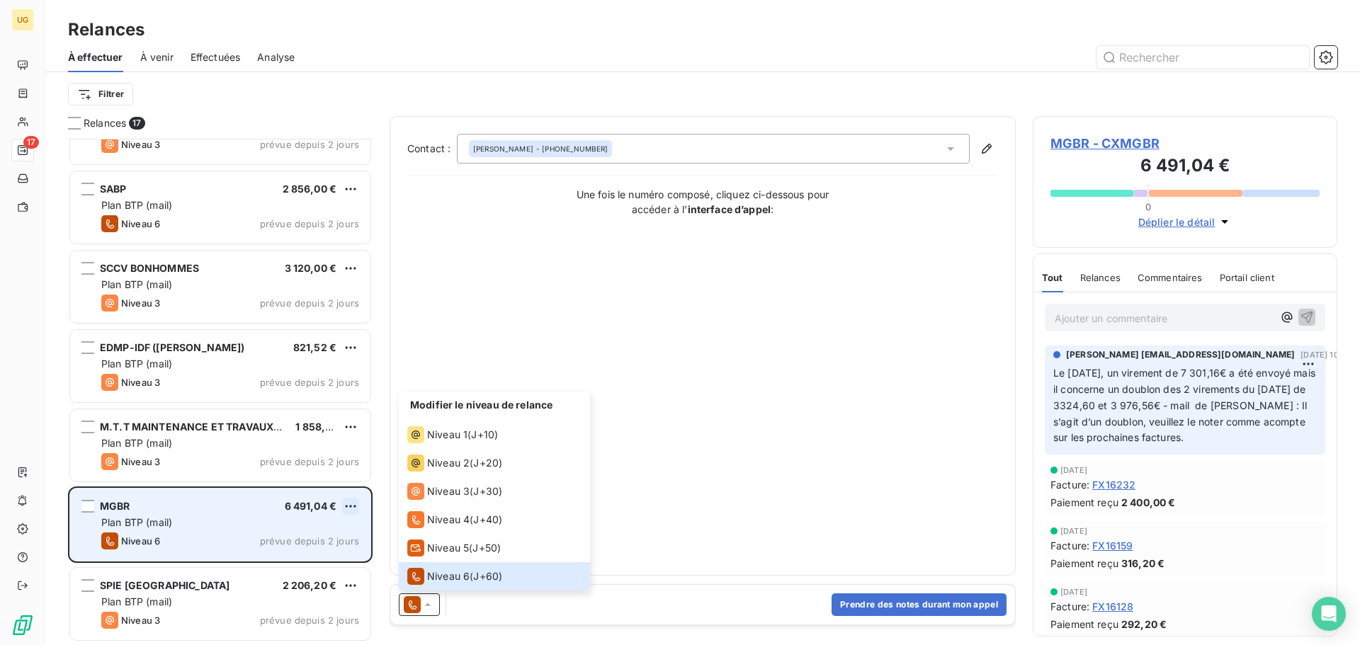
click at [351, 509] on html "UG 17 Relances À effectuer À venir Effectuées Analyse Filtrer Relances 17 GCC A…" at bounding box center [680, 322] width 1360 height 645
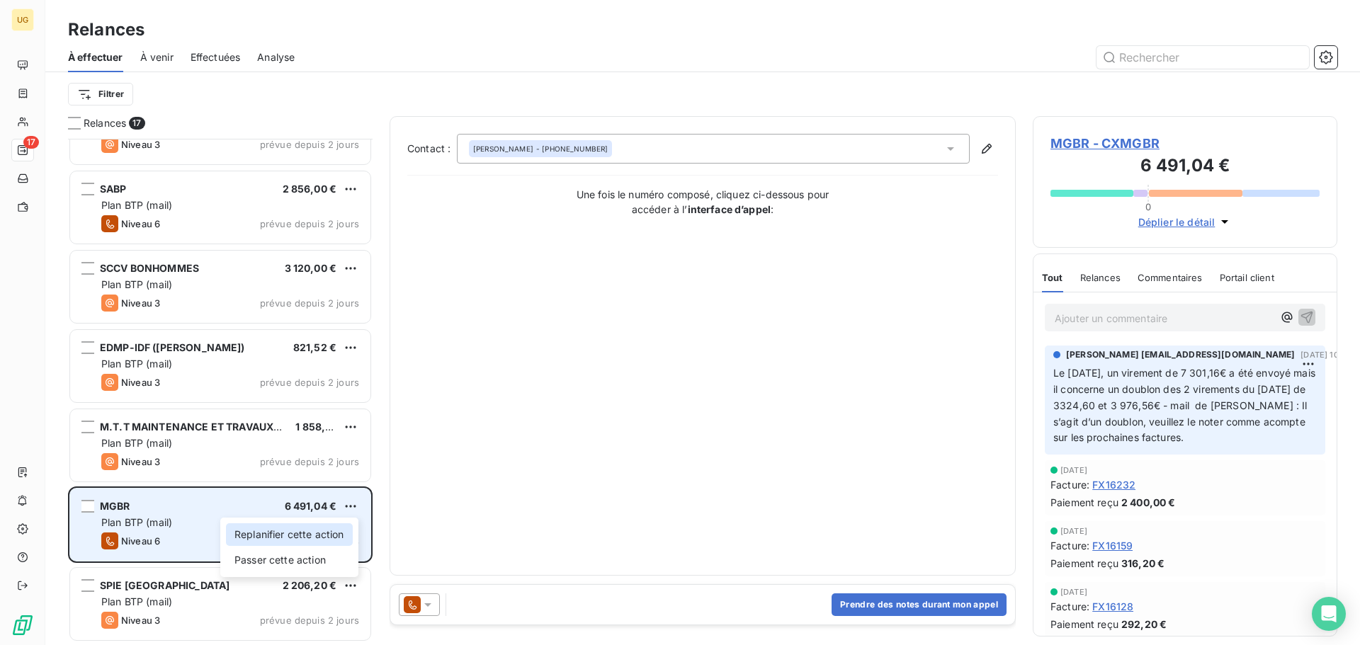
click at [321, 538] on div "Replanifier cette action" at bounding box center [289, 534] width 127 height 23
select select "9"
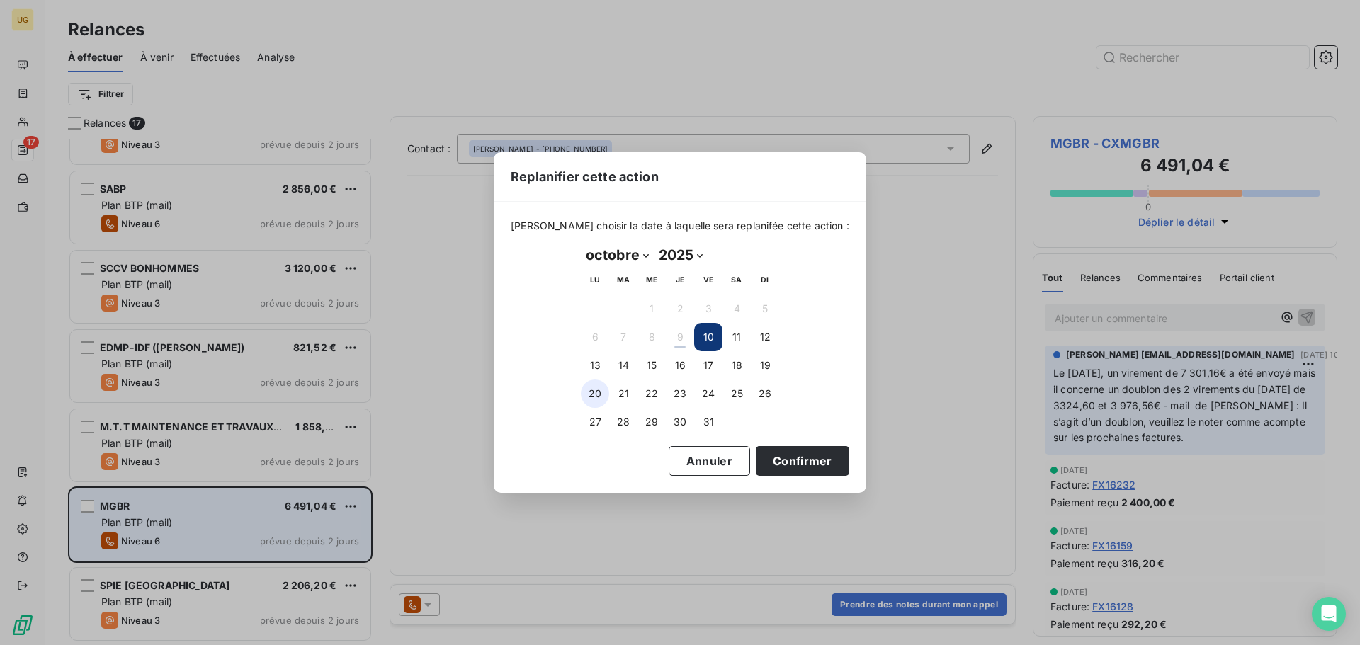
click at [603, 397] on button "20" at bounding box center [595, 394] width 28 height 28
click at [790, 468] on button "Confirmer" at bounding box center [802, 461] width 93 height 30
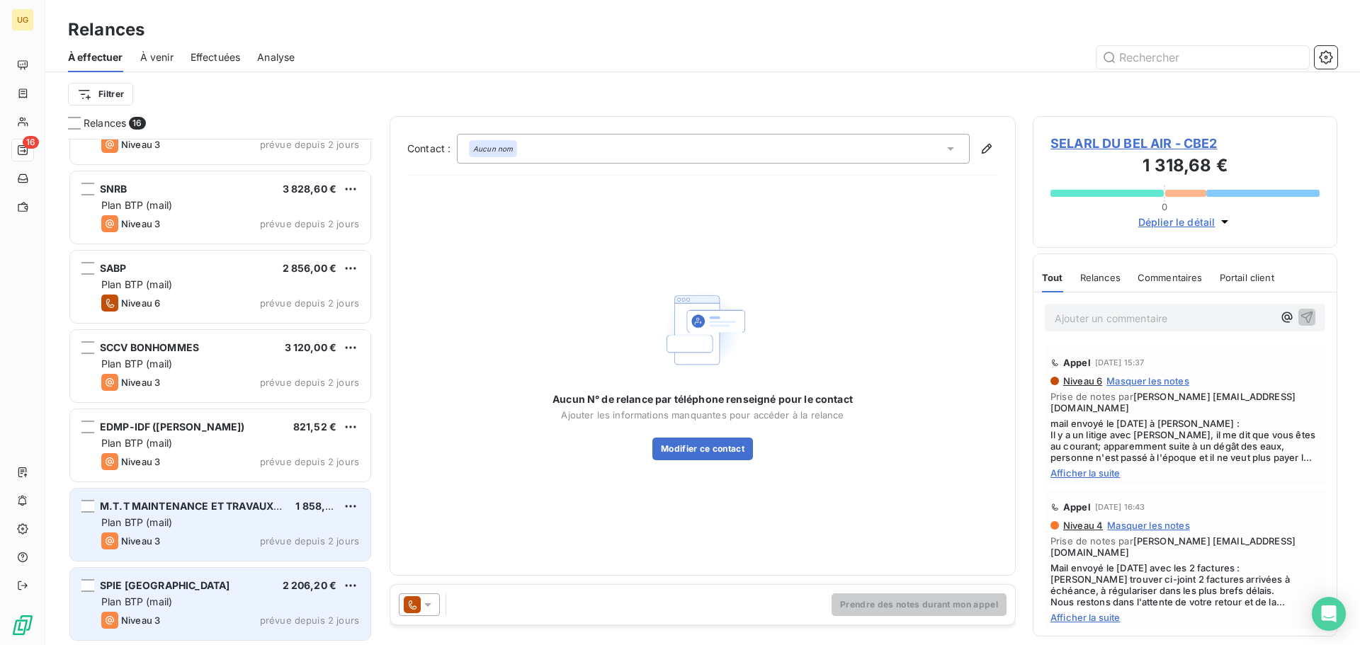
scroll to position [763, 0]
click at [268, 514] on div "M.T.T MAINTENANCE ET TRAVAUX TERTIAIRES" at bounding box center [192, 507] width 184 height 14
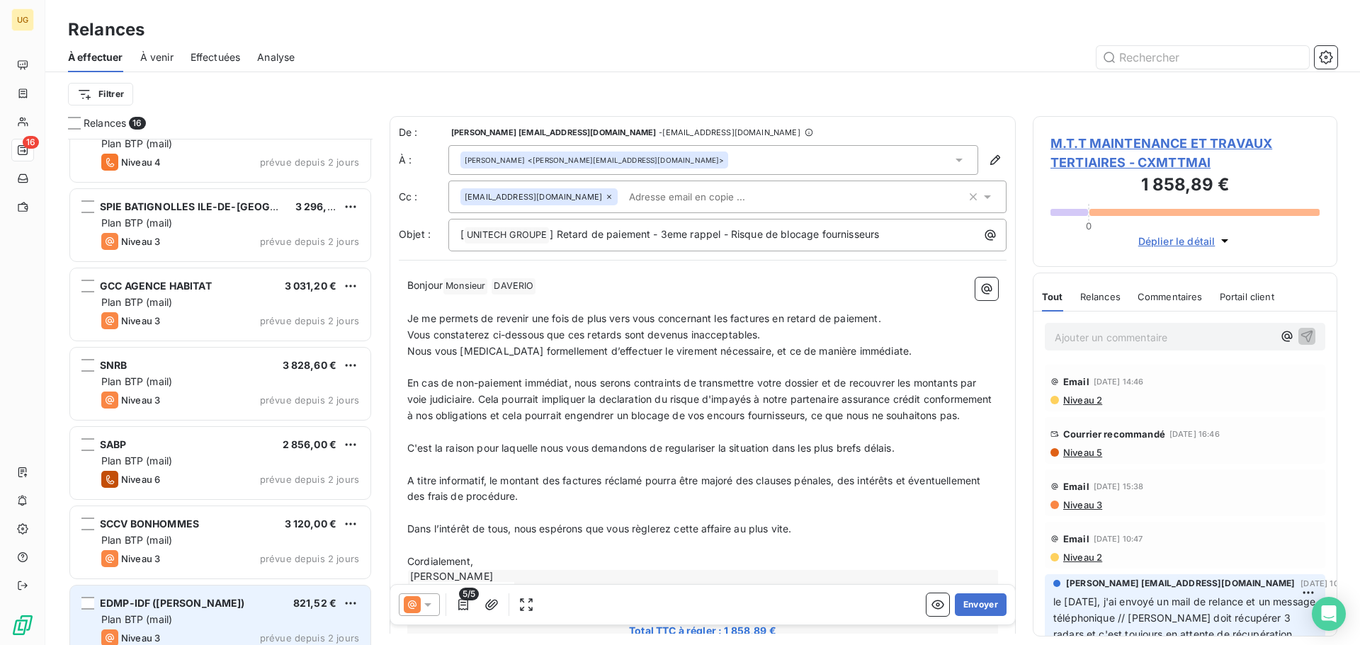
scroll to position [550, 0]
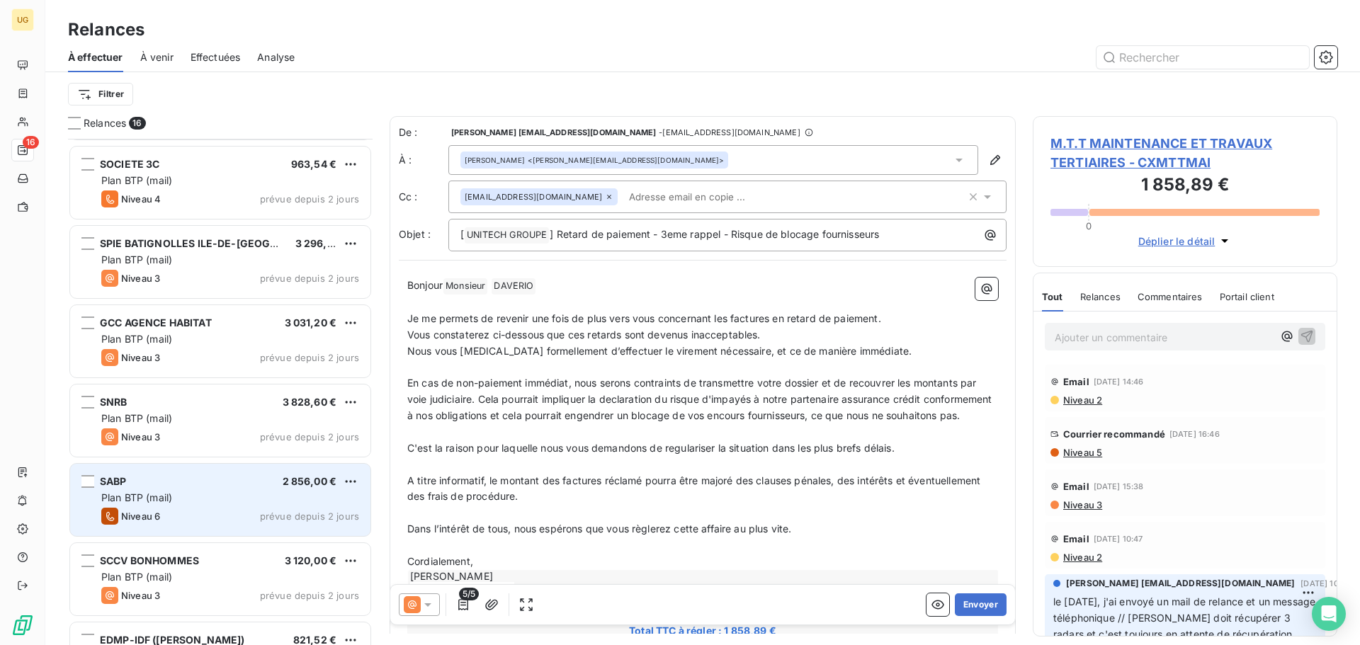
click at [257, 505] on div "SABP 2 856,00 € Plan BTP (mail) Niveau 6 prévue depuis 2 jours" at bounding box center [220, 500] width 300 height 72
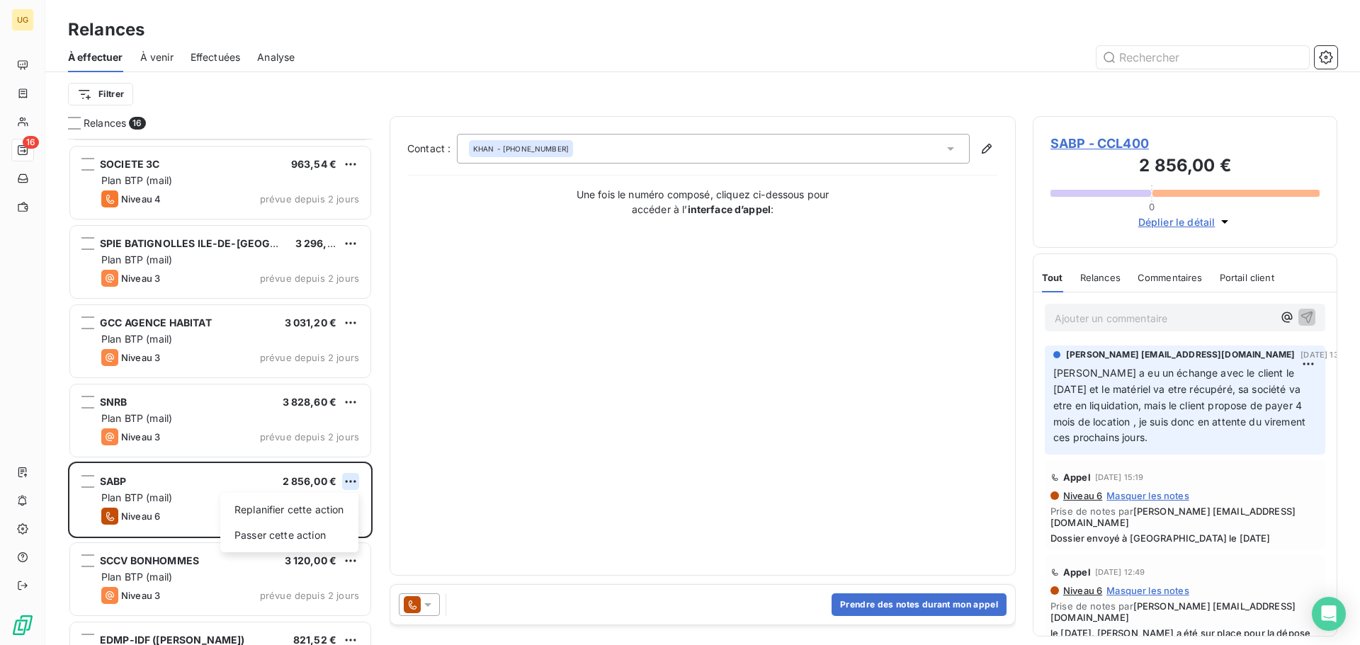
click at [346, 480] on html "UG 16 Relances À effectuer À venir Effectuées Analyse Filtrer Relances 16 SELAR…" at bounding box center [680, 322] width 1360 height 645
click at [327, 532] on div "Passer cette action" at bounding box center [289, 535] width 127 height 23
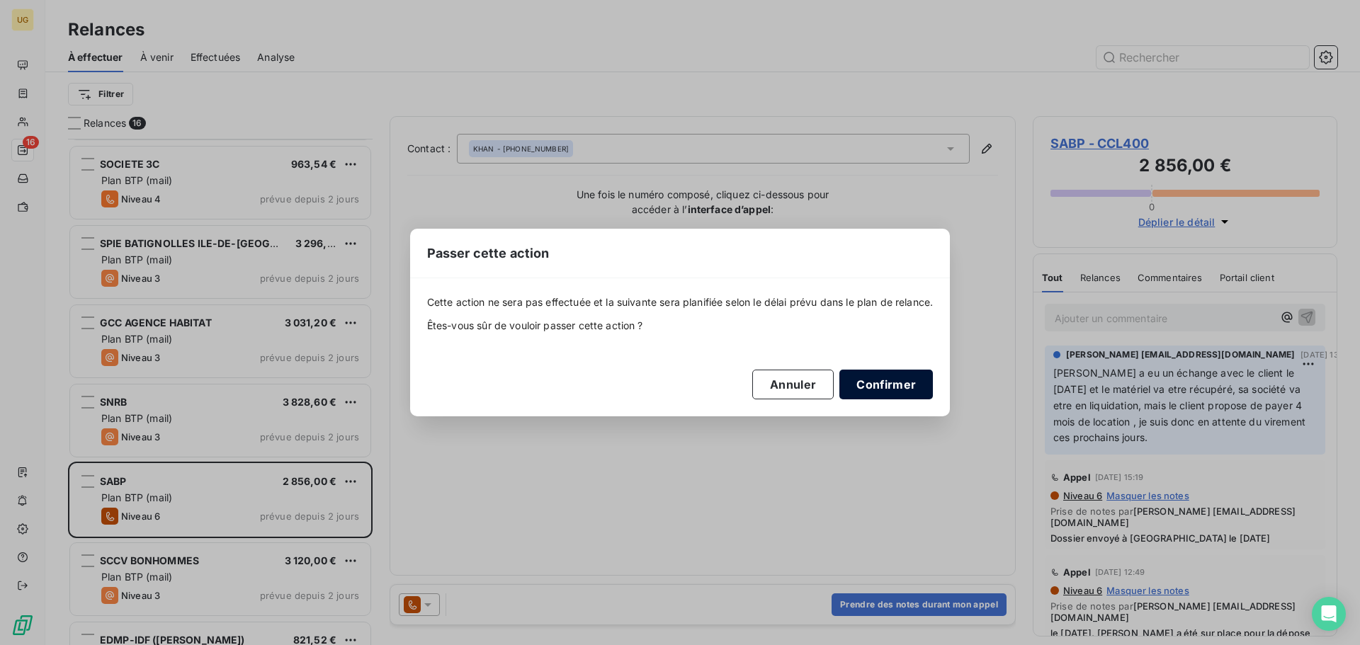
click at [873, 385] on button "Confirmer" at bounding box center [885, 385] width 93 height 30
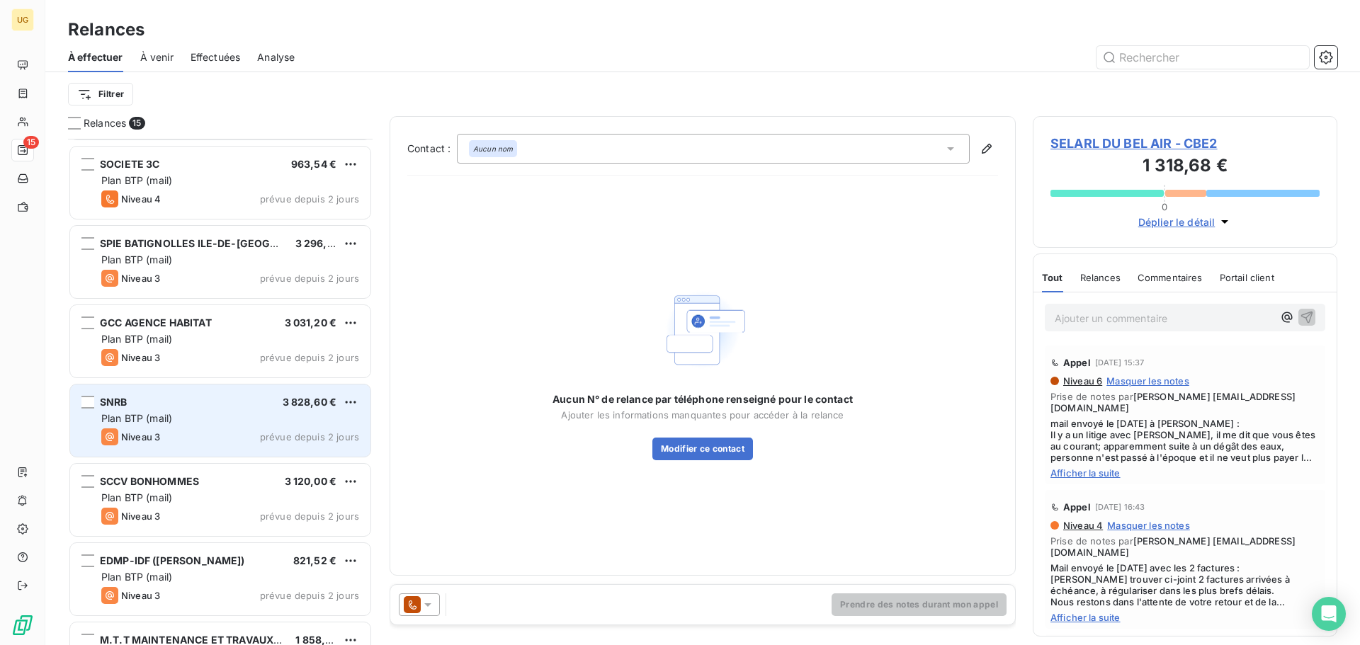
click at [269, 428] on div "SNRB 3 828,60 € Plan BTP (mail) Niveau 3 prévue depuis 2 jours" at bounding box center [220, 421] width 300 height 72
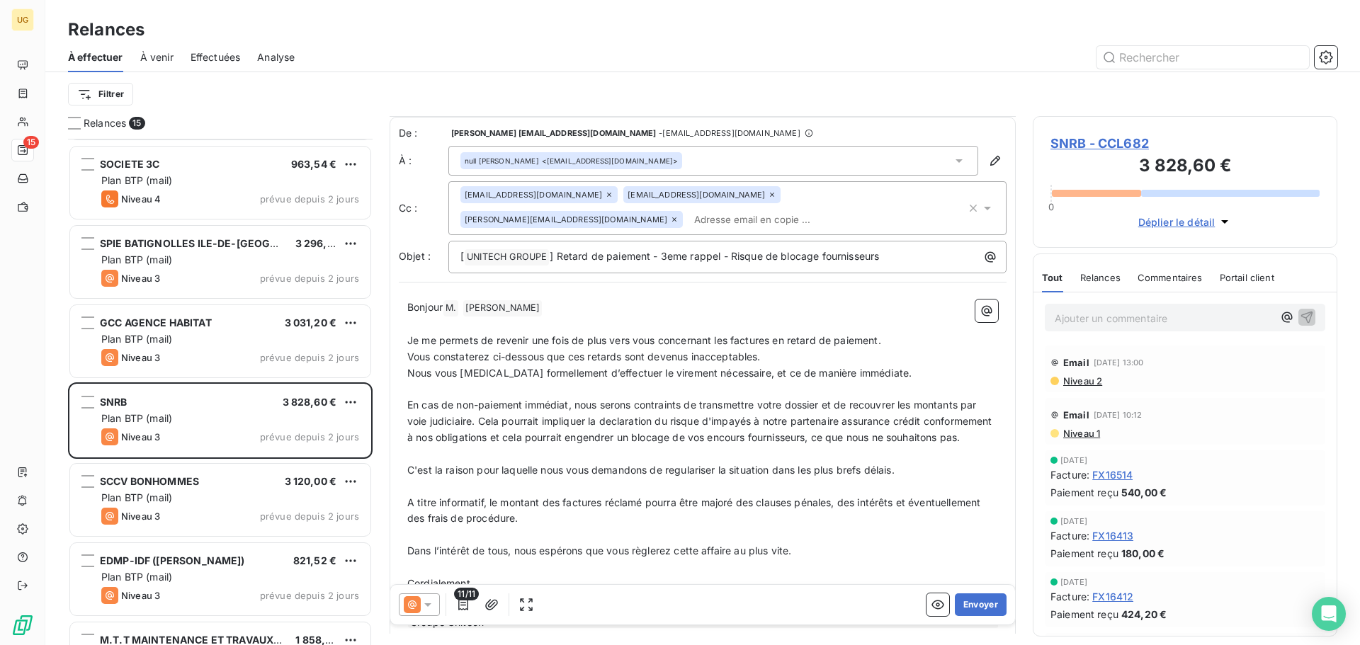
scroll to position [426, 0]
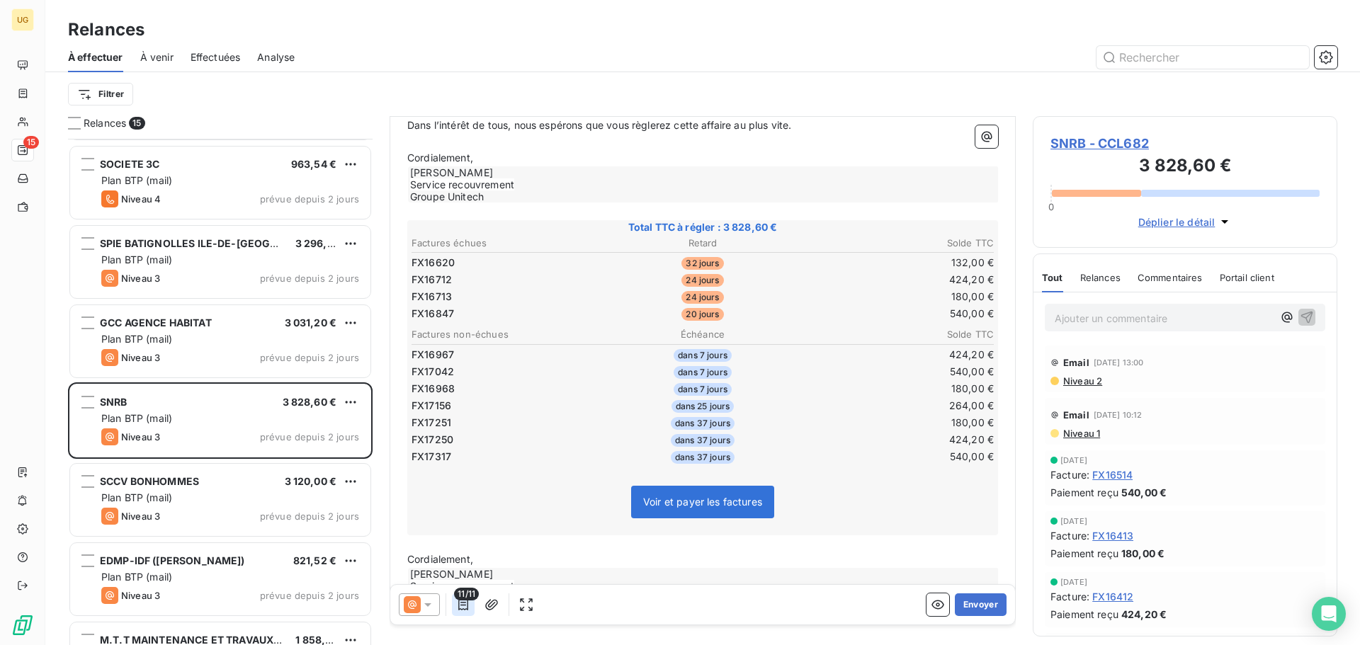
click at [461, 606] on icon "button" at bounding box center [463, 605] width 14 height 14
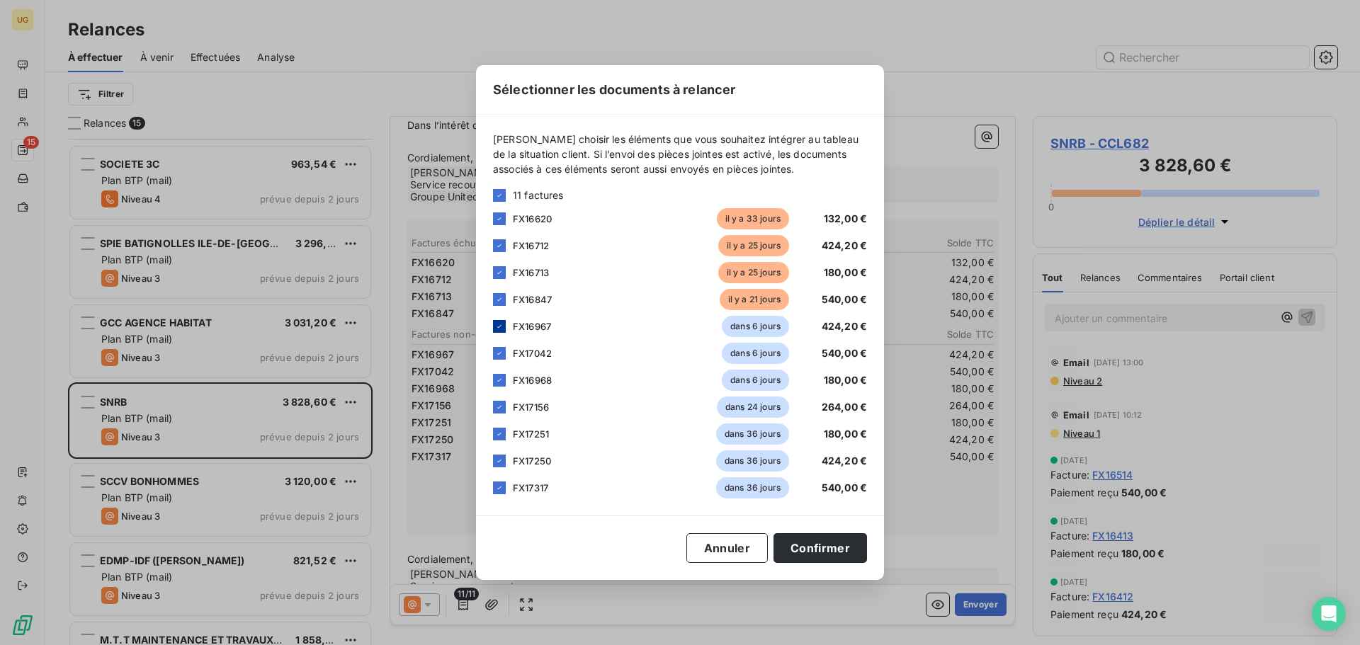
click at [496, 331] on div at bounding box center [499, 326] width 13 height 13
drag, startPoint x: 500, startPoint y: 352, endPoint x: 501, endPoint y: 372, distance: 19.9
click at [501, 353] on icon at bounding box center [499, 353] width 8 height 8
click at [501, 380] on icon at bounding box center [499, 380] width 8 height 8
click at [500, 409] on icon at bounding box center [499, 407] width 8 height 8
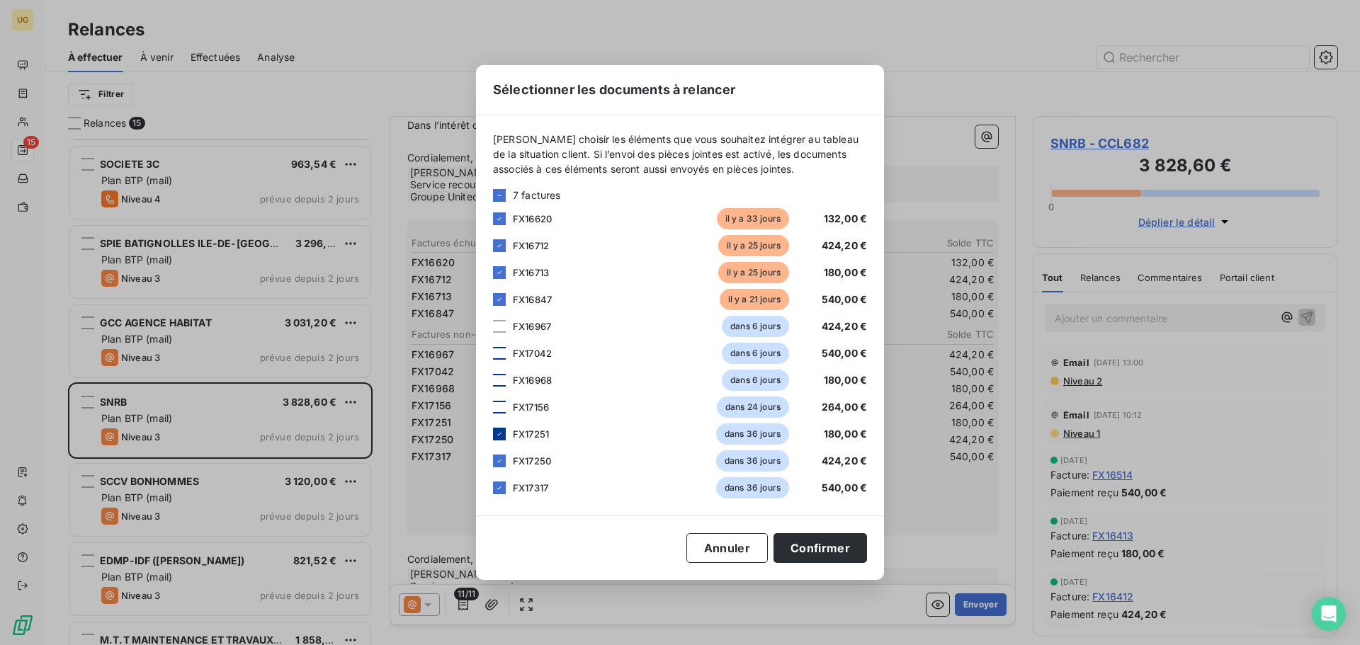
click at [498, 436] on icon at bounding box center [499, 434] width 8 height 8
click at [499, 457] on div at bounding box center [499, 461] width 13 height 13
click at [501, 485] on icon at bounding box center [499, 488] width 8 height 8
click at [829, 555] on button "Confirmer" at bounding box center [819, 548] width 93 height 30
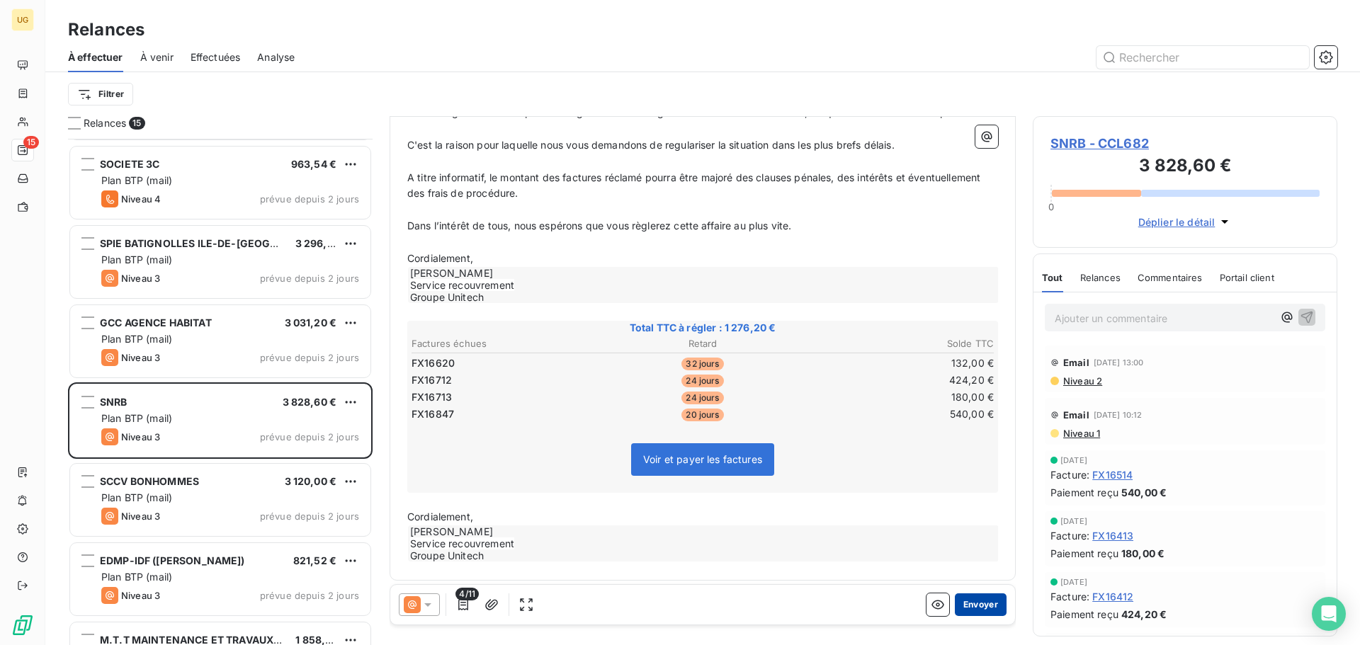
click at [968, 613] on button "Envoyer" at bounding box center [981, 605] width 52 height 23
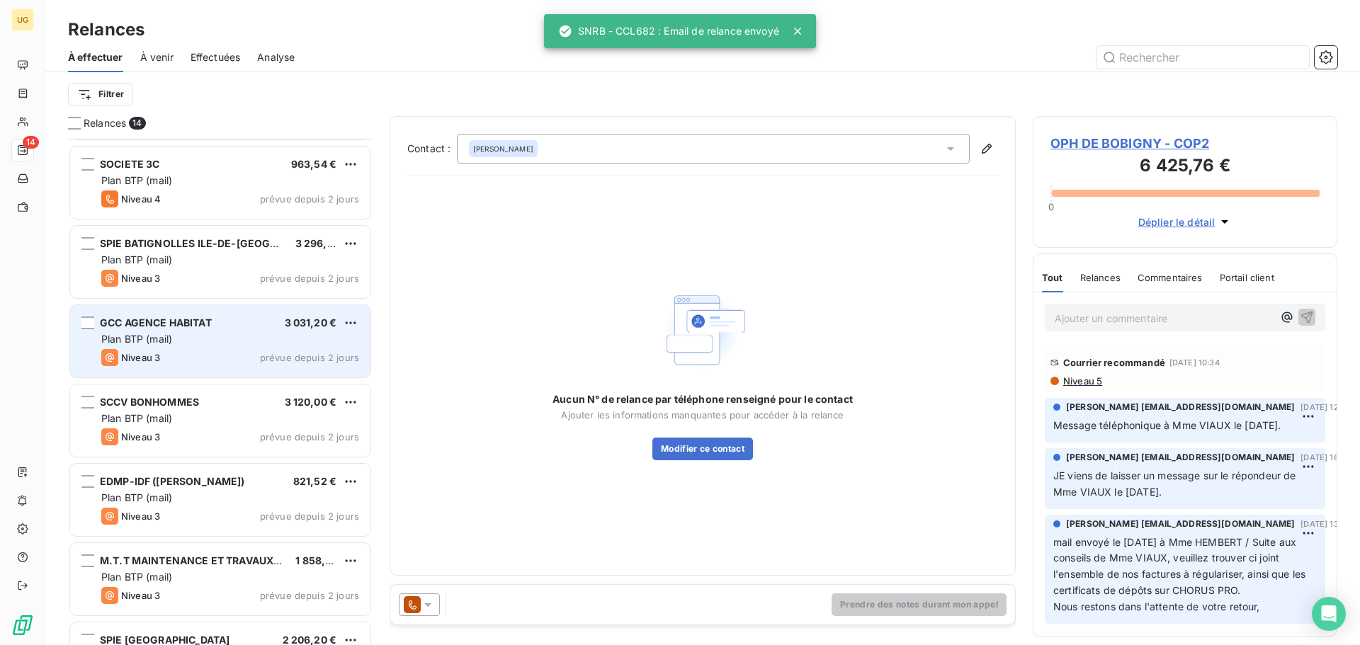
click at [196, 355] on div "Niveau 3 prévue depuis 2 jours" at bounding box center [230, 357] width 258 height 17
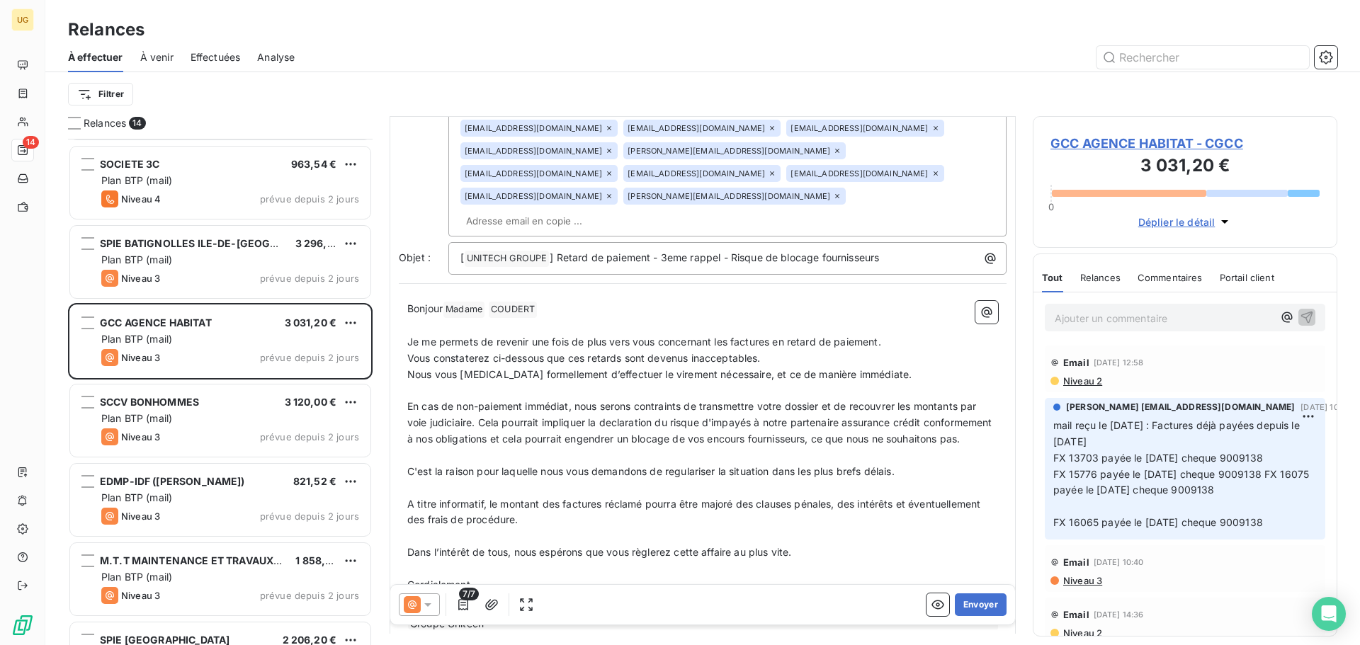
scroll to position [639, 0]
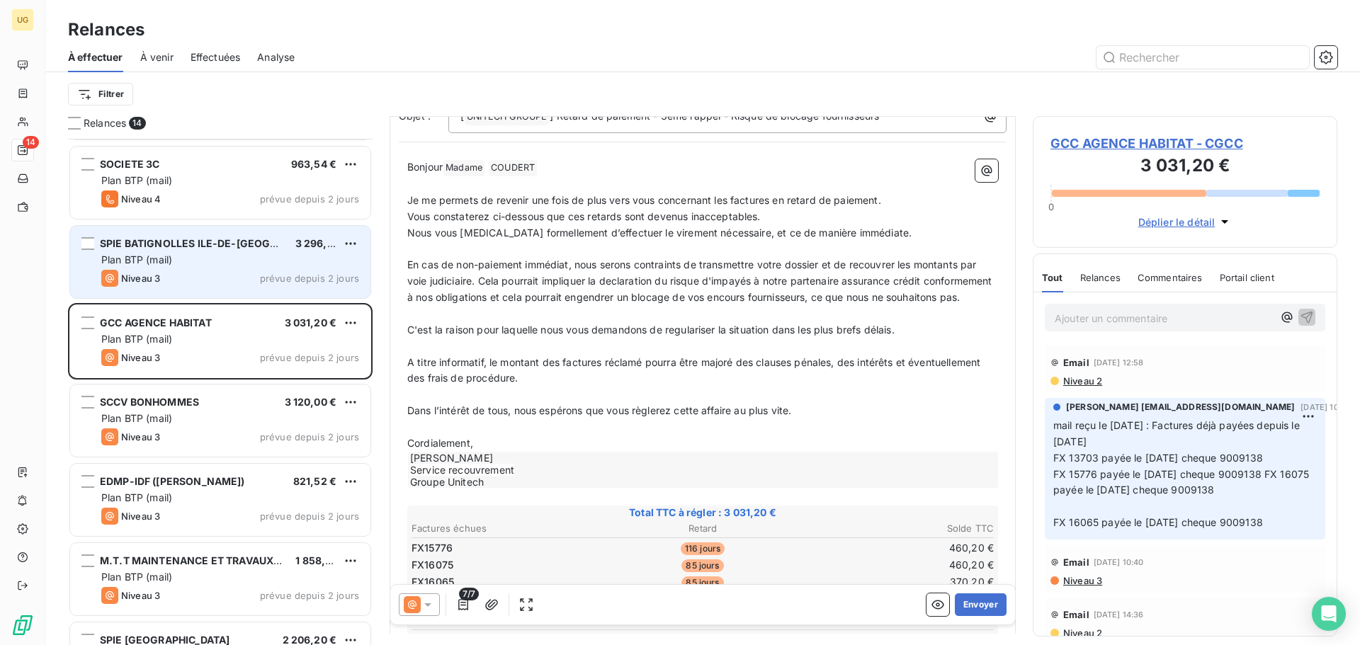
click at [228, 268] on div "SPIE BATIGNOLLES ILE-DE-FRANCE 3 296,40 € Plan BTP (mail) Niveau 3 prévue depui…" at bounding box center [220, 262] width 300 height 72
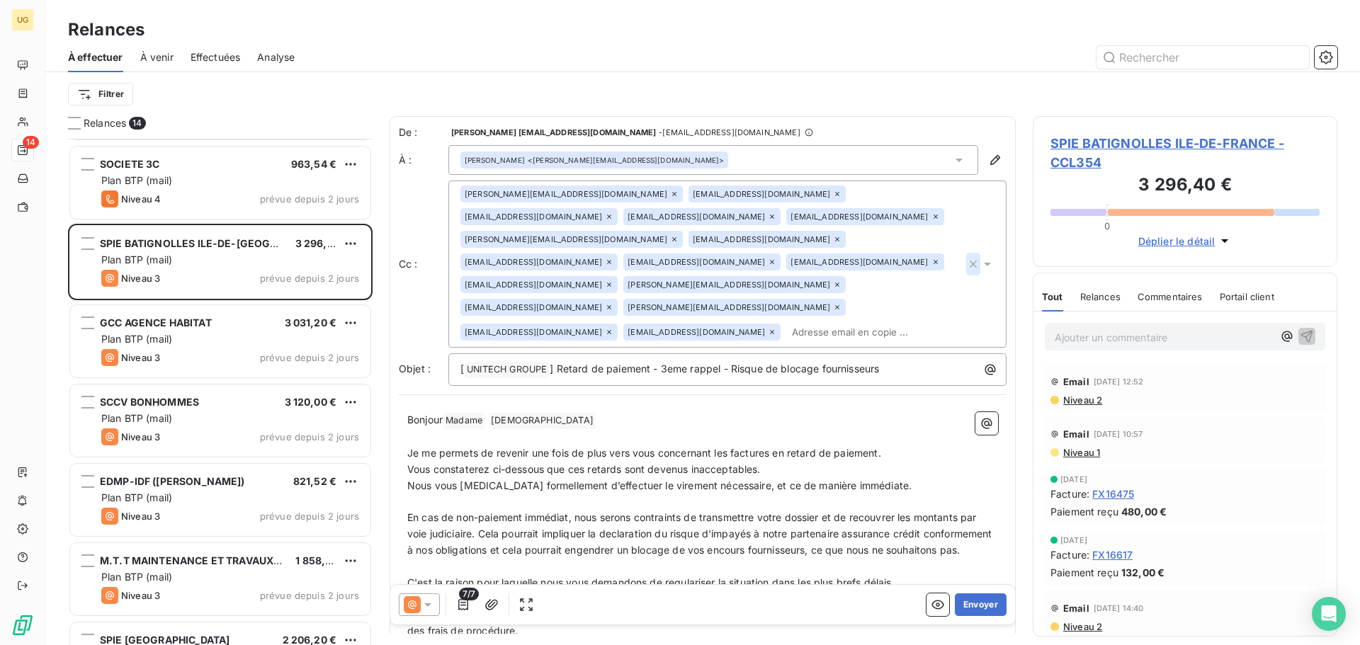
click at [966, 257] on icon "button" at bounding box center [973, 264] width 14 height 14
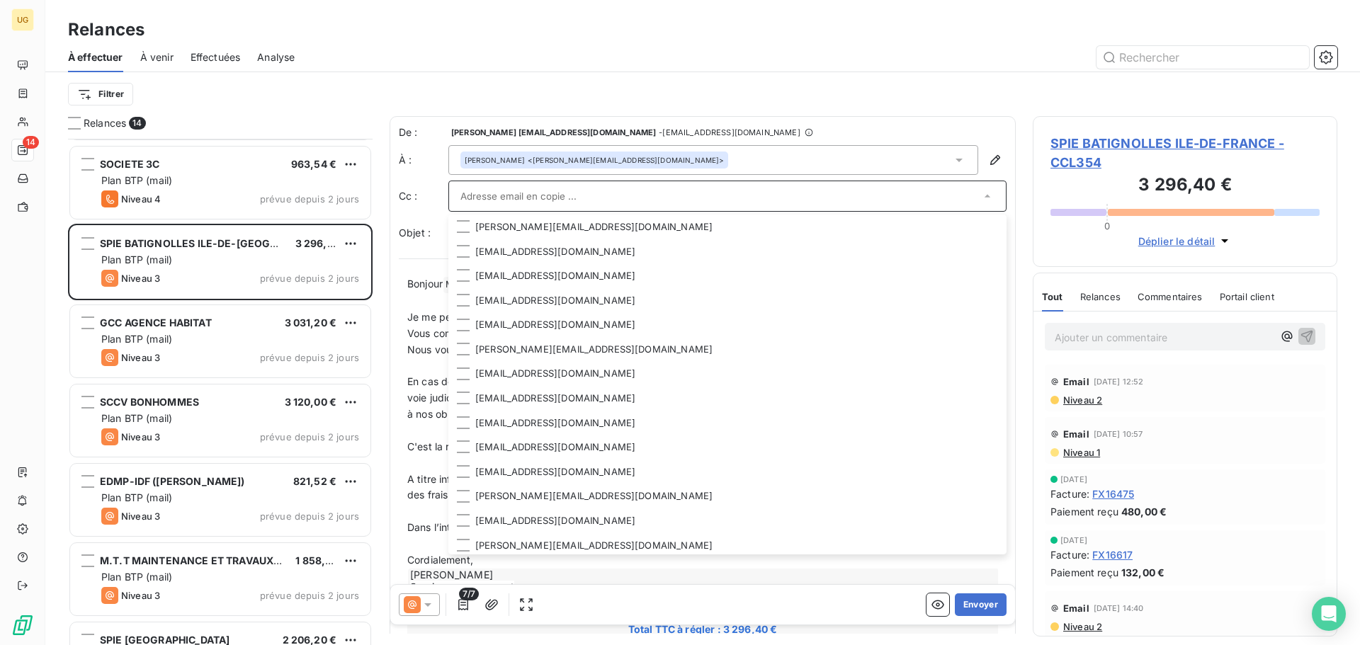
paste input "[PERSON_NAME][EMAIL_ADDRESS][DOMAIN_NAME]"
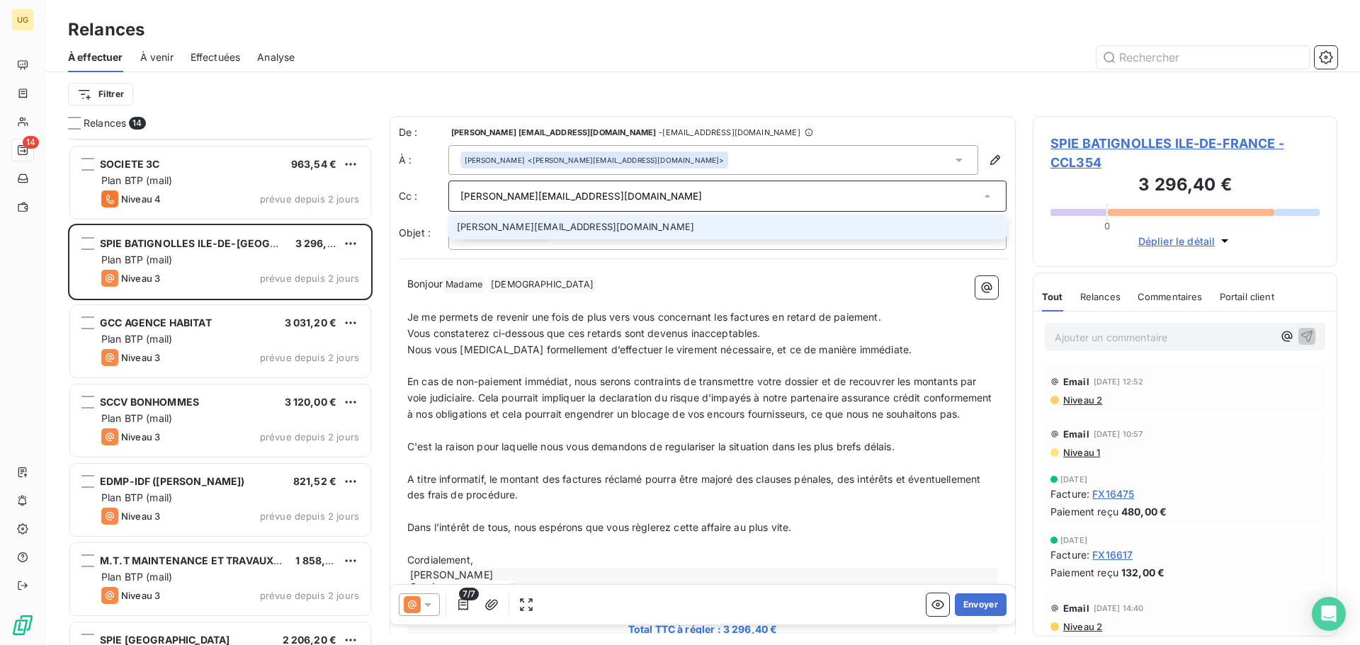
type input "[PERSON_NAME][EMAIL_ADDRESS][DOMAIN_NAME]"
click at [508, 222] on li "[PERSON_NAME][EMAIL_ADDRESS][DOMAIN_NAME]" at bounding box center [727, 227] width 558 height 25
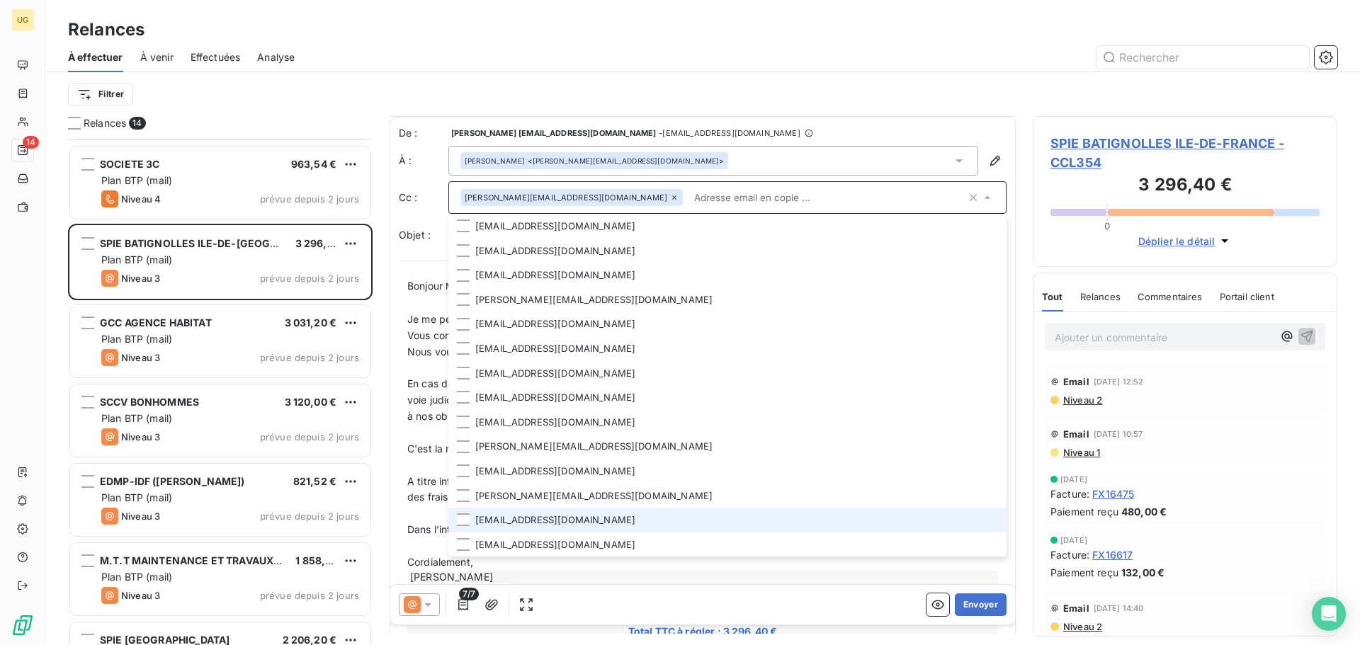
scroll to position [72, 0]
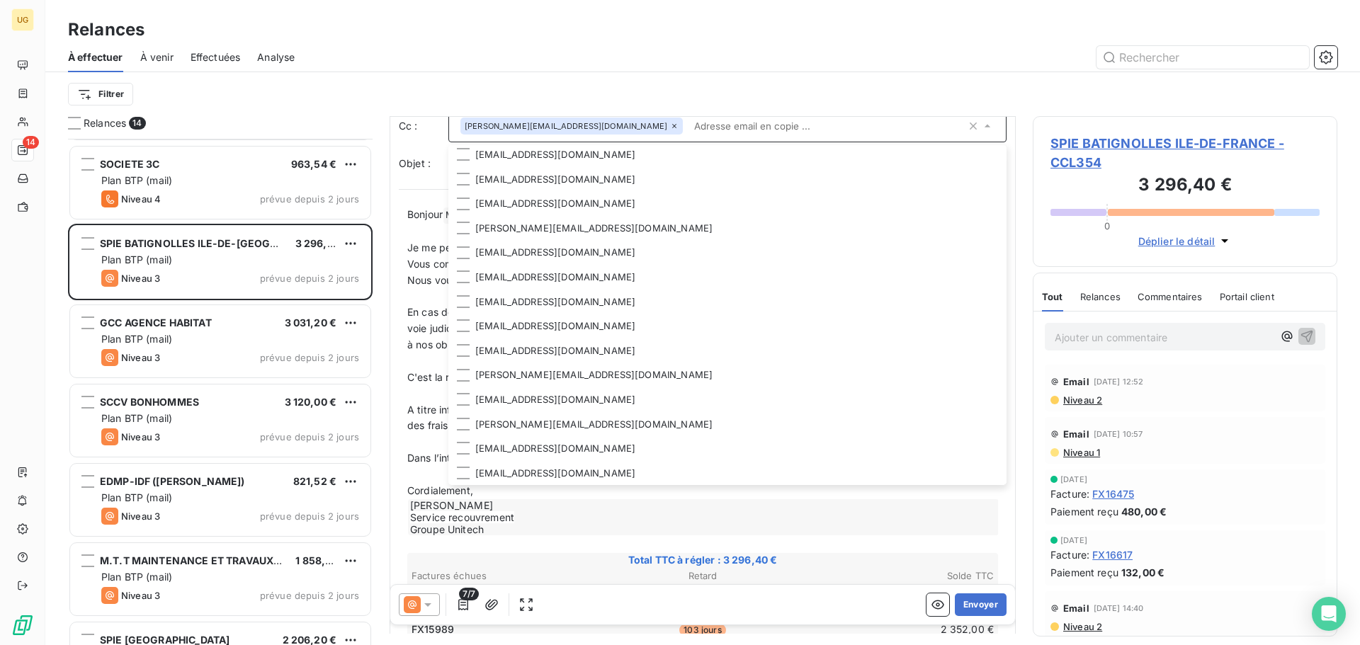
click at [769, 93] on div "Filtrer" at bounding box center [702, 94] width 1269 height 27
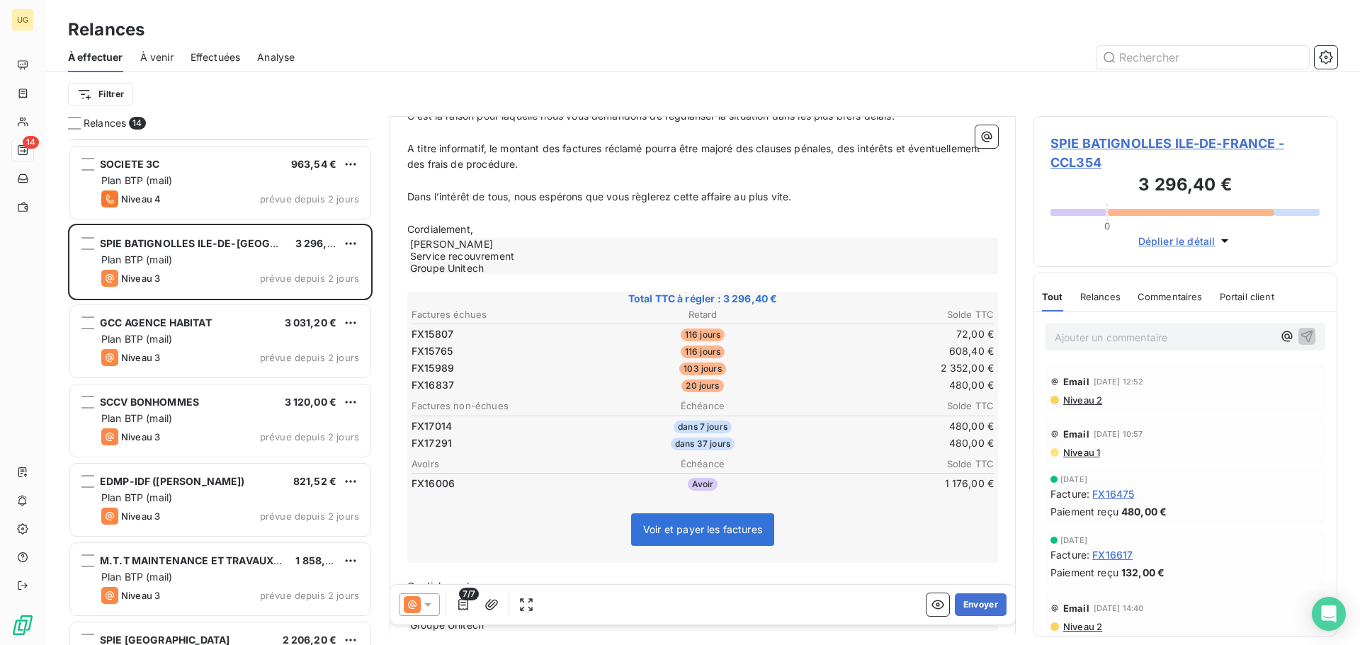
scroll to position [355, 0]
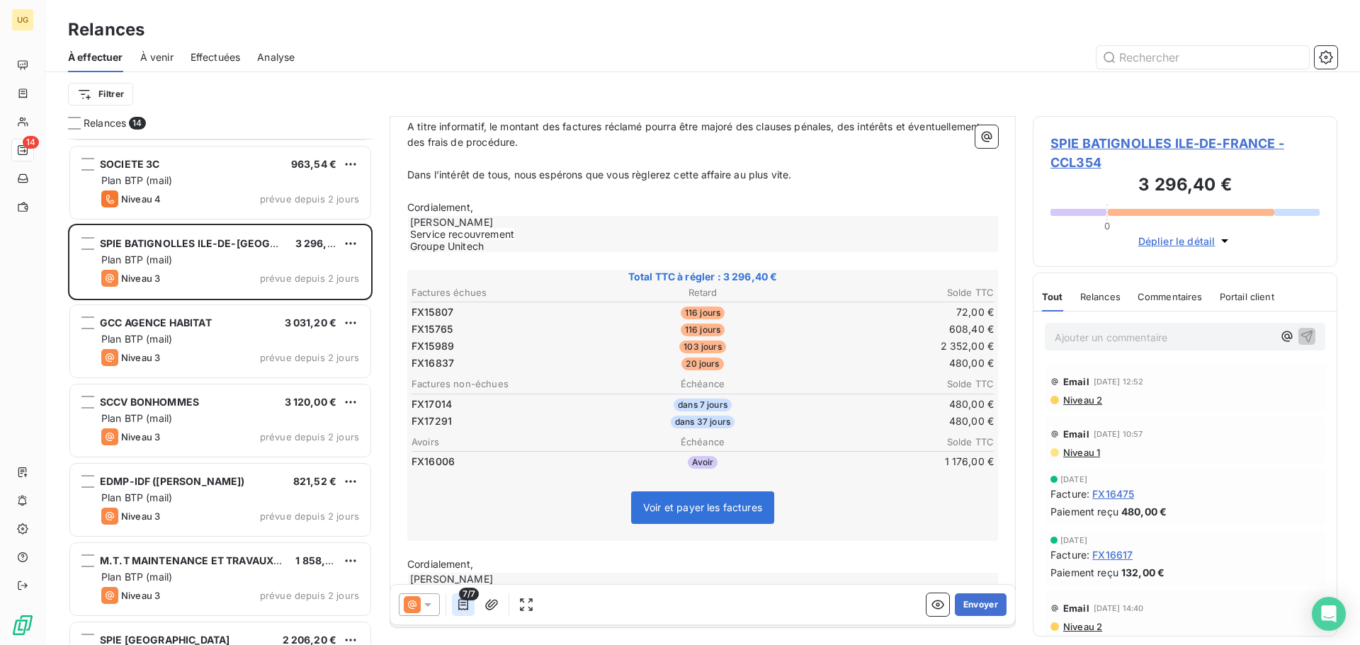
click at [457, 609] on icon "button" at bounding box center [463, 605] width 14 height 14
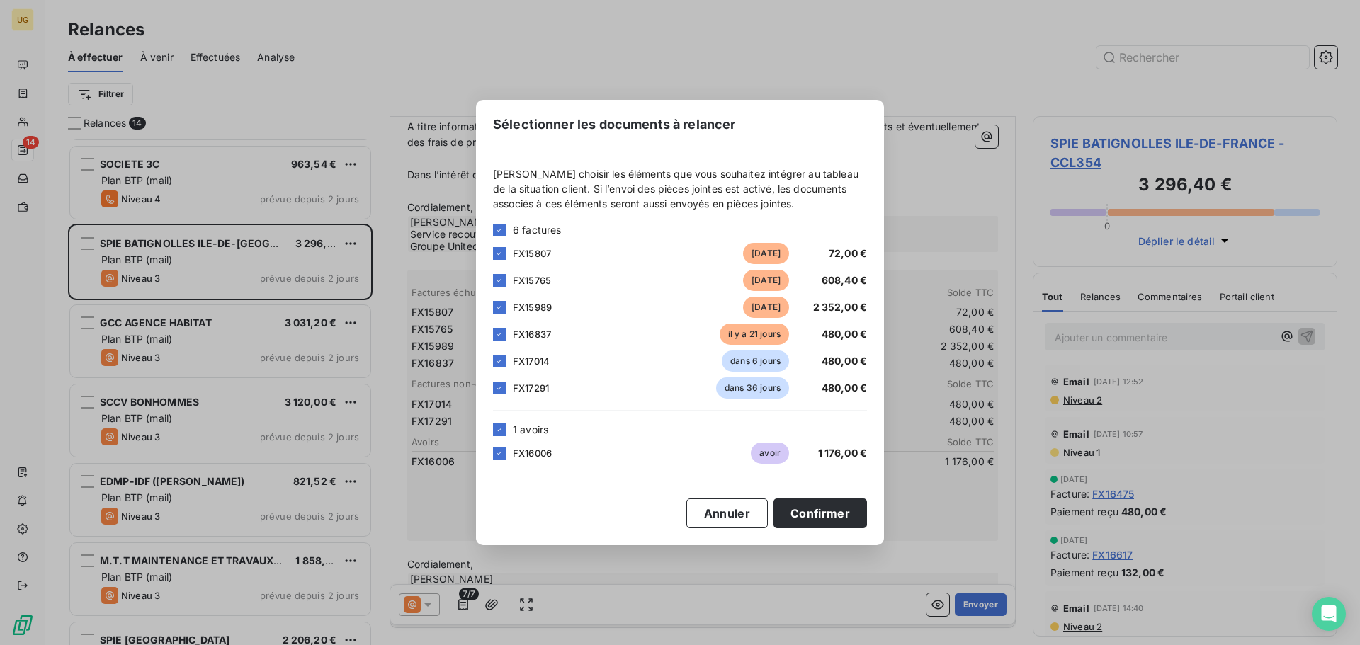
drag, startPoint x: 501, startPoint y: 363, endPoint x: 489, endPoint y: 397, distance: 36.1
click at [500, 363] on icon at bounding box center [499, 361] width 8 height 8
click at [498, 390] on icon at bounding box center [499, 388] width 8 height 8
click at [811, 519] on button "Confirmer" at bounding box center [819, 514] width 93 height 30
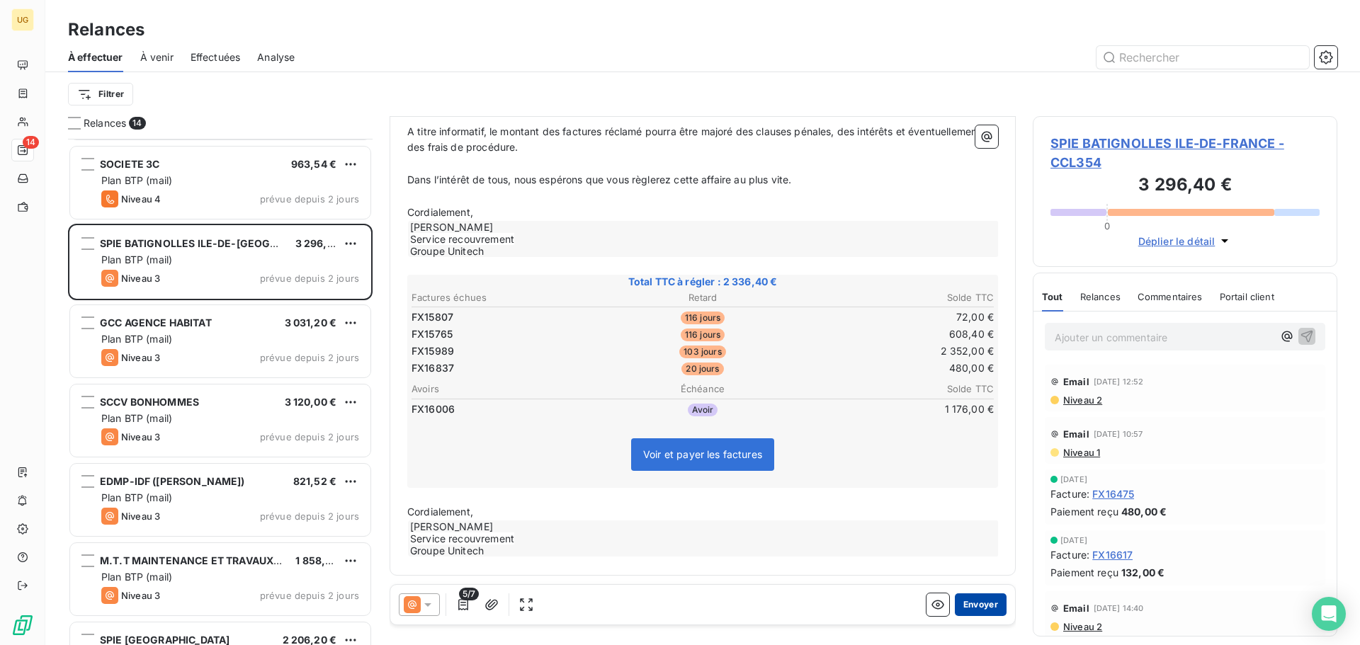
click at [968, 601] on button "Envoyer" at bounding box center [981, 605] width 52 height 23
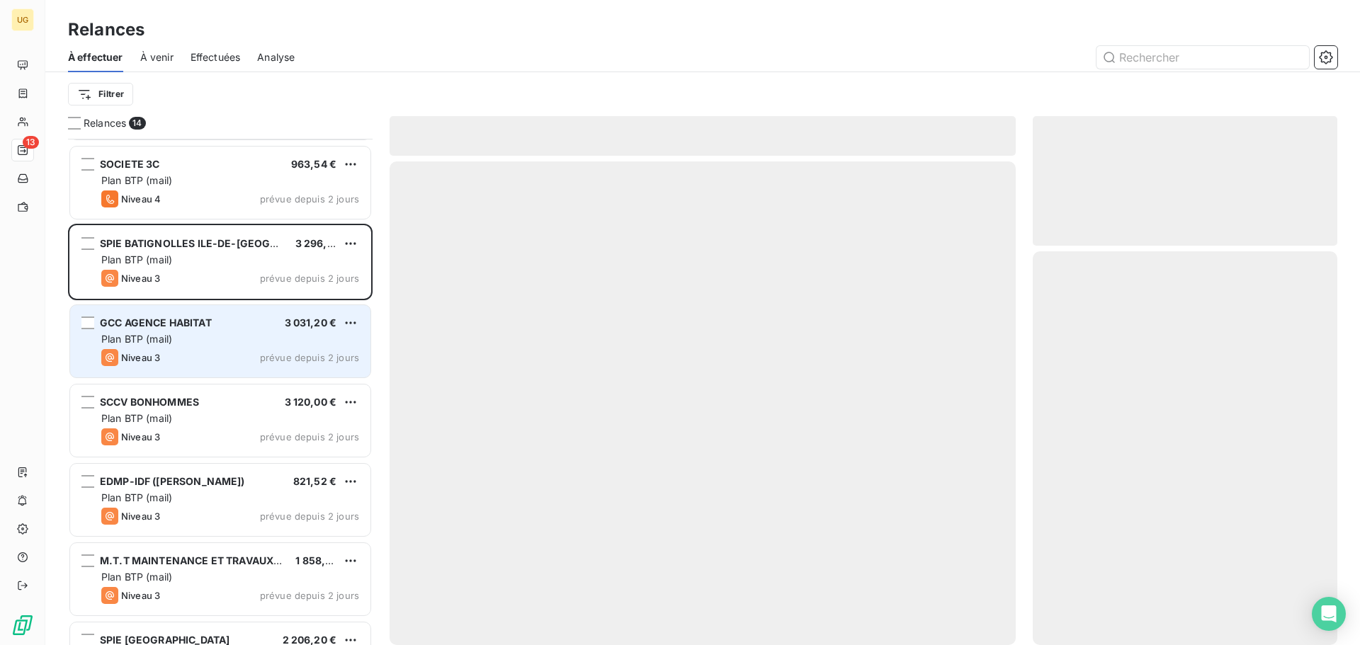
scroll to position [525, 0]
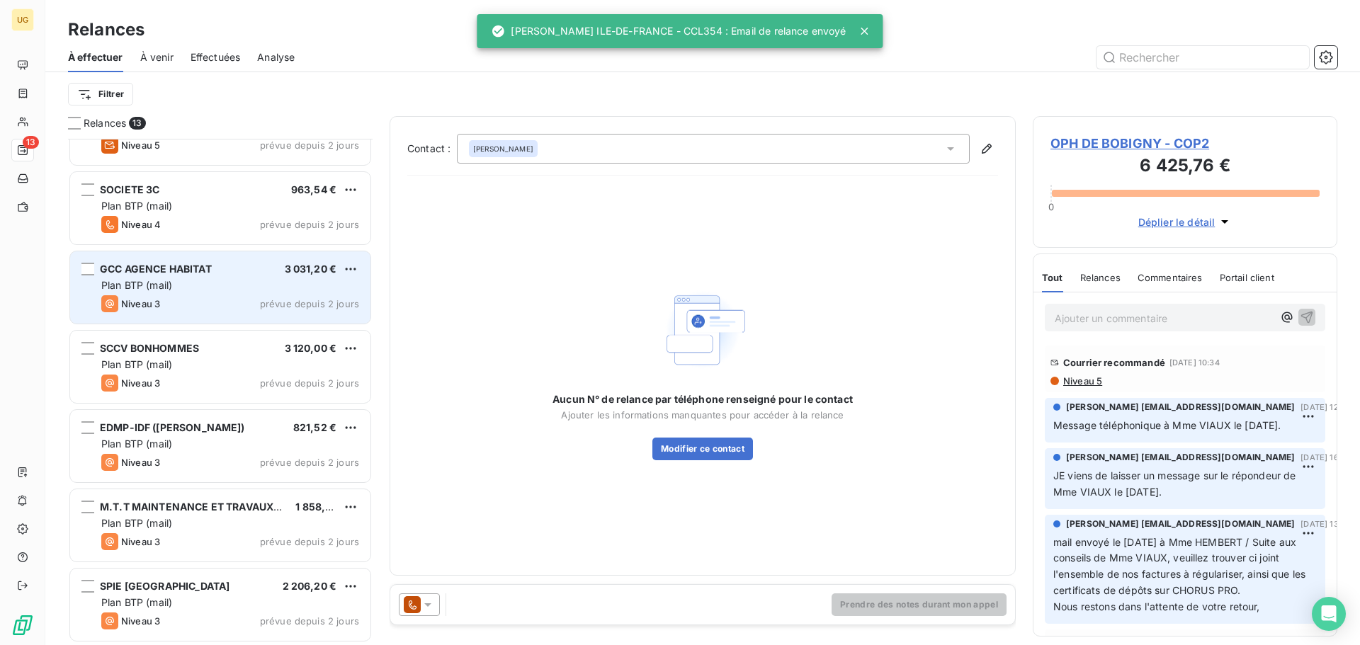
click at [229, 274] on div "GCC AGENCE HABITAT 3 031,20 €" at bounding box center [230, 269] width 258 height 13
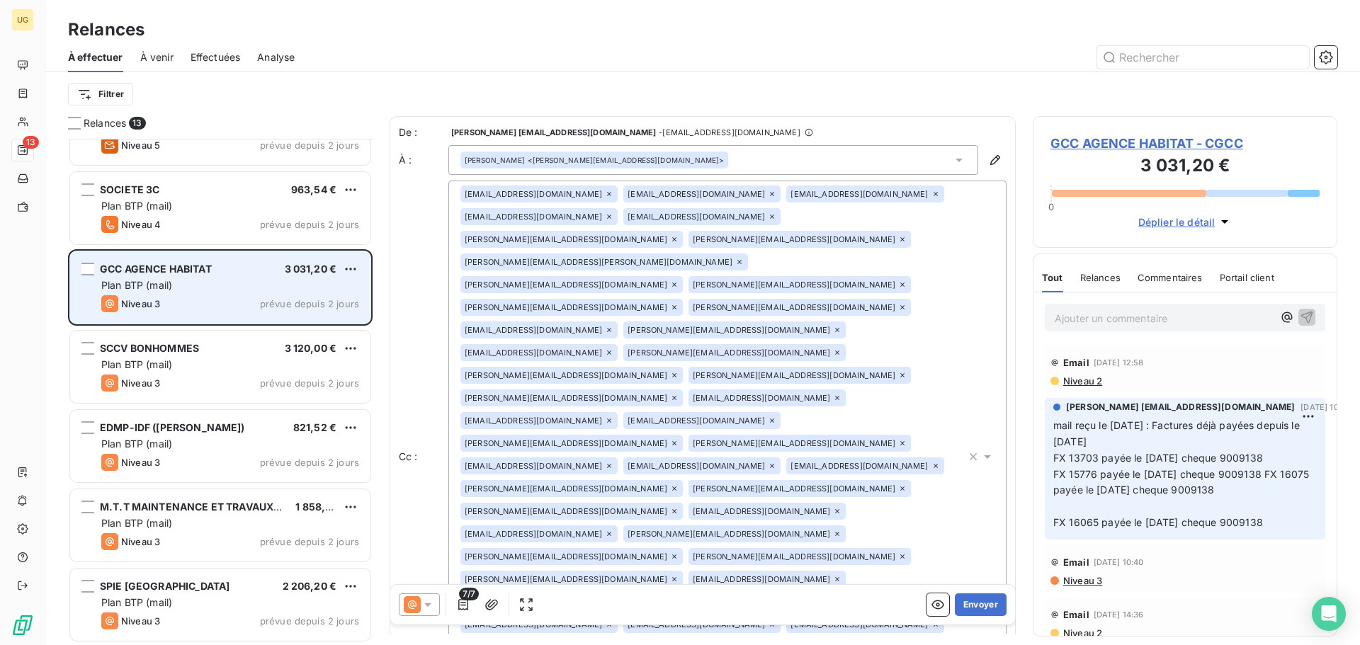
click at [236, 297] on div "Niveau 3 prévue depuis 2 jours" at bounding box center [230, 303] width 258 height 17
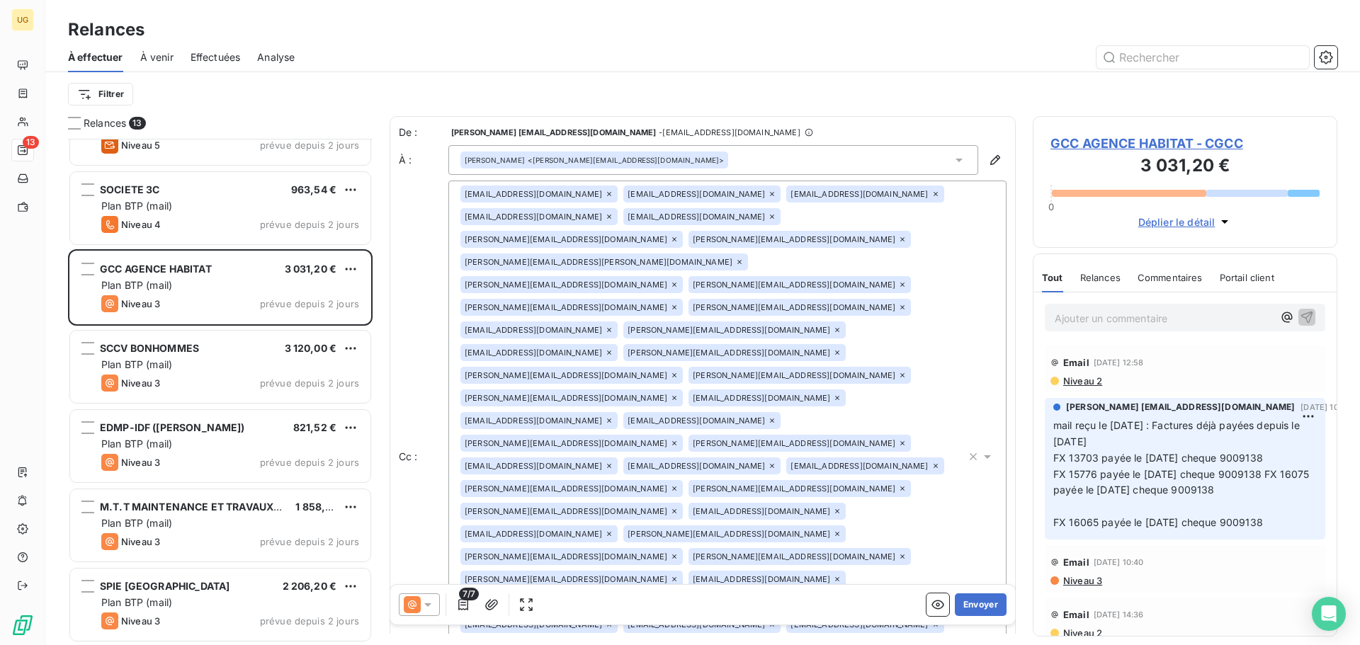
scroll to position [526, 0]
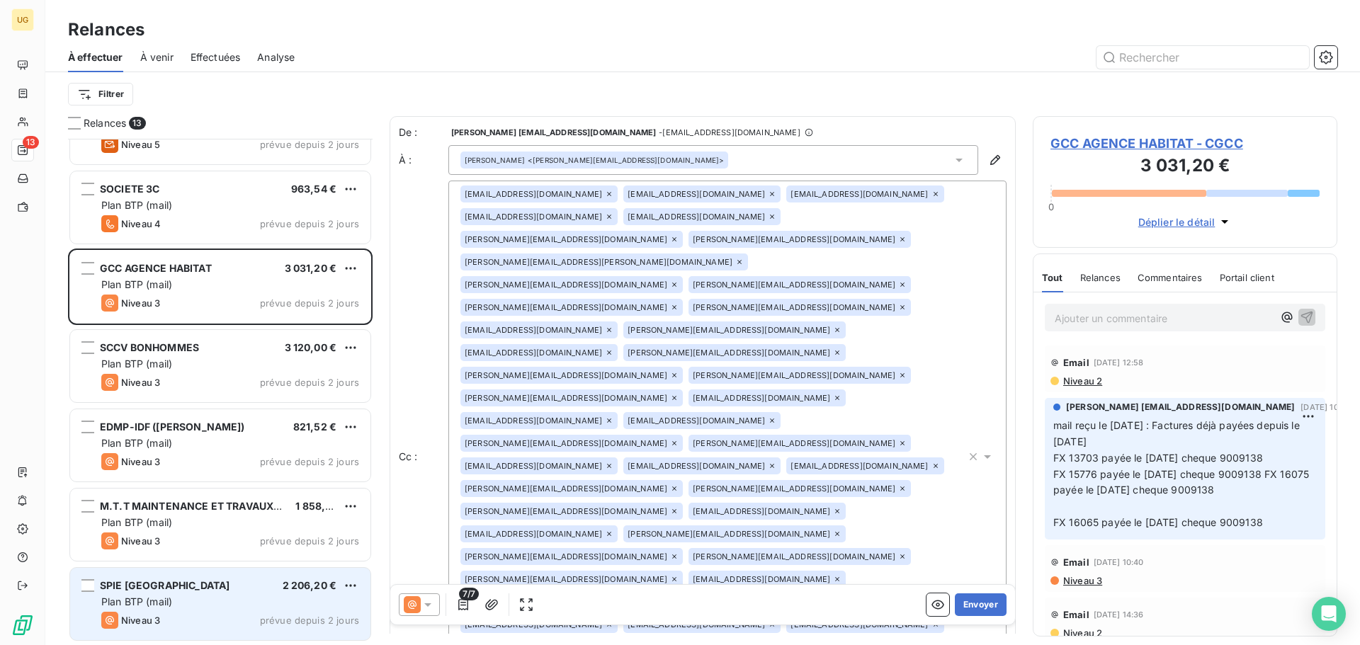
click at [254, 601] on div "Plan BTP (mail)" at bounding box center [230, 602] width 258 height 14
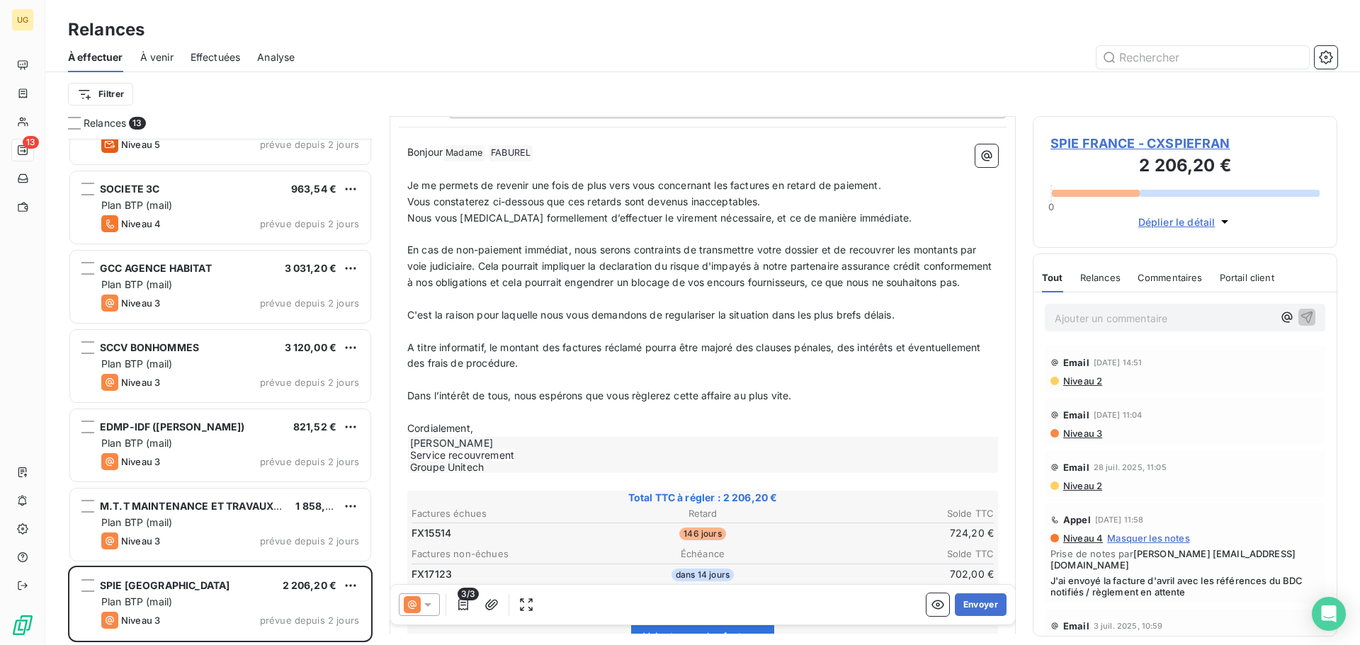
scroll to position [284, 0]
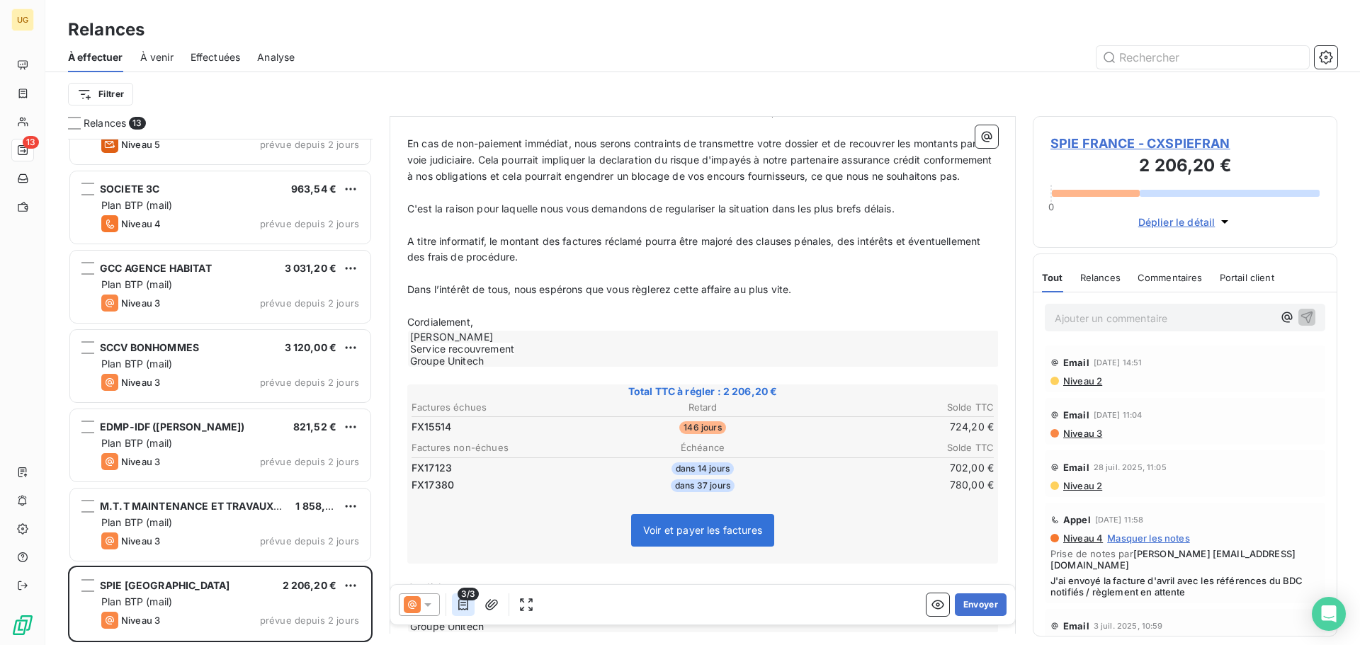
click at [463, 609] on icon "button" at bounding box center [463, 604] width 10 height 11
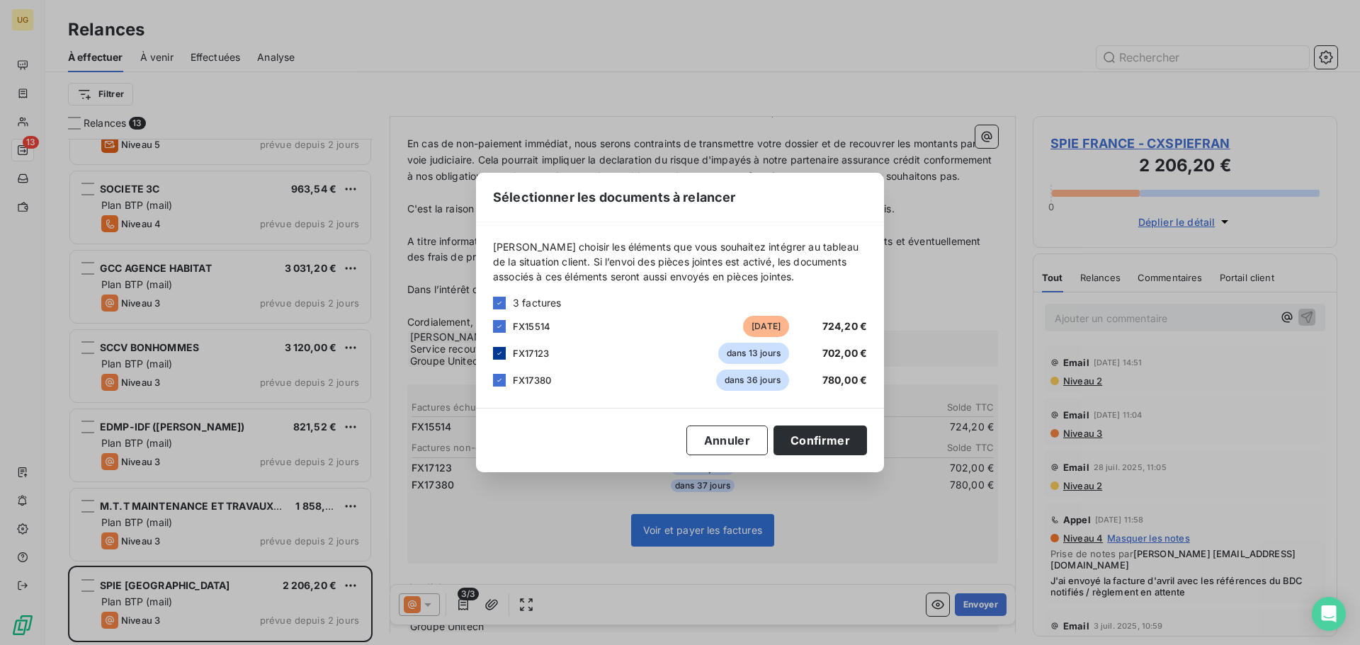
click at [504, 355] on div at bounding box center [499, 353] width 13 height 13
click at [499, 380] on icon at bounding box center [499, 380] width 8 height 8
click at [829, 431] on button "Confirmer" at bounding box center [819, 441] width 93 height 30
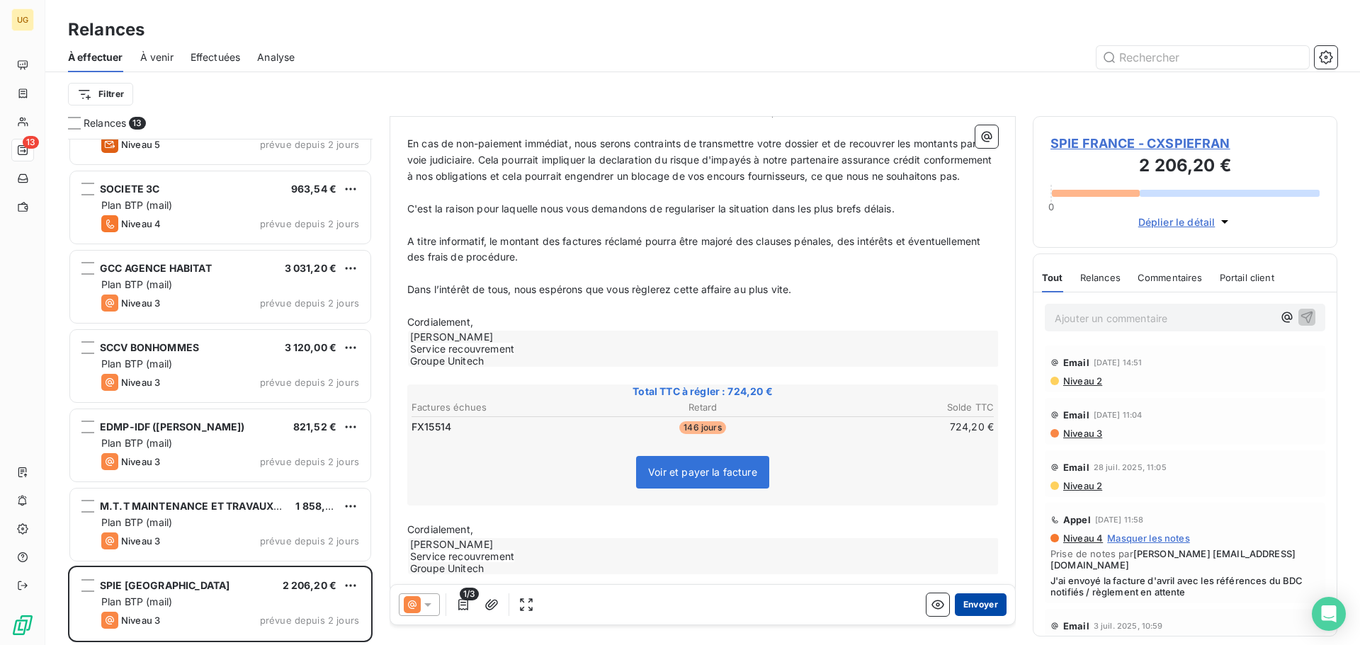
click at [977, 603] on button "Envoyer" at bounding box center [981, 605] width 52 height 23
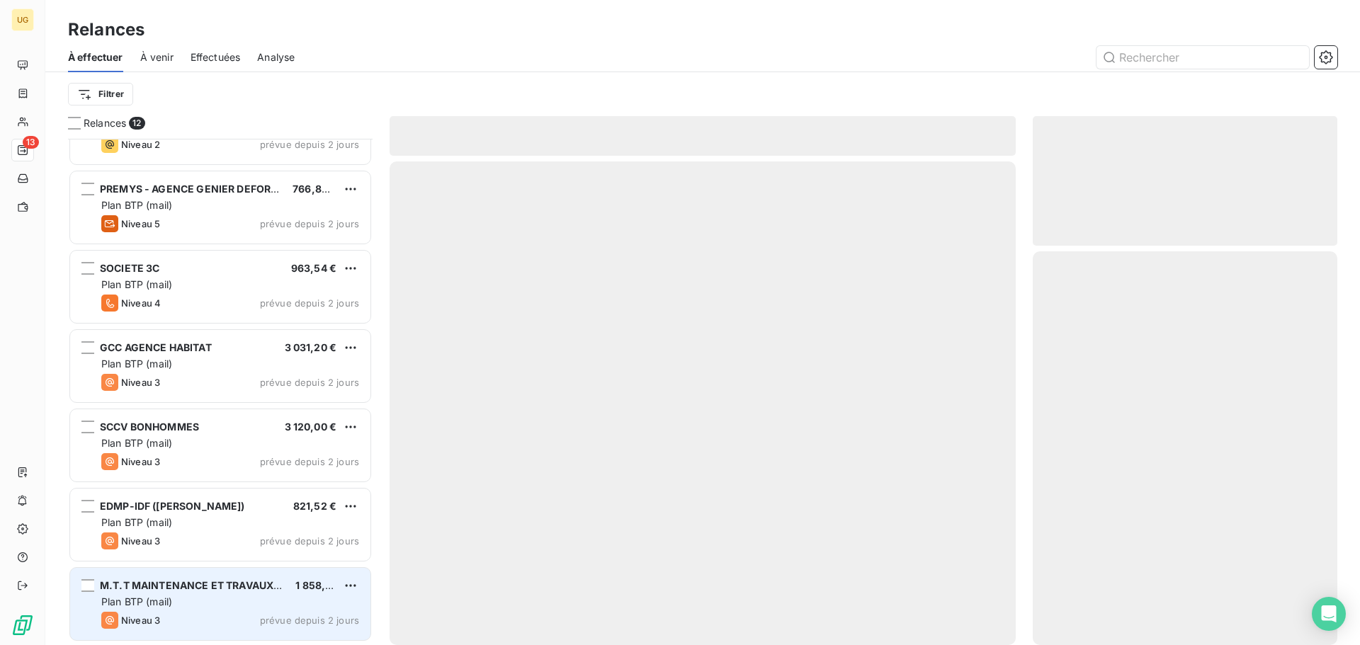
scroll to position [446, 0]
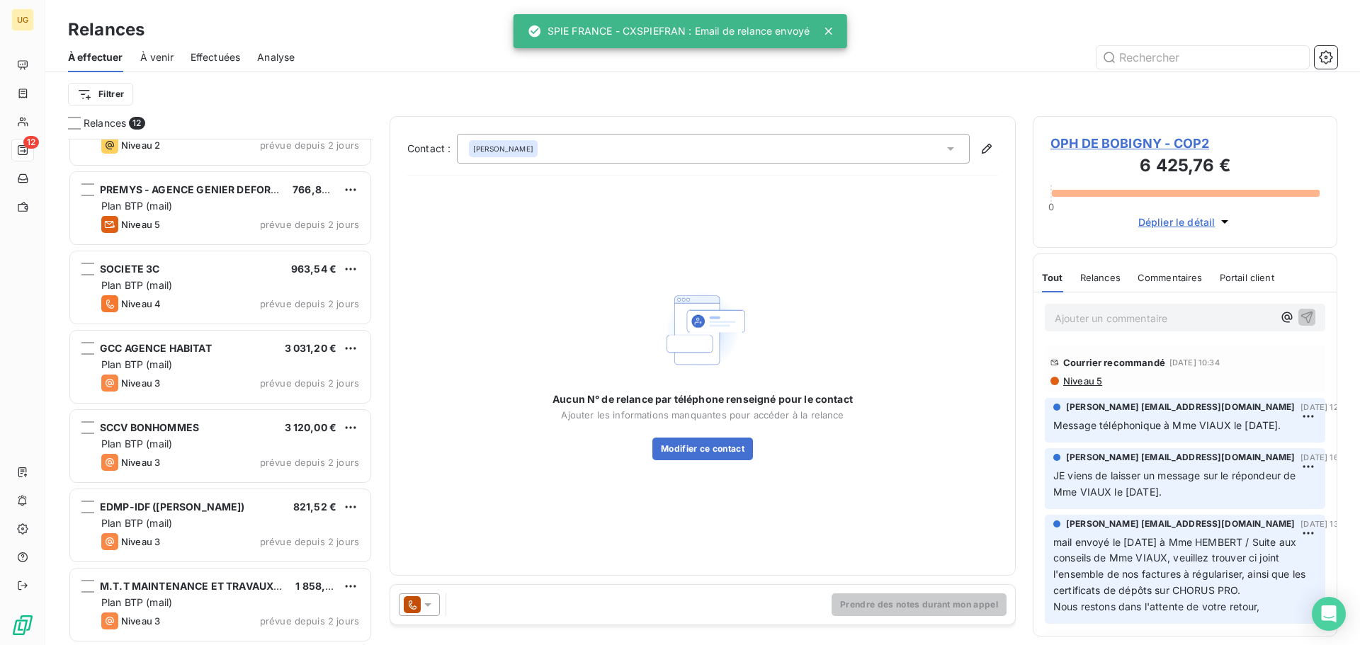
click at [216, 586] on span "M.T.T MAINTENANCE ET TRAVAUX TERTIAIRES" at bounding box center [217, 586] width 234 height 12
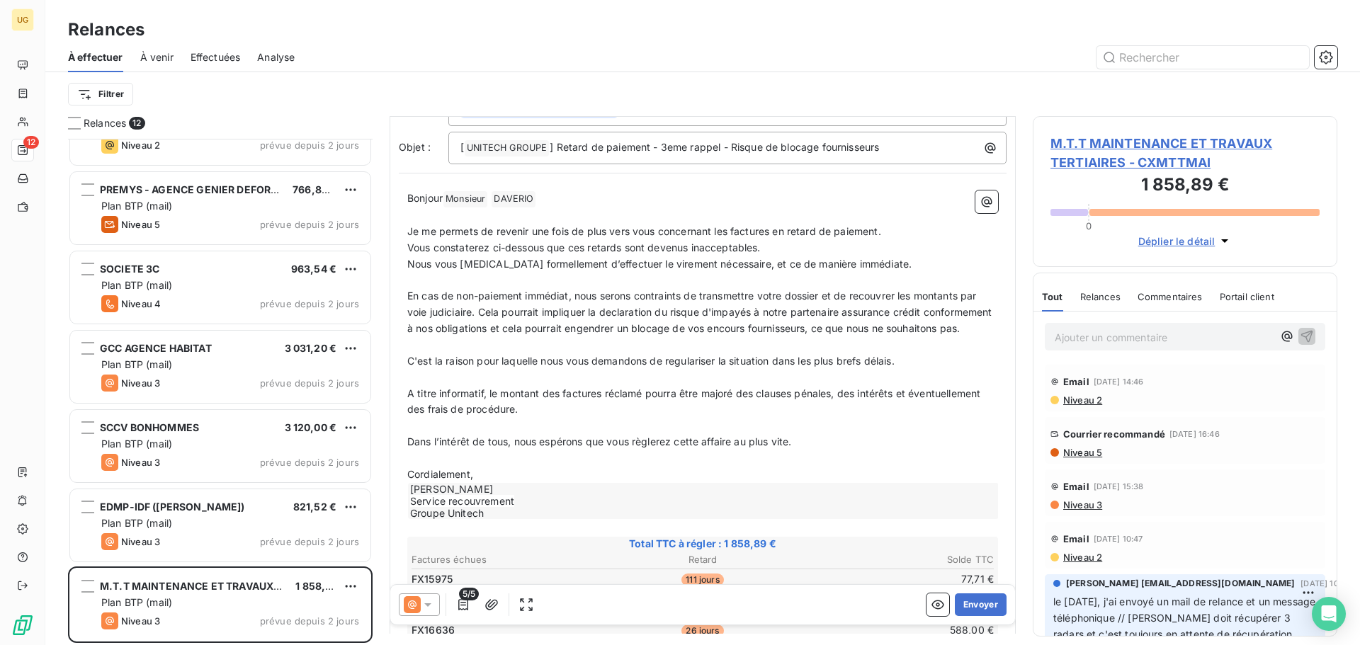
scroll to position [366, 0]
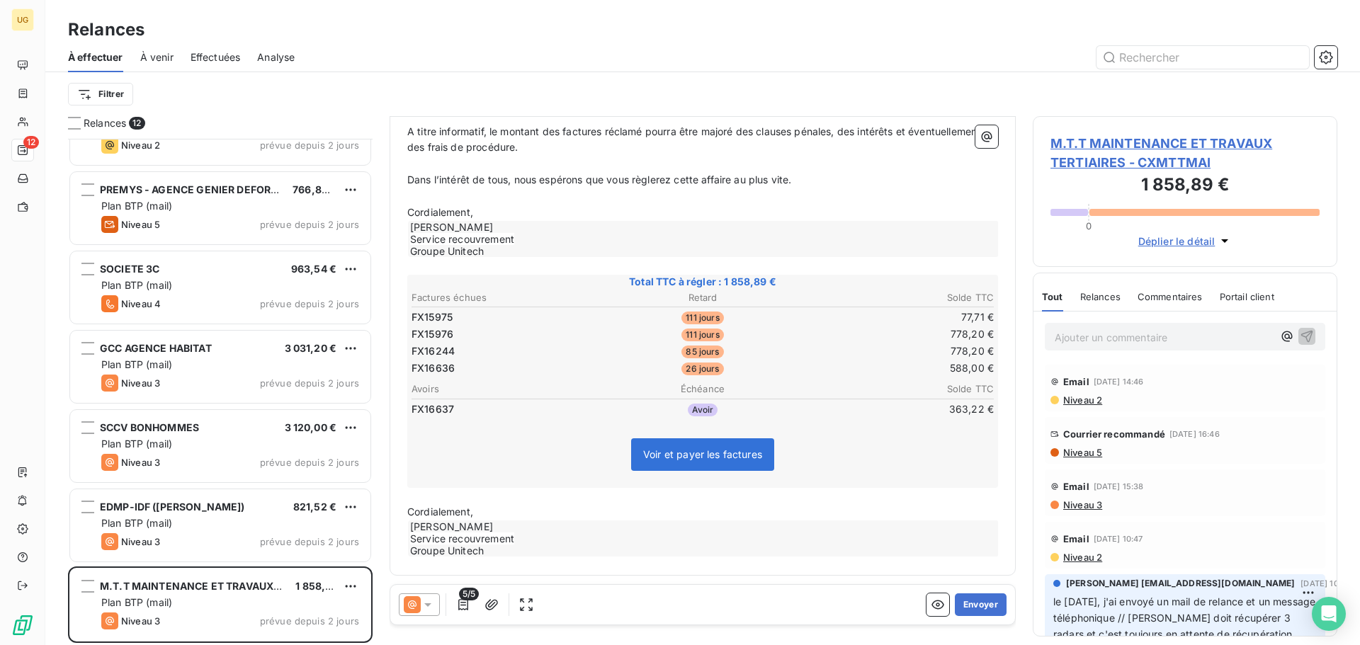
click at [1089, 453] on span "Niveau 5" at bounding box center [1082, 452] width 40 height 11
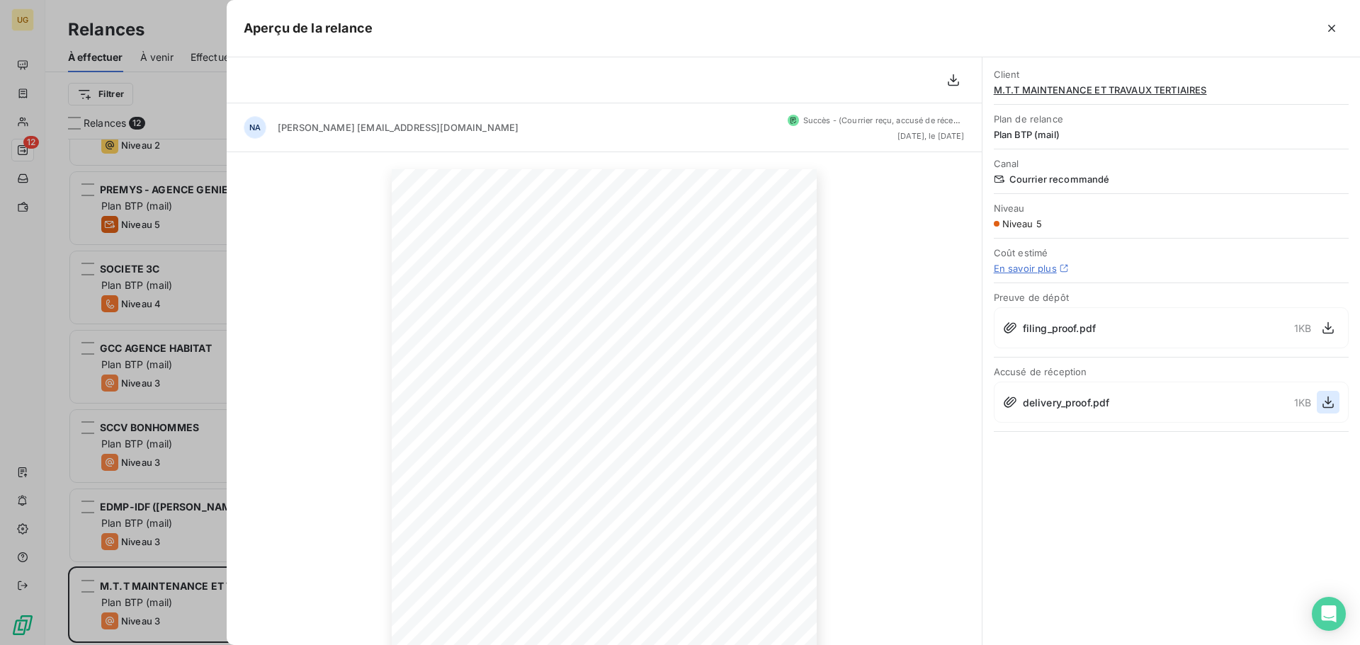
click at [1327, 406] on icon "button" at bounding box center [1328, 402] width 14 height 14
click at [1334, 27] on icon "button" at bounding box center [1332, 28] width 14 height 14
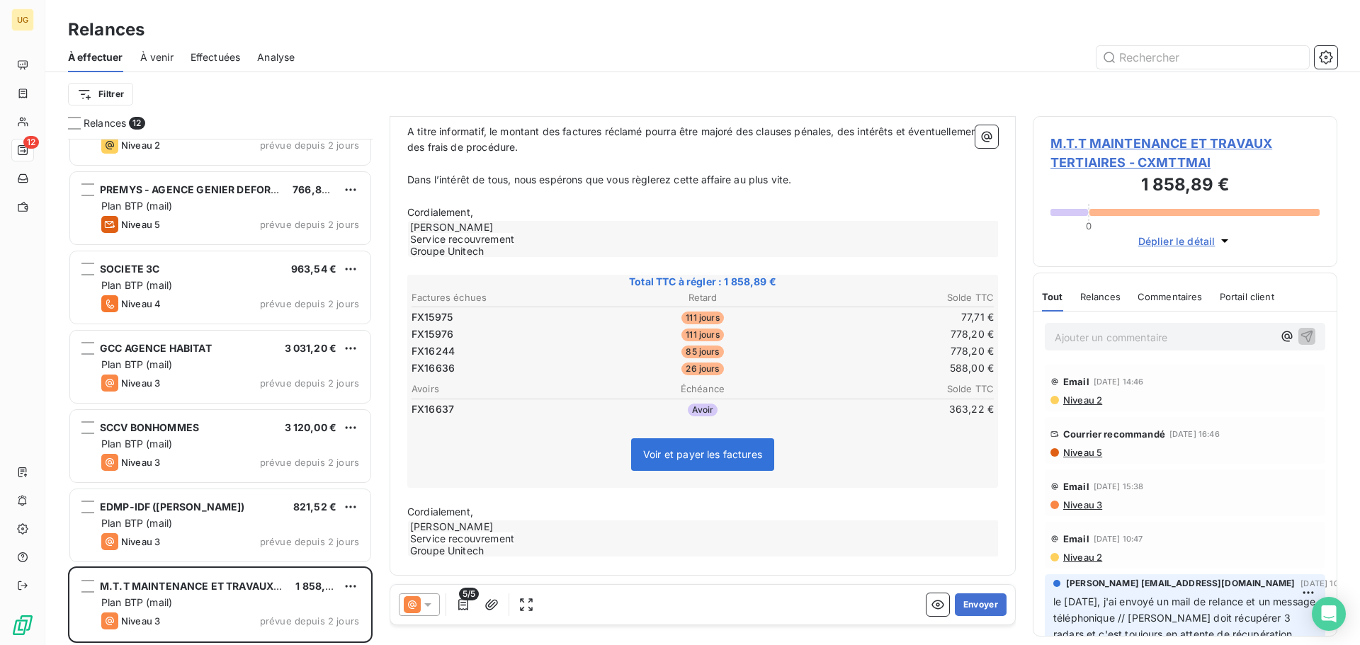
click at [1072, 341] on p "Ajouter un commentaire ﻿" at bounding box center [1164, 338] width 218 height 18
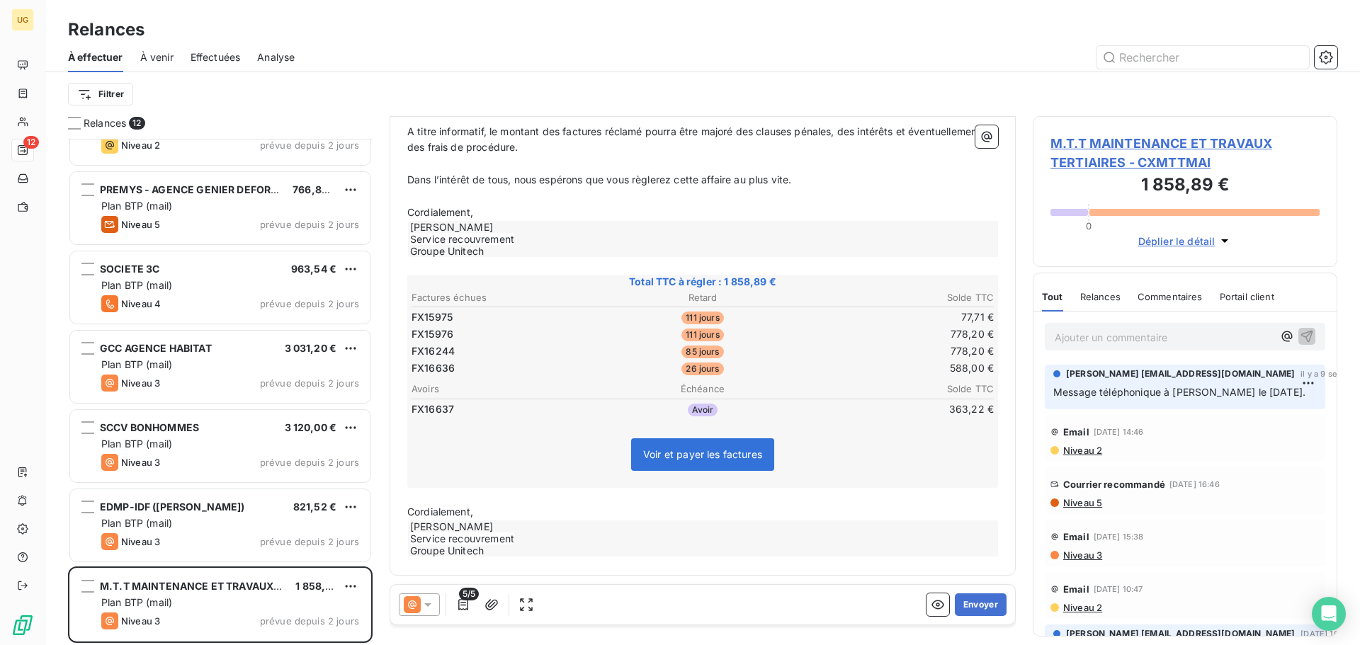
click at [1281, 251] on div "M.T.T MAINTENANCE ET TRAVAUX TERTIAIRES - CXMTTMAI 1 858,89 € 0 Déplier le déta…" at bounding box center [1185, 191] width 305 height 151
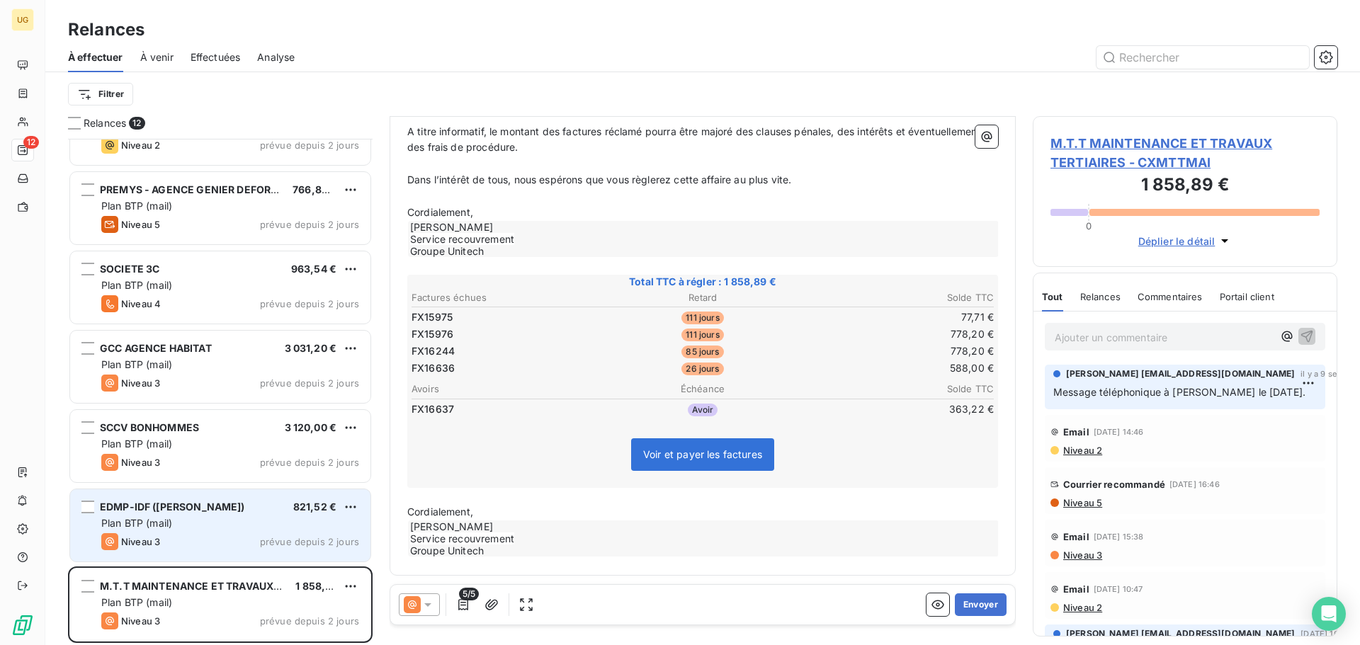
click at [254, 509] on div "EDMP-IDF ([PERSON_NAME]) 821,52 €" at bounding box center [230, 507] width 258 height 13
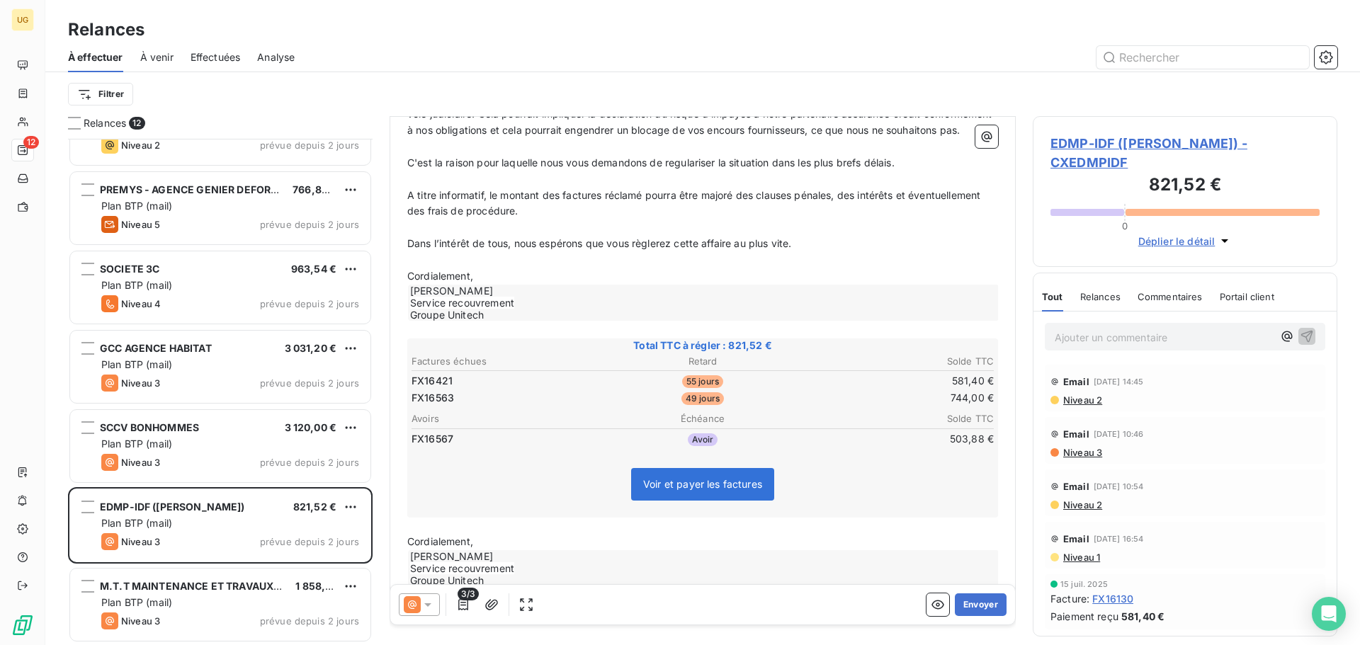
scroll to position [260, 0]
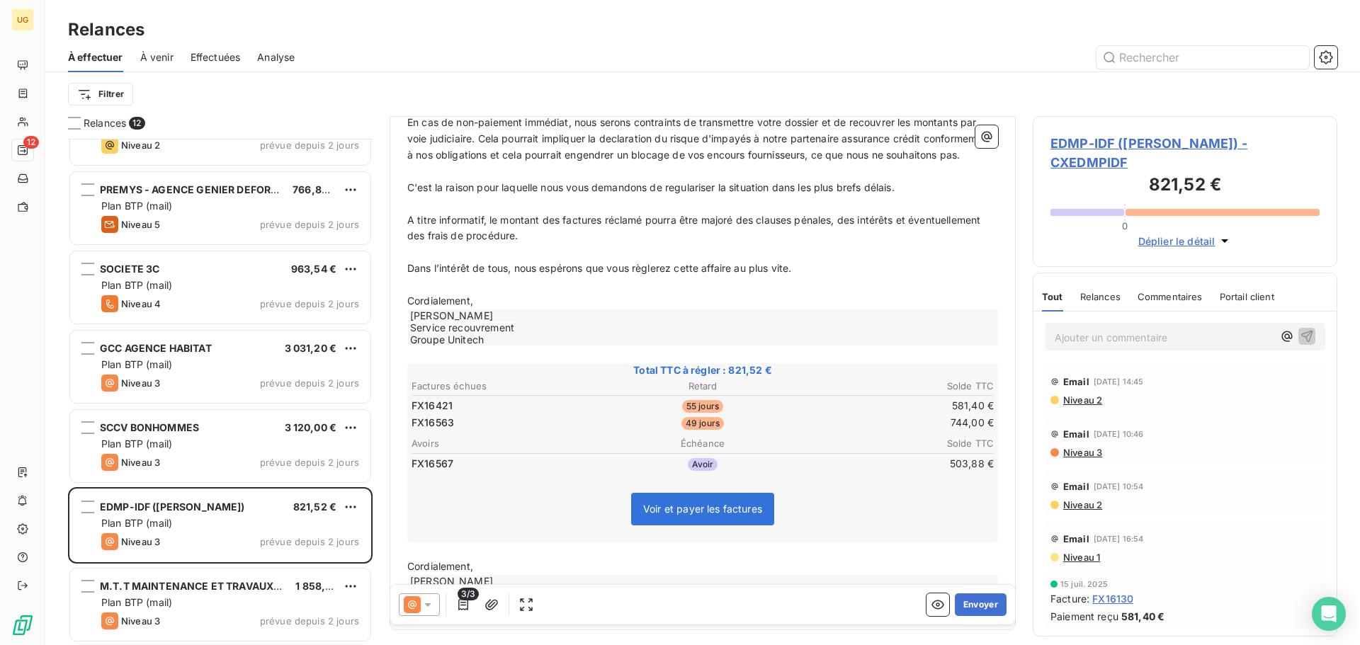
click at [1060, 342] on p "Ajouter un commentaire ﻿" at bounding box center [1164, 338] width 218 height 18
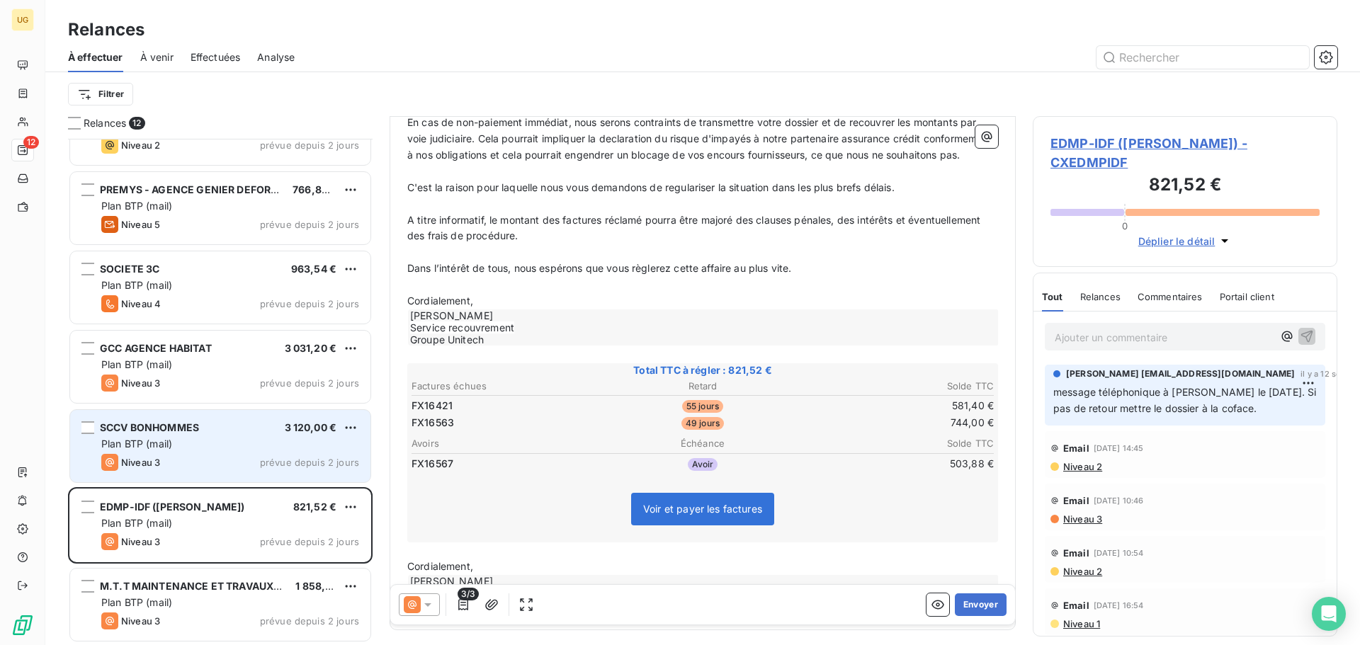
click at [190, 463] on div "Niveau 3 prévue depuis 2 jours" at bounding box center [230, 462] width 258 height 17
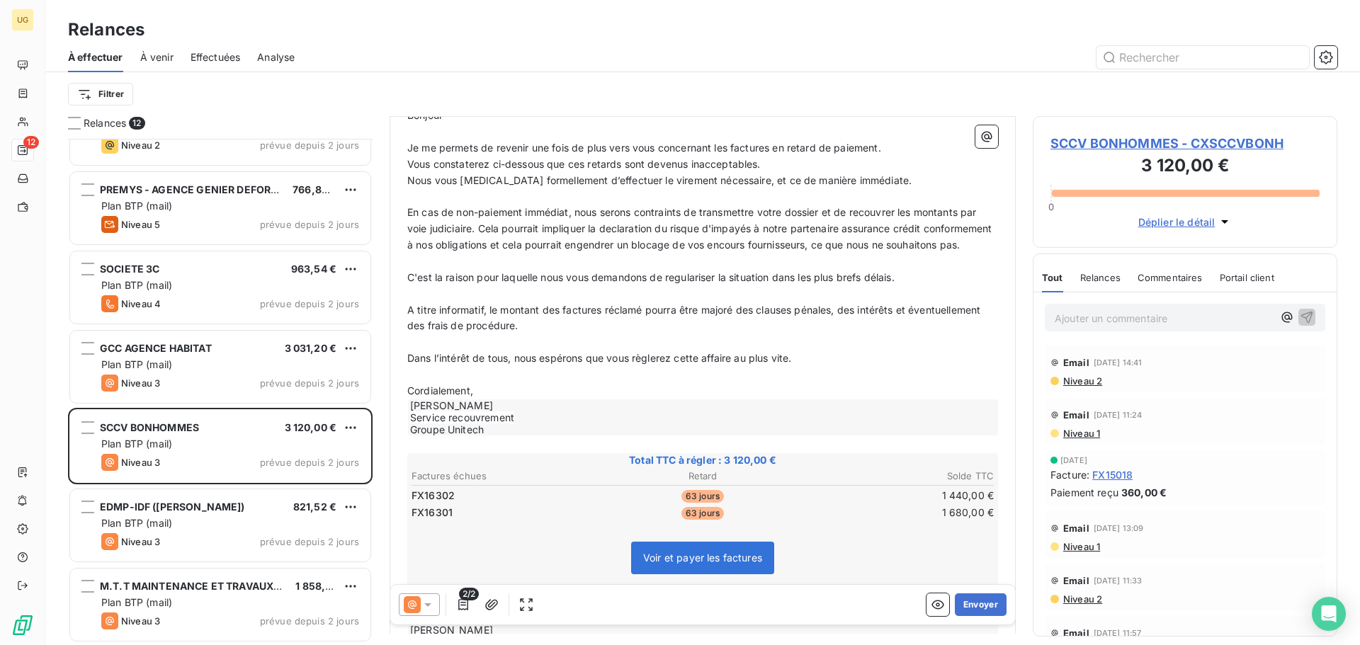
scroll to position [312, 0]
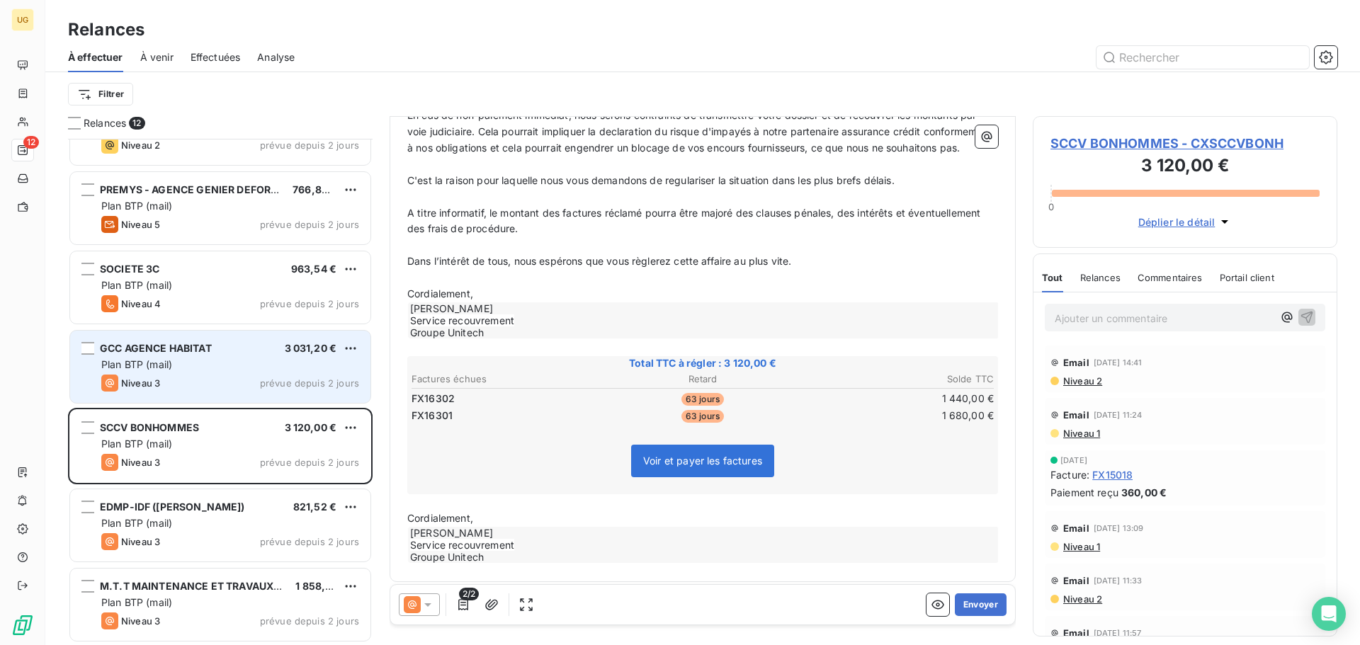
click at [169, 365] on span "Plan BTP (mail)" at bounding box center [136, 364] width 71 height 12
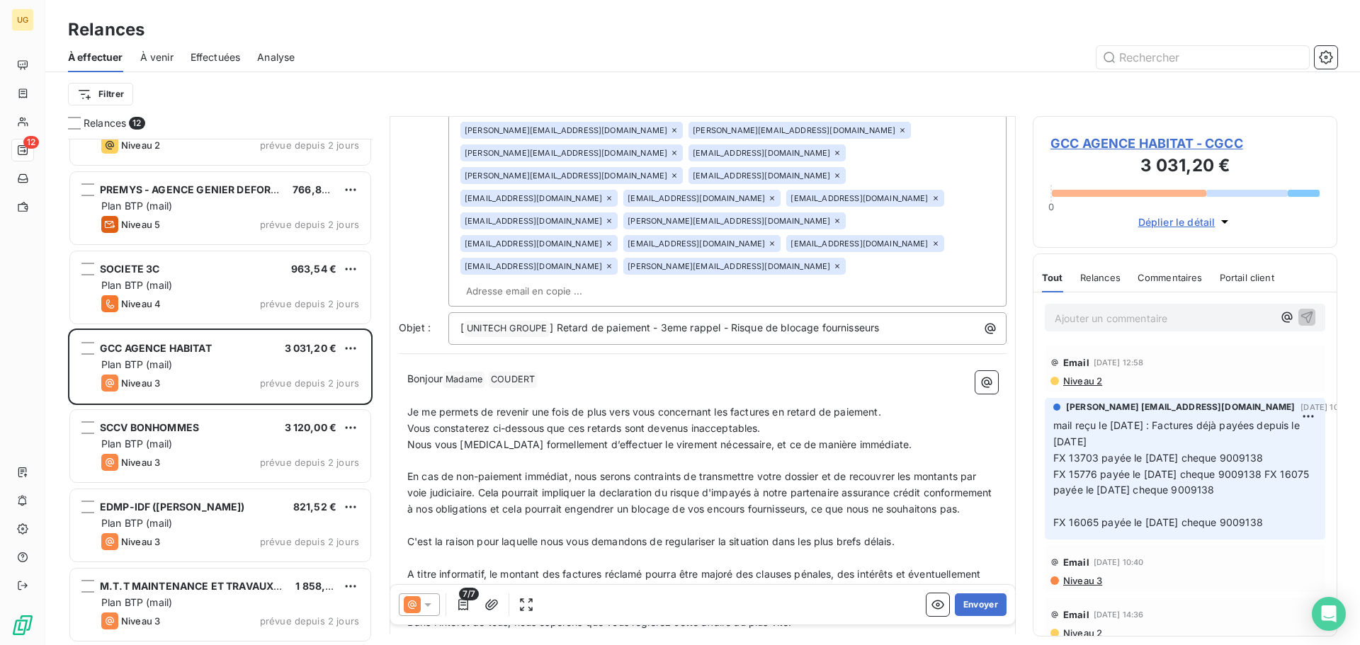
scroll to position [638, 0]
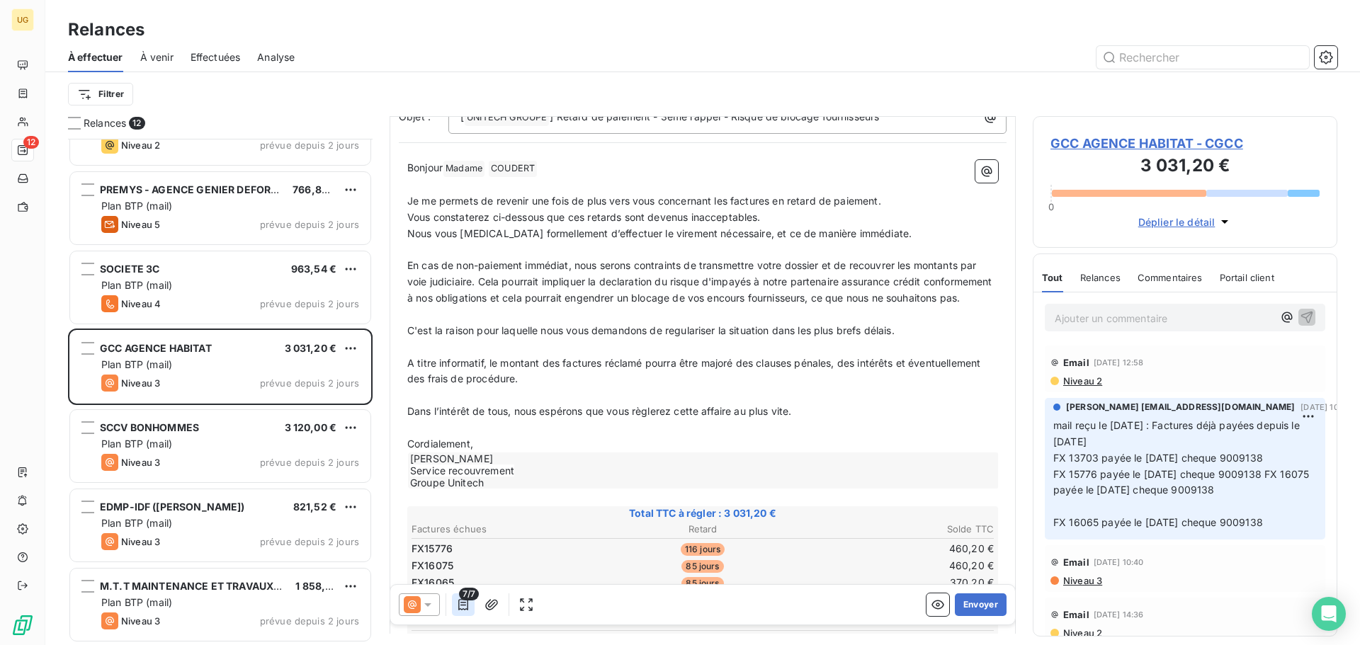
click at [466, 611] on icon "button" at bounding box center [463, 605] width 14 height 14
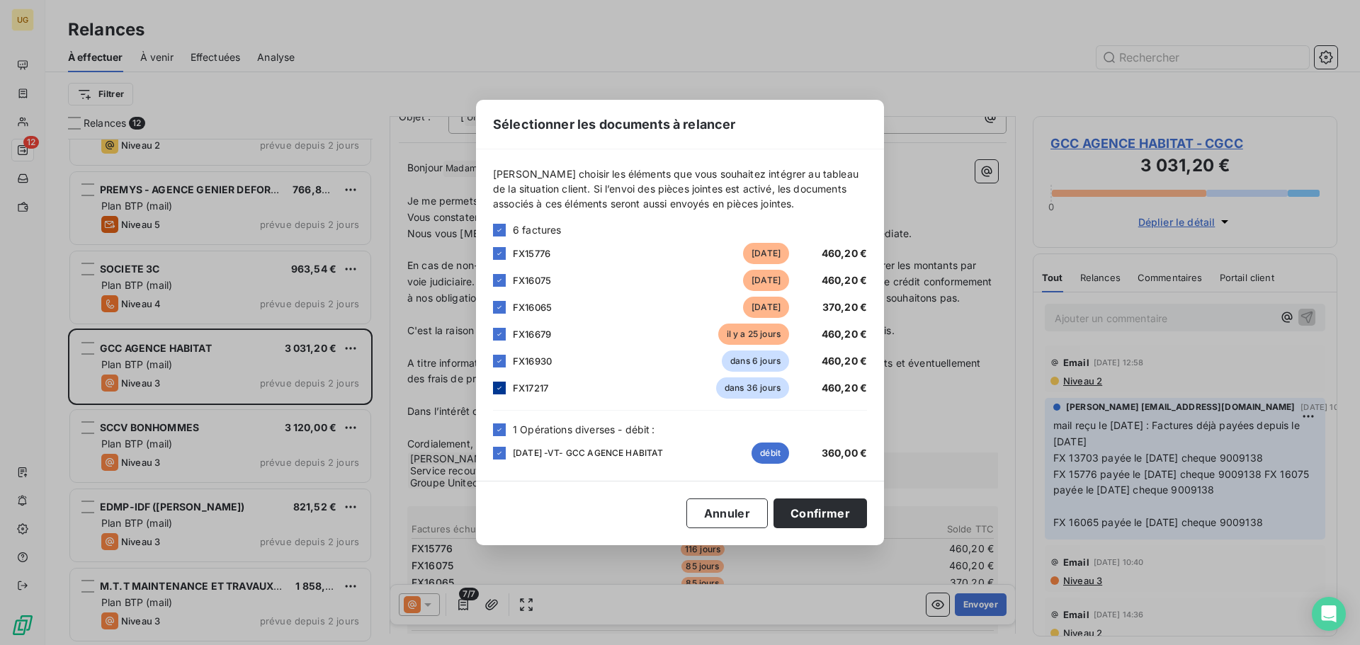
click at [498, 388] on icon at bounding box center [499, 388] width 8 height 8
click at [499, 356] on div at bounding box center [499, 361] width 13 height 13
click at [498, 249] on icon at bounding box center [499, 253] width 8 height 8
click at [498, 282] on icon at bounding box center [499, 280] width 8 height 8
click at [494, 307] on div at bounding box center [499, 307] width 13 height 13
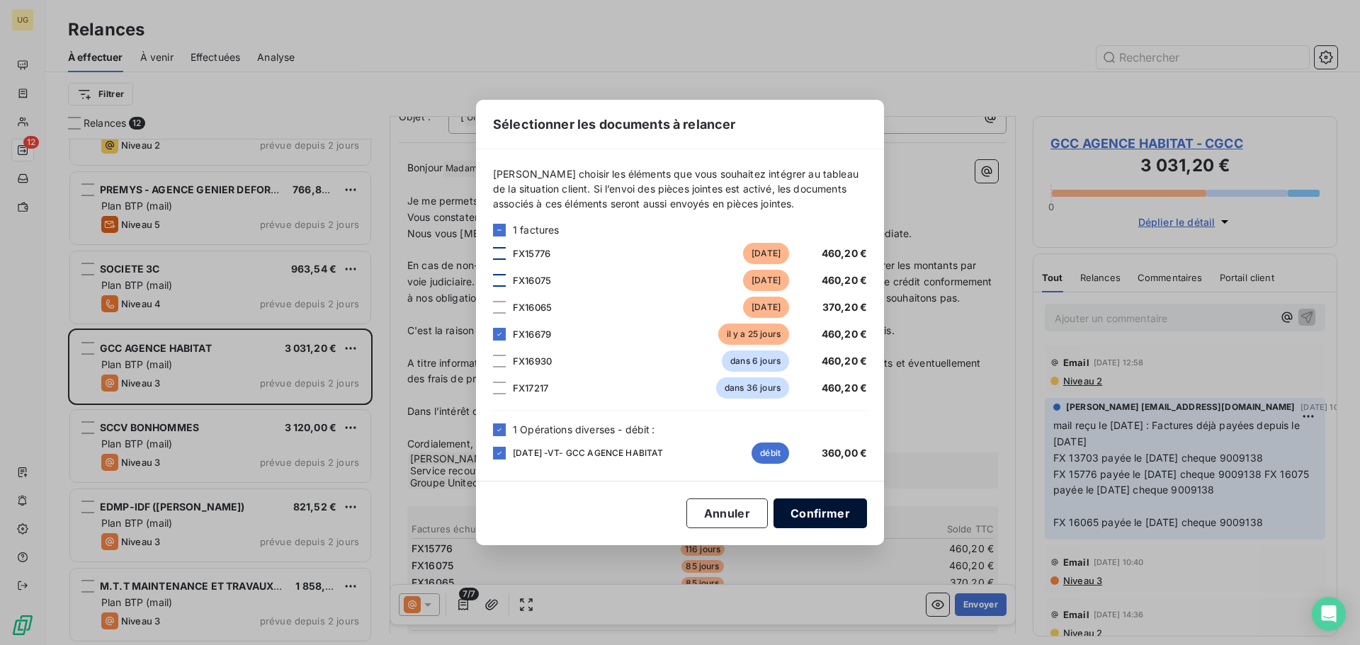
click at [818, 522] on button "Confirmer" at bounding box center [819, 514] width 93 height 30
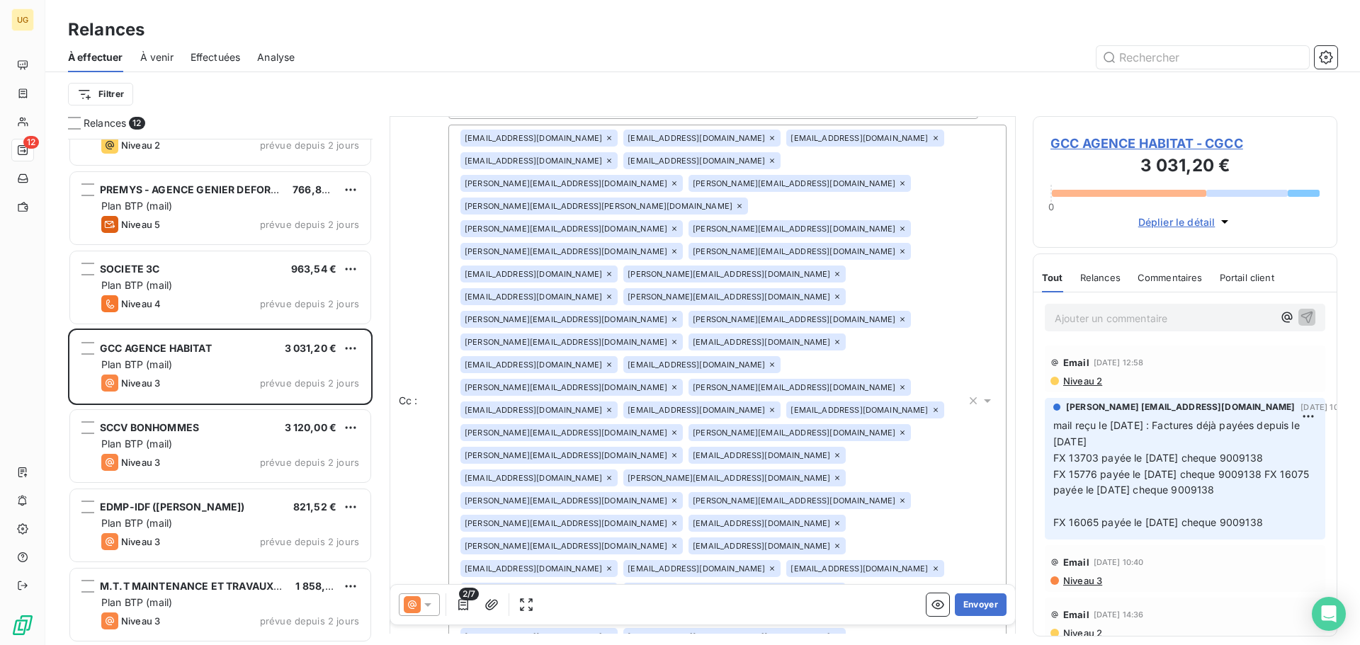
scroll to position [0, 0]
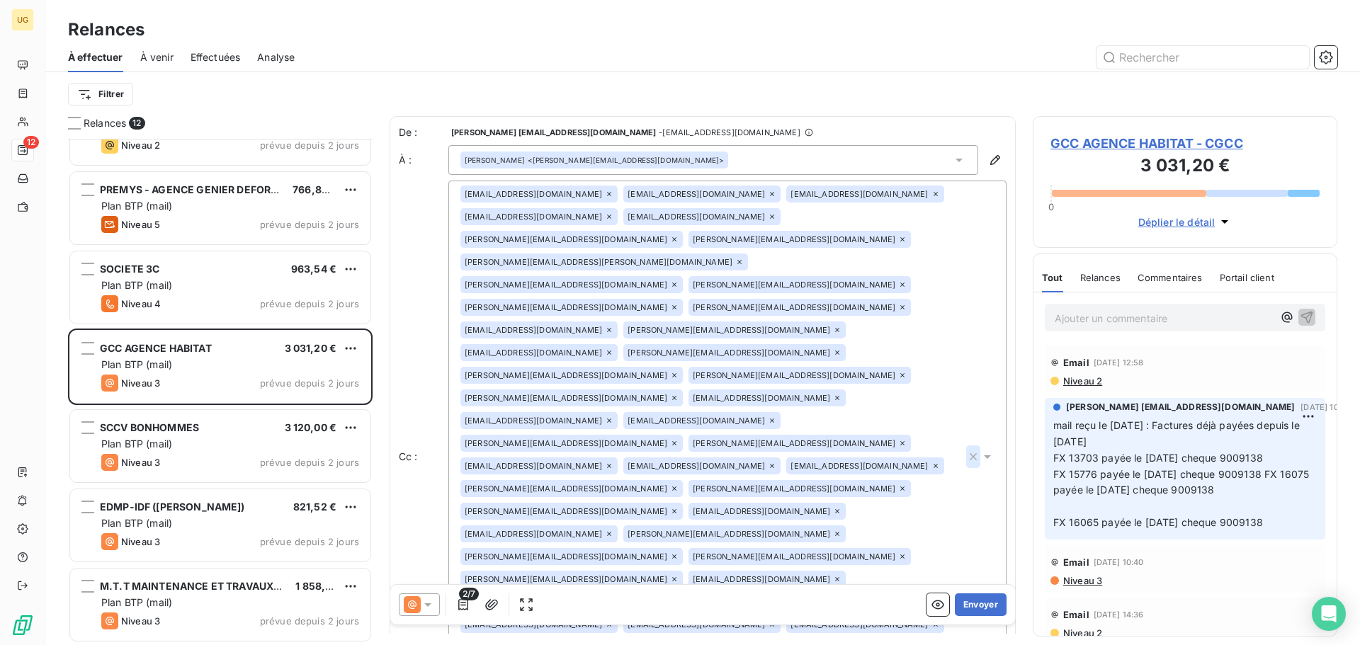
click at [966, 450] on icon "button" at bounding box center [973, 457] width 14 height 14
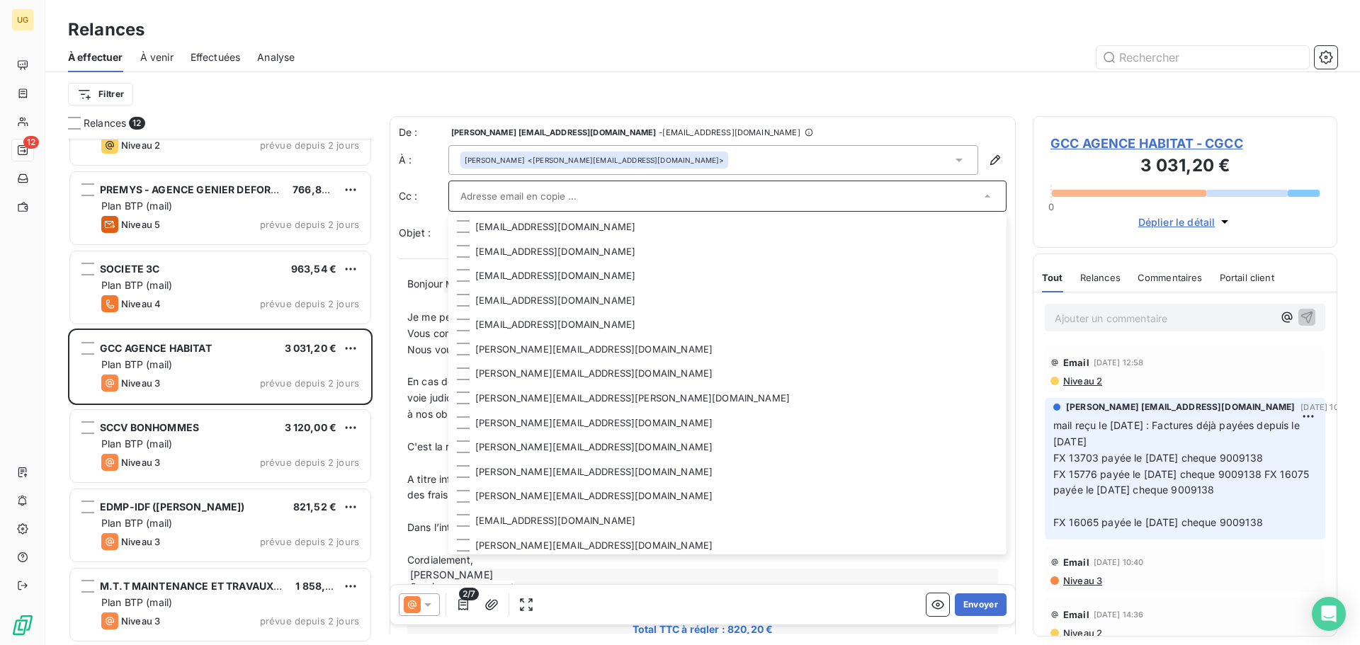
click at [849, 98] on div "Filtrer" at bounding box center [702, 94] width 1269 height 27
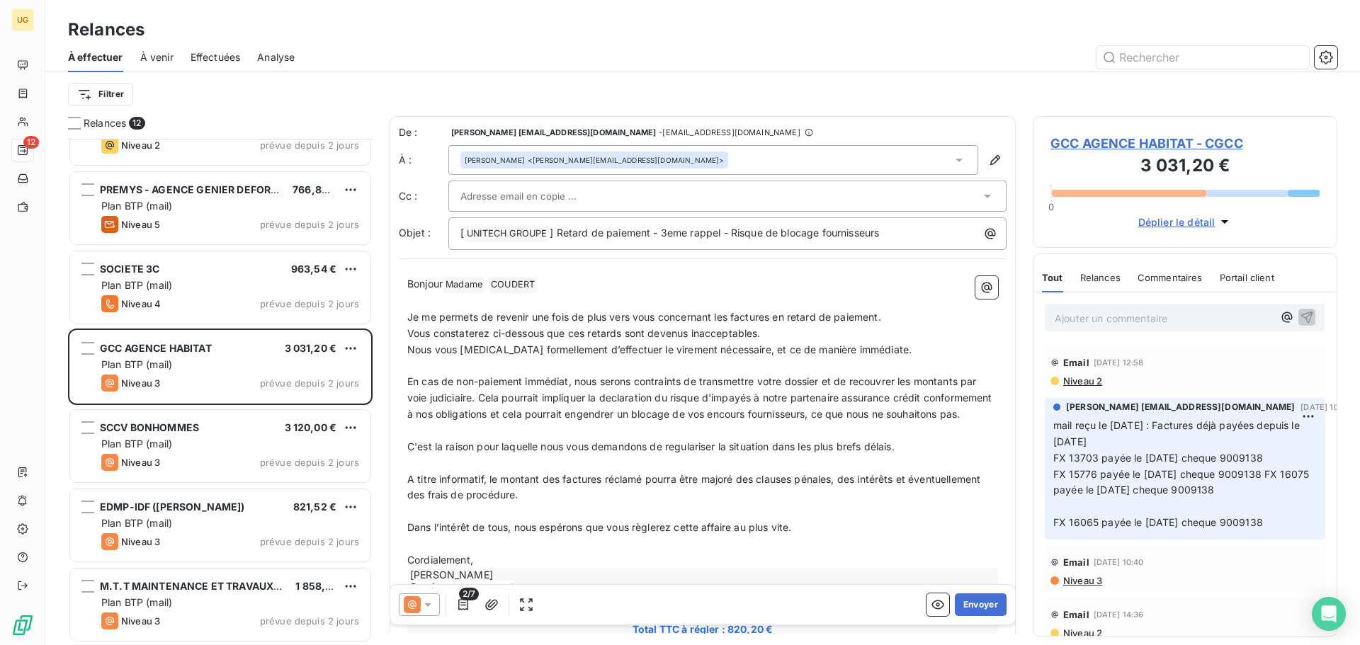
click at [574, 193] on input "text" at bounding box center [536, 196] width 152 height 21
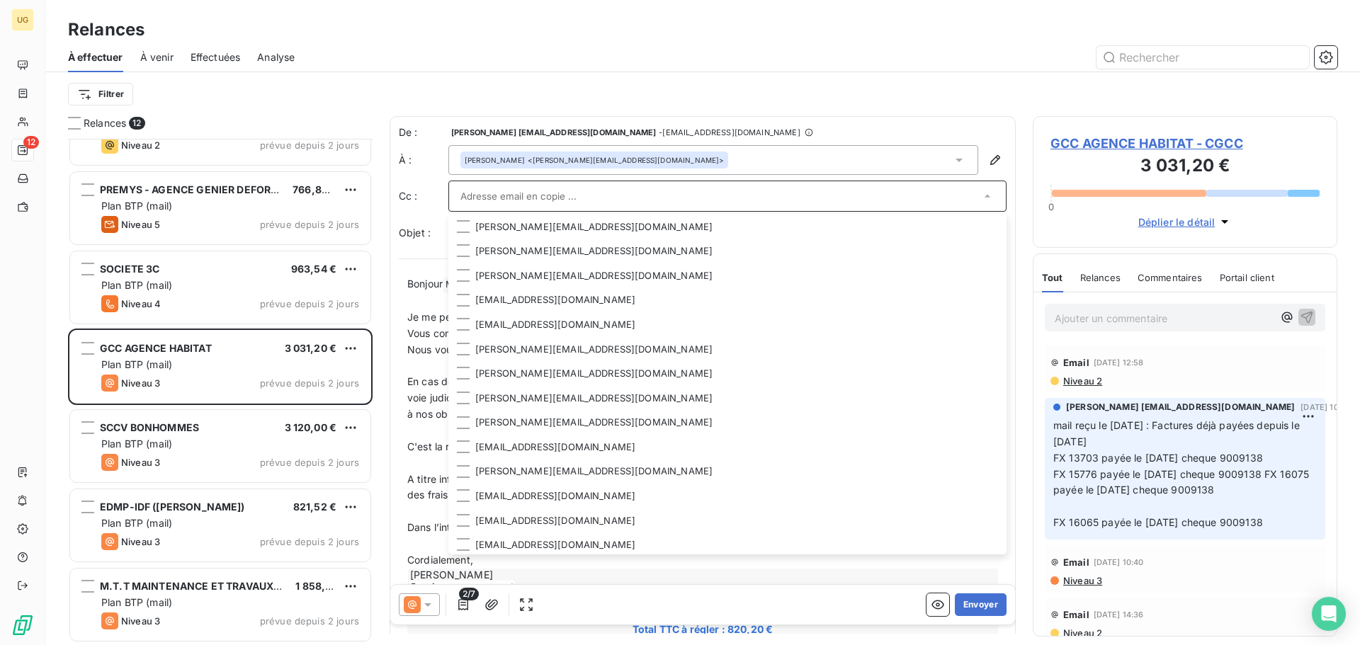
scroll to position [708, 0]
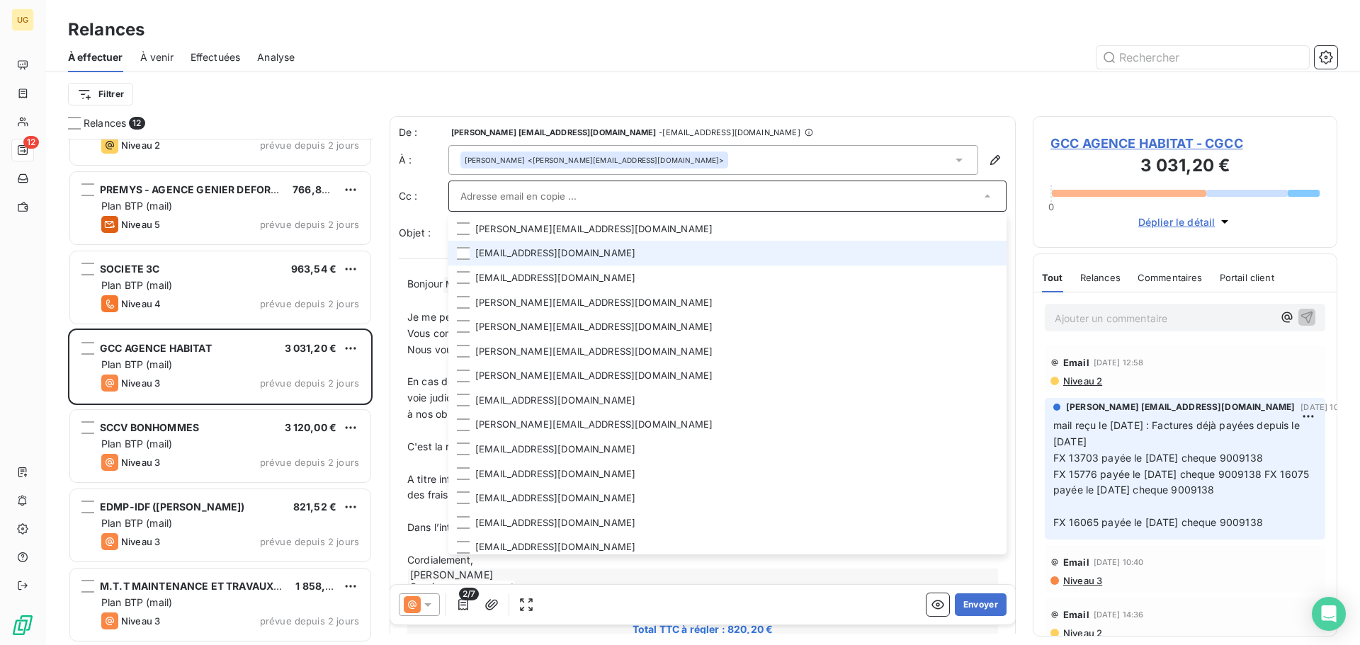
click at [538, 251] on li "[EMAIL_ADDRESS][DOMAIN_NAME]" at bounding box center [727, 253] width 558 height 25
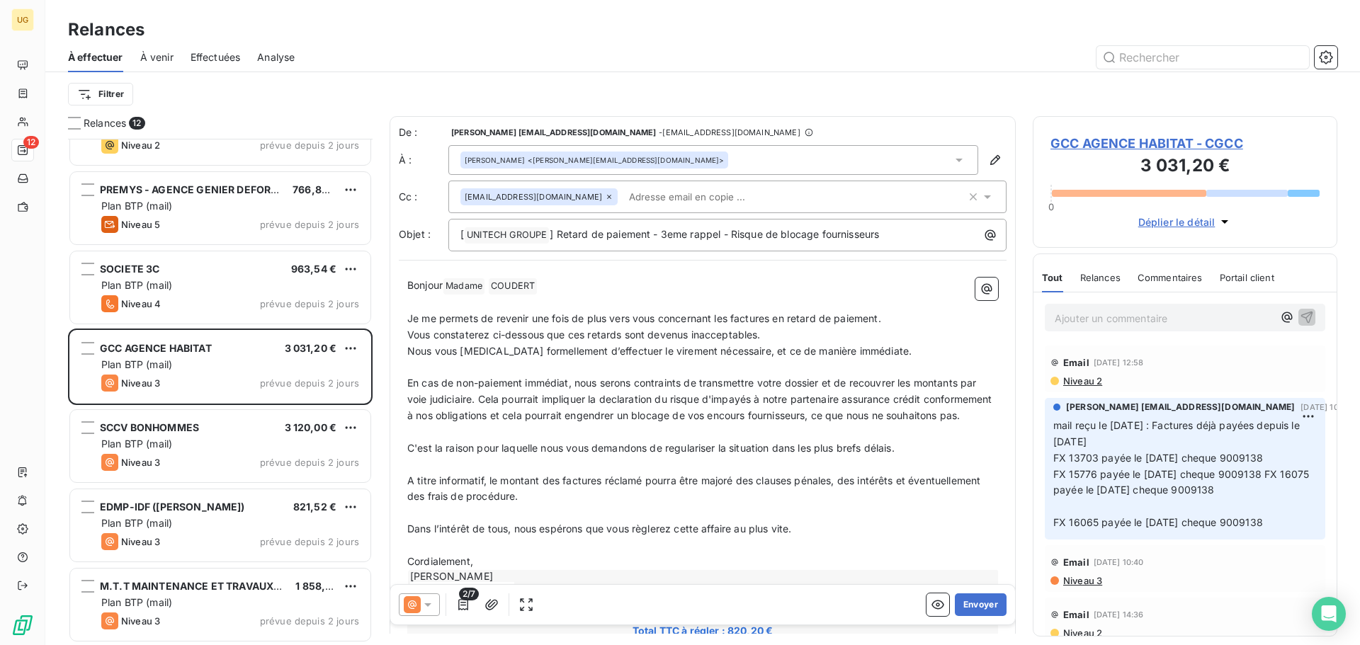
click at [782, 115] on div "Filtrer" at bounding box center [702, 94] width 1269 height 44
click at [971, 600] on button "Envoyer" at bounding box center [981, 605] width 52 height 23
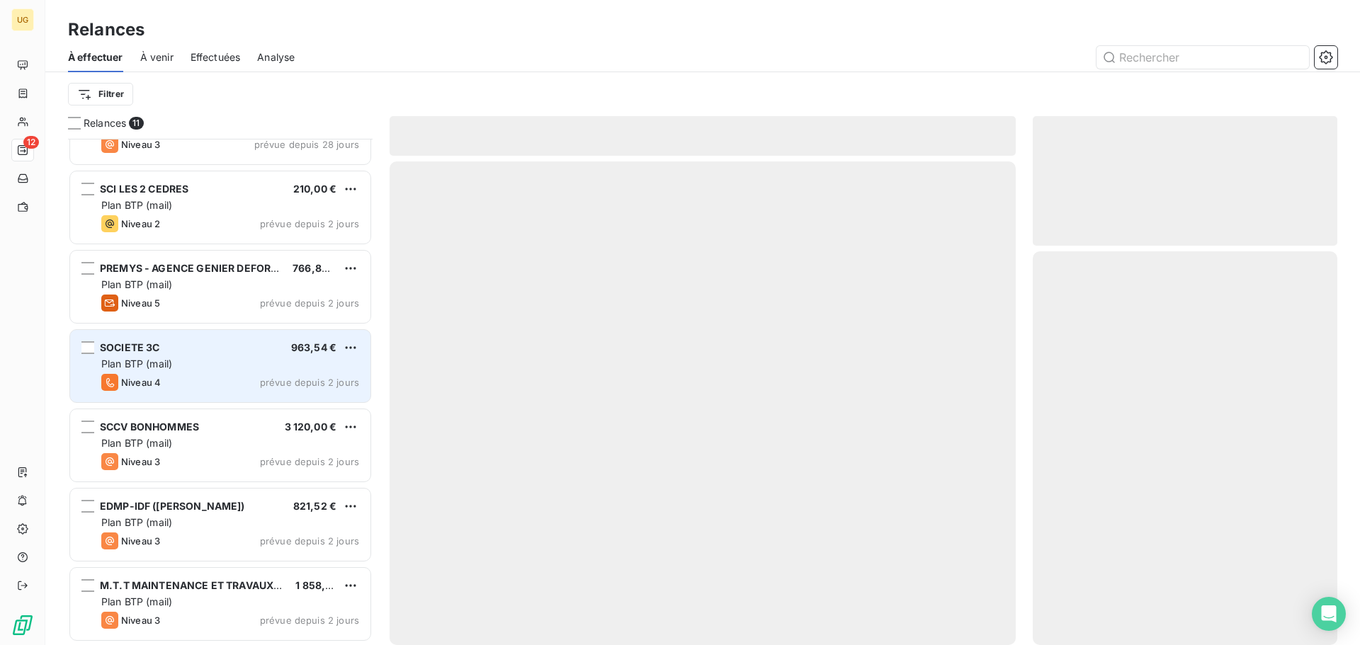
scroll to position [366, 0]
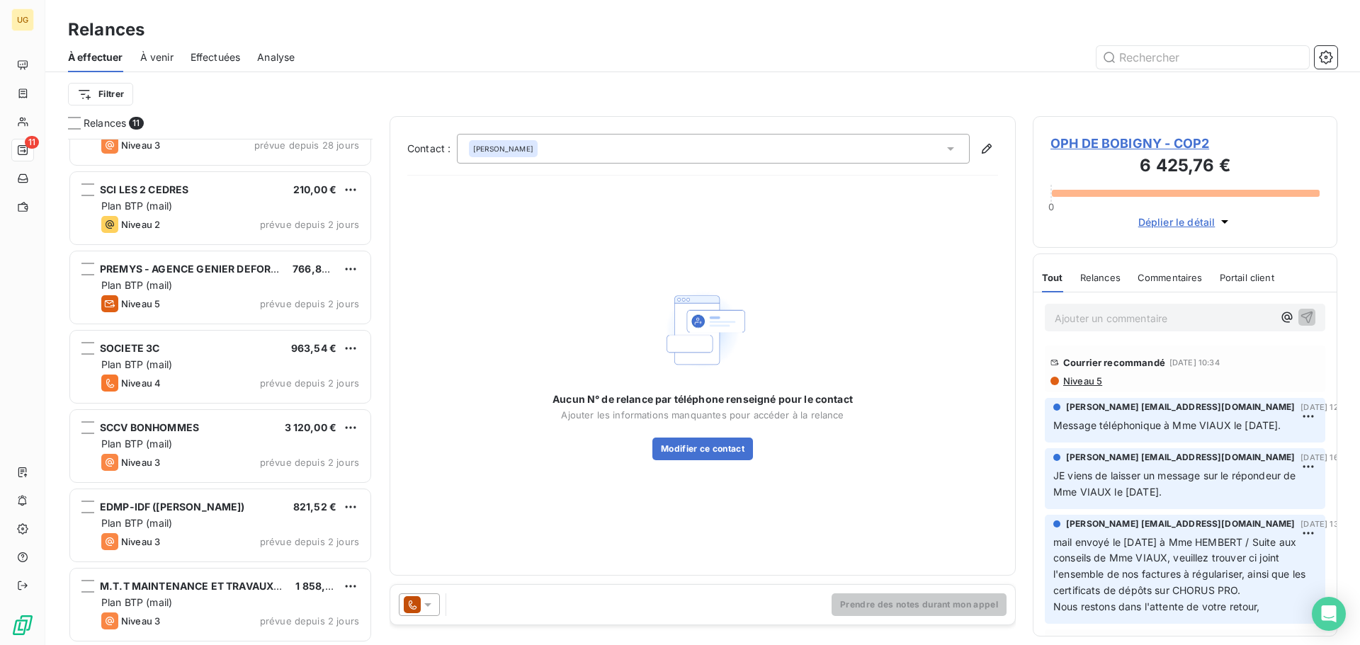
click at [211, 59] on span "Effectuées" at bounding box center [216, 57] width 50 height 14
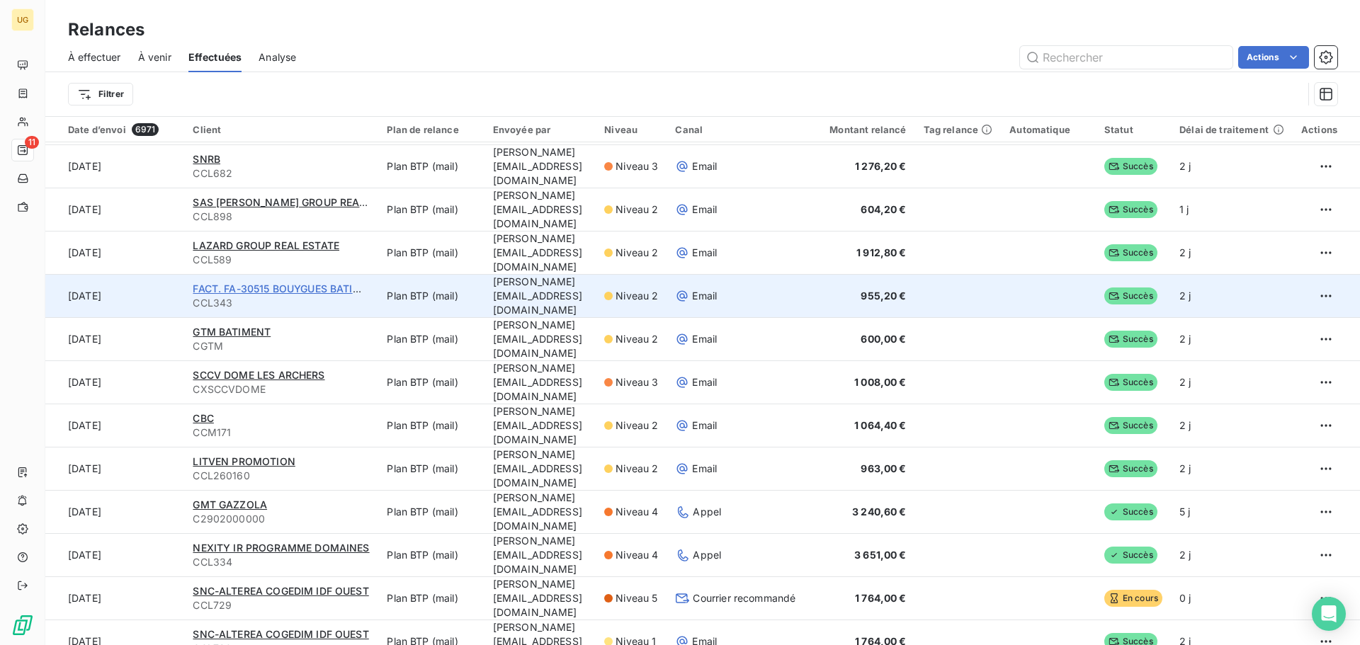
scroll to position [212, 0]
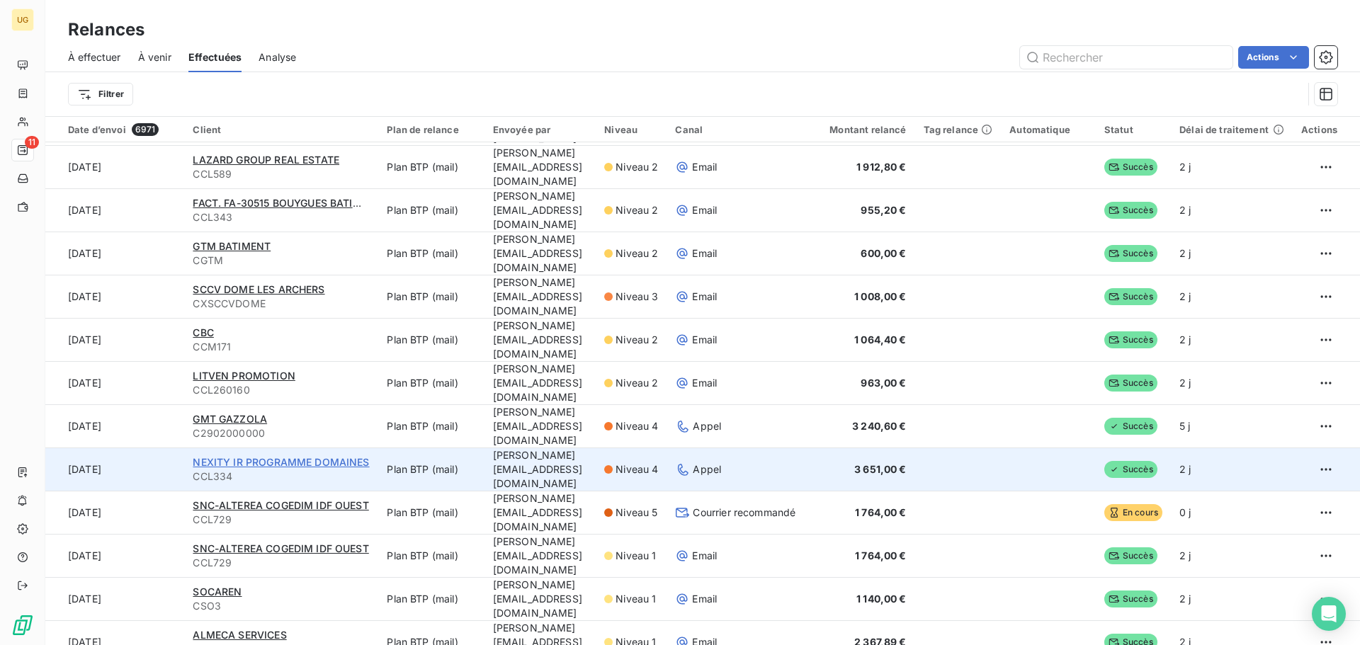
click at [300, 463] on span "NEXITY IR PROGRAMME DOMAINES" at bounding box center [281, 462] width 176 height 12
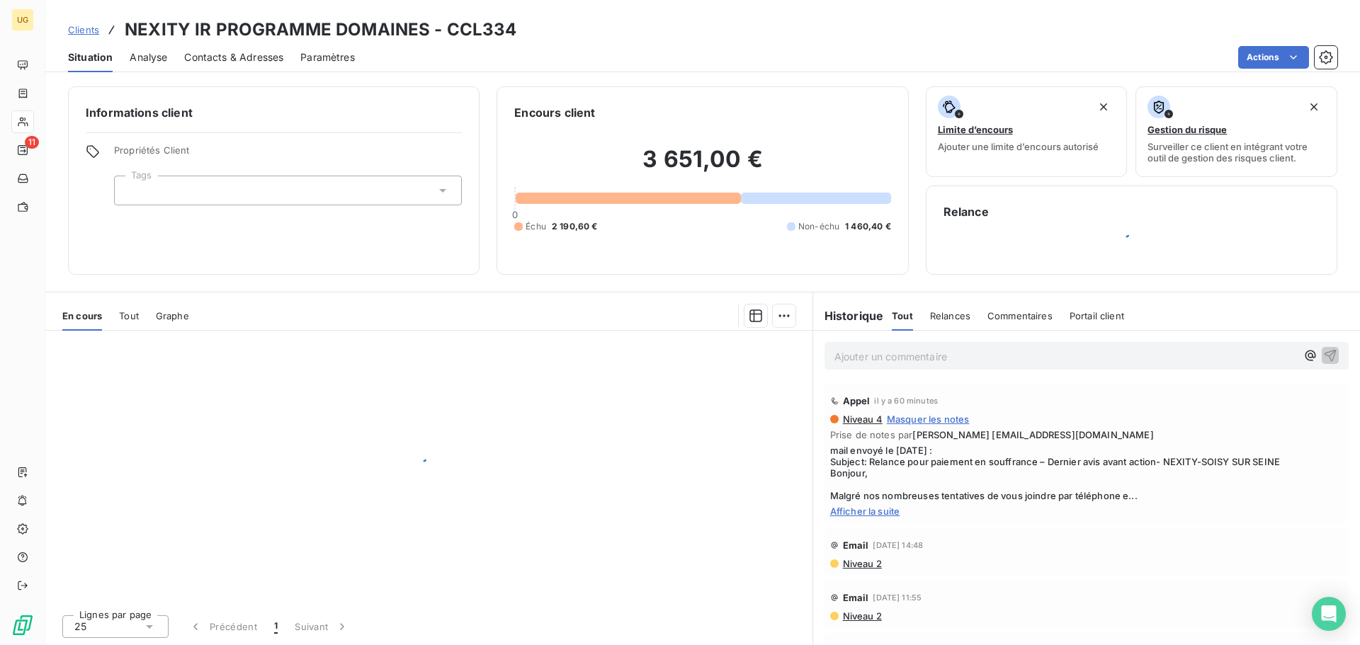
click at [863, 353] on p "Ajouter un commentaire ﻿" at bounding box center [1065, 357] width 462 height 18
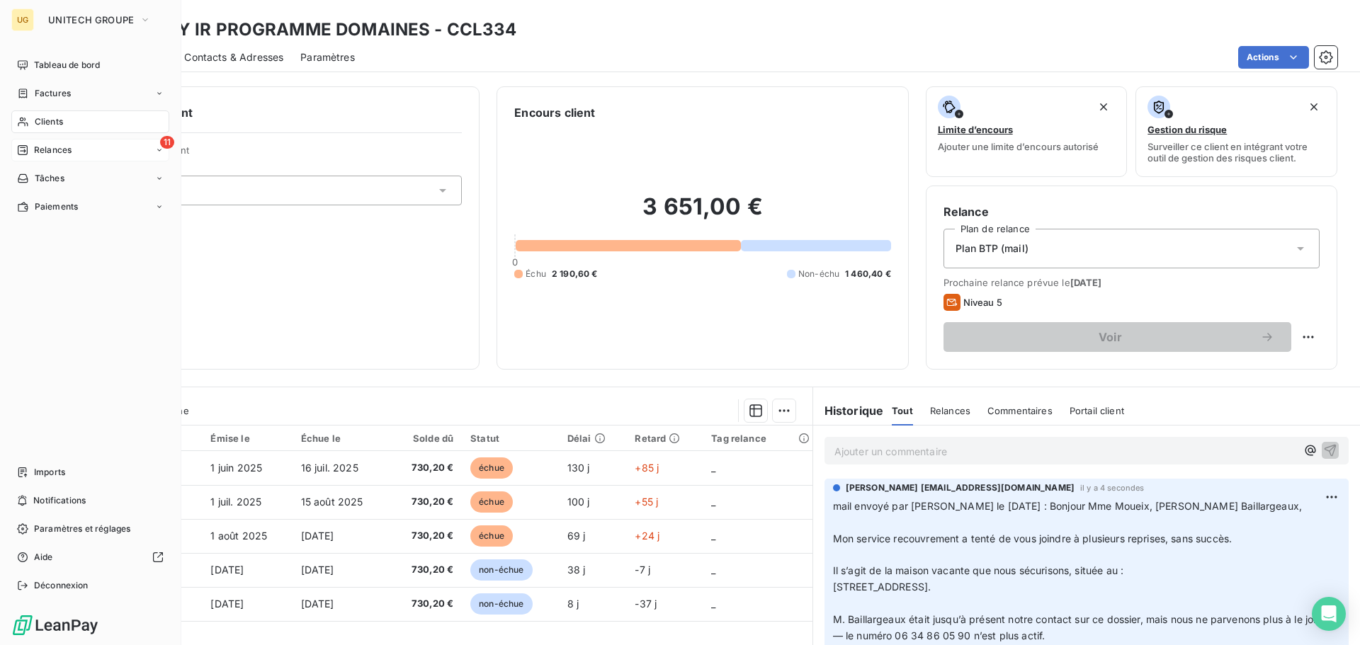
click at [35, 144] on span "Relances" at bounding box center [53, 150] width 38 height 13
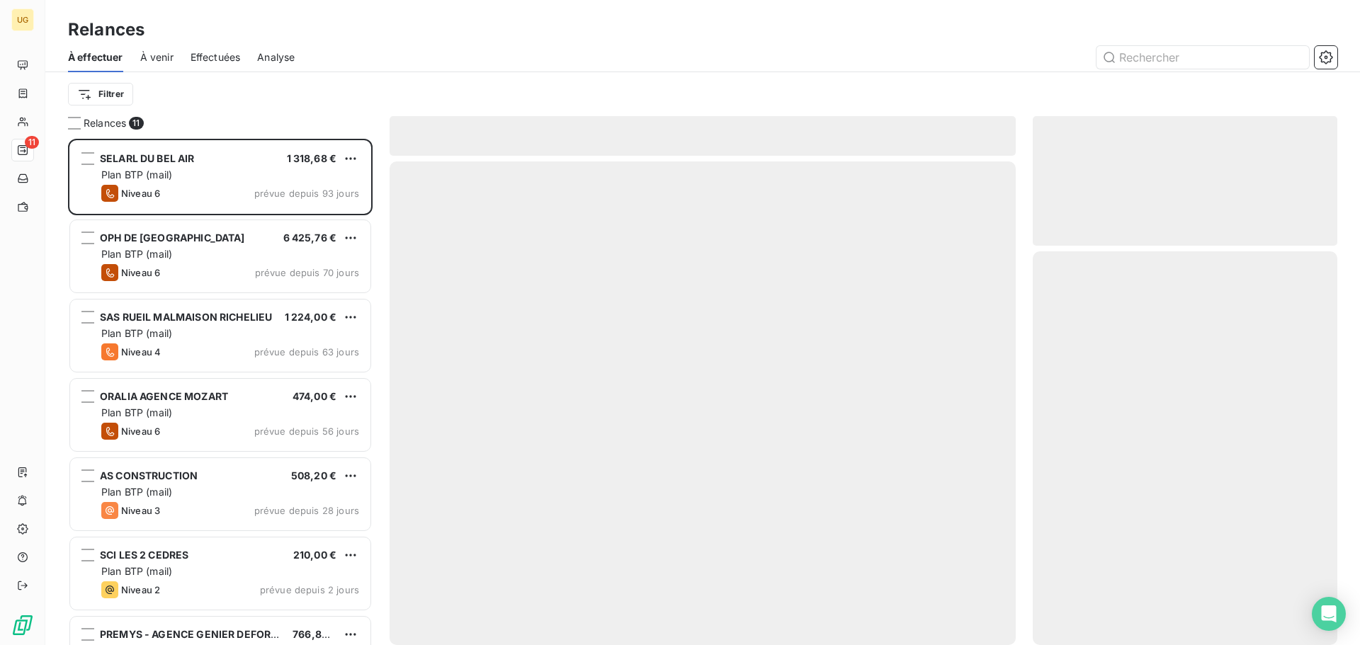
scroll to position [496, 294]
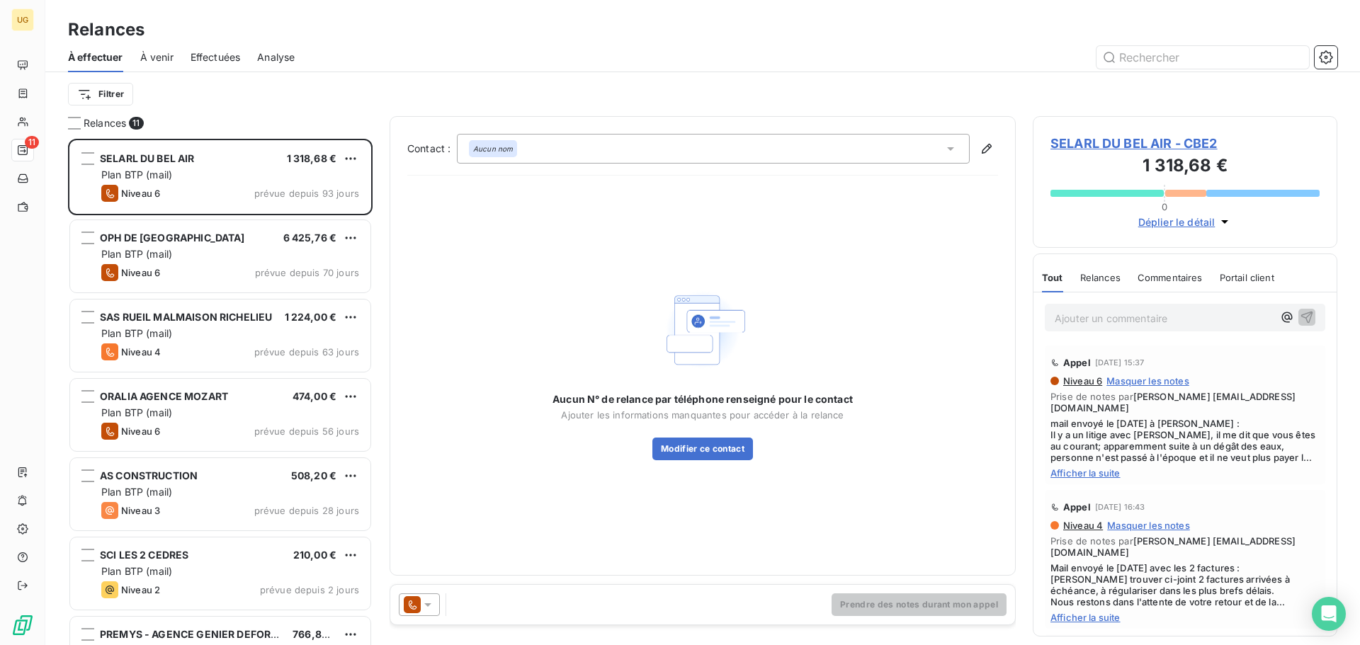
click at [206, 57] on span "Effectuées" at bounding box center [216, 57] width 50 height 14
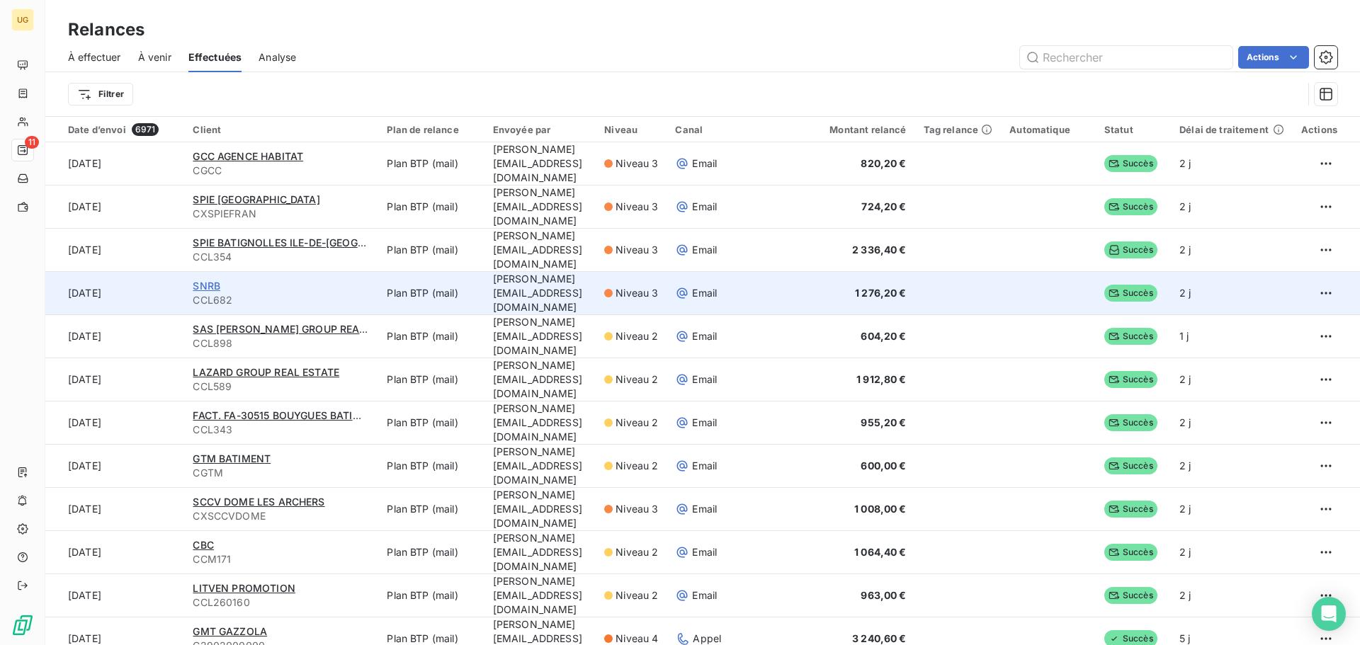
click at [202, 289] on span "SNRB" at bounding box center [207, 286] width 28 height 12
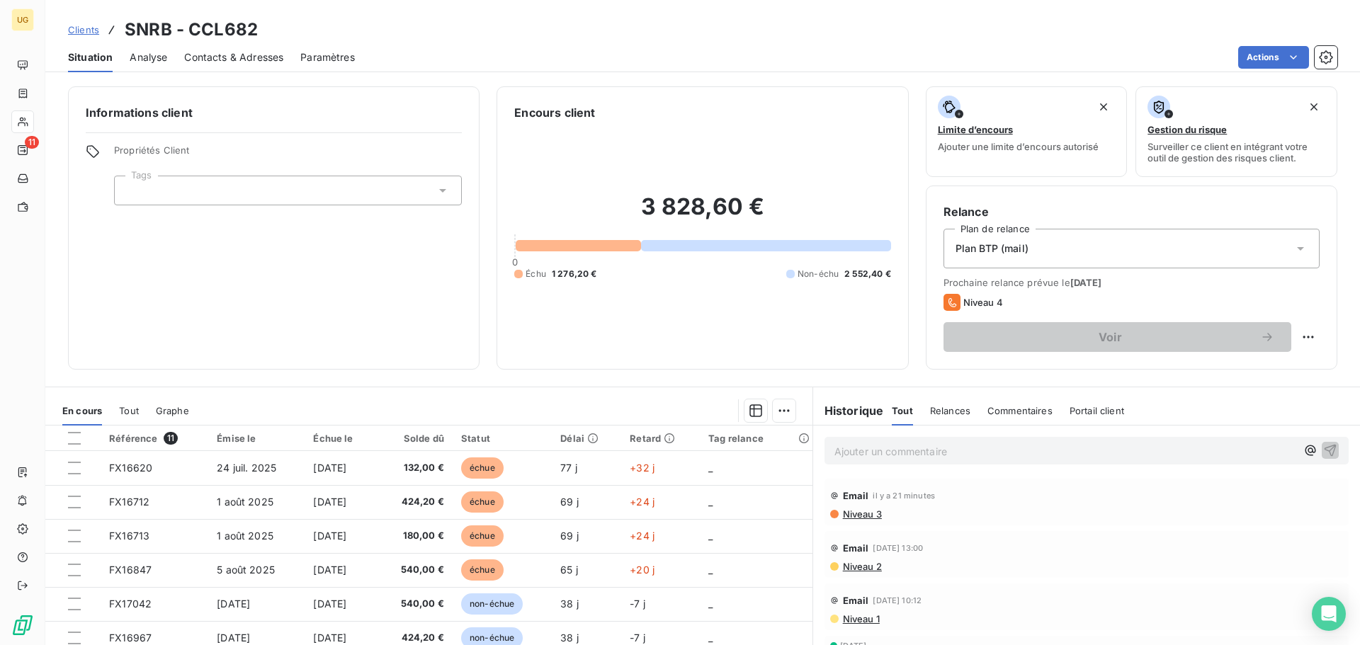
click at [874, 446] on p "Ajouter un commentaire ﻿" at bounding box center [1065, 452] width 462 height 18
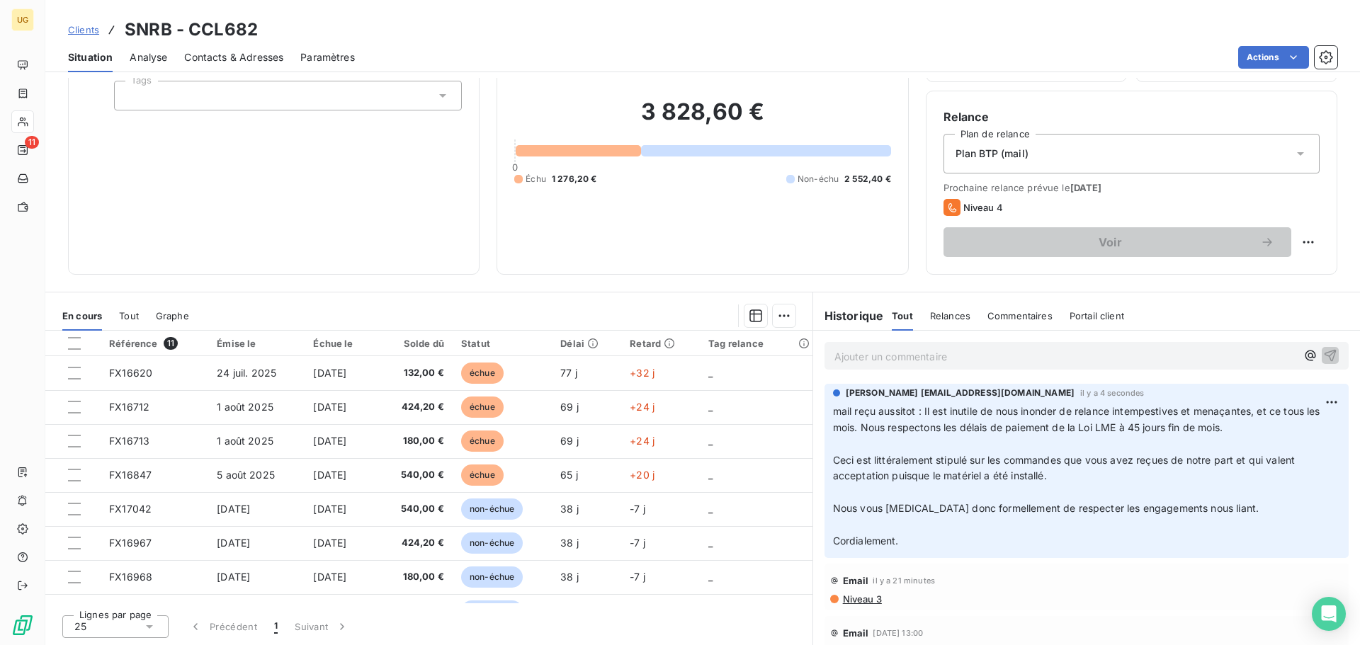
scroll to position [96, 0]
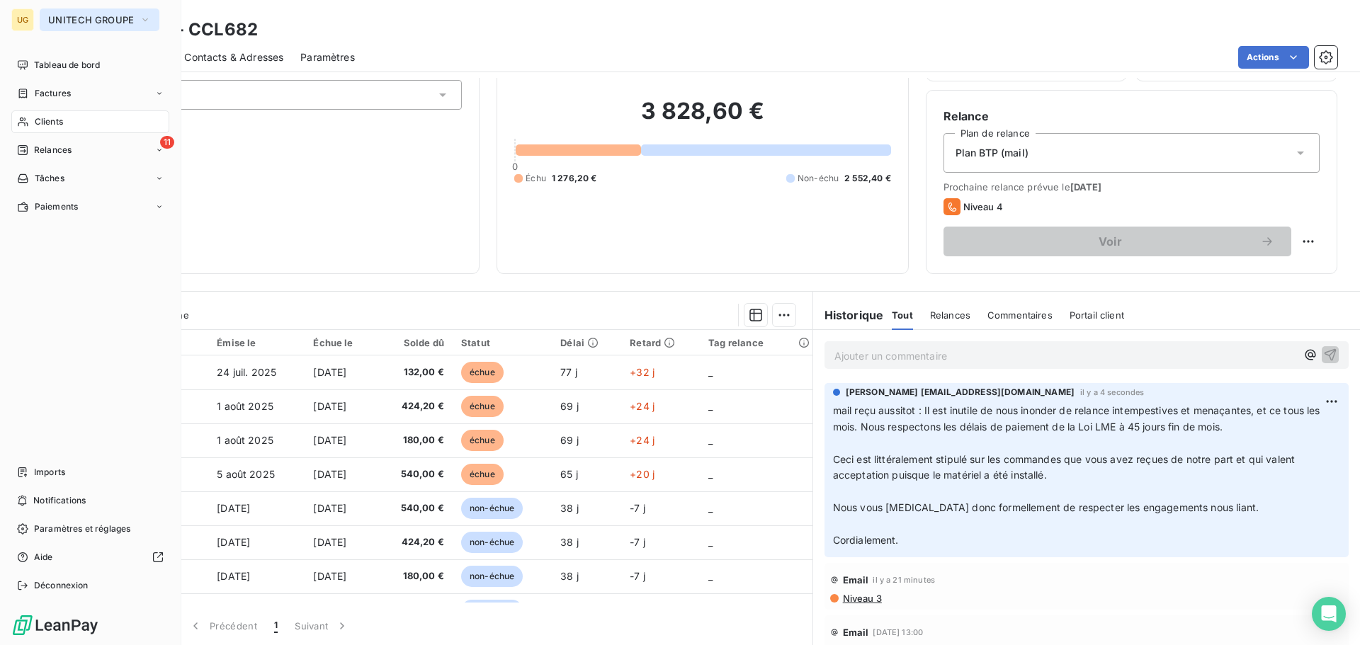
click at [57, 13] on button "UNITECH GROUPE" at bounding box center [100, 19] width 120 height 23
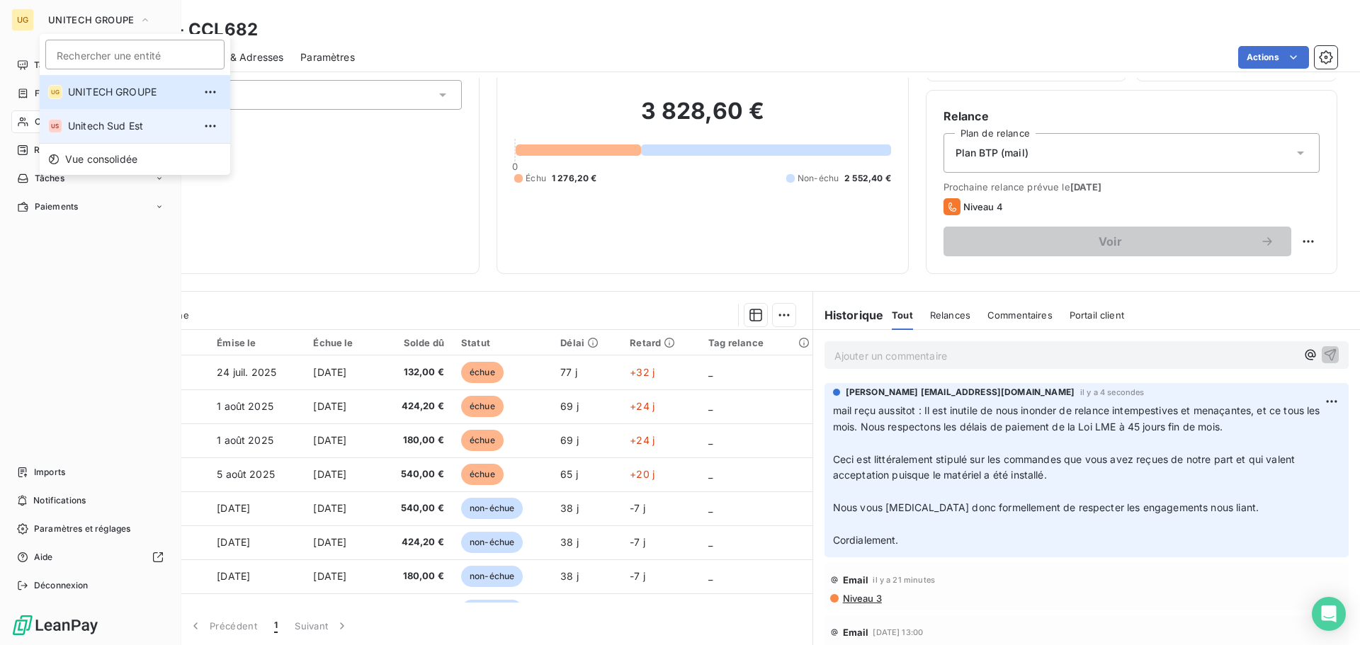
click at [93, 122] on span "Unitech Sud Est" at bounding box center [130, 126] width 125 height 14
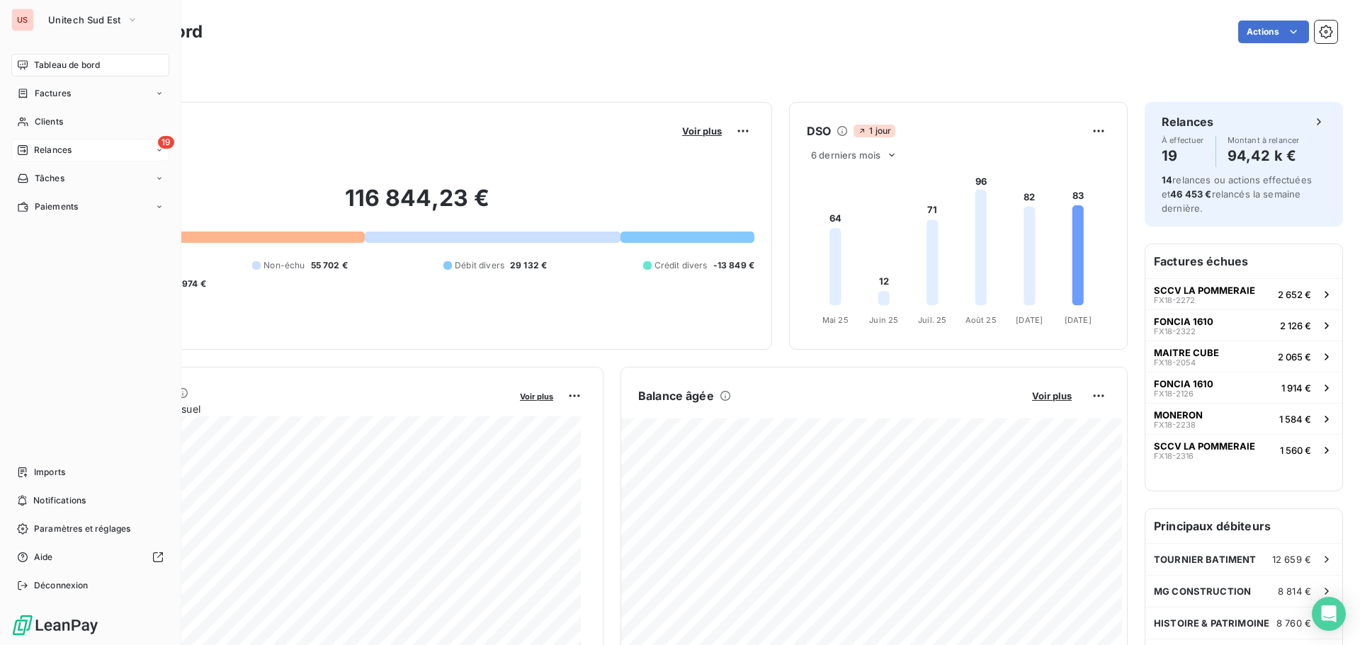
click at [87, 147] on div "19 Relances" at bounding box center [90, 150] width 158 height 23
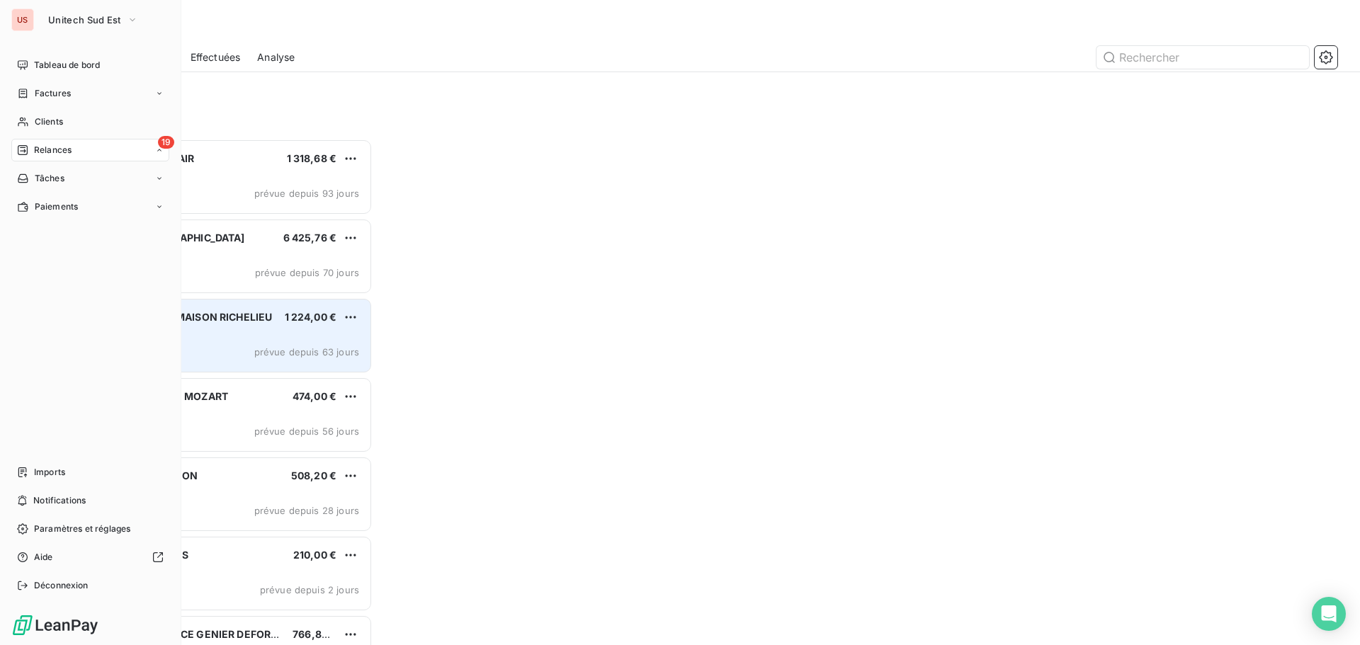
scroll to position [496, 294]
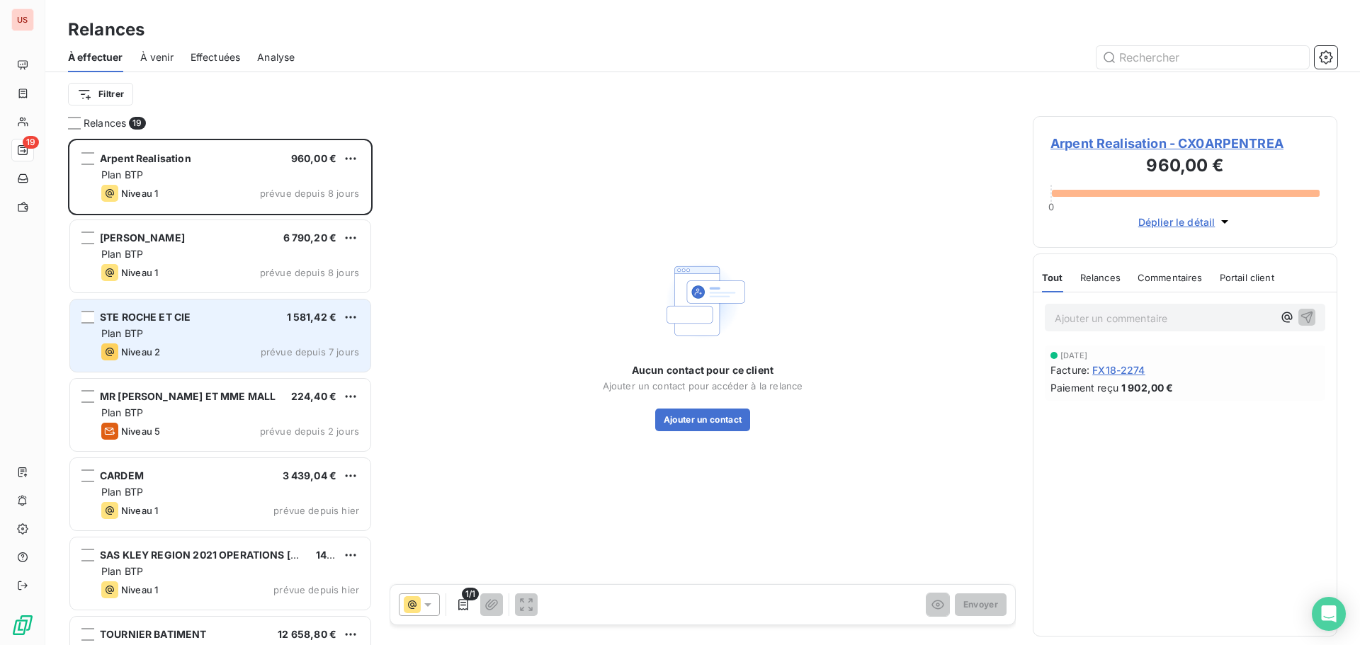
click at [178, 348] on div "Niveau 2 prévue depuis 7 jours" at bounding box center [230, 352] width 258 height 17
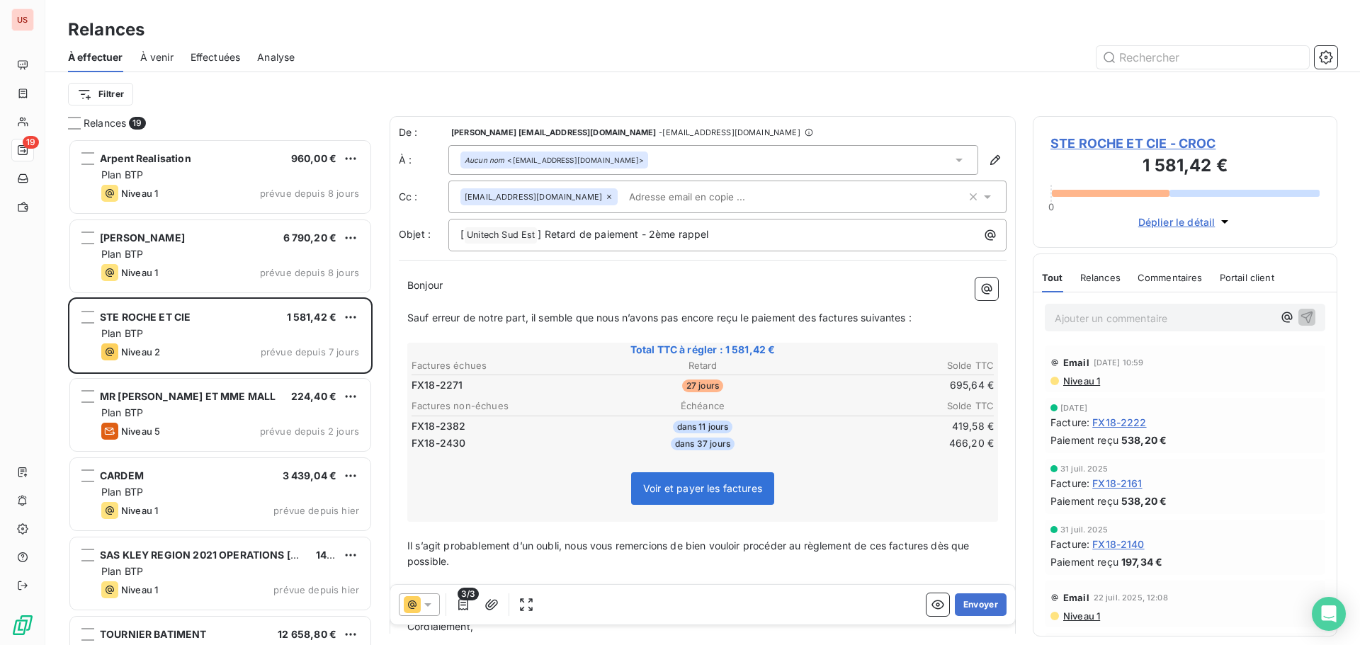
click at [426, 608] on icon at bounding box center [428, 605] width 14 height 14
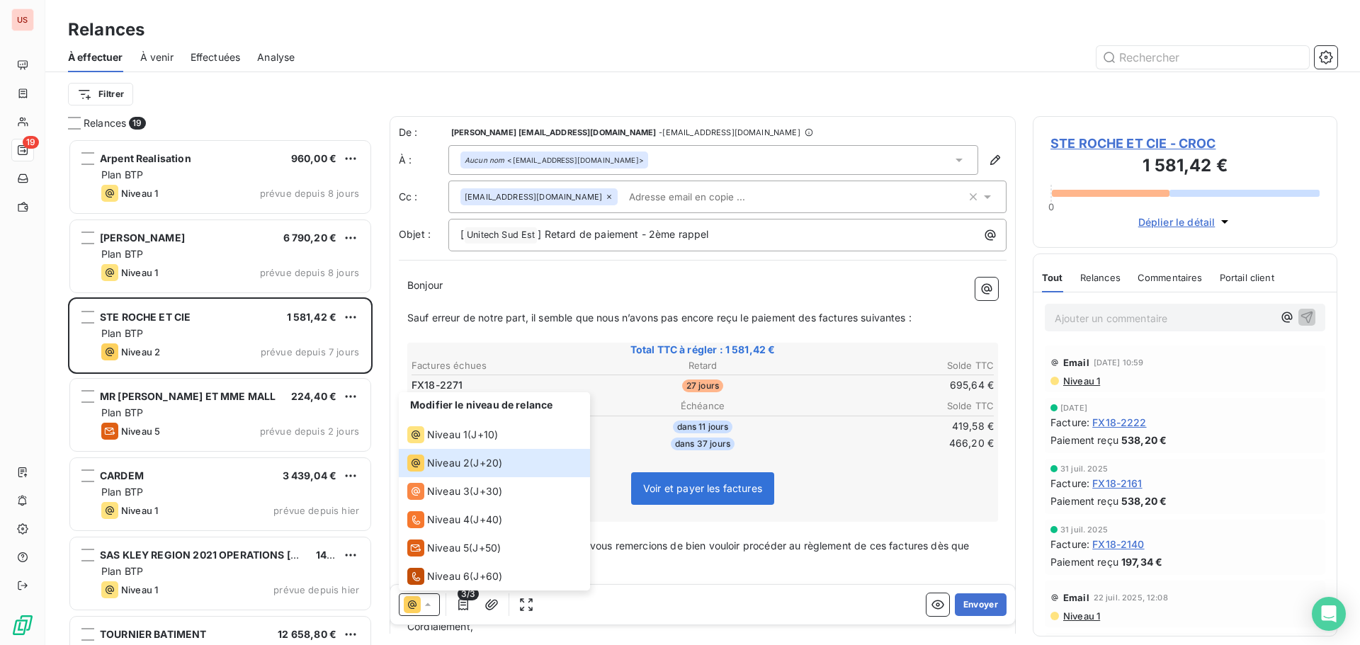
click at [667, 540] on span "Il s’agit probablement d’un oubli, nous vous remercions de bien vouloir procéde…" at bounding box center [689, 554] width 565 height 28
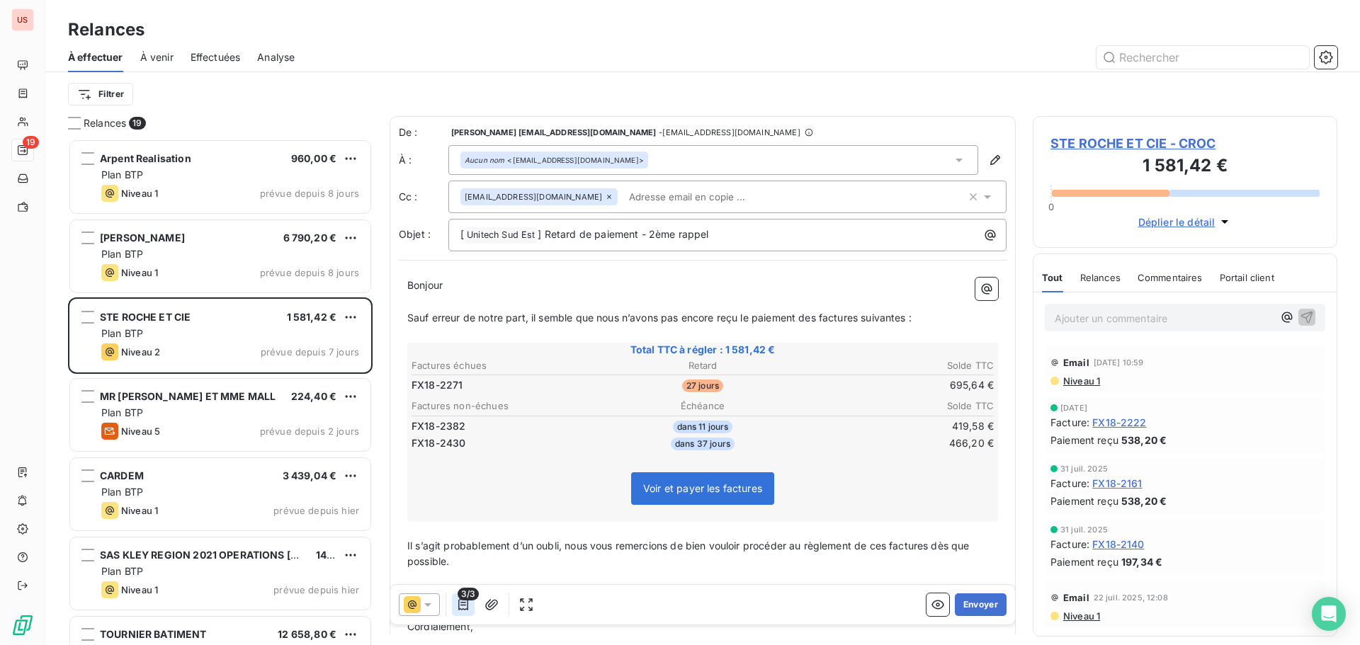
click at [457, 611] on icon "button" at bounding box center [463, 605] width 14 height 14
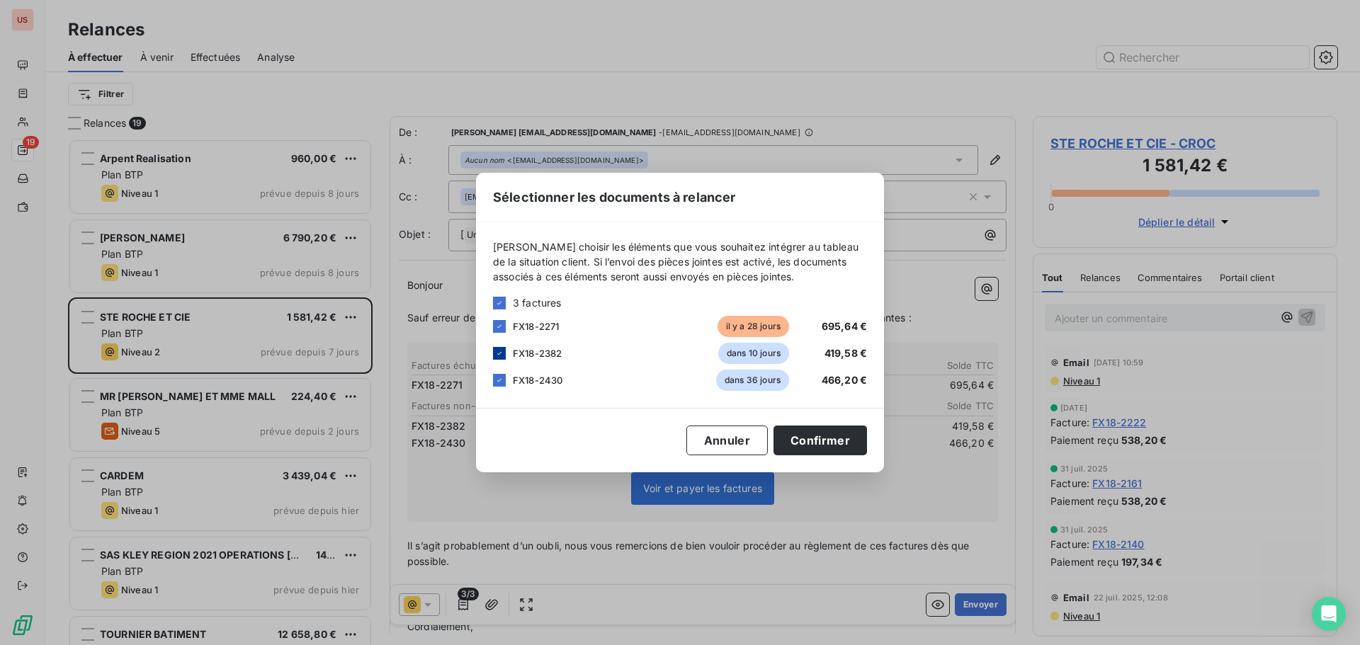
click at [497, 359] on div at bounding box center [499, 353] width 13 height 13
drag, startPoint x: 497, startPoint y: 376, endPoint x: 649, endPoint y: 439, distance: 164.2
click at [499, 380] on icon at bounding box center [499, 380] width 8 height 8
drag, startPoint x: 789, startPoint y: 441, endPoint x: 830, endPoint y: 455, distance: 43.5
click at [790, 441] on button "Confirmer" at bounding box center [819, 441] width 93 height 30
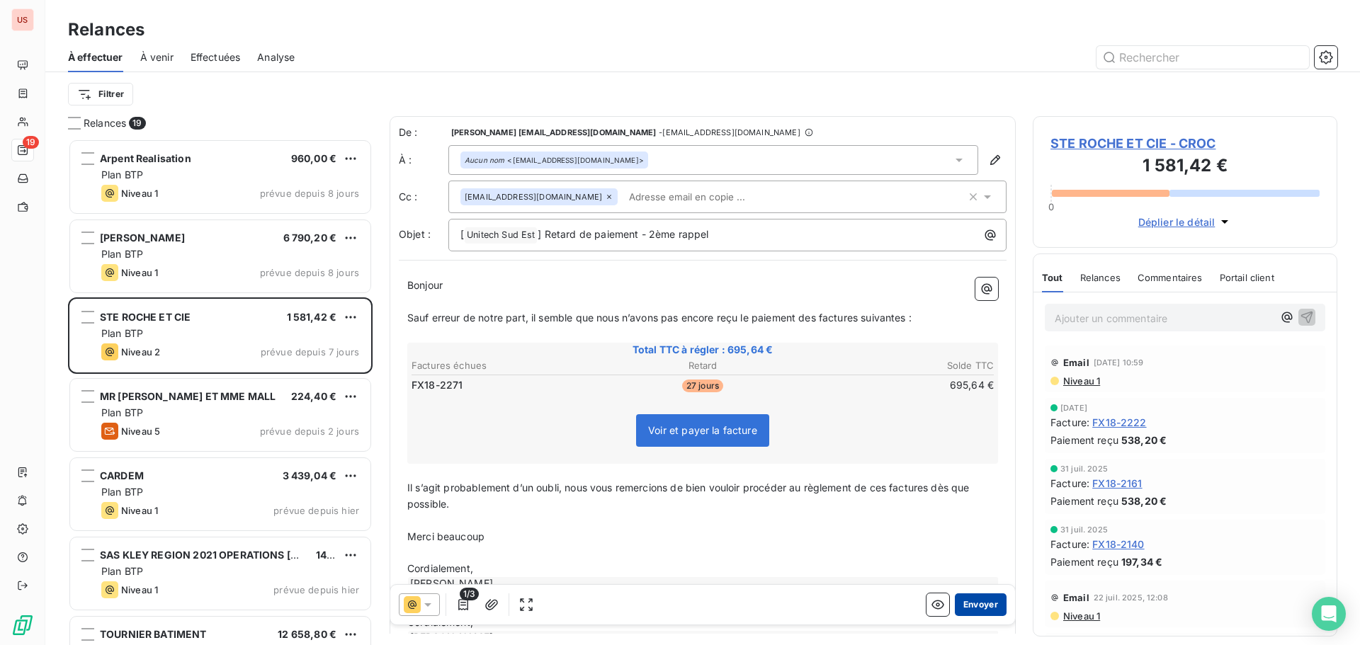
click at [983, 601] on button "Envoyer" at bounding box center [981, 605] width 52 height 23
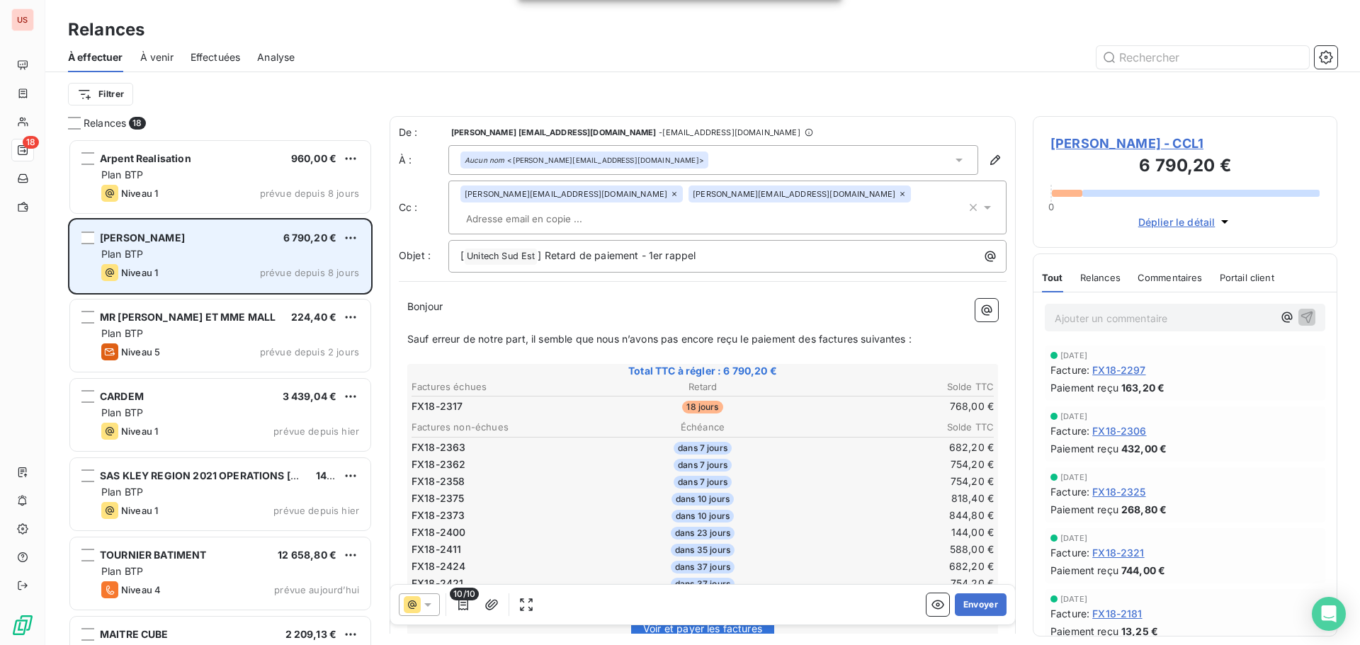
click at [188, 263] on div "[PERSON_NAME] 6 790,20 € Plan BTP Niveau 1 prévue depuis 8 jours" at bounding box center [220, 256] width 300 height 72
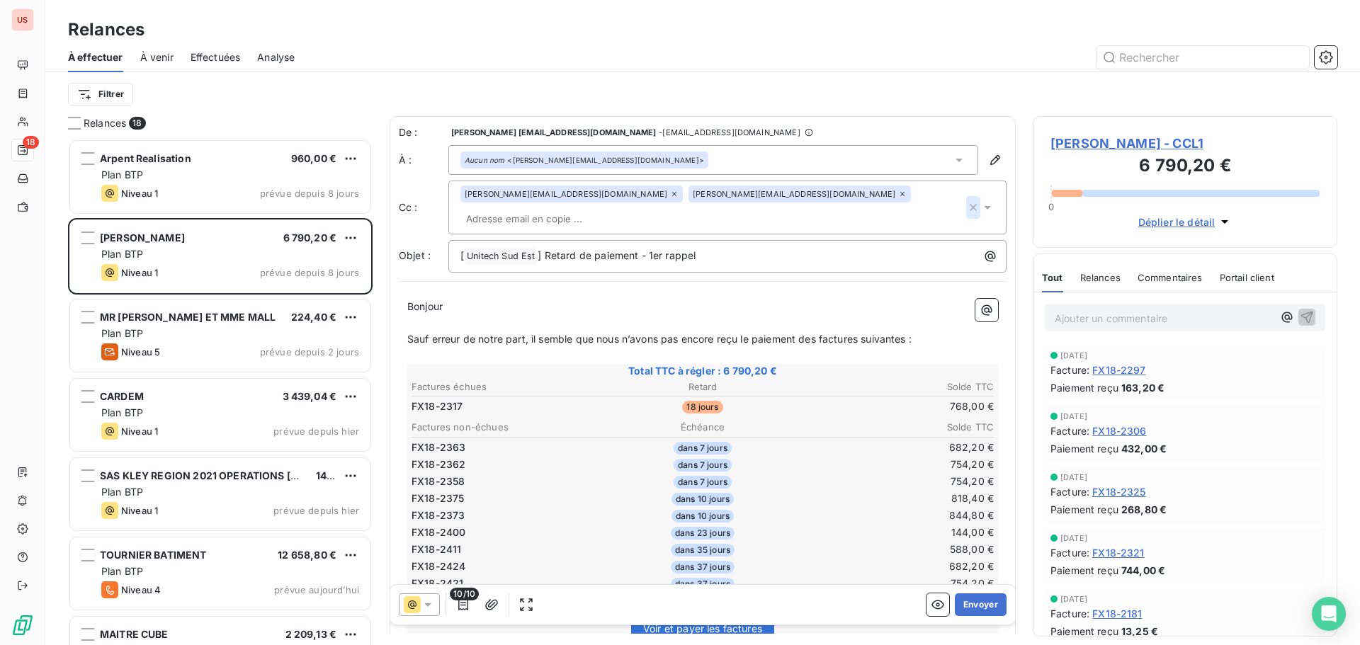
click at [968, 200] on icon "button" at bounding box center [973, 207] width 14 height 14
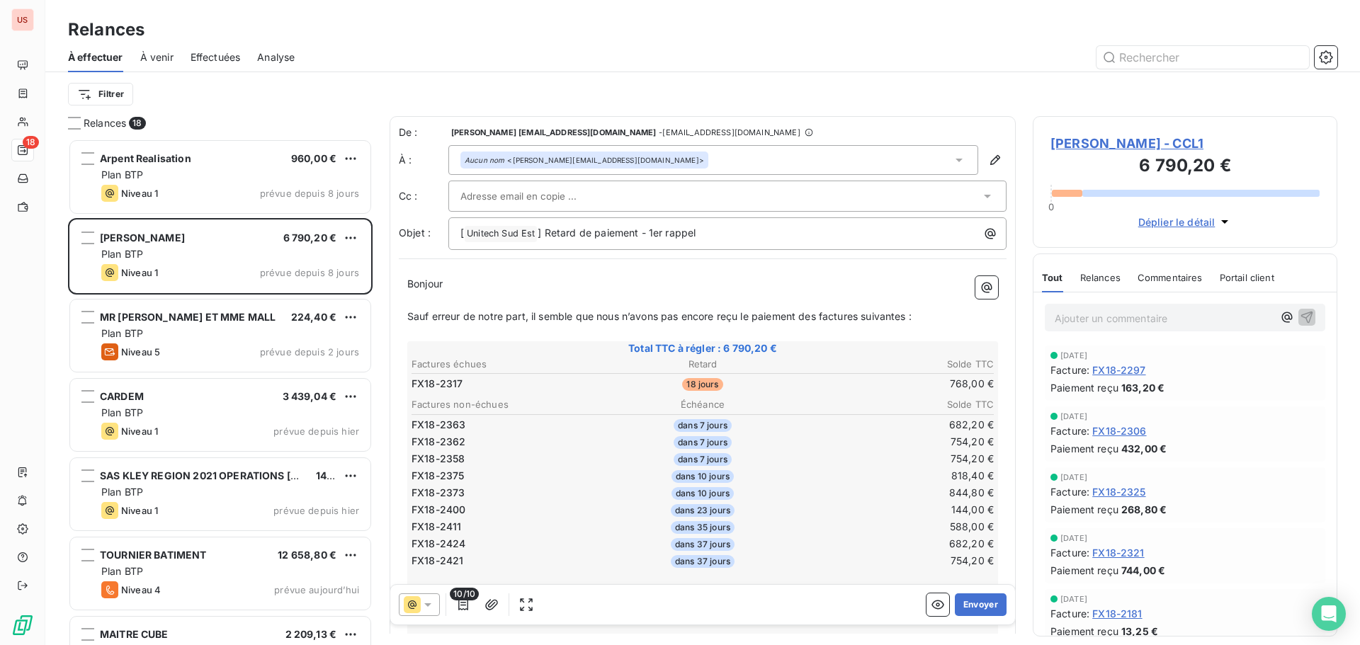
click at [895, 67] on div at bounding box center [825, 57] width 1026 height 23
click at [469, 609] on icon "button" at bounding box center [463, 605] width 14 height 14
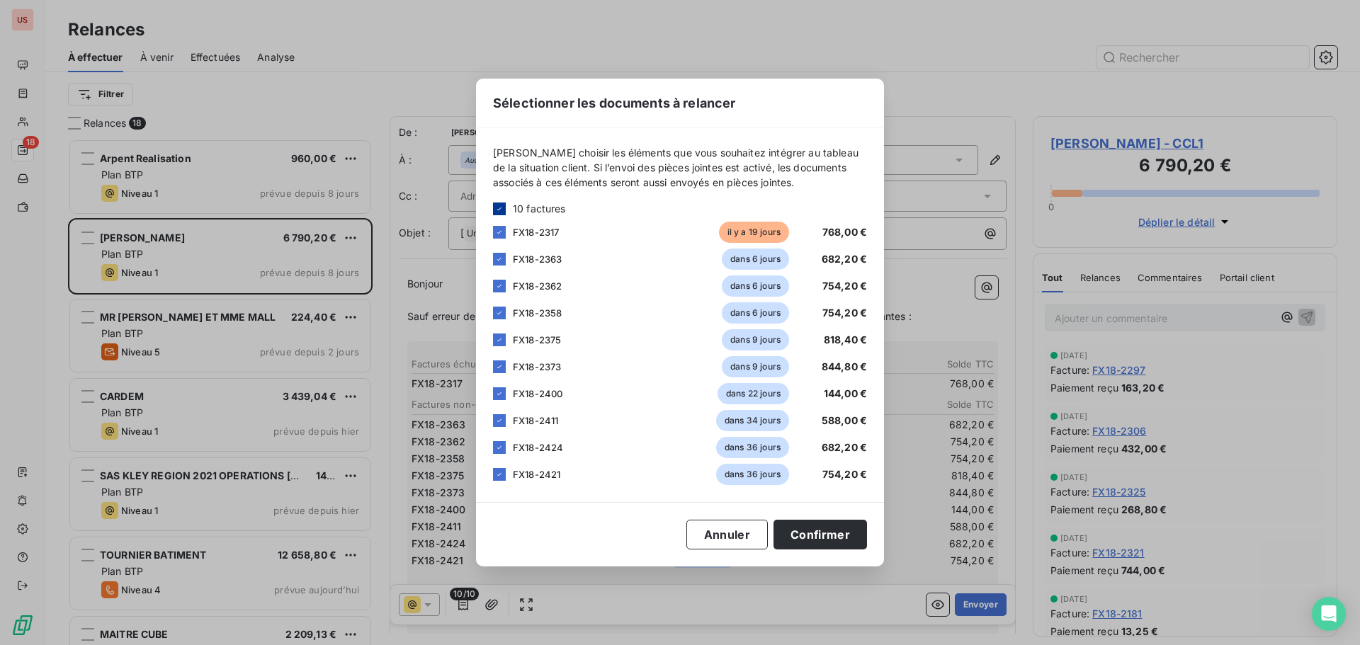
click at [496, 208] on icon at bounding box center [499, 209] width 8 height 8
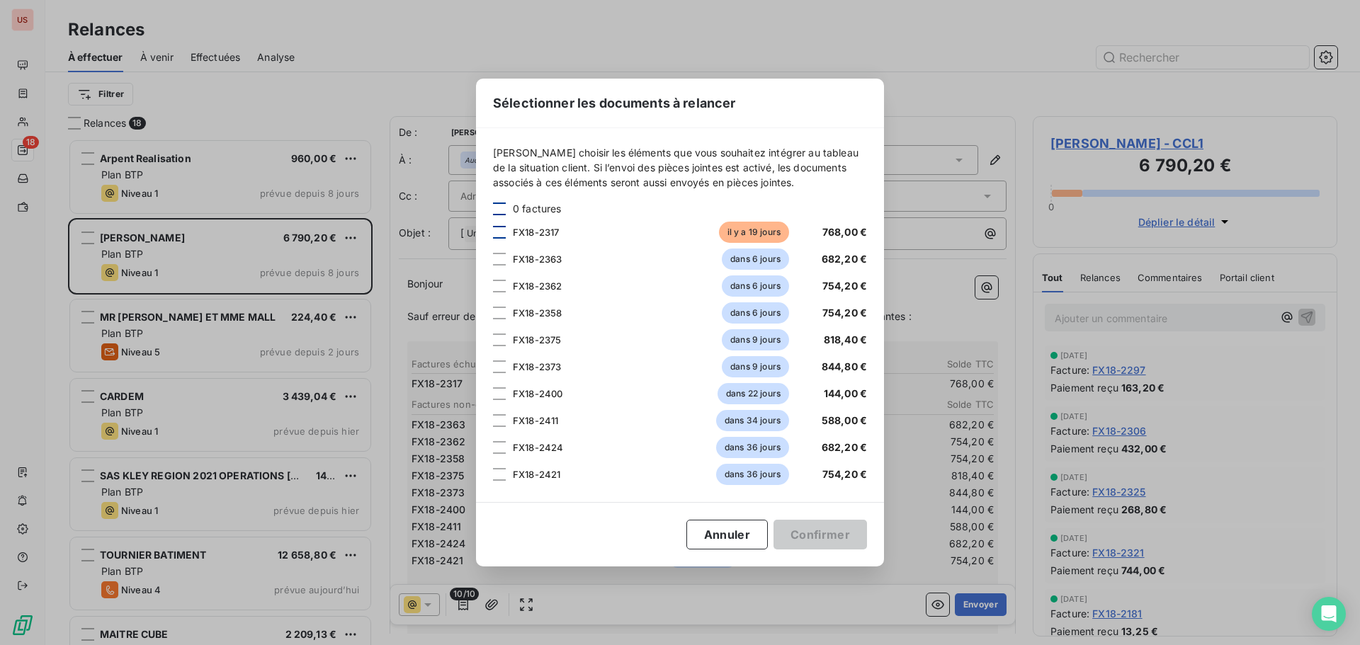
click at [496, 232] on div at bounding box center [499, 232] width 13 height 13
click at [809, 535] on button "Confirmer" at bounding box center [819, 535] width 93 height 30
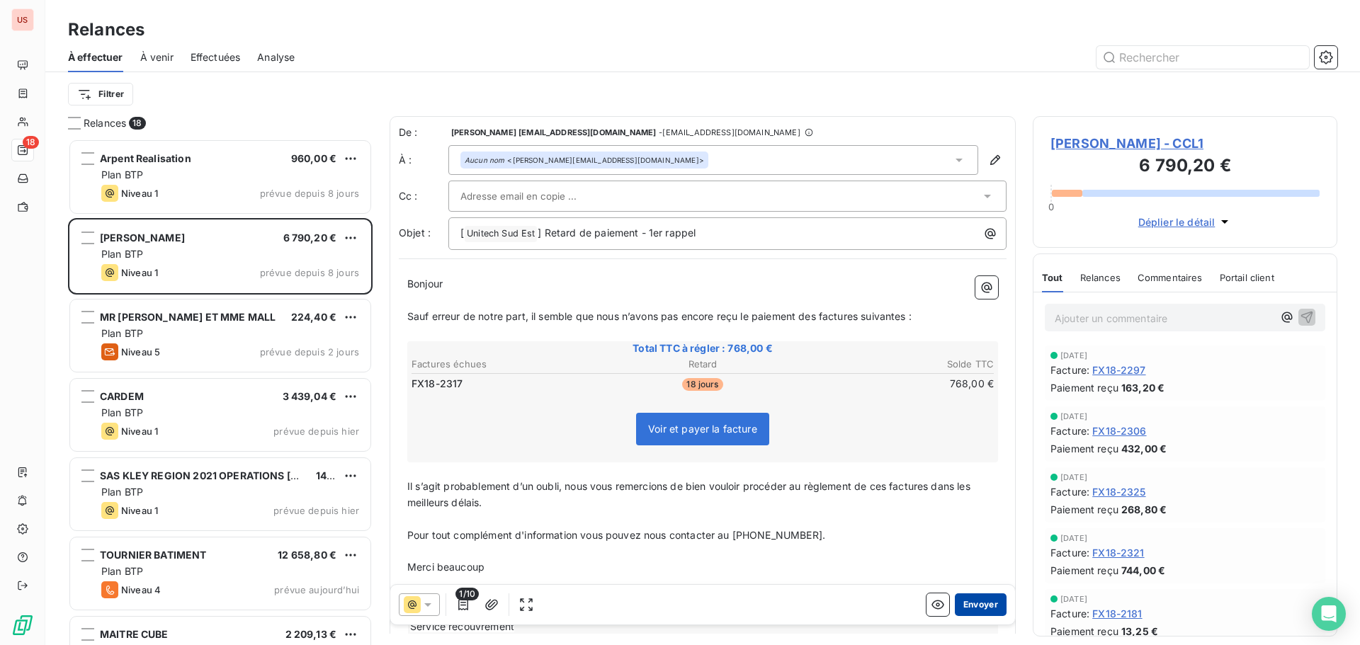
click at [975, 601] on button "Envoyer" at bounding box center [981, 605] width 52 height 23
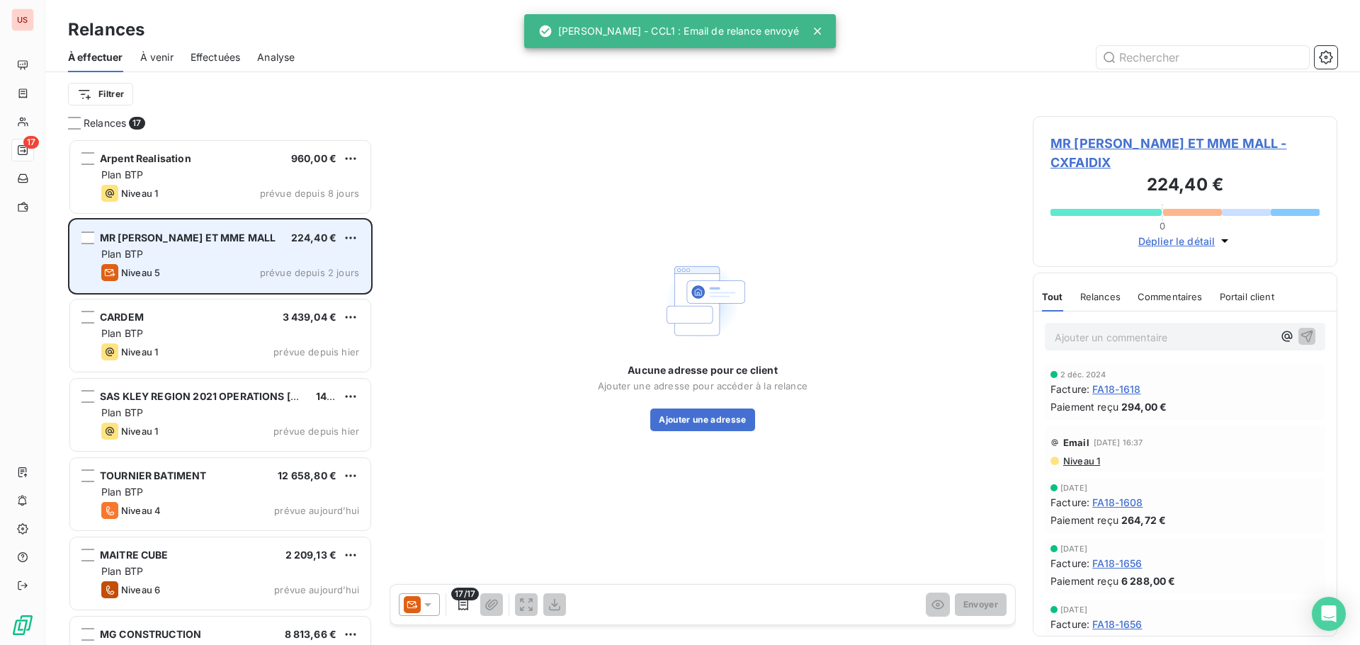
drag, startPoint x: 248, startPoint y: 264, endPoint x: 277, endPoint y: 264, distance: 29.0
click at [249, 263] on div "MR [PERSON_NAME] ET MME MALL 224,40 € Plan BTP Niveau 5 prévue depuis 2 jours" at bounding box center [220, 256] width 300 height 72
click at [346, 237] on html "US 17 Relances À effectuer À venir Effectuées Analyse Filtrer Relances 17 Arpen…" at bounding box center [680, 322] width 1360 height 645
click at [302, 288] on div "Passer cette action" at bounding box center [289, 291] width 127 height 23
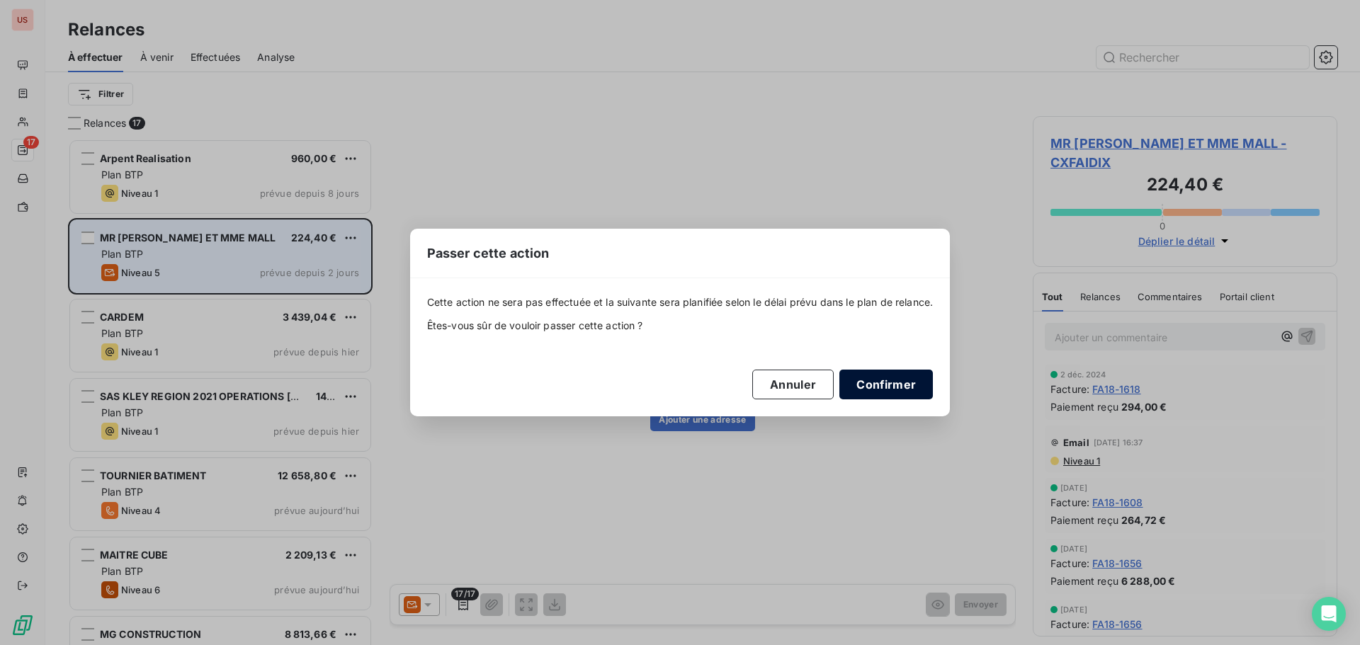
click at [880, 379] on button "Confirmer" at bounding box center [885, 385] width 93 height 30
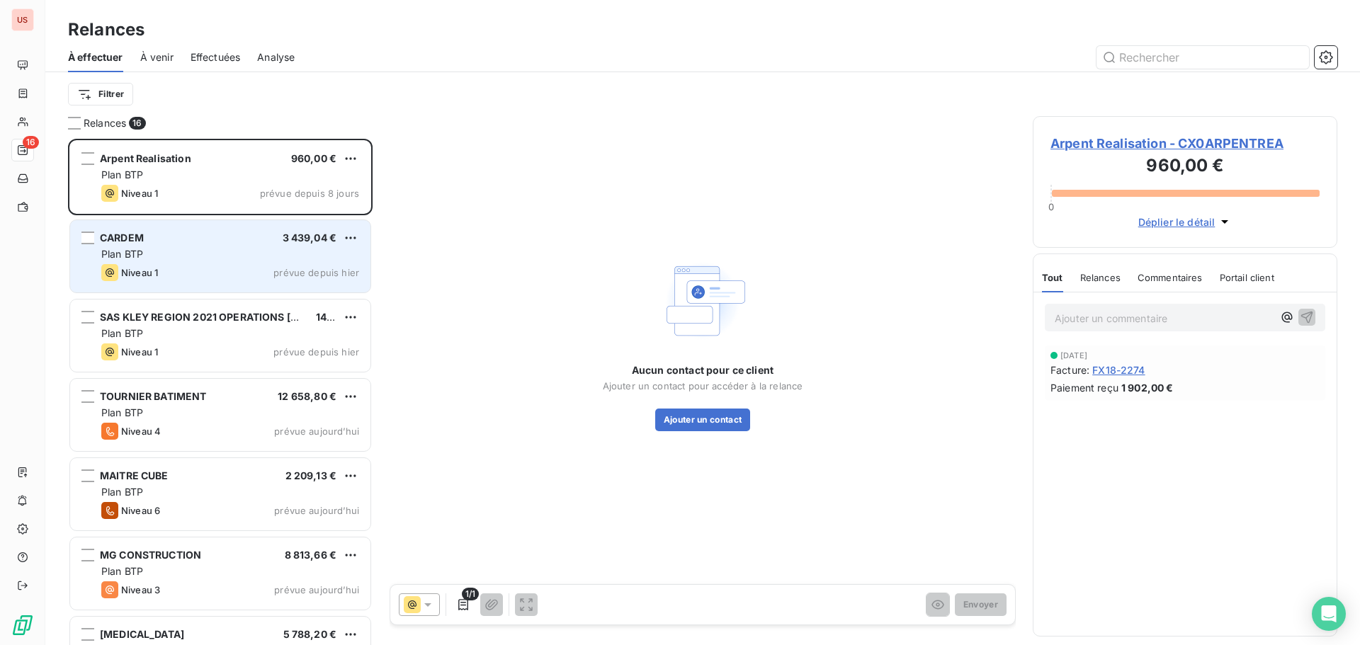
click at [143, 268] on span "Niveau 1" at bounding box center [139, 272] width 37 height 11
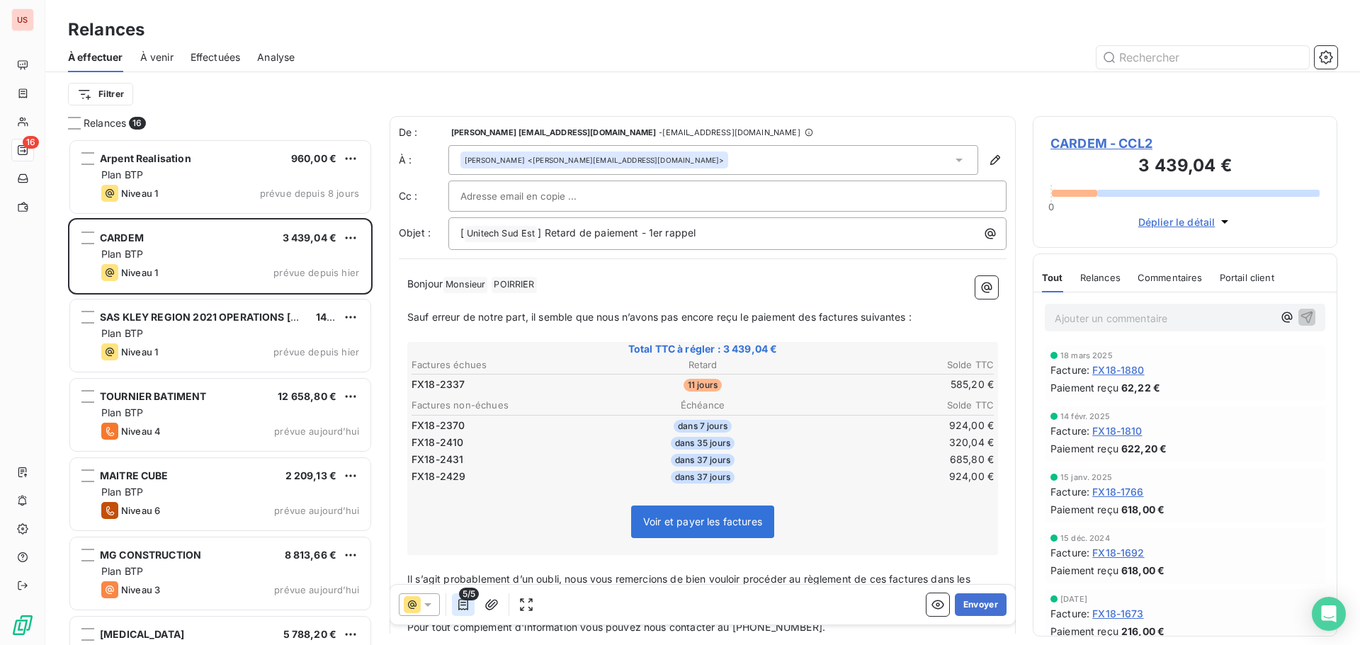
click at [458, 603] on icon "button" at bounding box center [463, 605] width 14 height 14
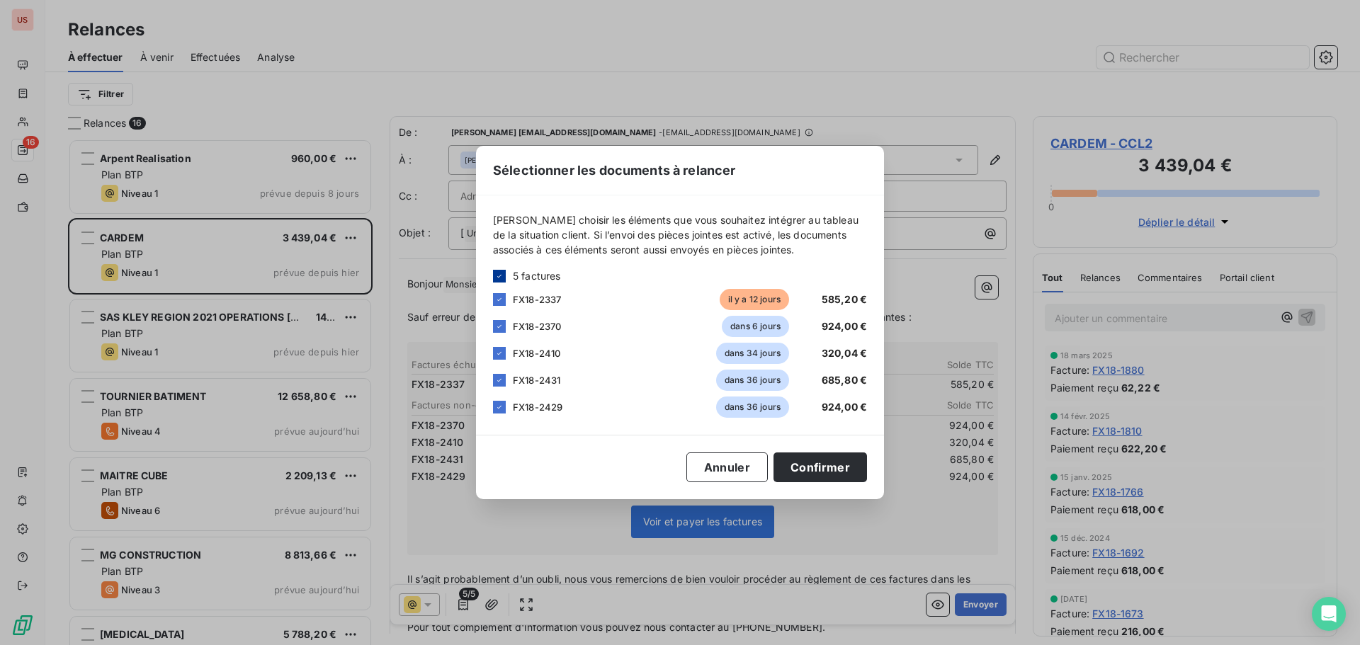
click at [494, 274] on div at bounding box center [499, 276] width 13 height 13
click at [499, 295] on div at bounding box center [499, 299] width 13 height 13
drag, startPoint x: 793, startPoint y: 472, endPoint x: 874, endPoint y: 518, distance: 93.3
click at [794, 471] on button "Confirmer" at bounding box center [819, 468] width 93 height 30
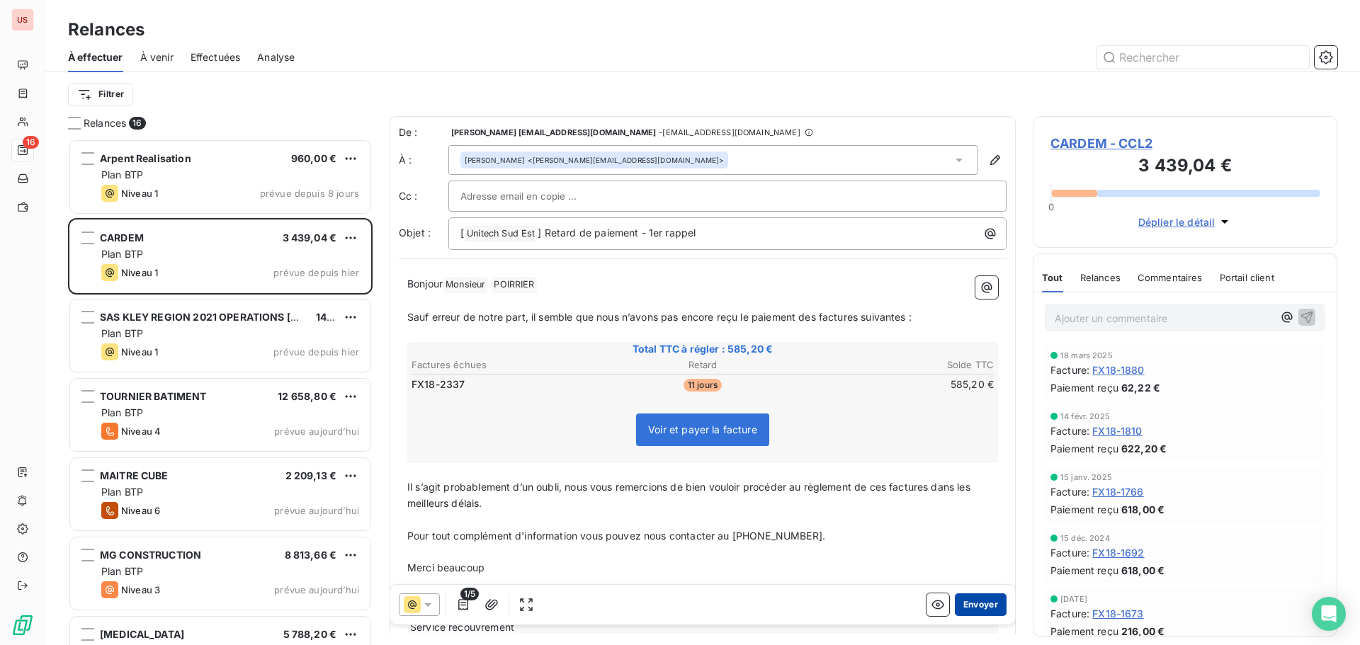
click at [981, 610] on button "Envoyer" at bounding box center [981, 605] width 52 height 23
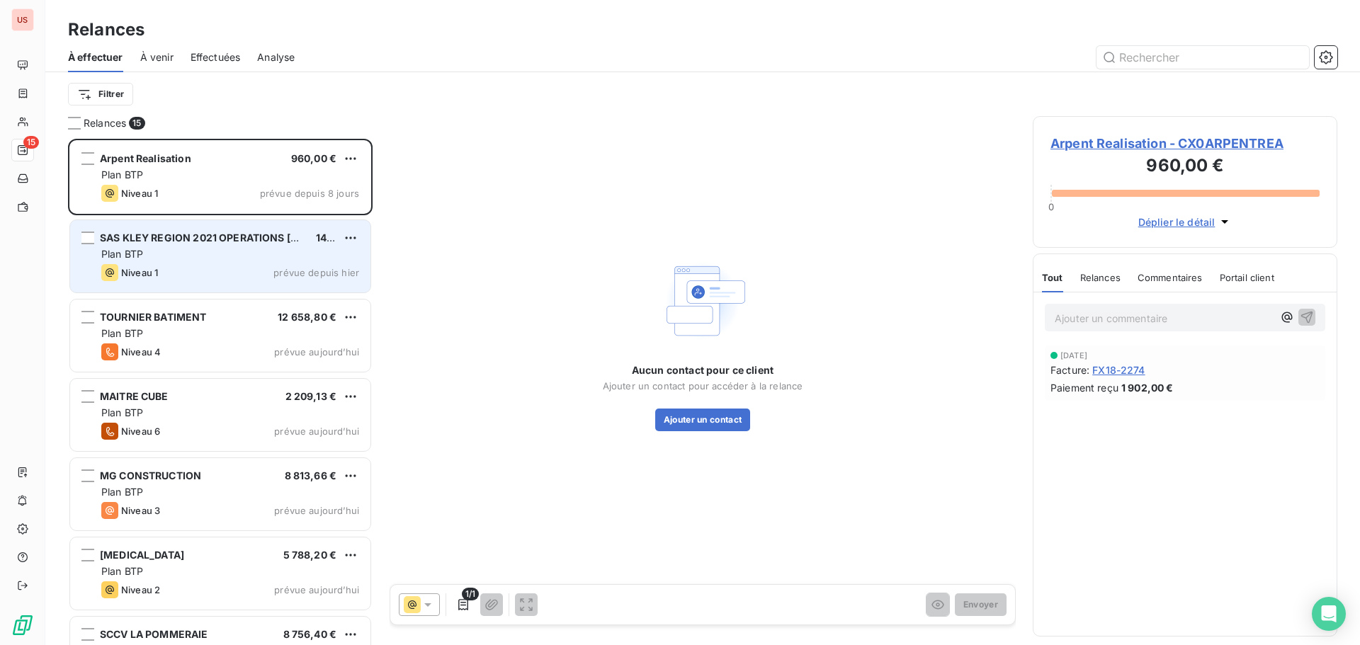
click at [198, 259] on div "Plan BTP" at bounding box center [230, 254] width 258 height 14
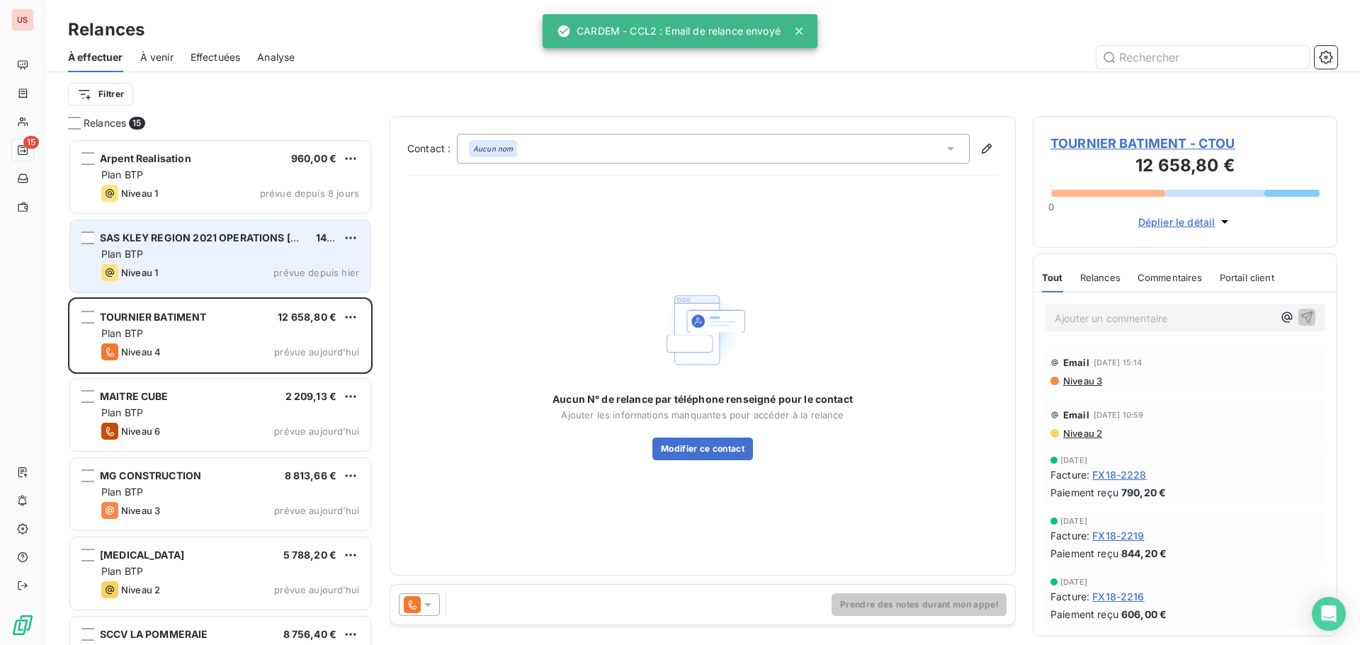
click at [198, 259] on div "Plan BTP" at bounding box center [230, 254] width 258 height 14
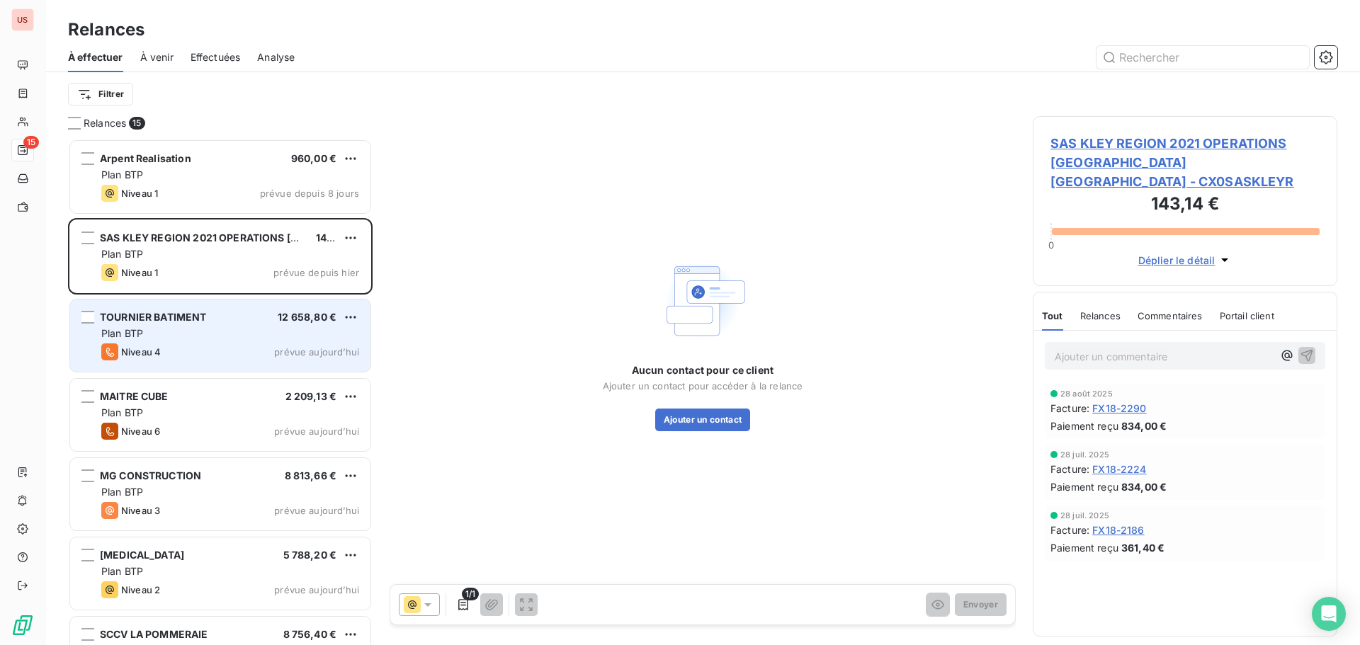
click at [196, 334] on div "Plan BTP" at bounding box center [230, 334] width 258 height 14
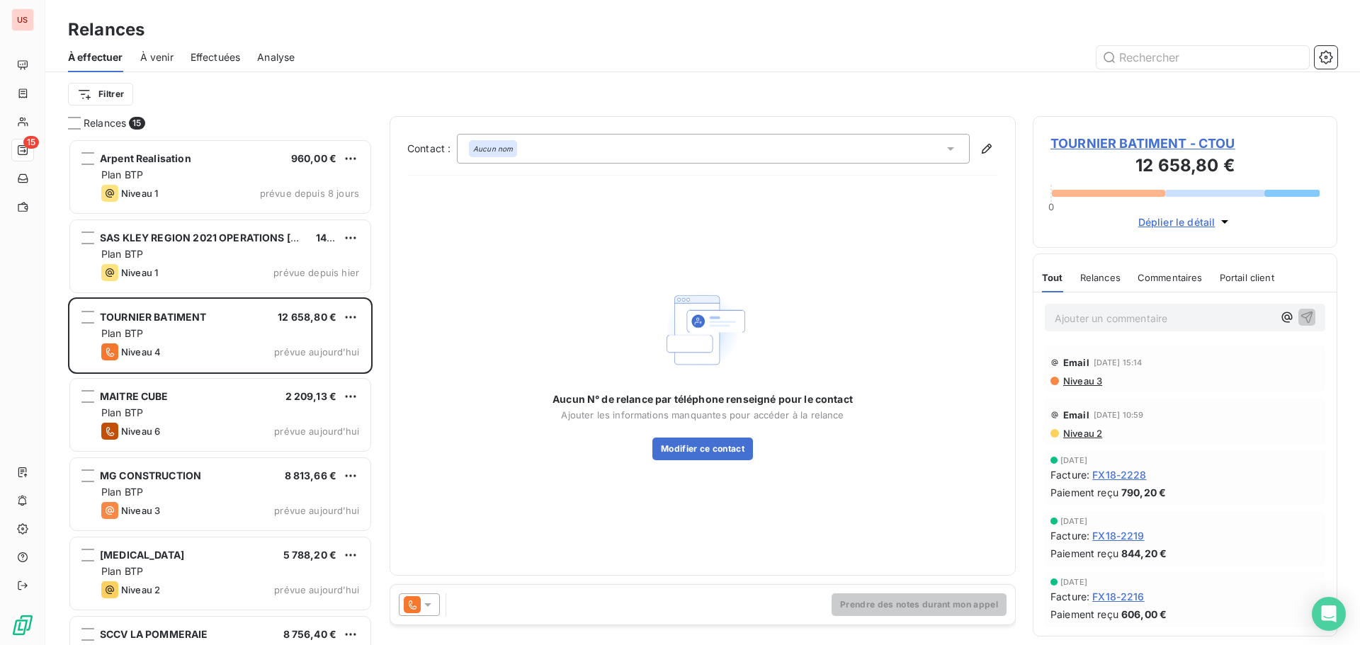
click at [429, 612] on div at bounding box center [419, 605] width 41 height 23
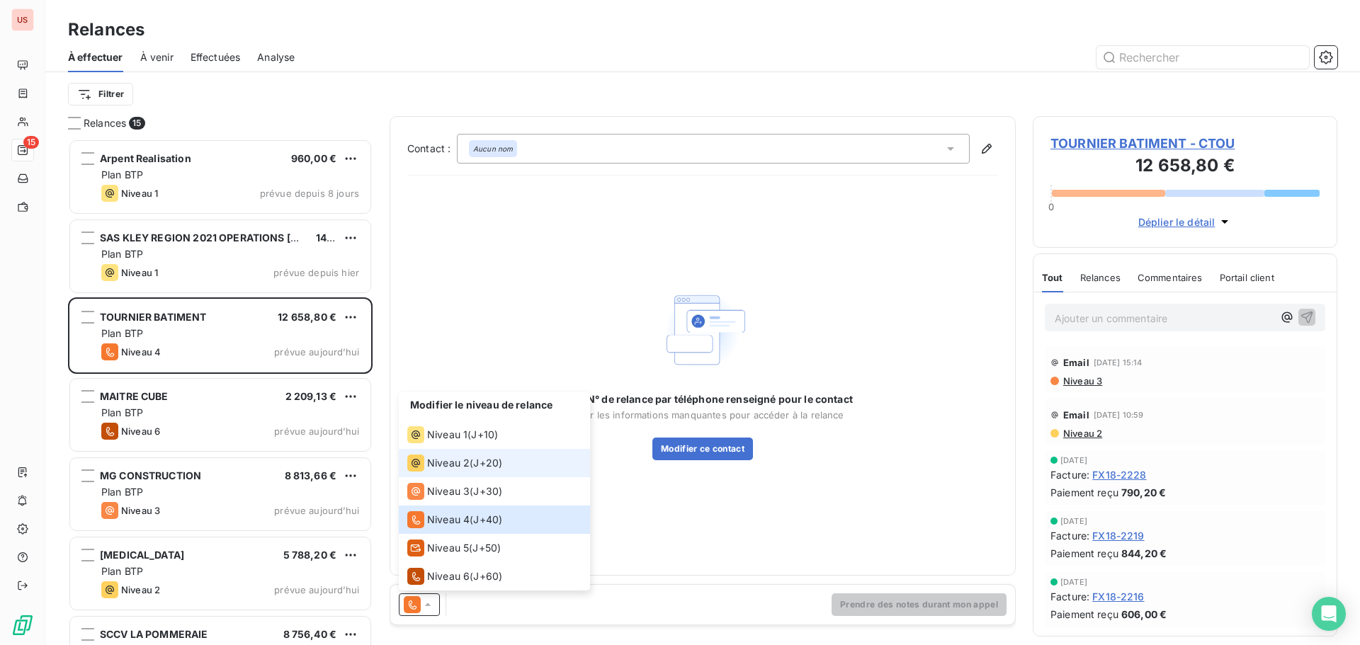
click at [449, 463] on span "Niveau 2" at bounding box center [448, 463] width 42 height 14
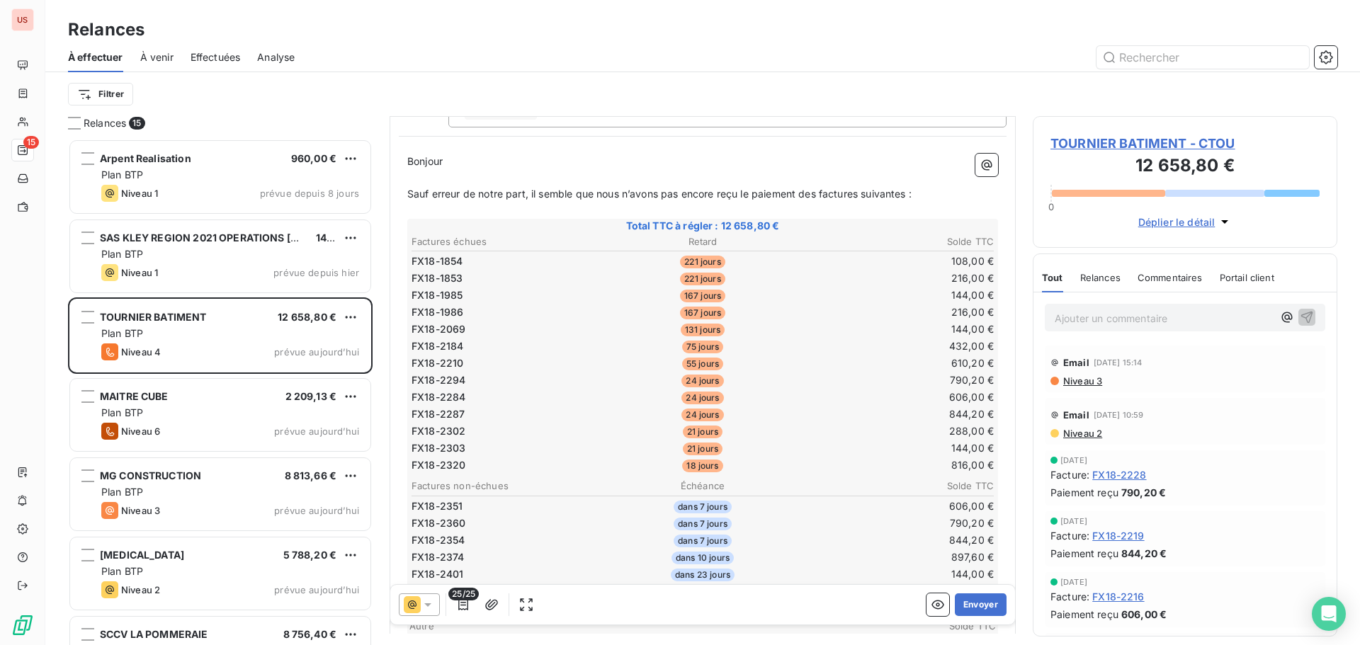
scroll to position [142, 0]
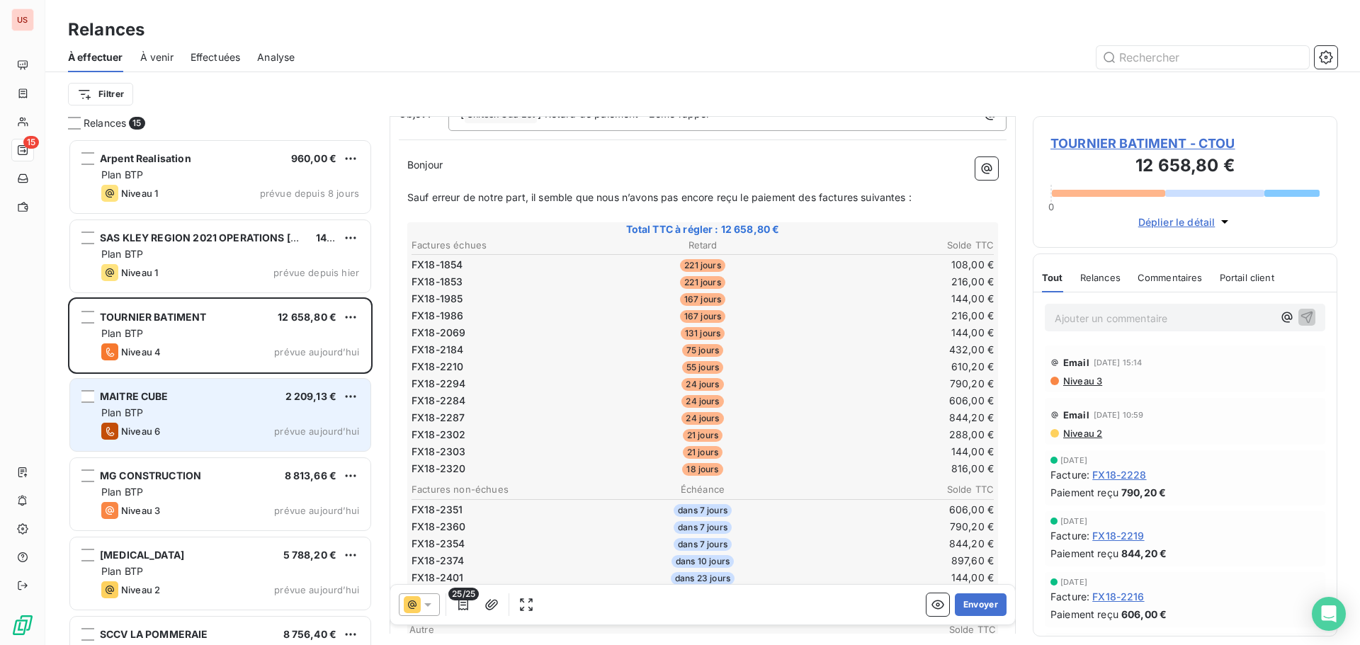
click at [195, 420] on div "MAITRE CUBE 2 209,13 € Plan BTP Niveau 6 prévue [DATE]" at bounding box center [220, 415] width 300 height 72
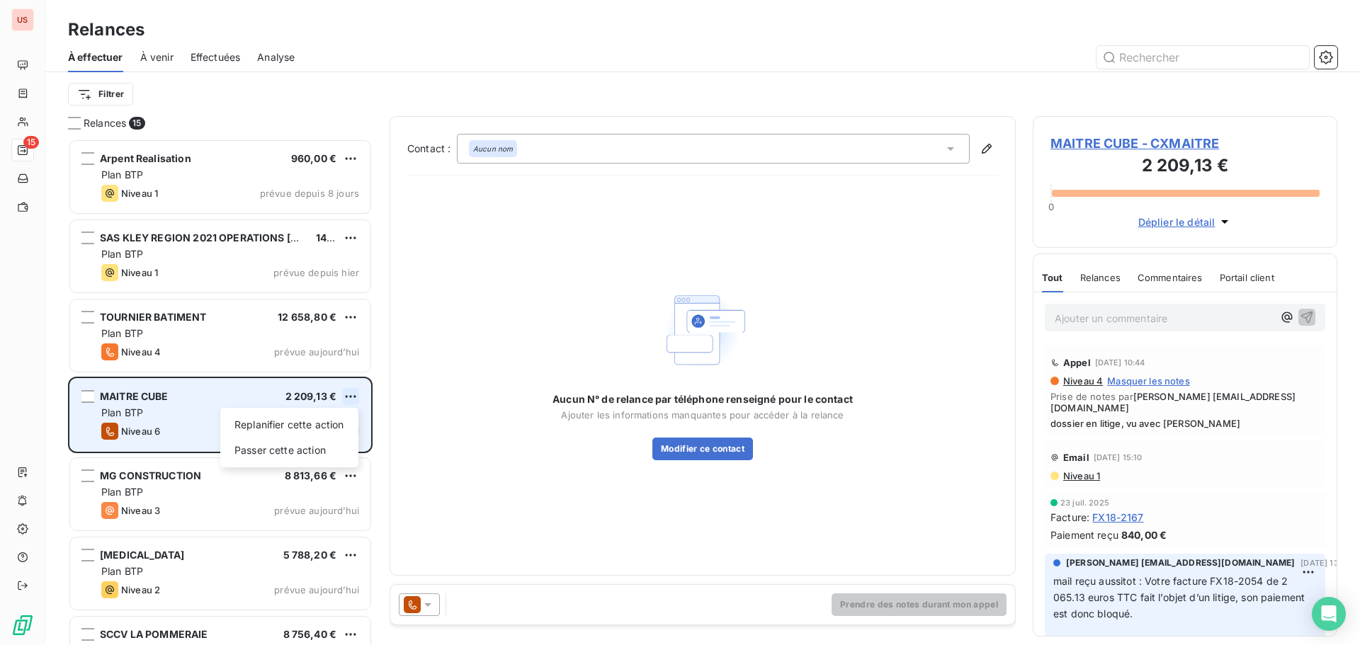
click at [351, 399] on html "US 15 Relances À effectuer À venir Effectuées Analyse Filtrer Relances 15 Arpen…" at bounding box center [680, 322] width 1360 height 645
click at [315, 452] on div "Passer cette action" at bounding box center [289, 450] width 127 height 23
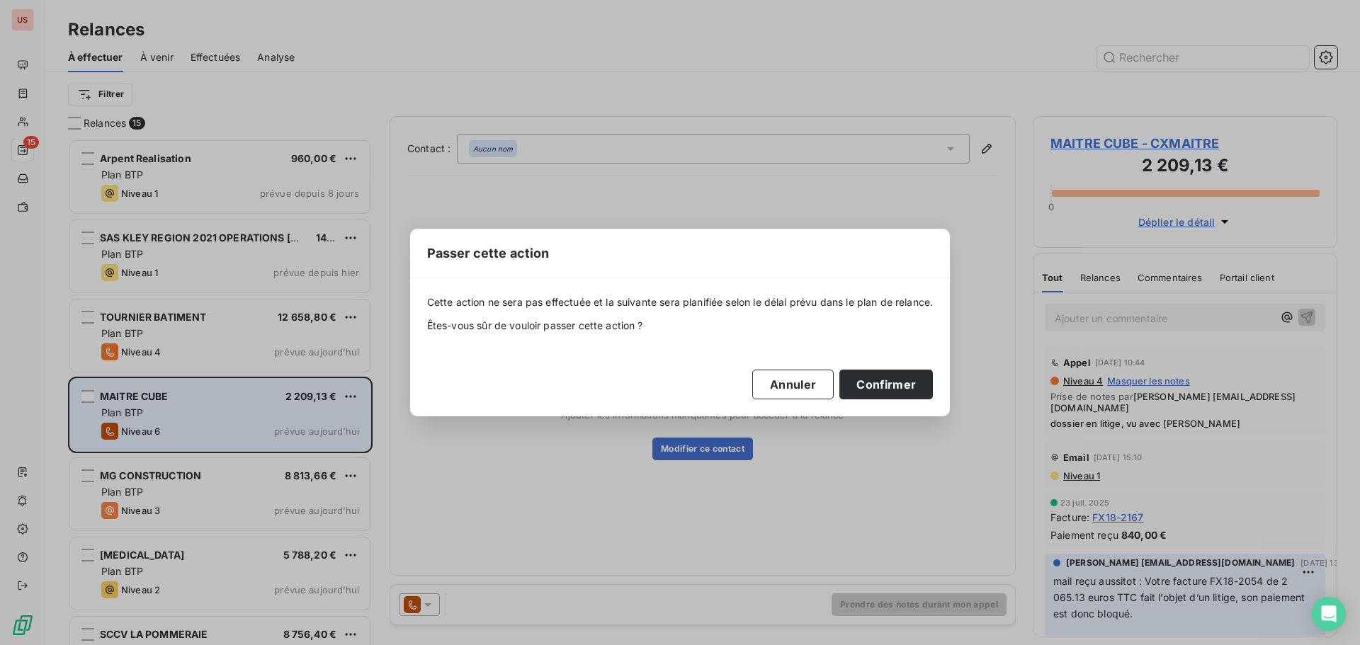
drag, startPoint x: 887, startPoint y: 390, endPoint x: 659, endPoint y: 433, distance: 232.3
click at [887, 390] on button "Confirmer" at bounding box center [885, 385] width 93 height 30
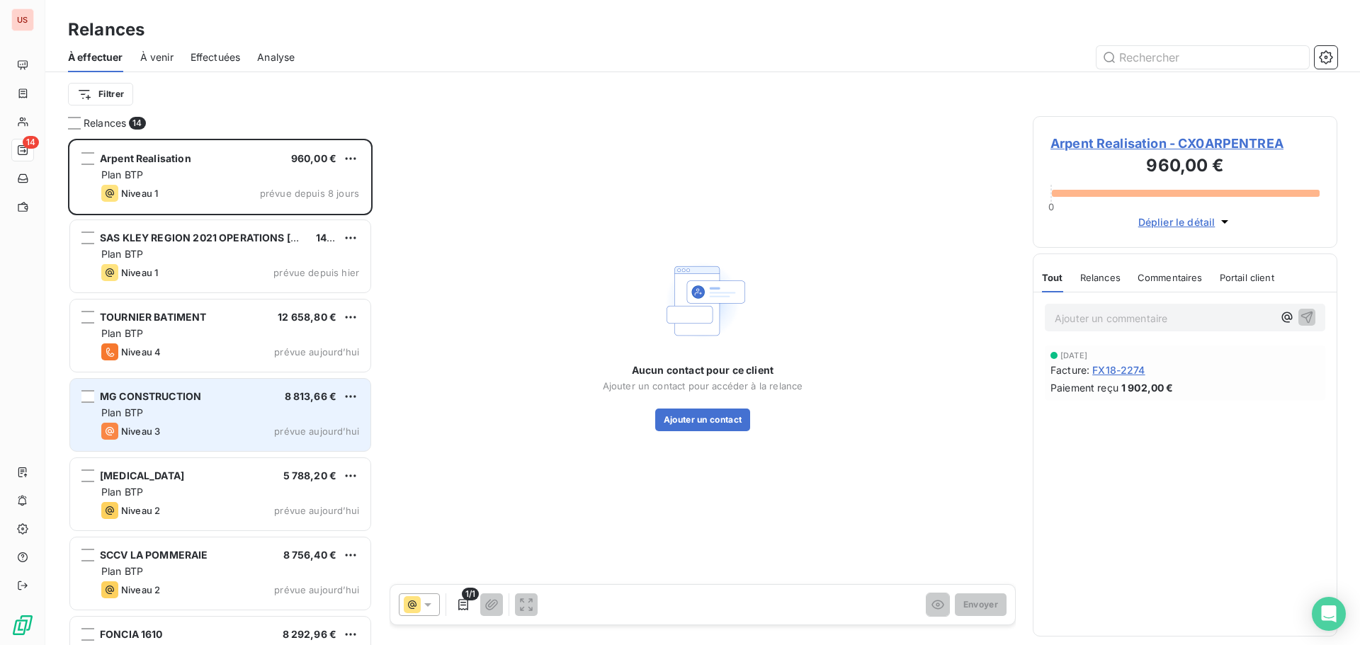
click at [255, 431] on div "Niveau 3 prévue aujourd’hui" at bounding box center [230, 431] width 258 height 17
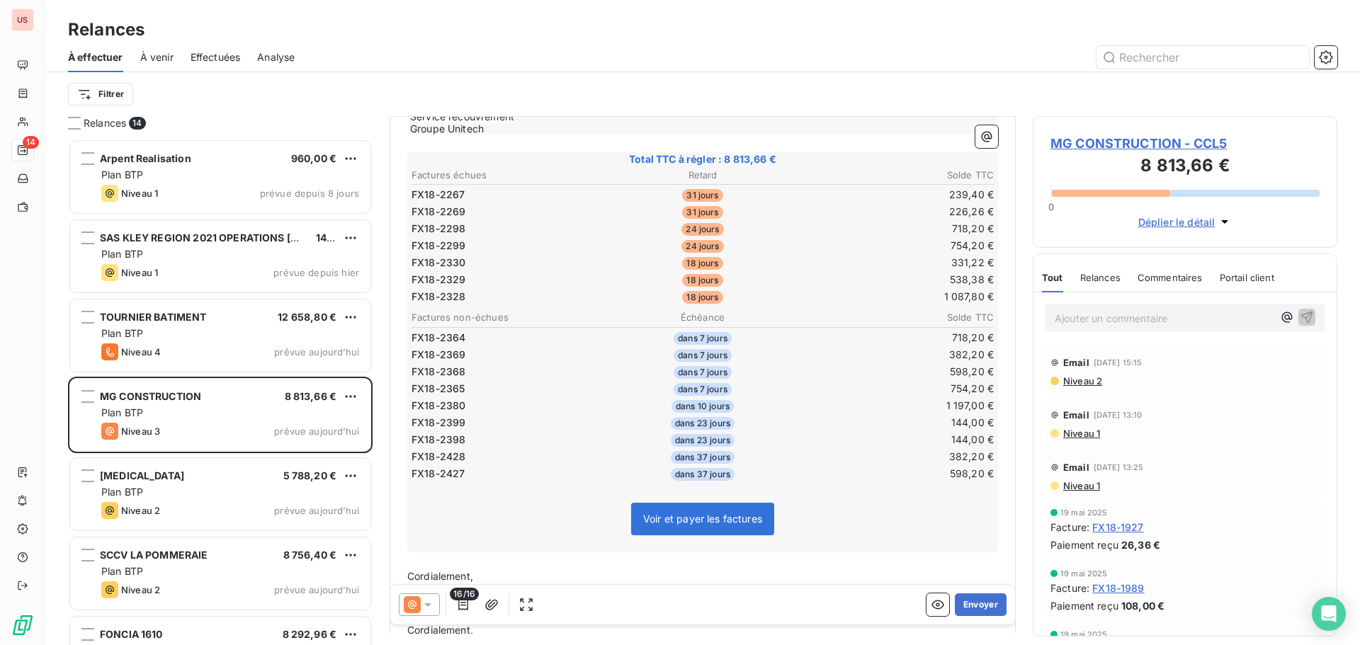
scroll to position [497, 0]
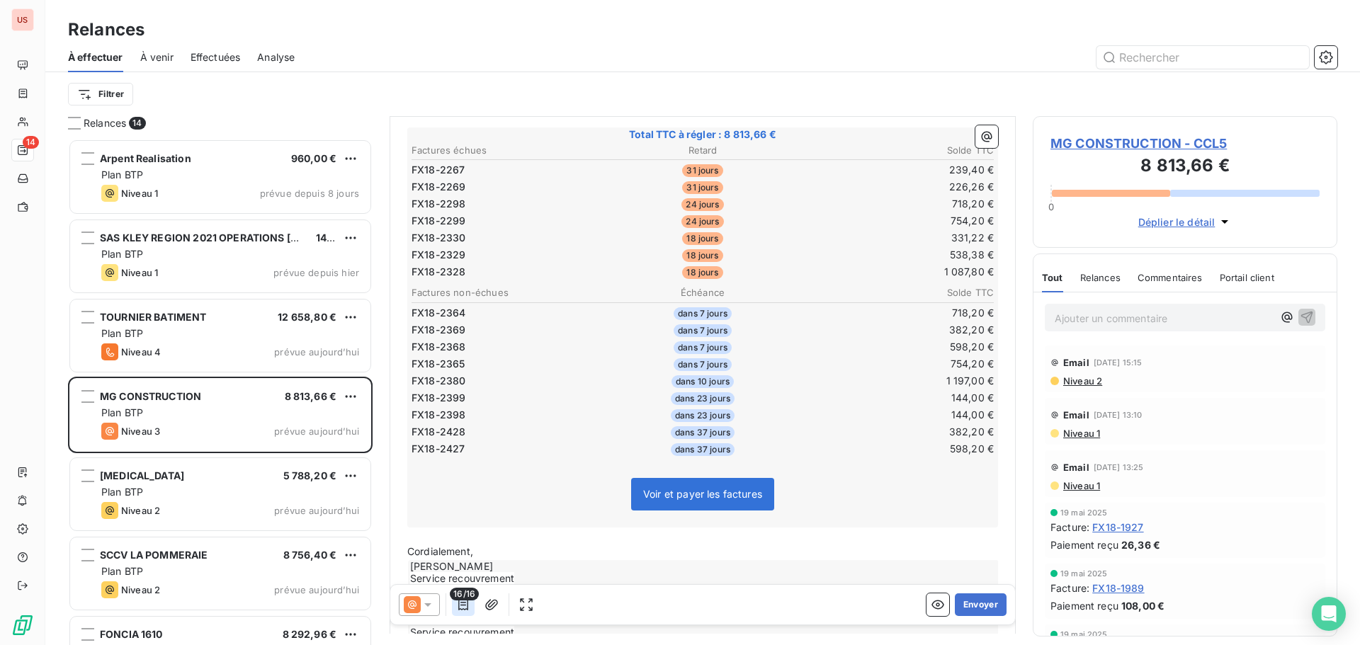
click at [467, 611] on icon "button" at bounding box center [463, 605] width 14 height 14
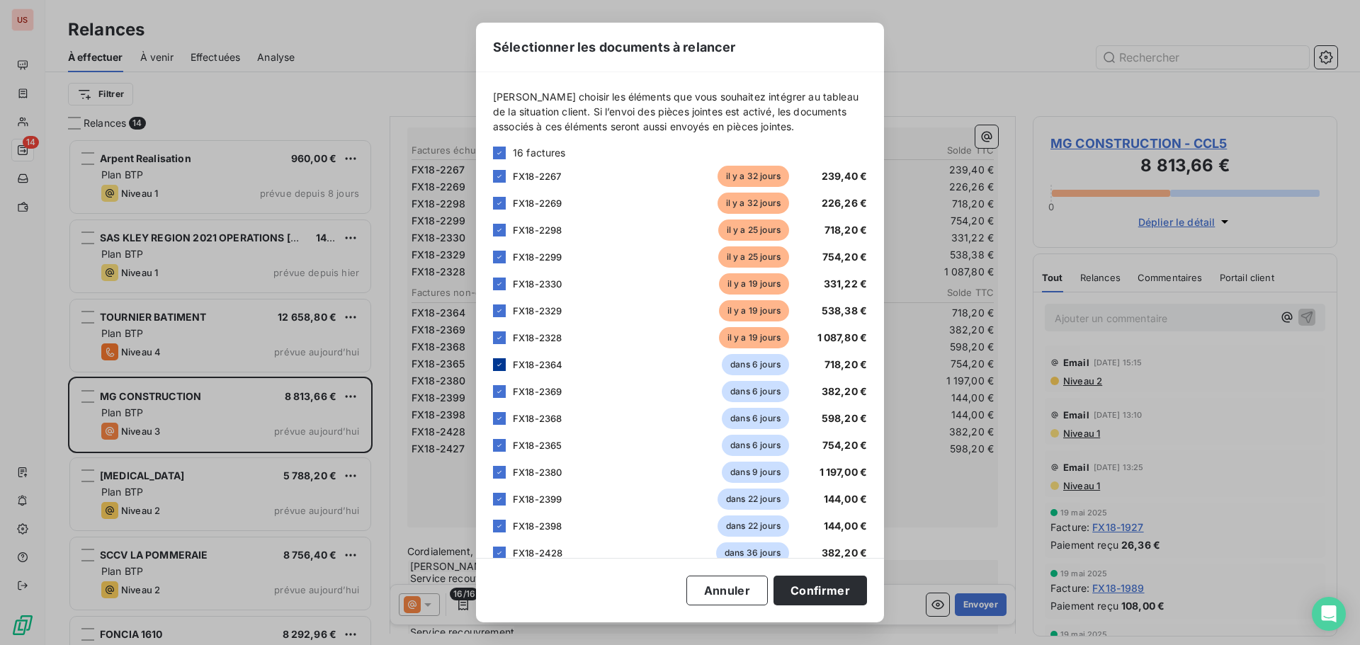
click at [497, 363] on icon at bounding box center [499, 365] width 8 height 8
click at [499, 394] on icon at bounding box center [499, 391] width 8 height 8
click at [500, 422] on icon at bounding box center [499, 418] width 8 height 8
click at [501, 449] on icon at bounding box center [499, 445] width 8 height 8
click at [499, 471] on icon at bounding box center [499, 472] width 8 height 8
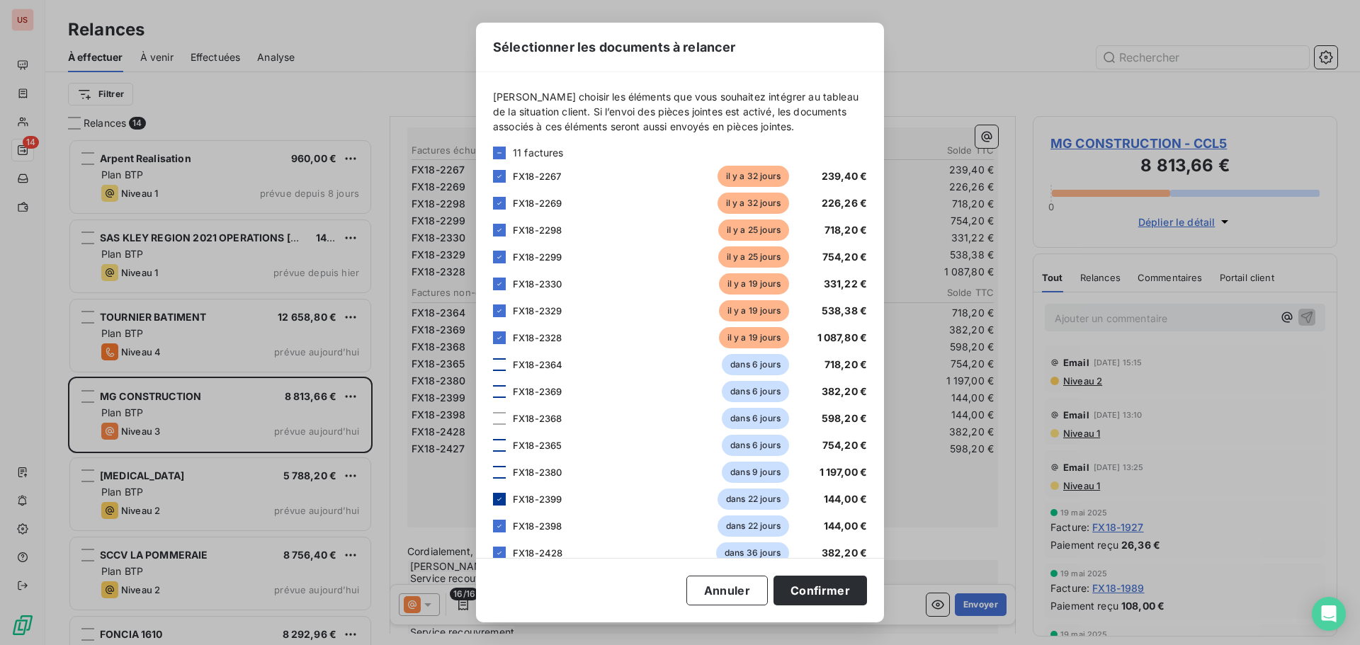
click at [498, 501] on icon at bounding box center [499, 499] width 8 height 8
click at [497, 528] on icon at bounding box center [499, 526] width 8 height 8
click at [498, 552] on icon at bounding box center [499, 553] width 8 height 8
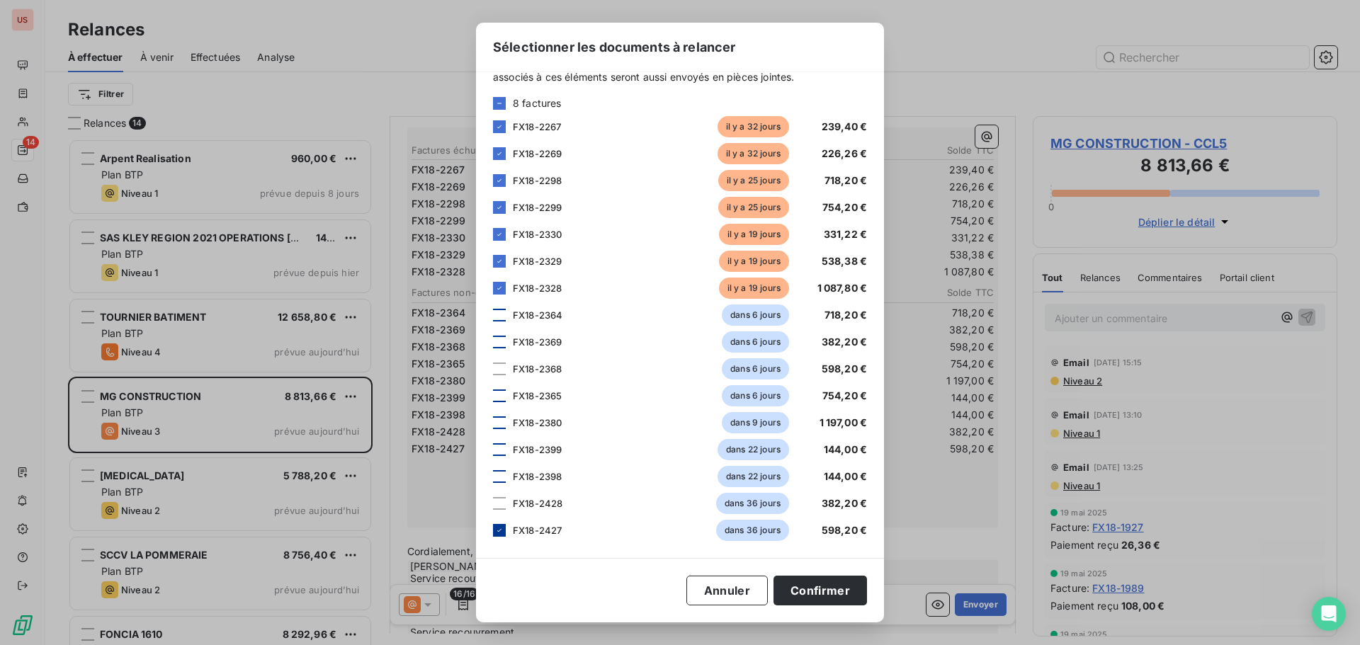
click at [501, 531] on icon at bounding box center [499, 530] width 8 height 8
click at [812, 597] on button "Confirmer" at bounding box center [819, 591] width 93 height 30
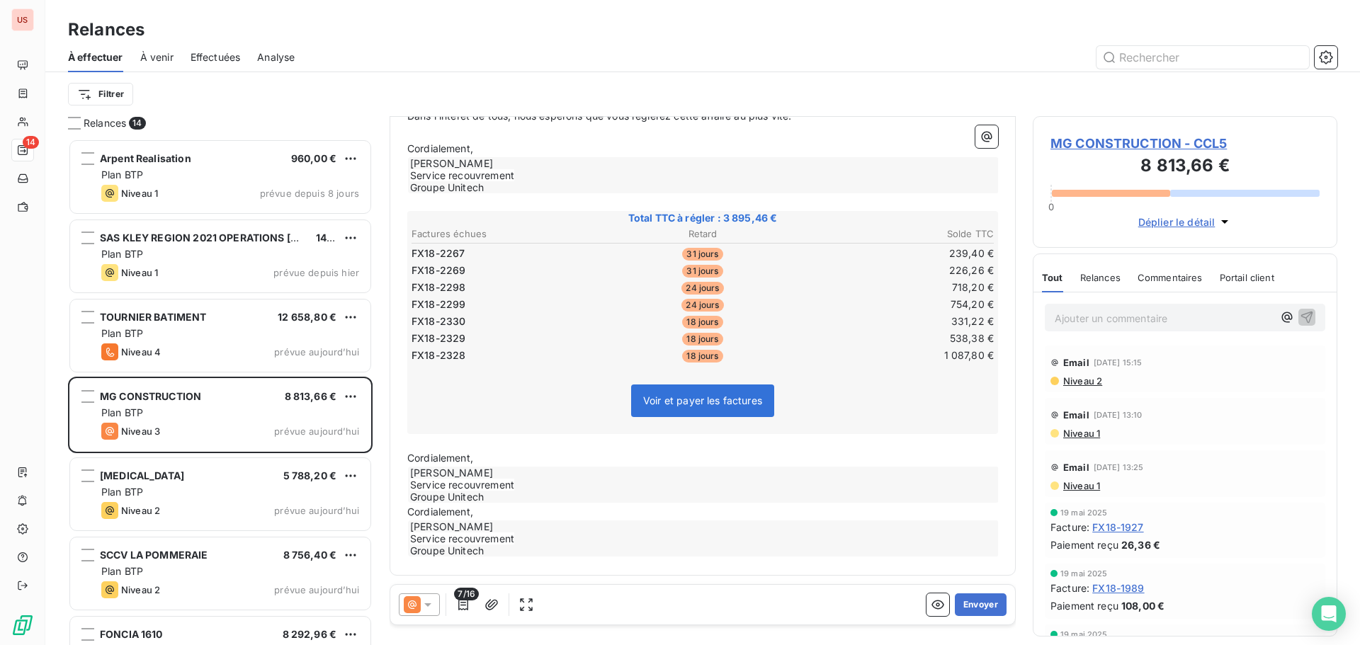
scroll to position [429, 0]
click at [969, 606] on button "Envoyer" at bounding box center [981, 605] width 52 height 23
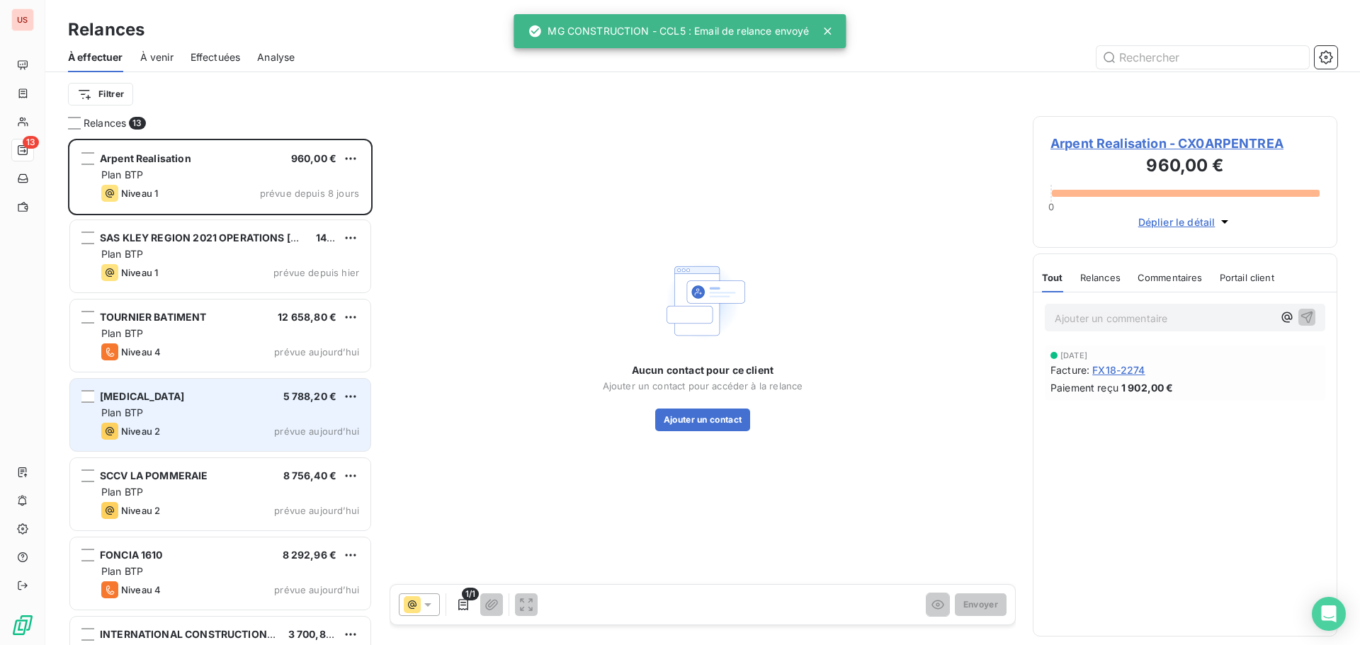
click at [188, 416] on div "Plan BTP" at bounding box center [230, 413] width 258 height 14
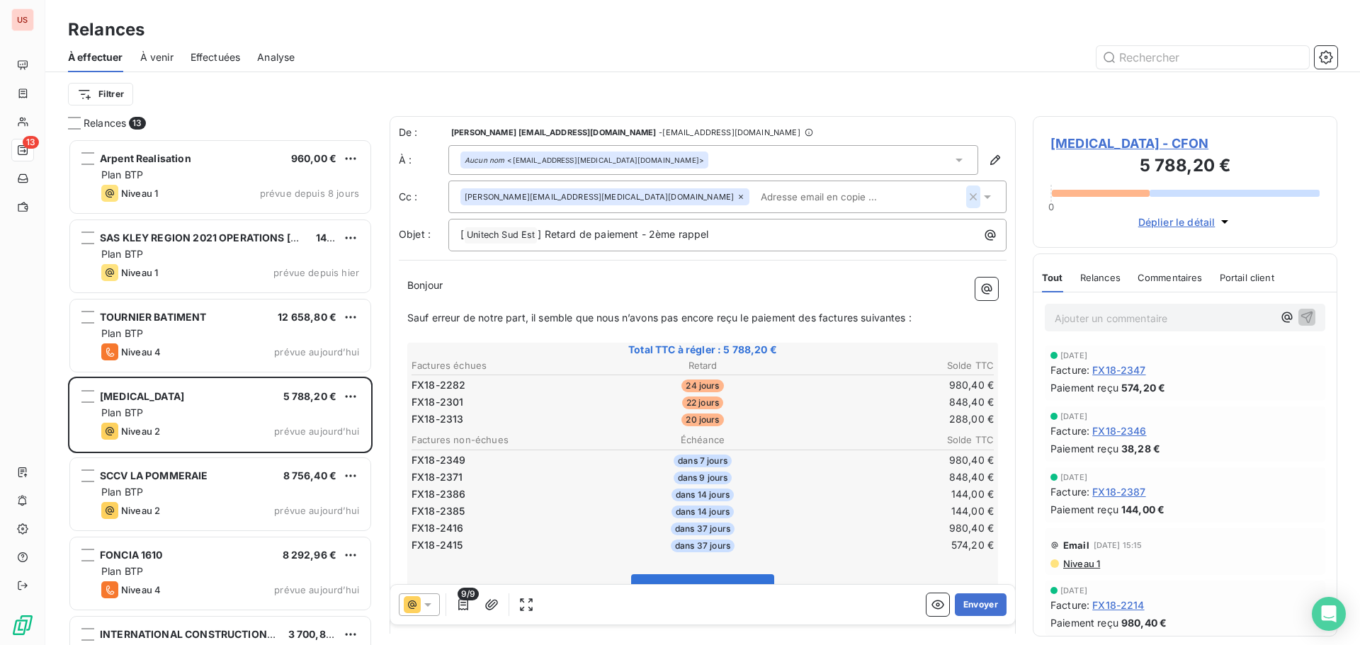
click at [970, 196] on icon "button" at bounding box center [973, 196] width 7 height 7
click at [833, 75] on div "Filtrer" at bounding box center [702, 94] width 1269 height 44
click at [466, 611] on icon "button" at bounding box center [463, 605] width 14 height 14
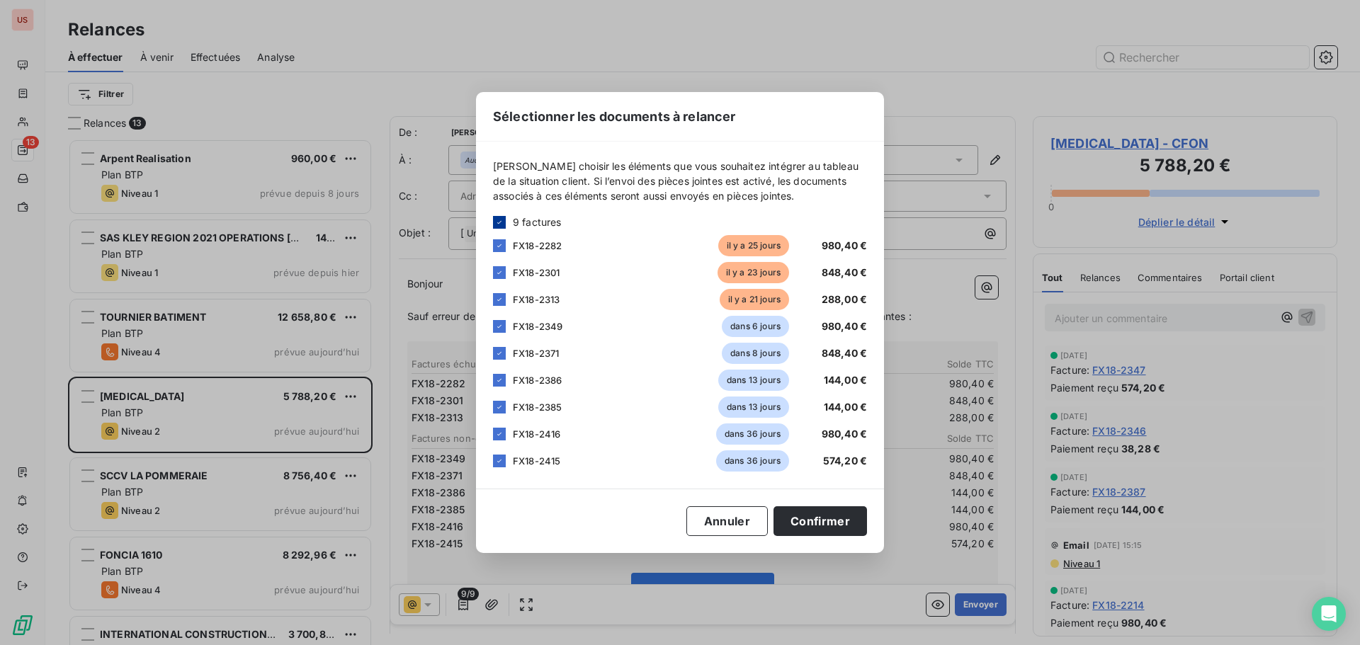
click at [501, 221] on icon at bounding box center [499, 222] width 8 height 8
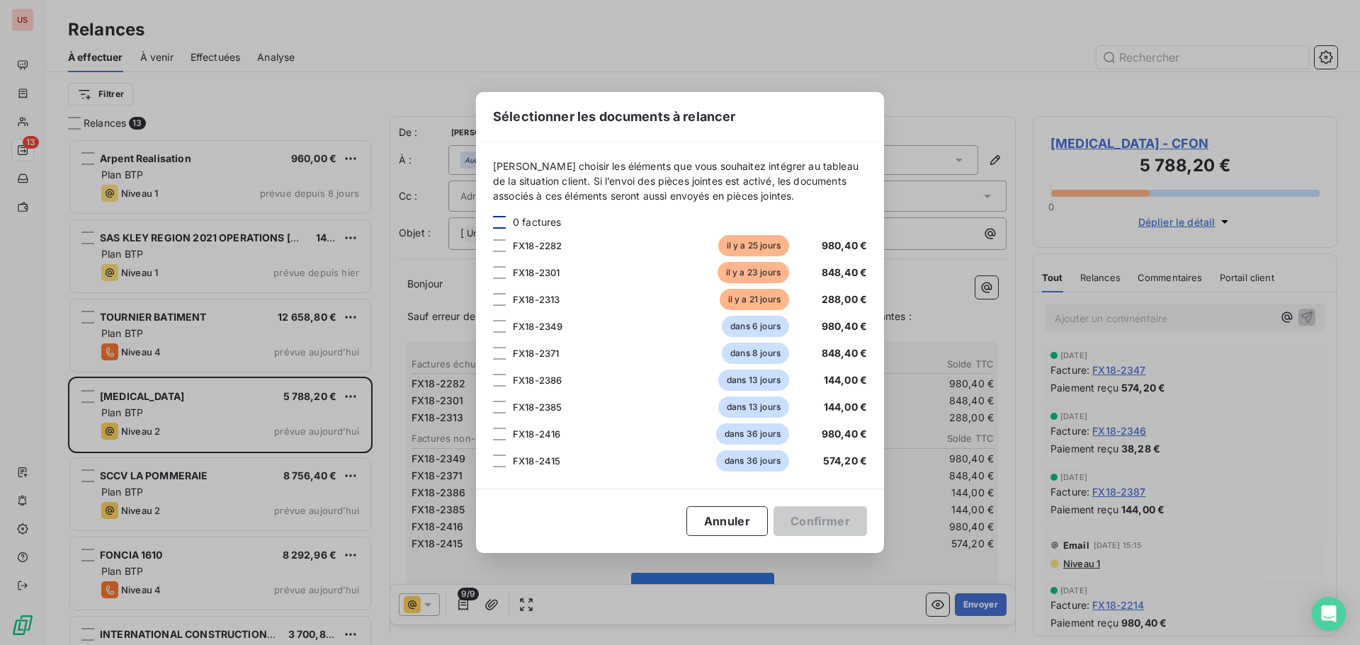
drag, startPoint x: 499, startPoint y: 241, endPoint x: 499, endPoint y: 256, distance: 14.9
click at [499, 245] on div at bounding box center [499, 245] width 13 height 13
click at [501, 269] on div at bounding box center [499, 272] width 13 height 13
drag, startPoint x: 500, startPoint y: 297, endPoint x: 505, endPoint y: 308, distance: 12.4
click at [500, 299] on div at bounding box center [499, 299] width 13 height 13
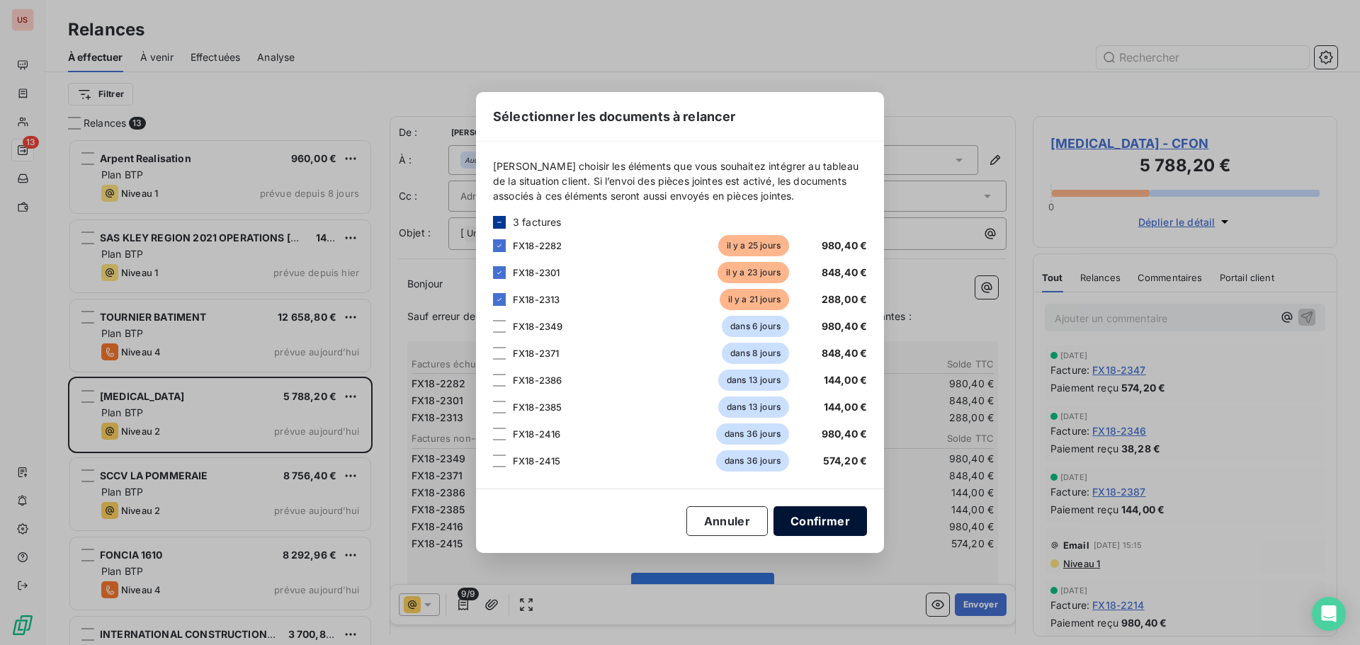
click at [818, 527] on button "Confirmer" at bounding box center [819, 521] width 93 height 30
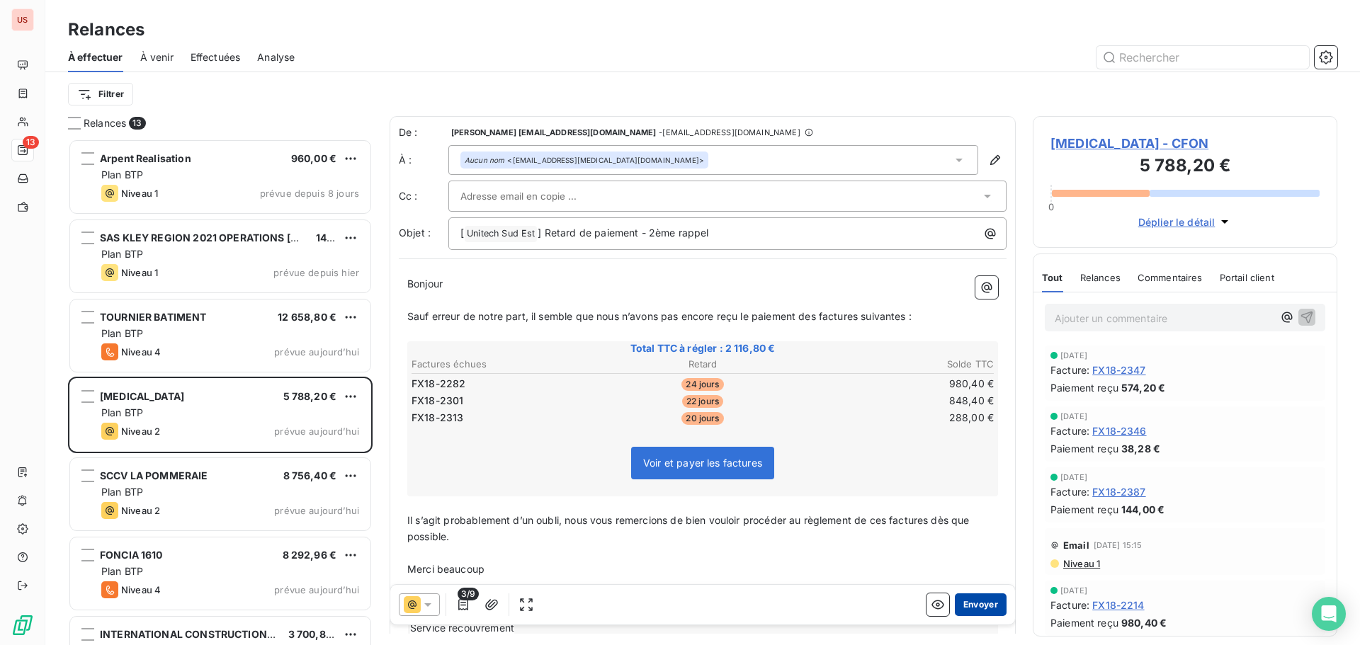
click at [977, 606] on button "Envoyer" at bounding box center [981, 605] width 52 height 23
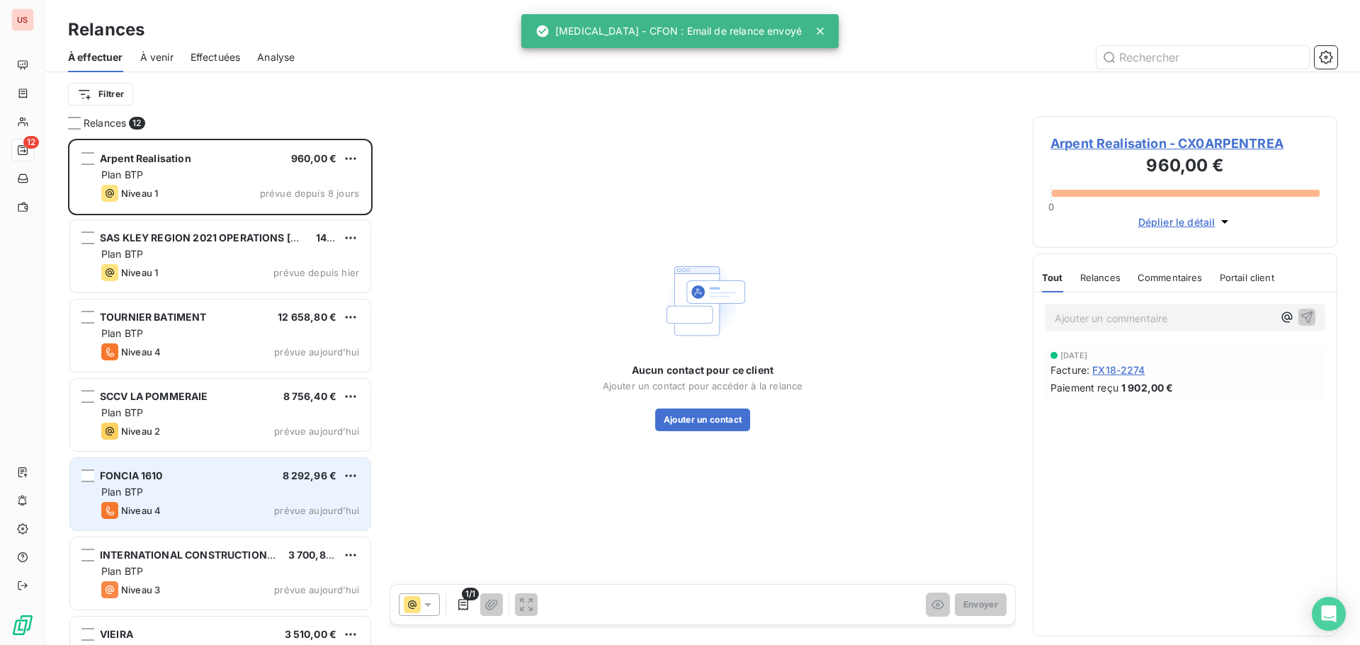
click at [190, 497] on div "Plan BTP" at bounding box center [230, 492] width 258 height 14
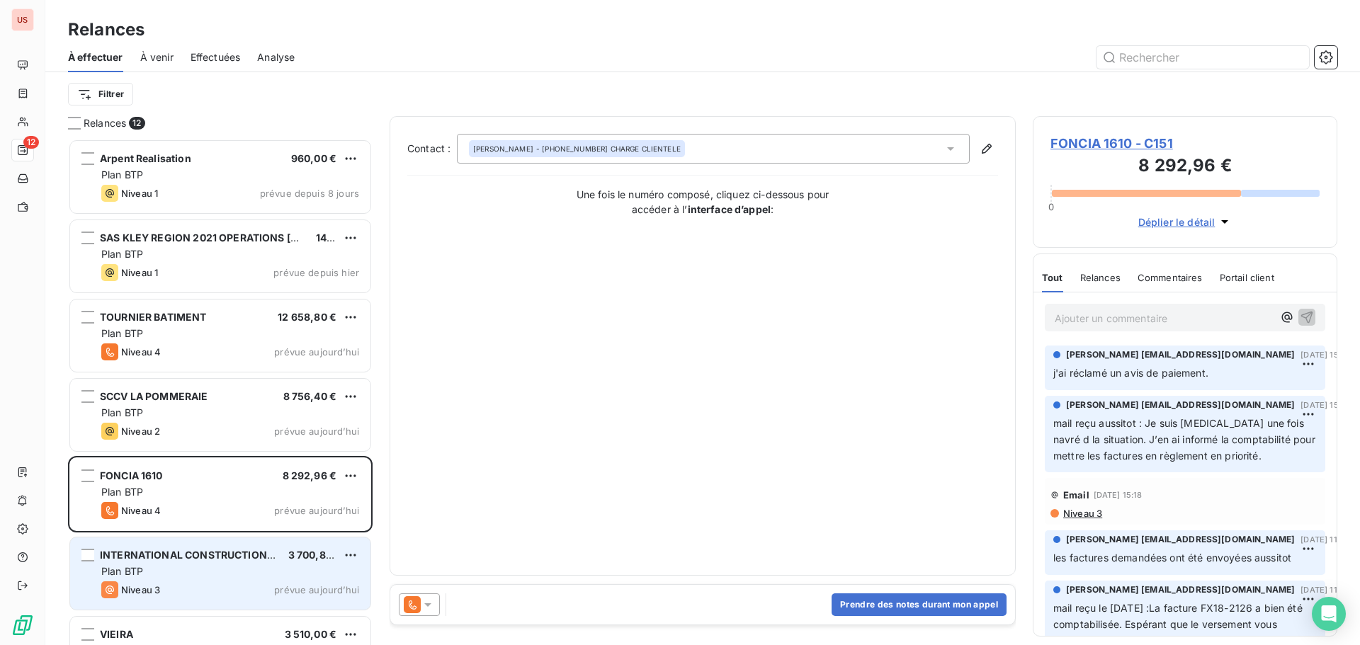
click at [195, 581] on div "INTERNATIONAL CONSTRUCTIONS EST 3 700,80 € Plan BTP Niveau 3 prévue [DATE]" at bounding box center [220, 574] width 300 height 72
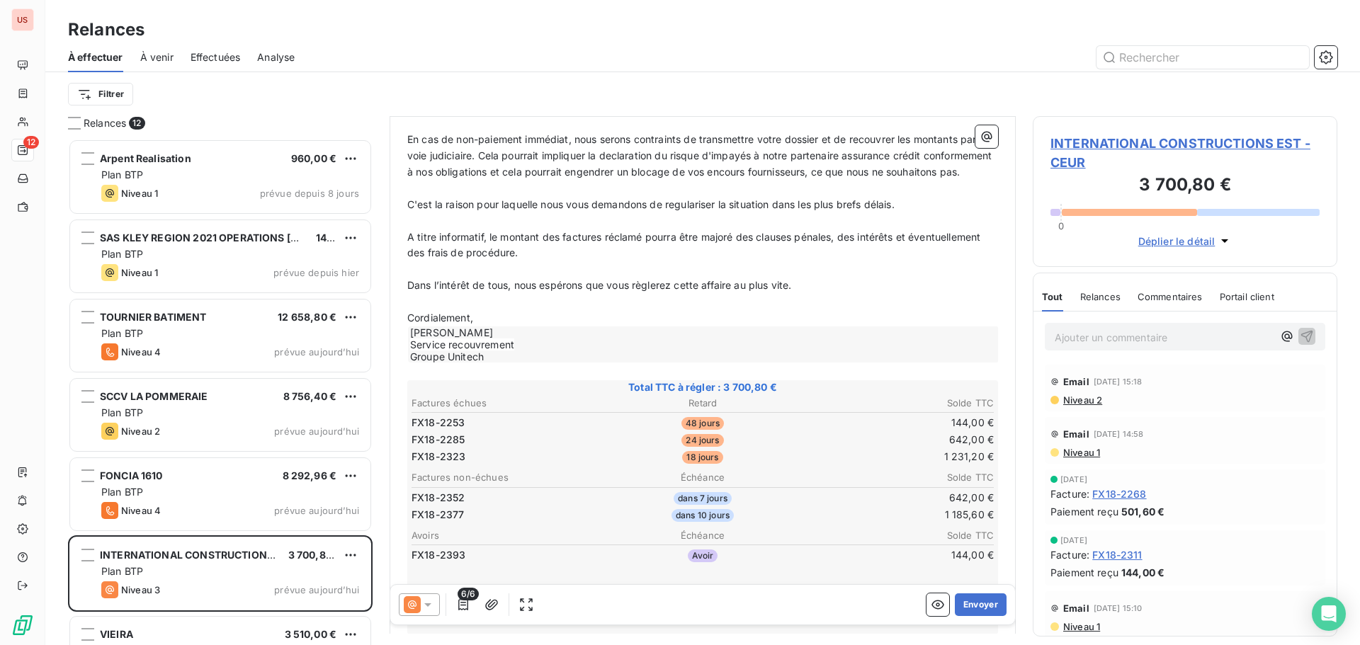
scroll to position [284, 0]
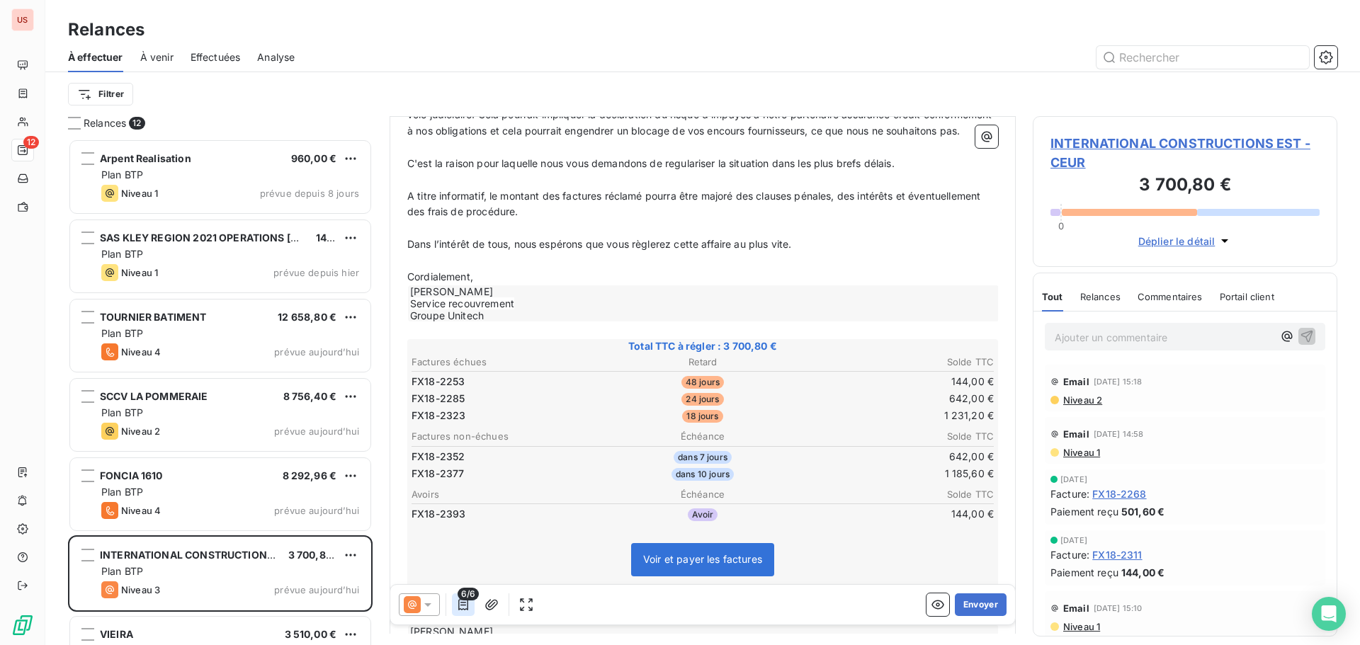
click at [460, 608] on icon "button" at bounding box center [463, 605] width 14 height 14
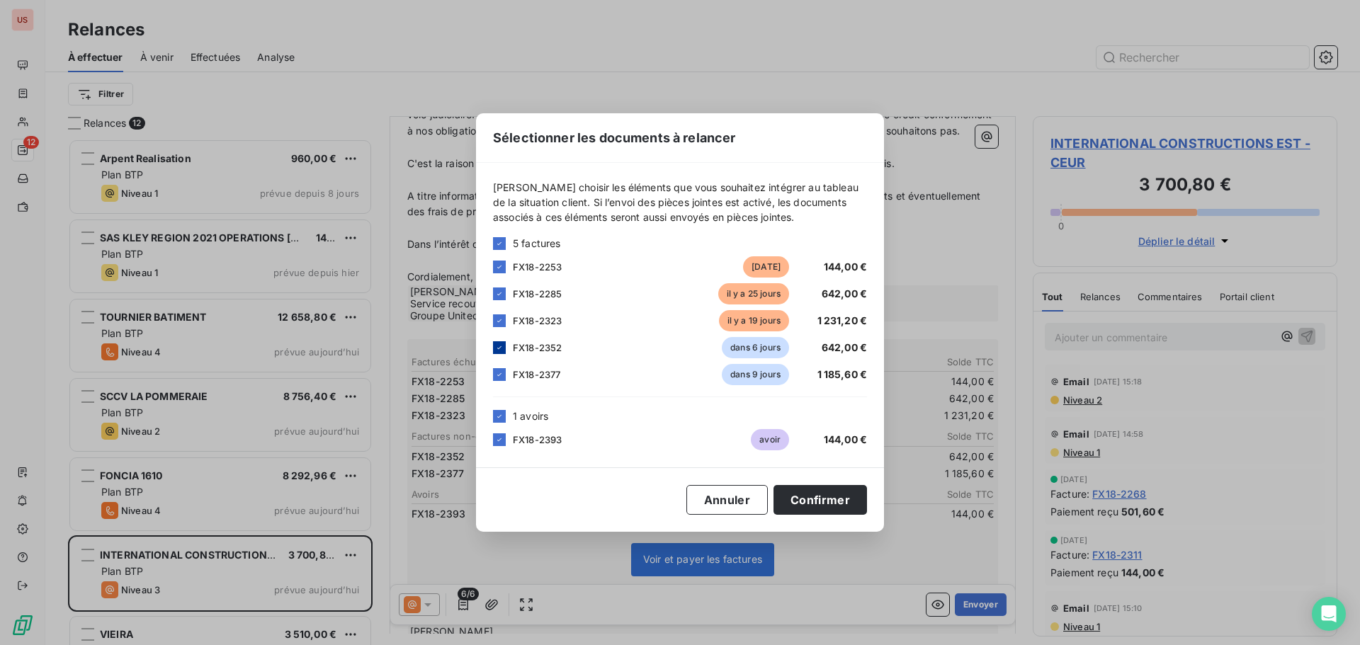
click at [499, 346] on icon at bounding box center [499, 348] width 8 height 8
click at [496, 372] on icon at bounding box center [499, 374] width 8 height 8
click at [829, 504] on button "Confirmer" at bounding box center [819, 500] width 93 height 30
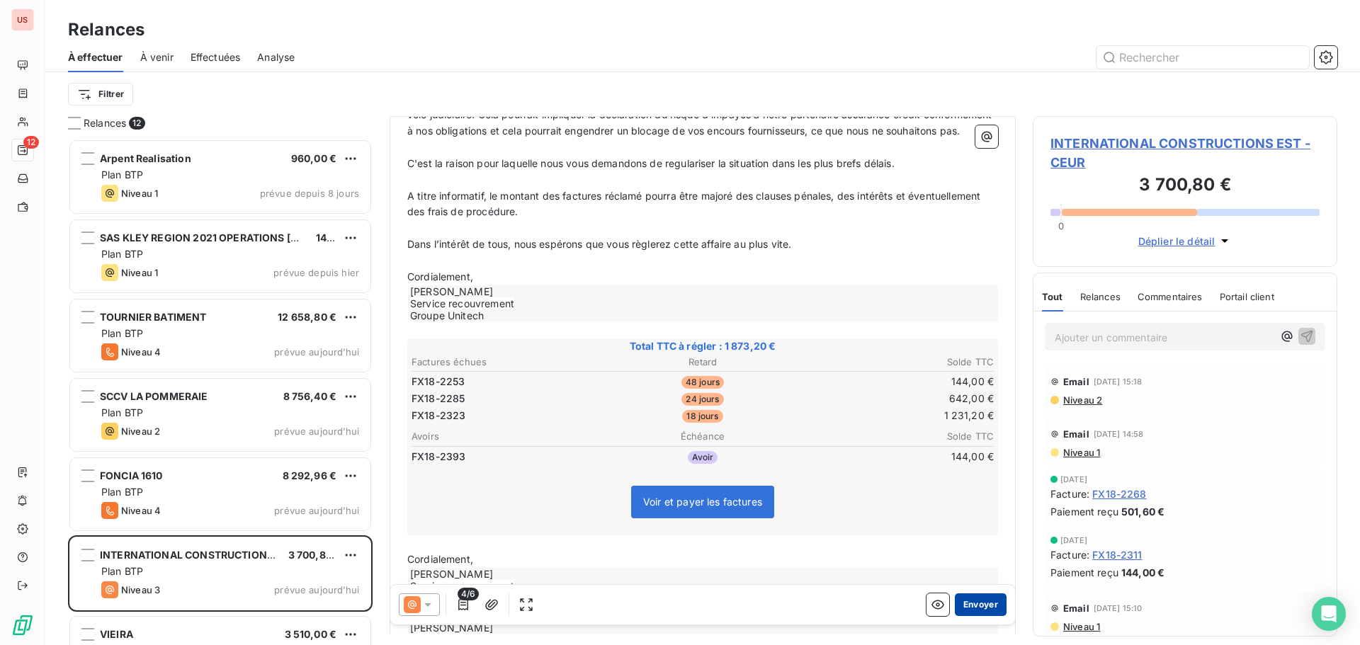
click at [974, 601] on button "Envoyer" at bounding box center [981, 605] width 52 height 23
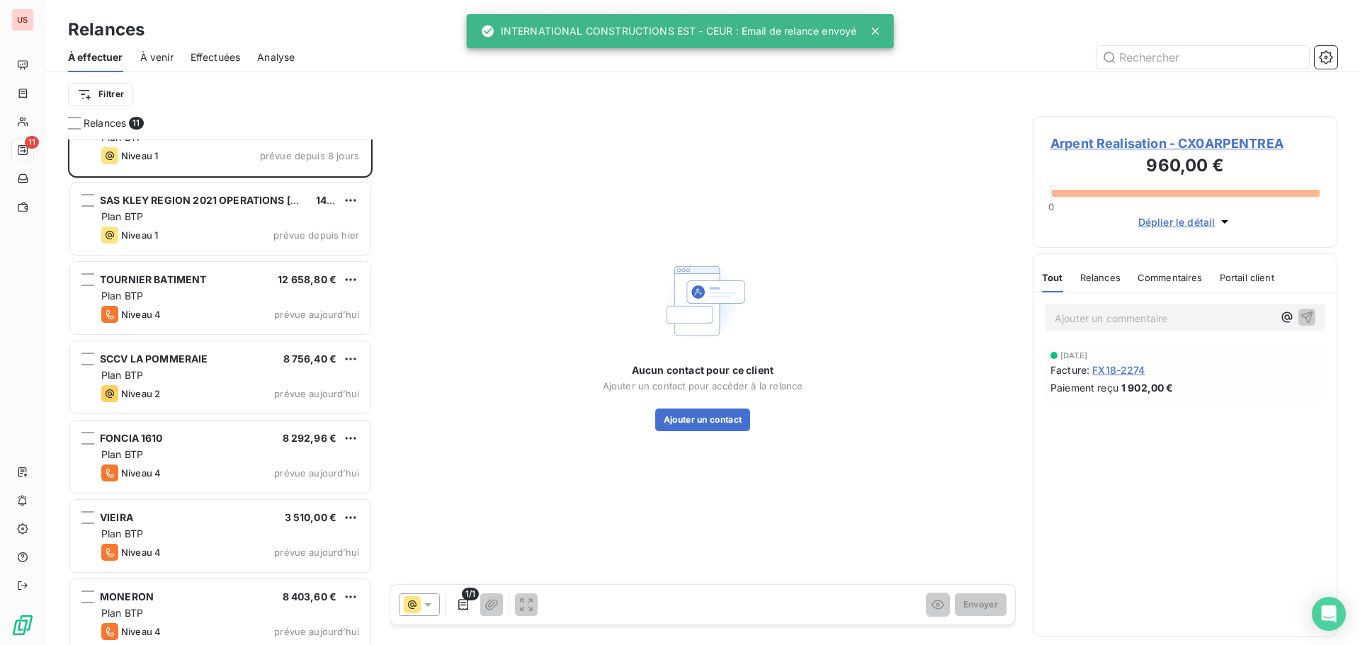
scroll to position [72, 0]
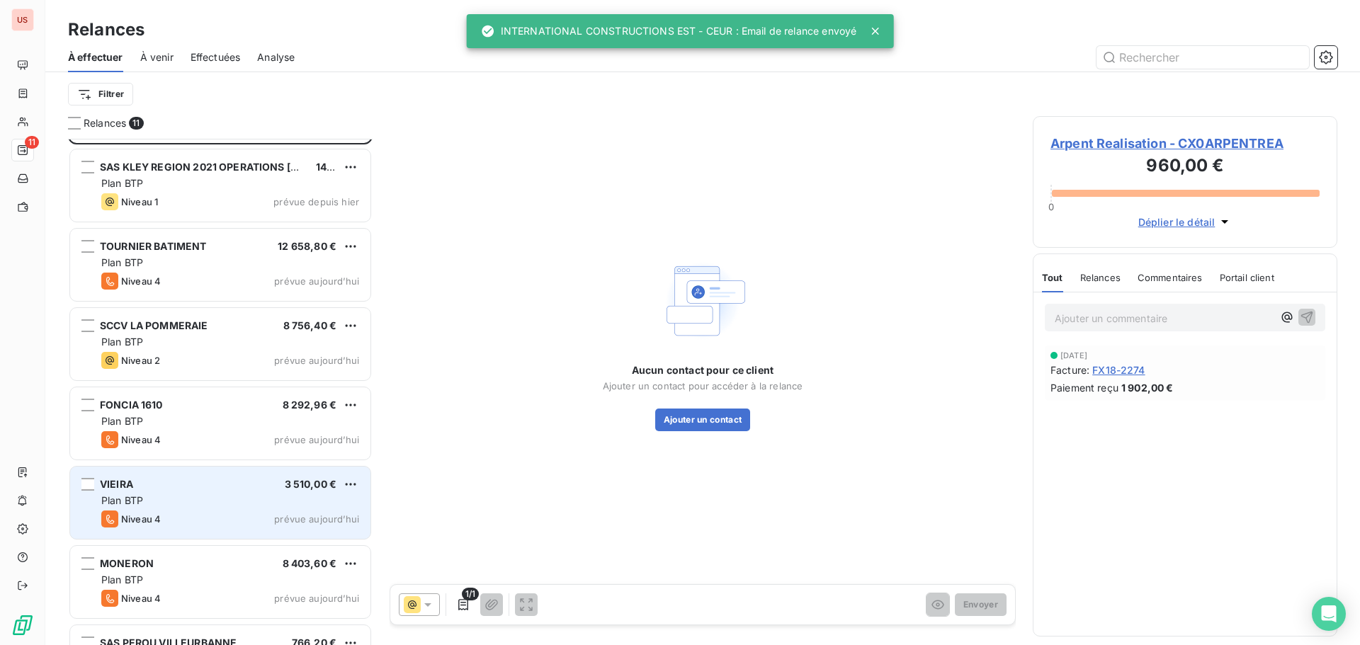
click at [211, 500] on div "Plan BTP" at bounding box center [230, 501] width 258 height 14
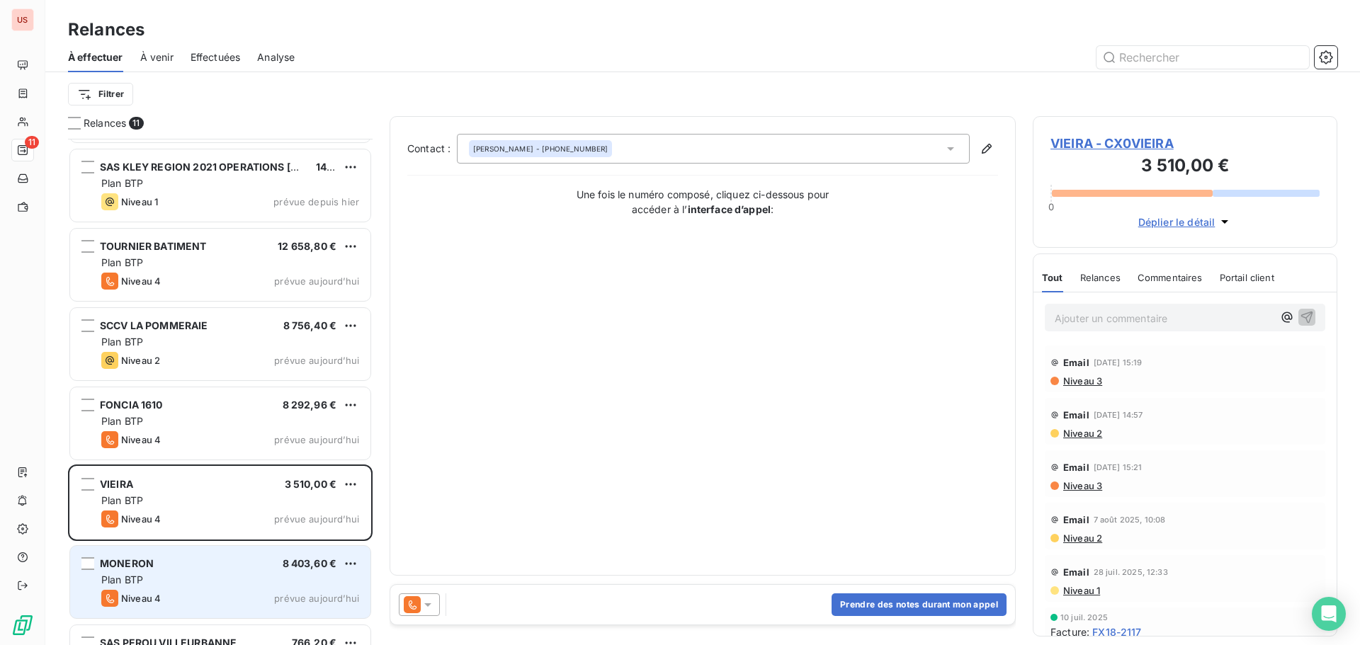
click at [193, 570] on div "MONERON 8 403,60 € Plan BTP Niveau 4 prévue [DATE]" at bounding box center [220, 582] width 300 height 72
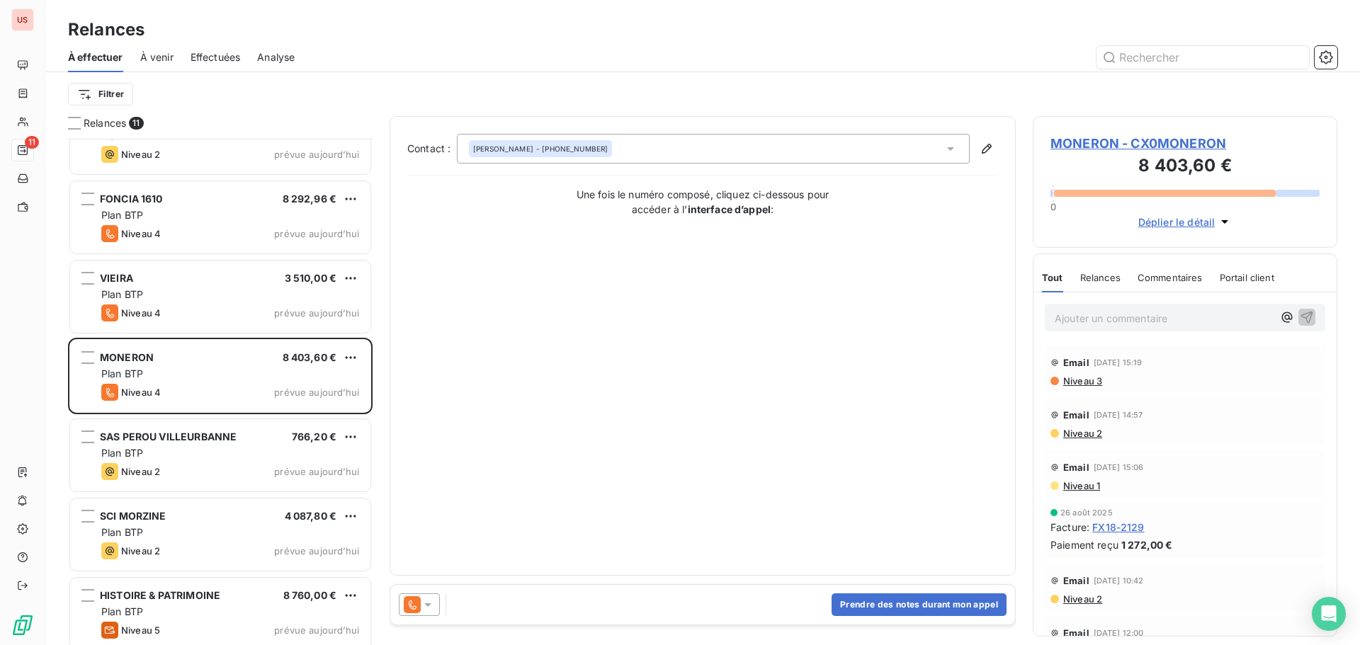
scroll to position [284, 0]
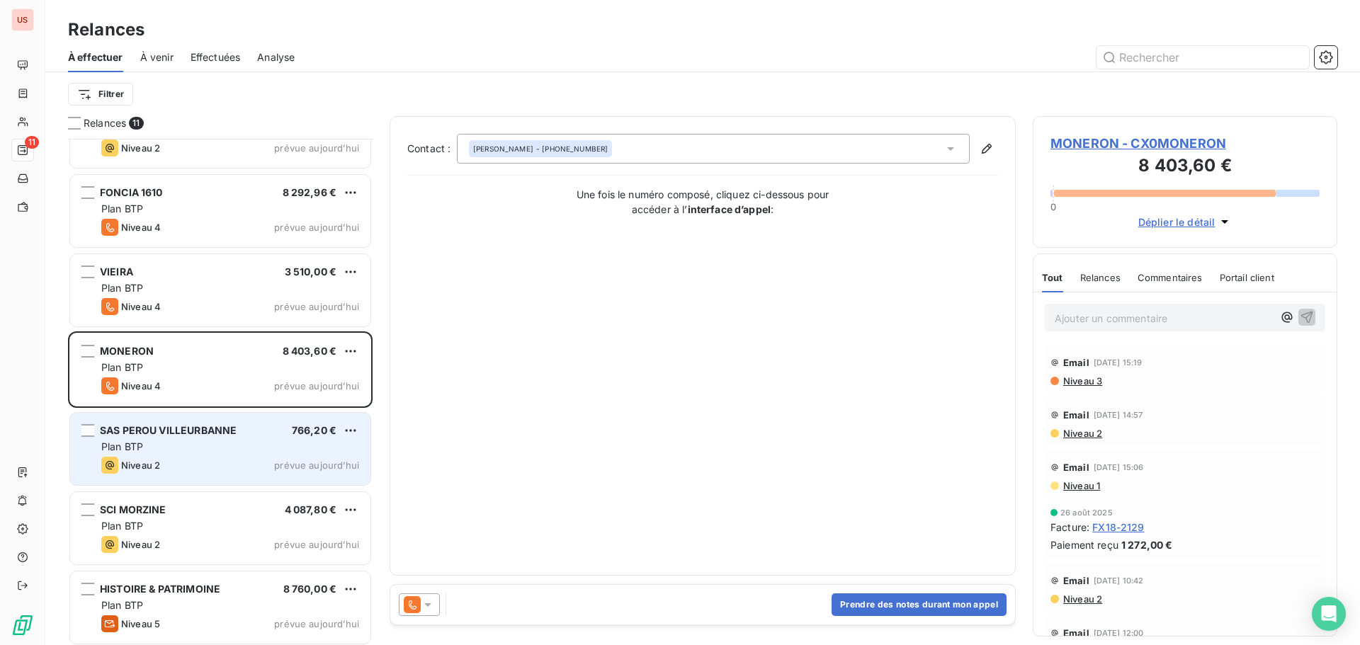
click at [200, 467] on div "Niveau 2 prévue aujourd’hui" at bounding box center [230, 465] width 258 height 17
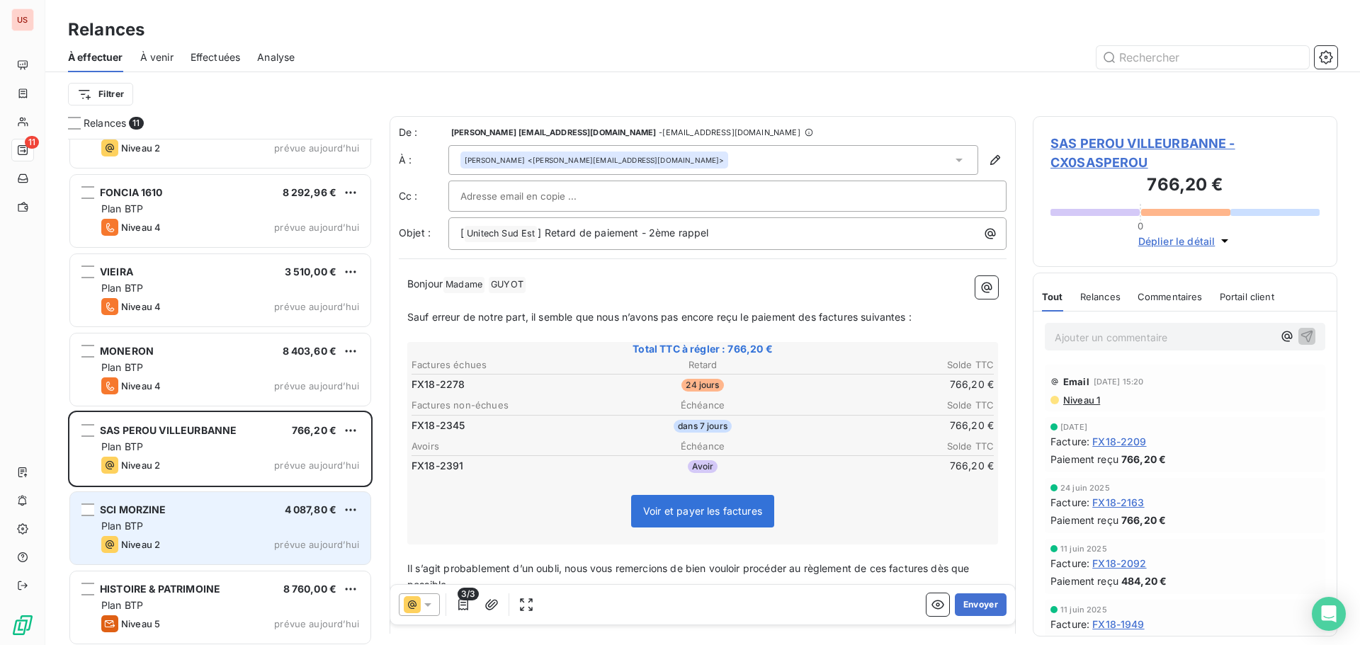
click at [229, 523] on div "Plan BTP" at bounding box center [230, 526] width 258 height 14
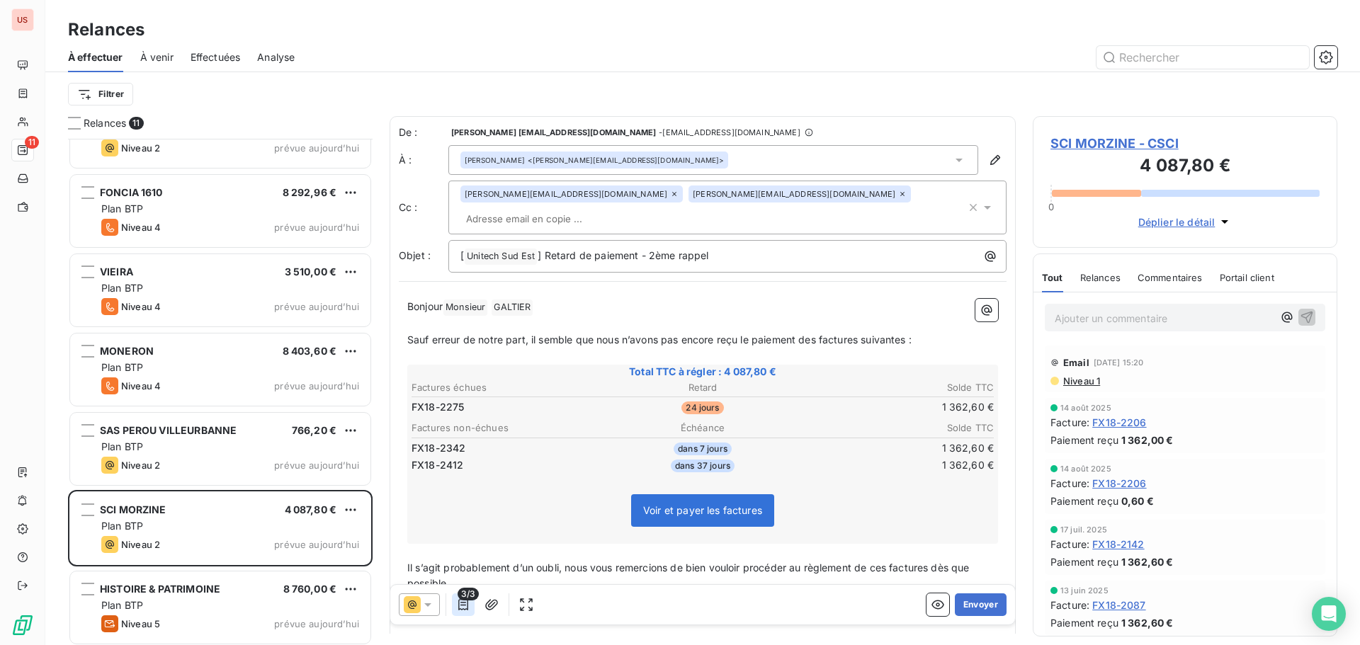
click at [458, 611] on icon "button" at bounding box center [463, 605] width 14 height 14
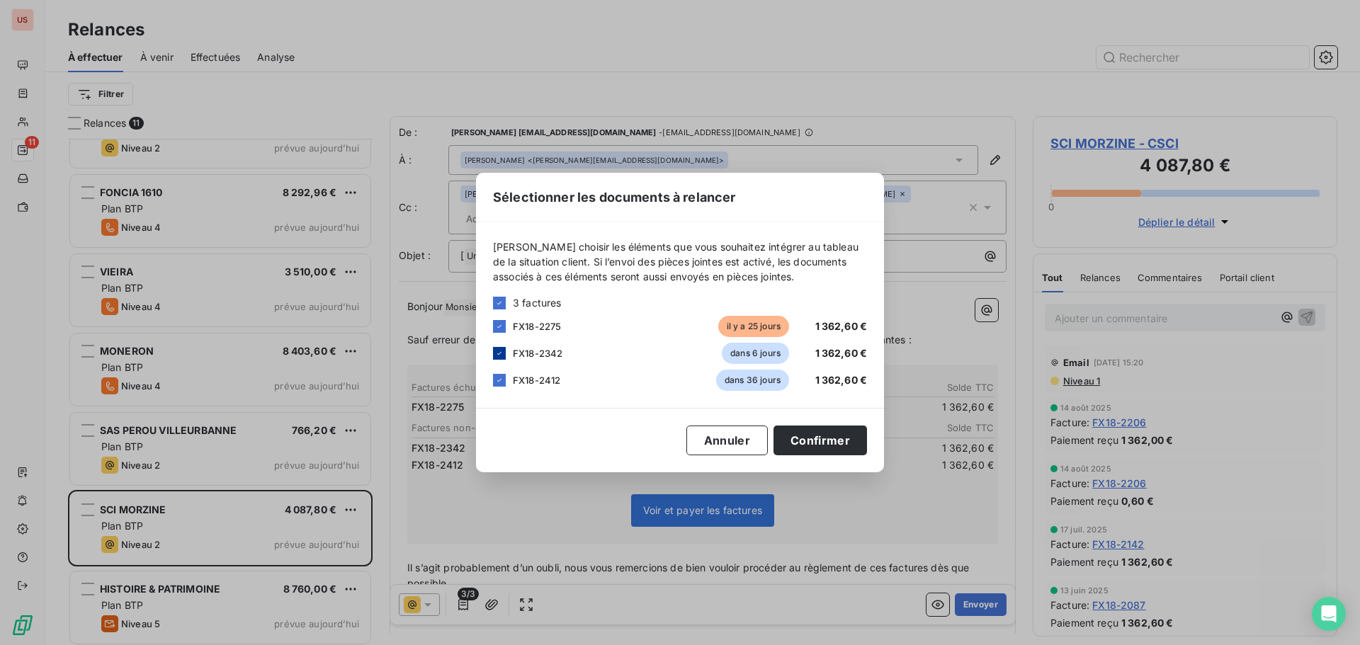
click at [504, 356] on div at bounding box center [499, 353] width 13 height 13
click at [497, 380] on icon at bounding box center [499, 380] width 8 height 8
click at [811, 433] on button "Confirmer" at bounding box center [819, 441] width 93 height 30
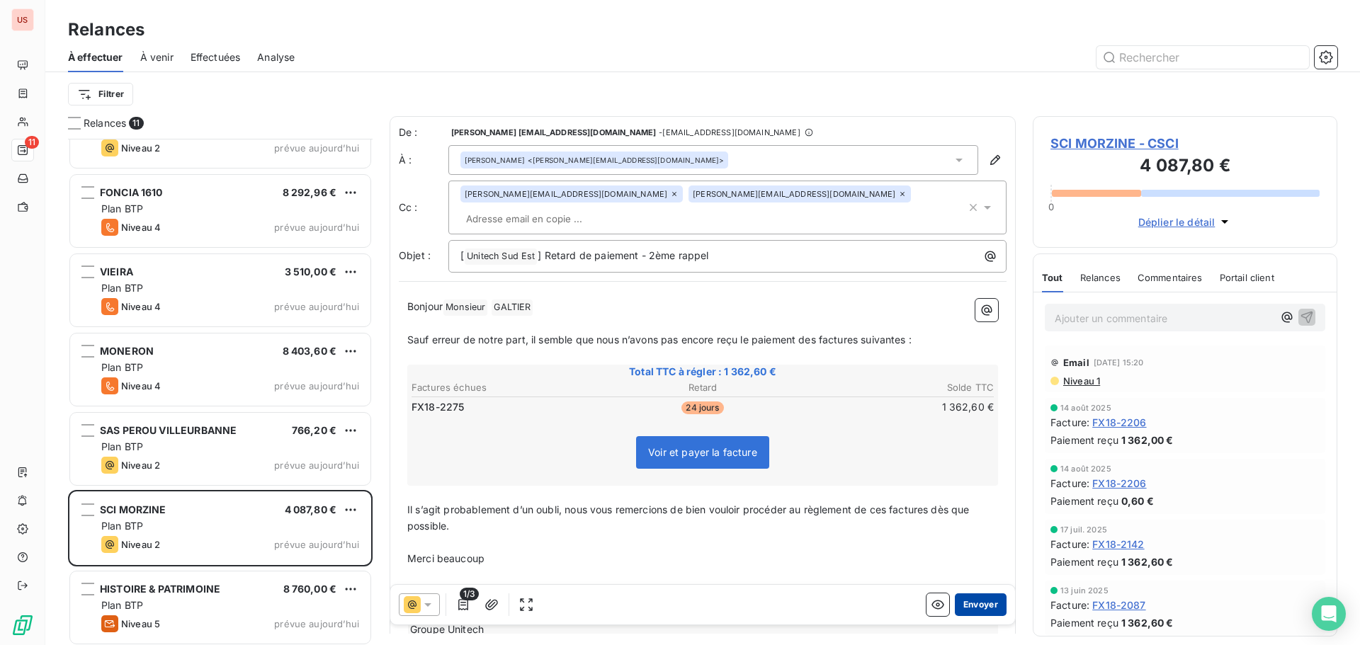
click at [959, 604] on button "Envoyer" at bounding box center [981, 605] width 52 height 23
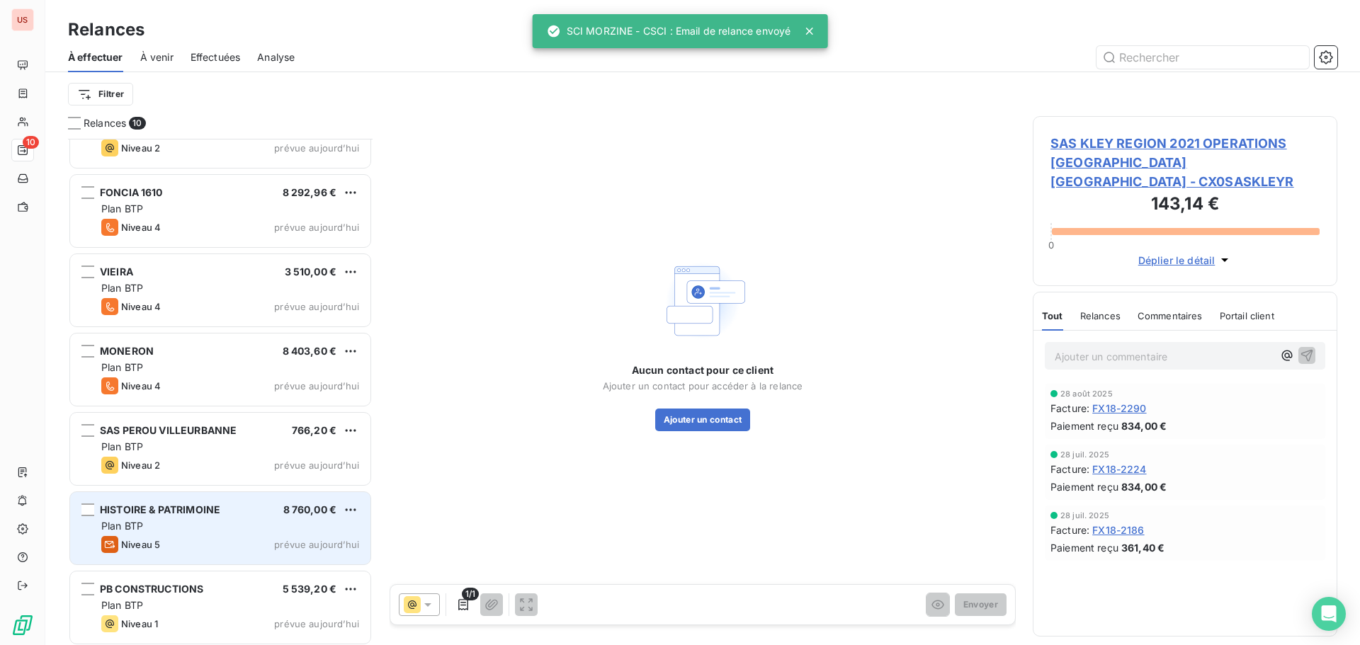
click at [235, 542] on div "Niveau 5 prévue aujourd’hui" at bounding box center [230, 544] width 258 height 17
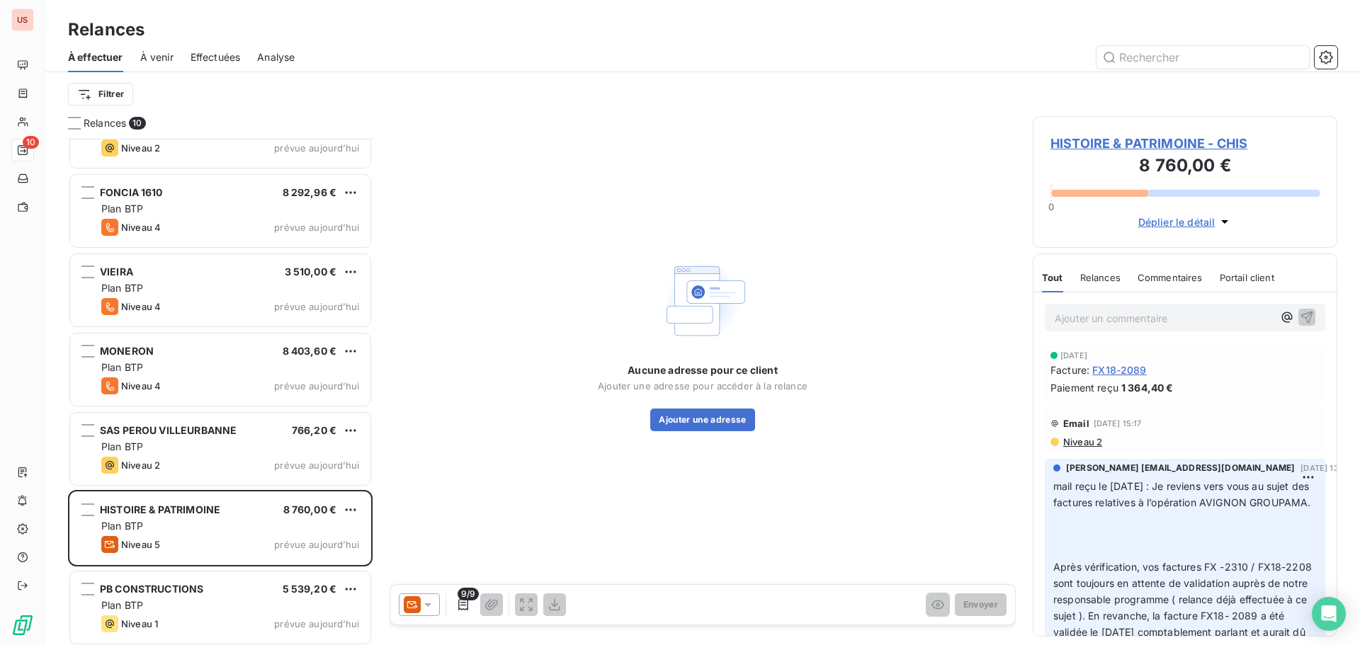
click at [429, 606] on icon at bounding box center [427, 605] width 7 height 4
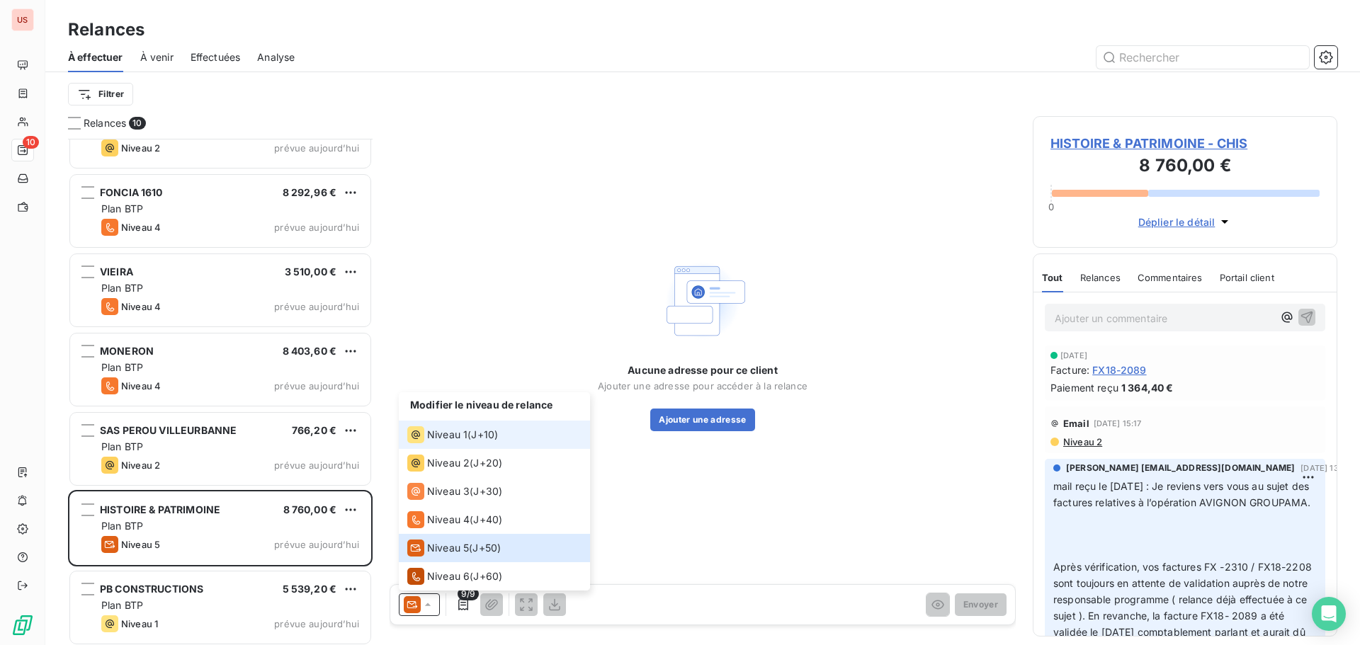
click at [467, 426] on div "Niveau 1 ( J+10 )" at bounding box center [452, 434] width 91 height 17
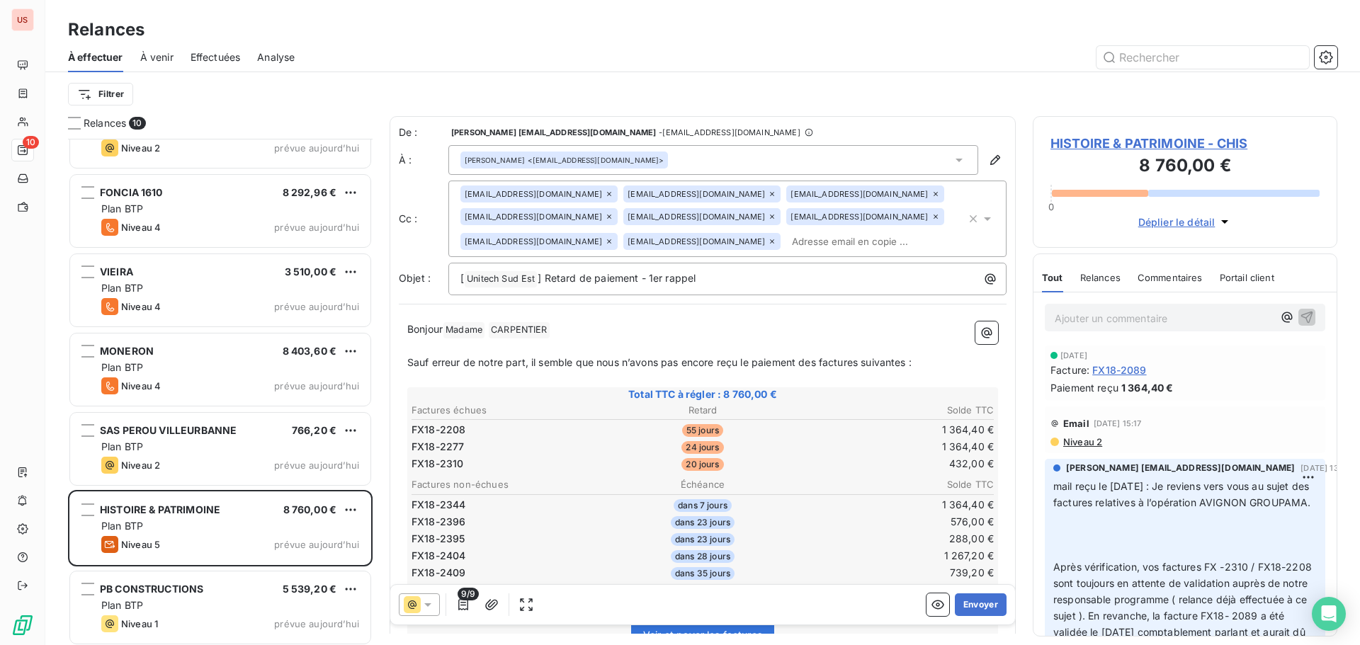
click at [1082, 443] on span "Niveau 2" at bounding box center [1082, 441] width 40 height 11
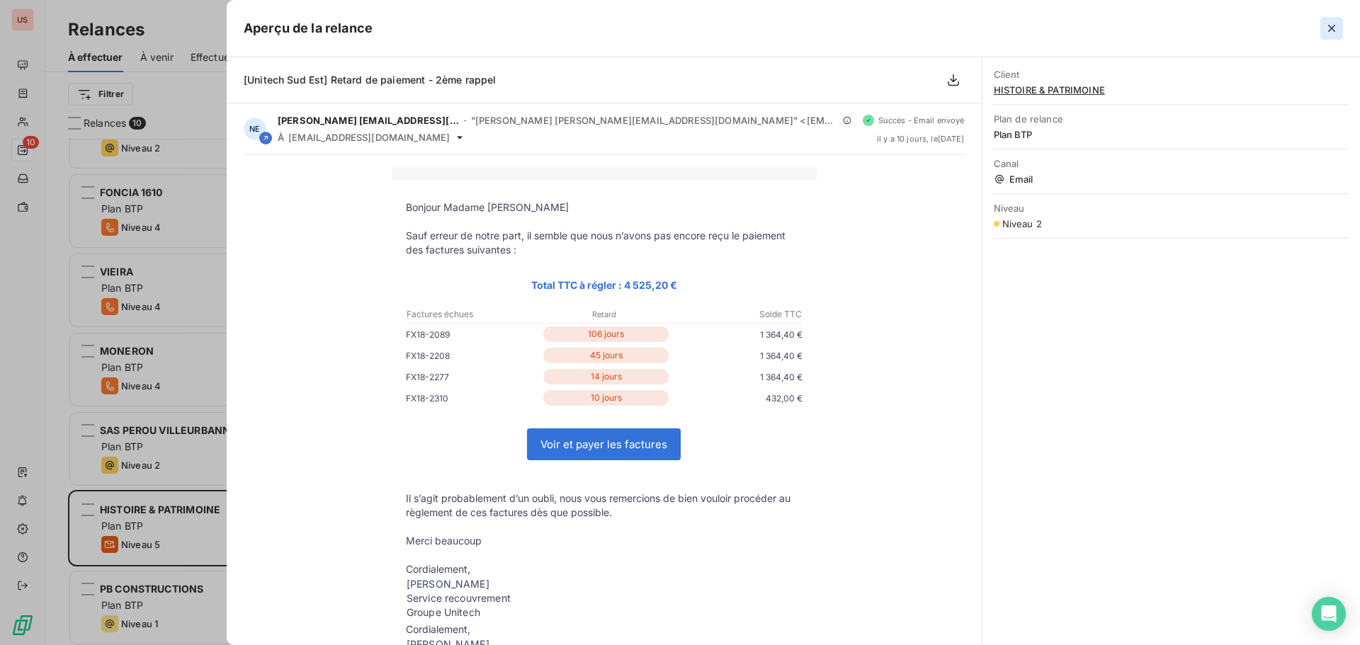
click at [1334, 25] on icon "button" at bounding box center [1332, 28] width 14 height 14
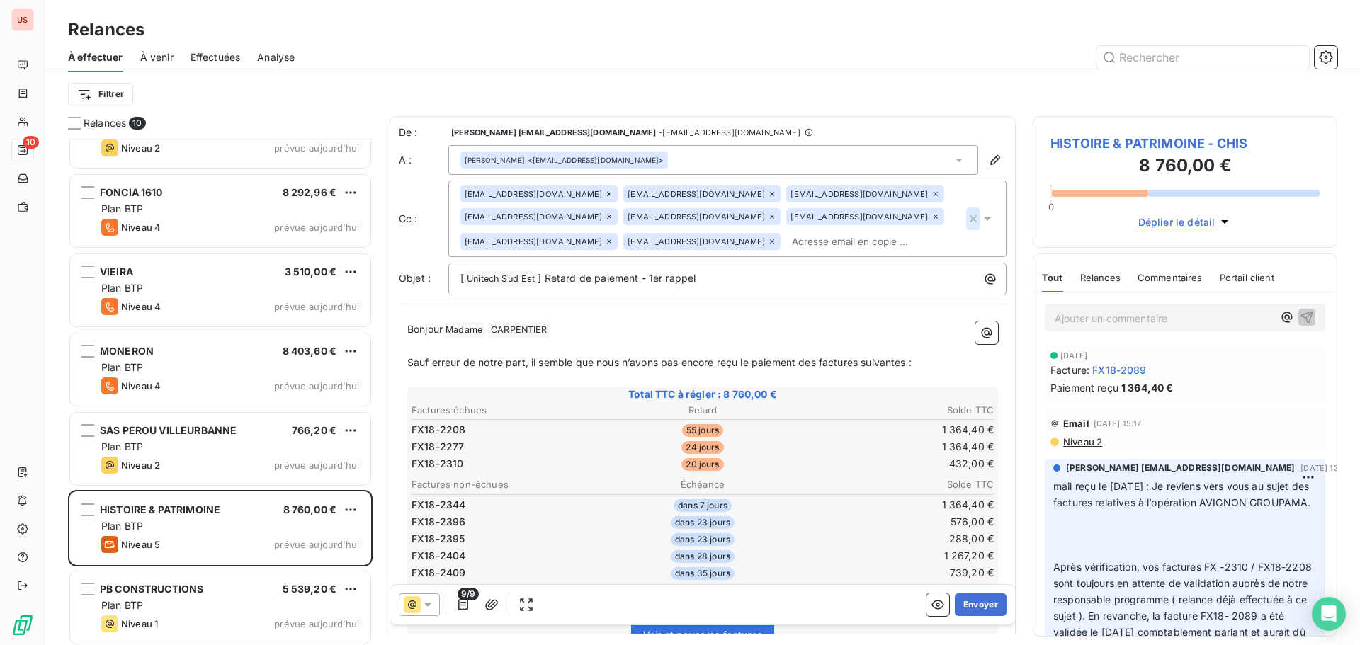
click at [970, 215] on icon "button" at bounding box center [973, 218] width 7 height 7
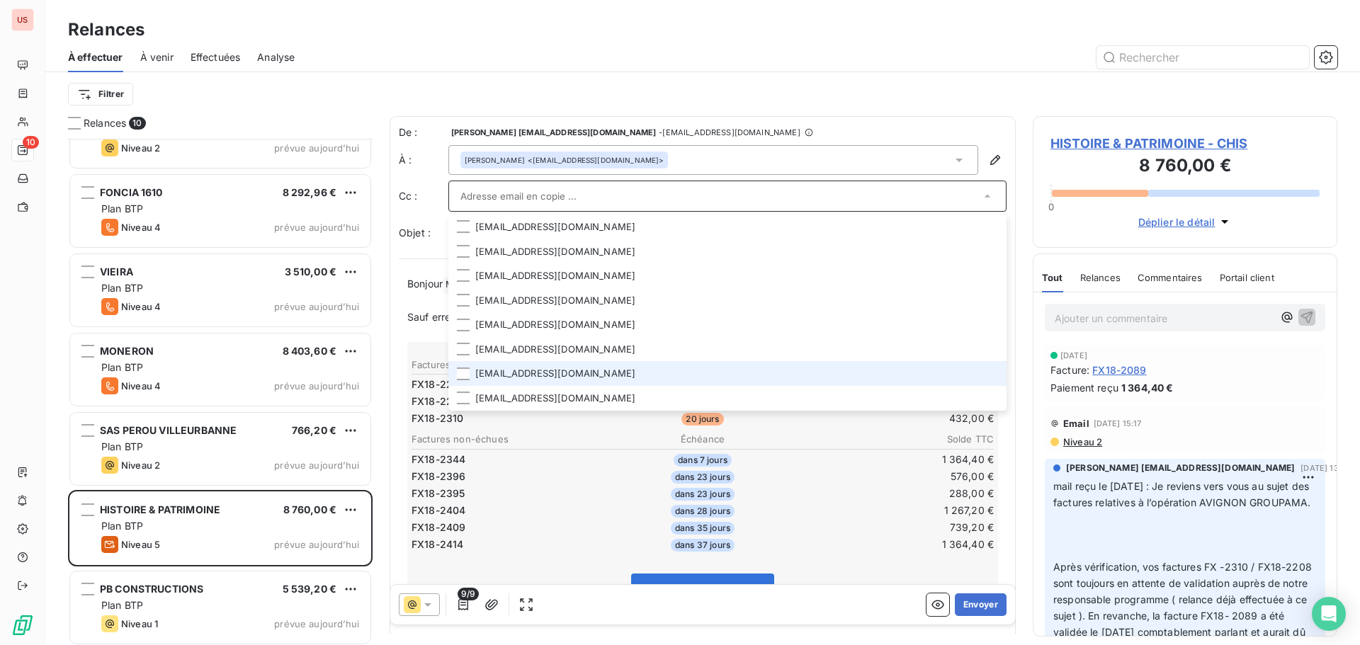
scroll to position [72, 0]
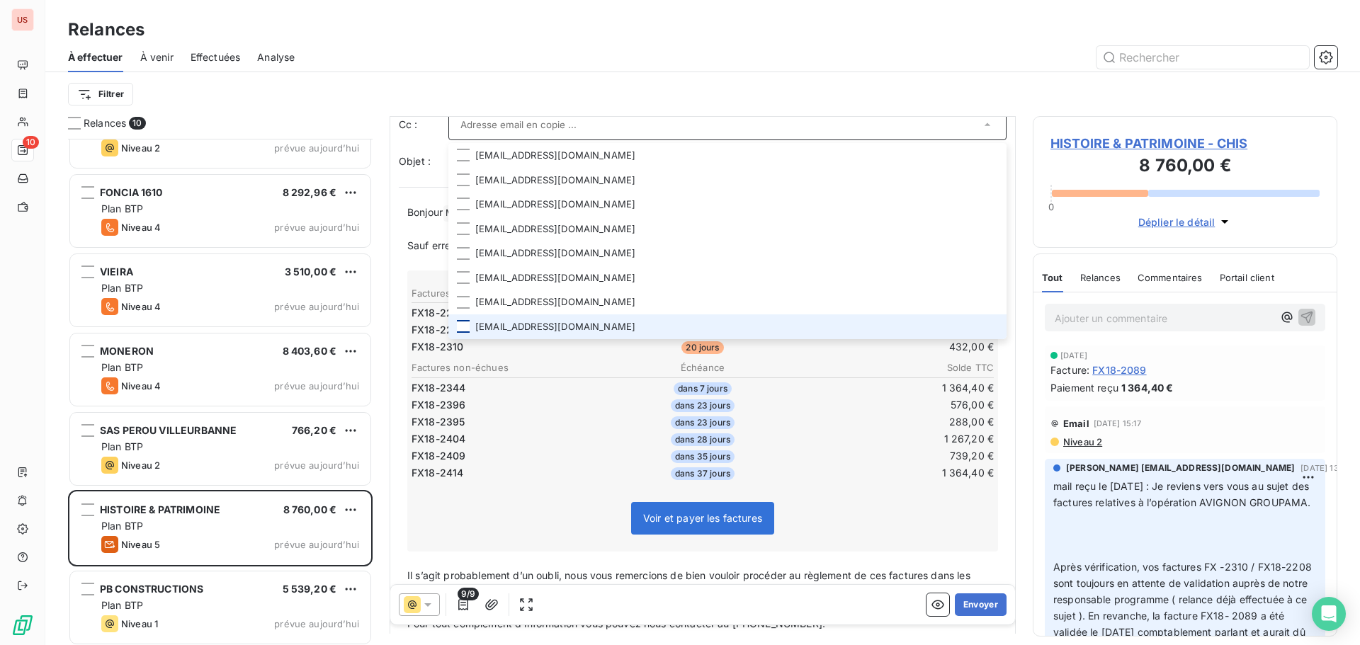
click at [458, 327] on div at bounding box center [463, 326] width 13 height 13
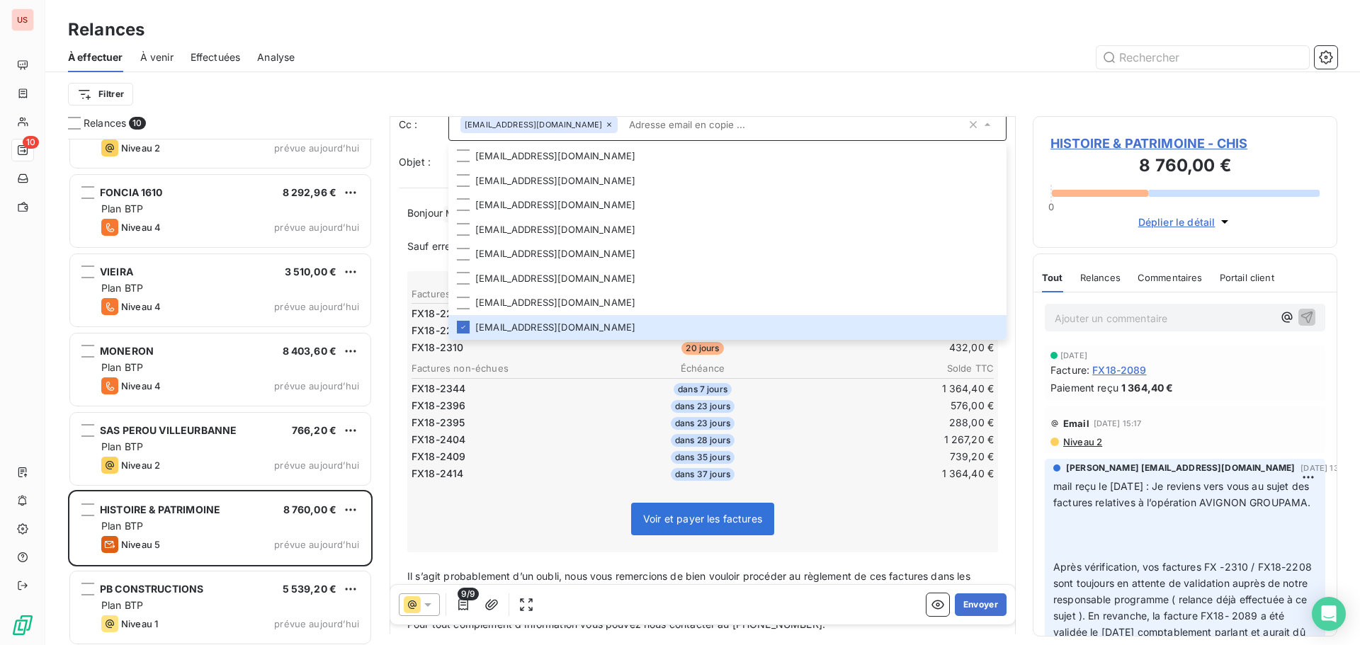
click at [690, 47] on div at bounding box center [825, 57] width 1026 height 23
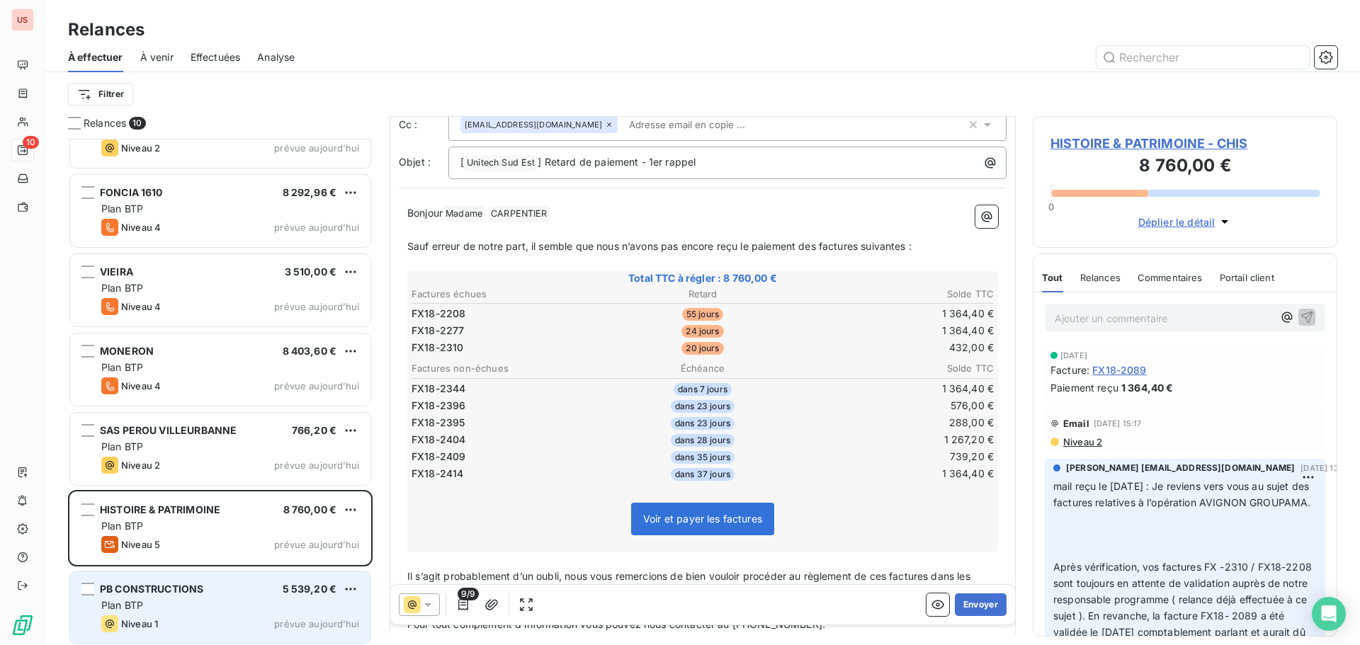
click at [197, 610] on div "Plan BTP" at bounding box center [230, 606] width 258 height 14
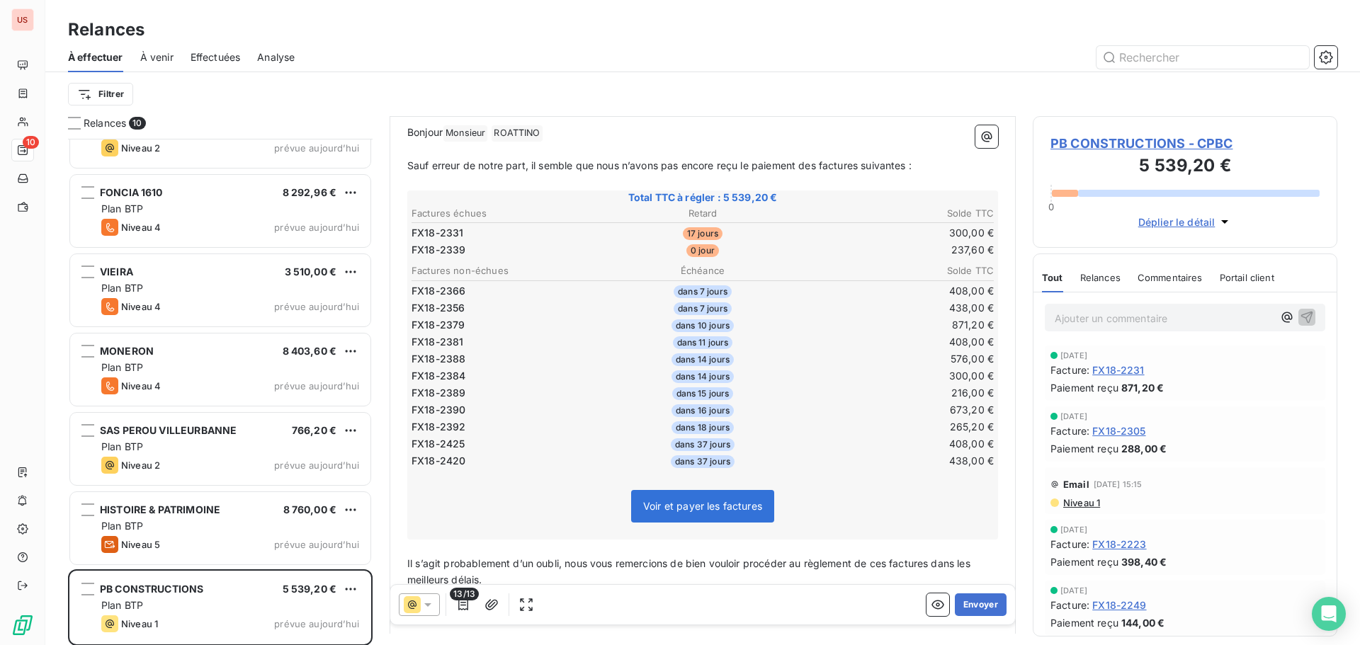
scroll to position [213, 0]
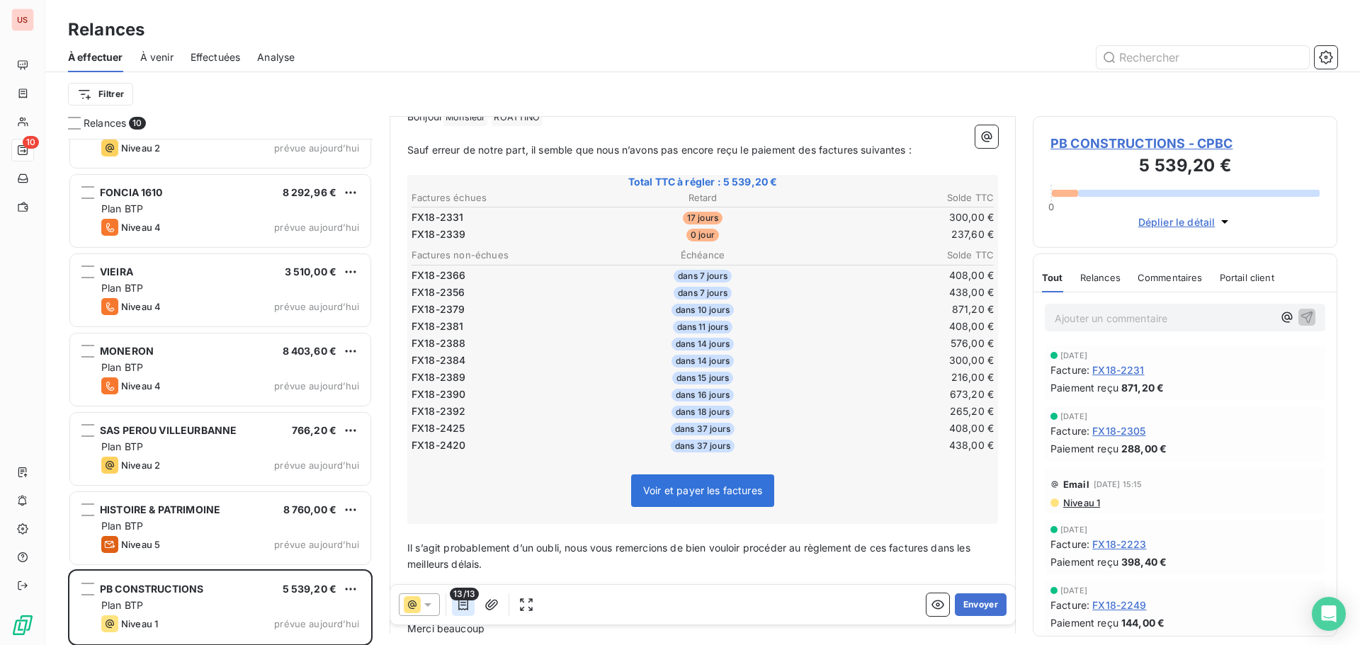
click at [460, 609] on icon "button" at bounding box center [463, 604] width 10 height 11
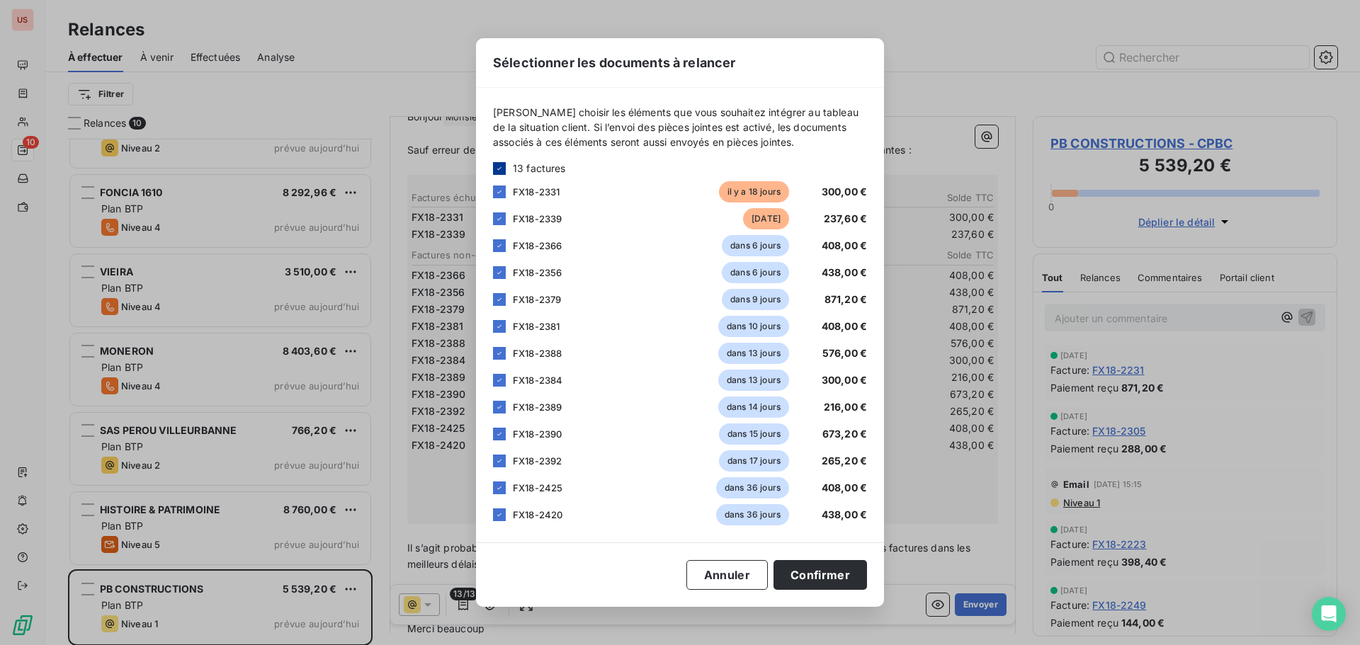
click at [498, 166] on icon at bounding box center [499, 168] width 8 height 8
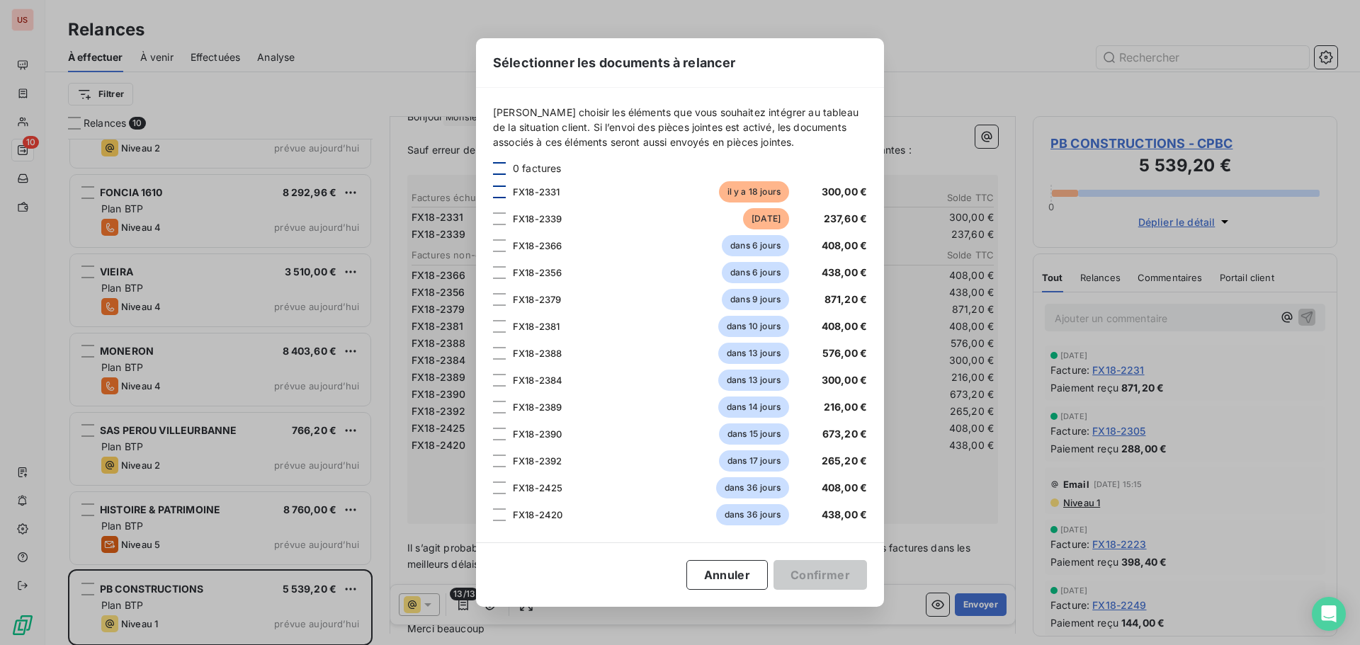
click at [498, 194] on div at bounding box center [499, 192] width 13 height 13
drag, startPoint x: 501, startPoint y: 219, endPoint x: 589, endPoint y: 277, distance: 105.3
click at [501, 220] on div at bounding box center [499, 218] width 13 height 13
click at [825, 582] on button "Confirmer" at bounding box center [819, 575] width 93 height 30
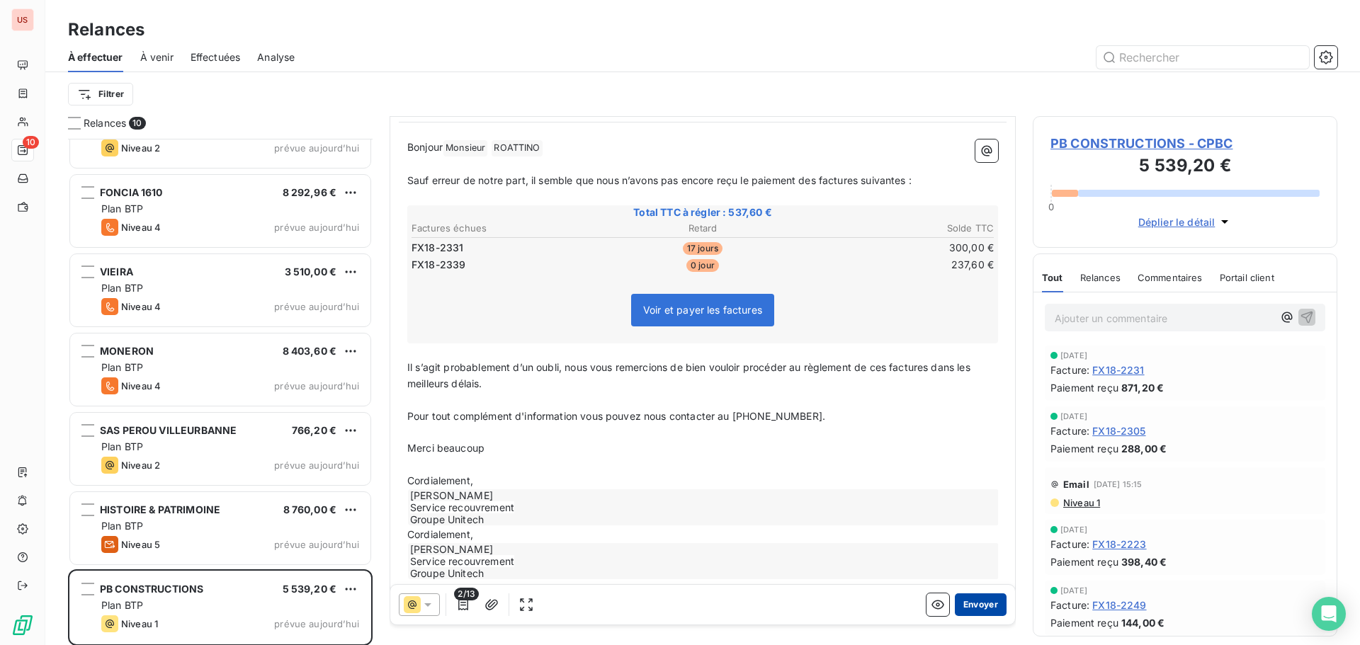
click at [958, 608] on button "Envoyer" at bounding box center [981, 605] width 52 height 23
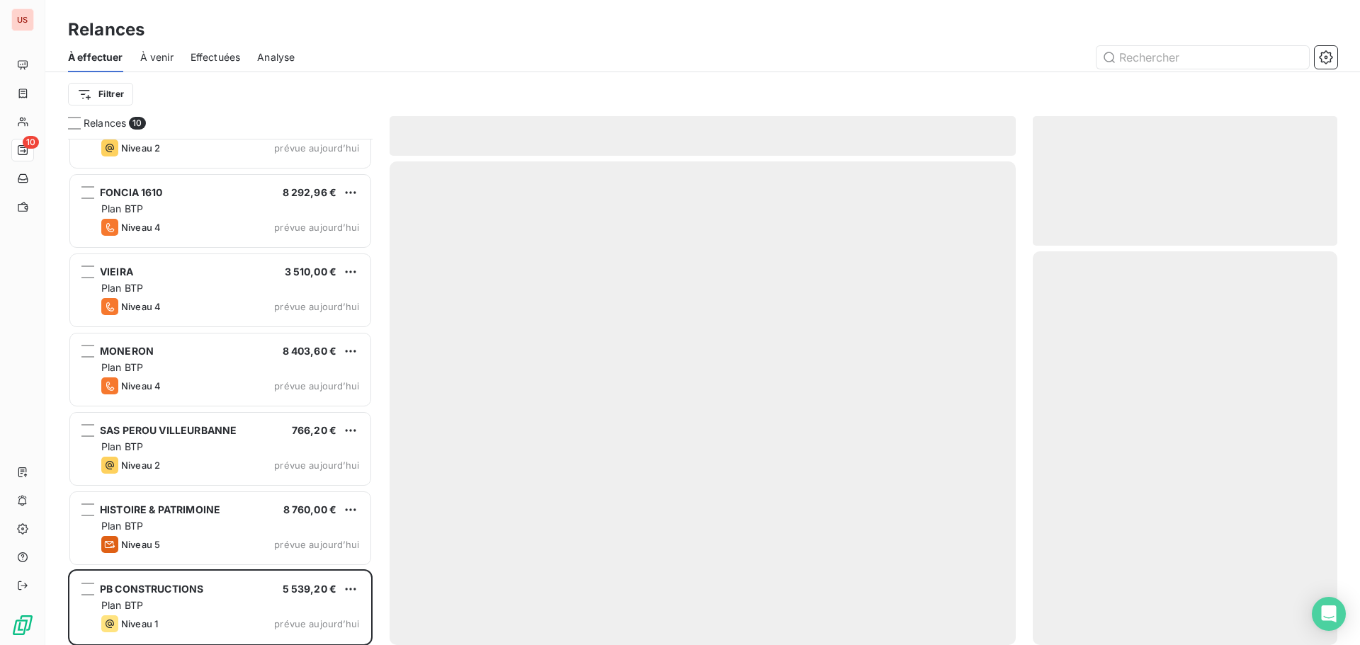
scroll to position [208, 0]
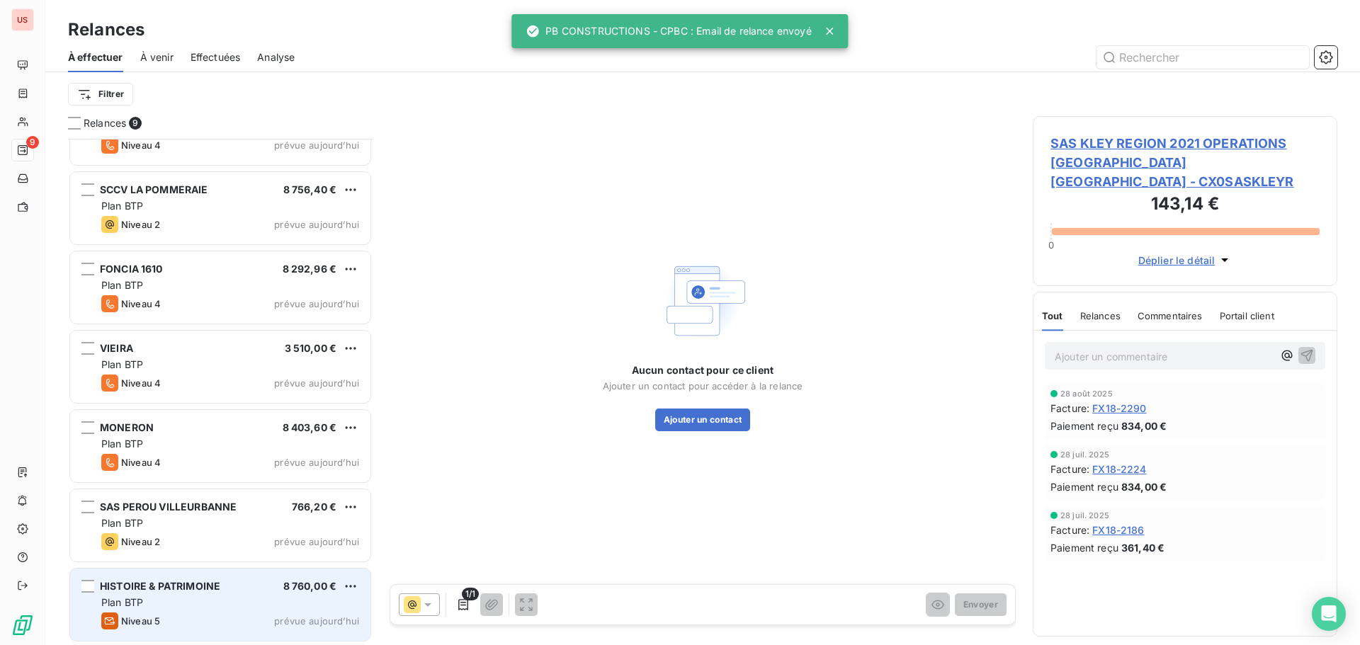
scroll to position [137, 0]
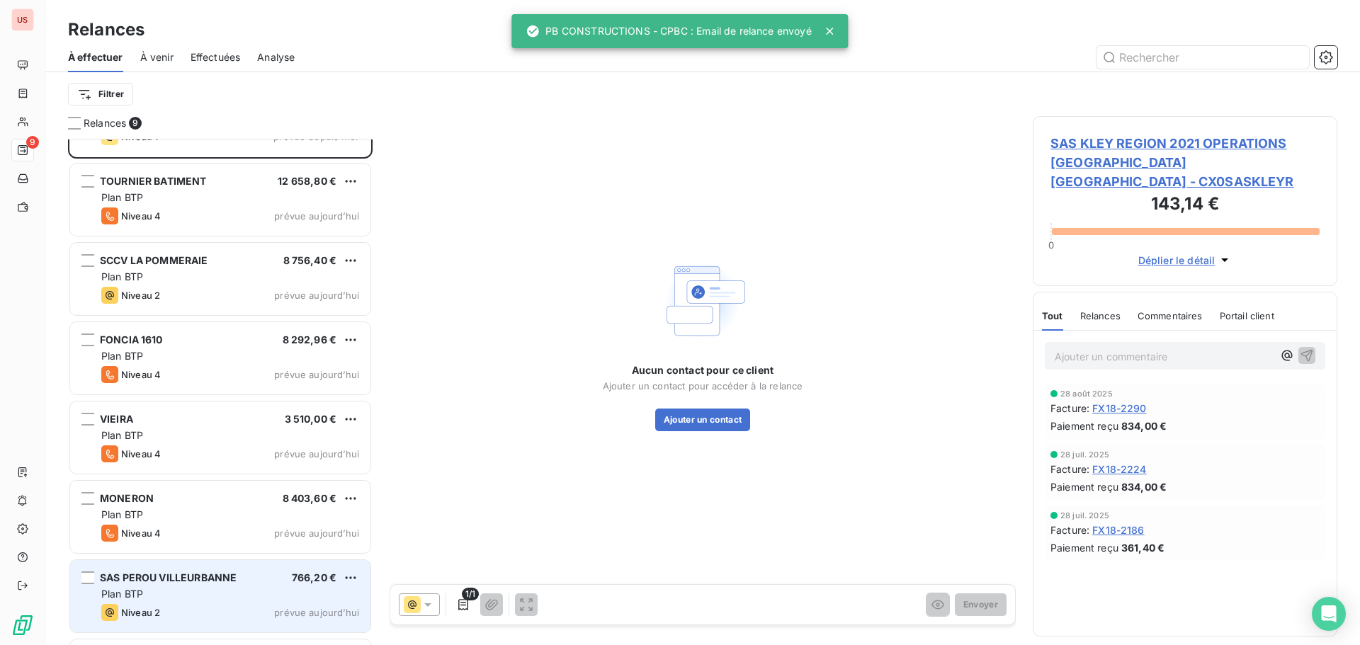
click at [223, 601] on div "SAS PEROU VILLEURBANNE 766,20 € Plan BTP Niveau 2 prévue [DATE]" at bounding box center [220, 596] width 300 height 72
